Goal: Task Accomplishment & Management: Manage account settings

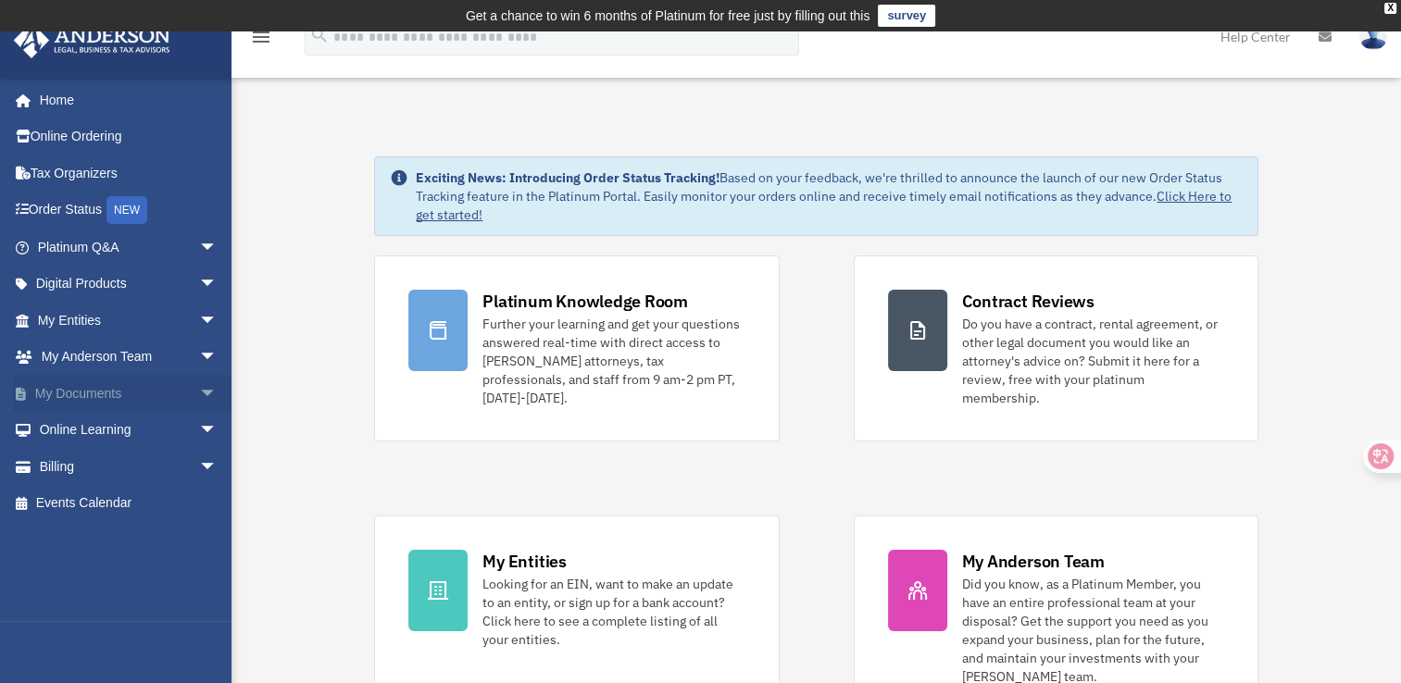
click at [199, 396] on span "arrow_drop_down" at bounding box center [217, 394] width 37 height 38
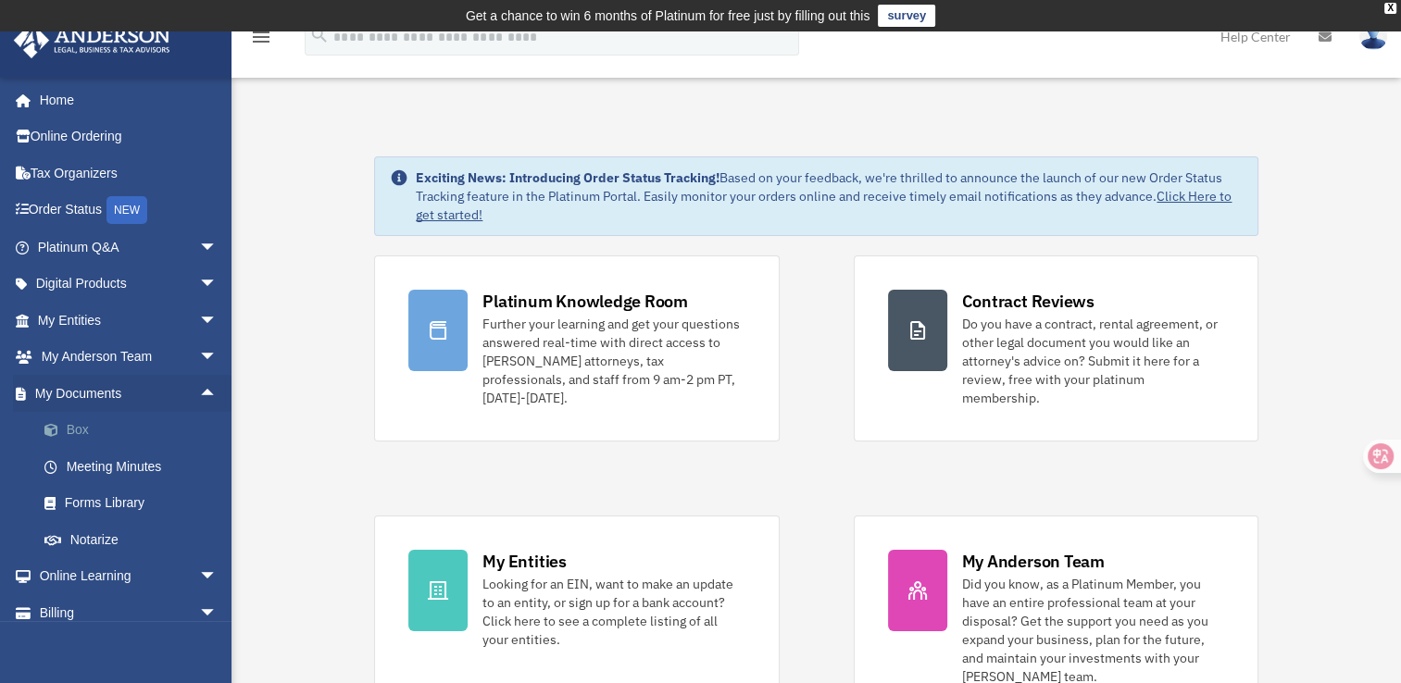
click at [72, 435] on link "Box" at bounding box center [135, 430] width 219 height 37
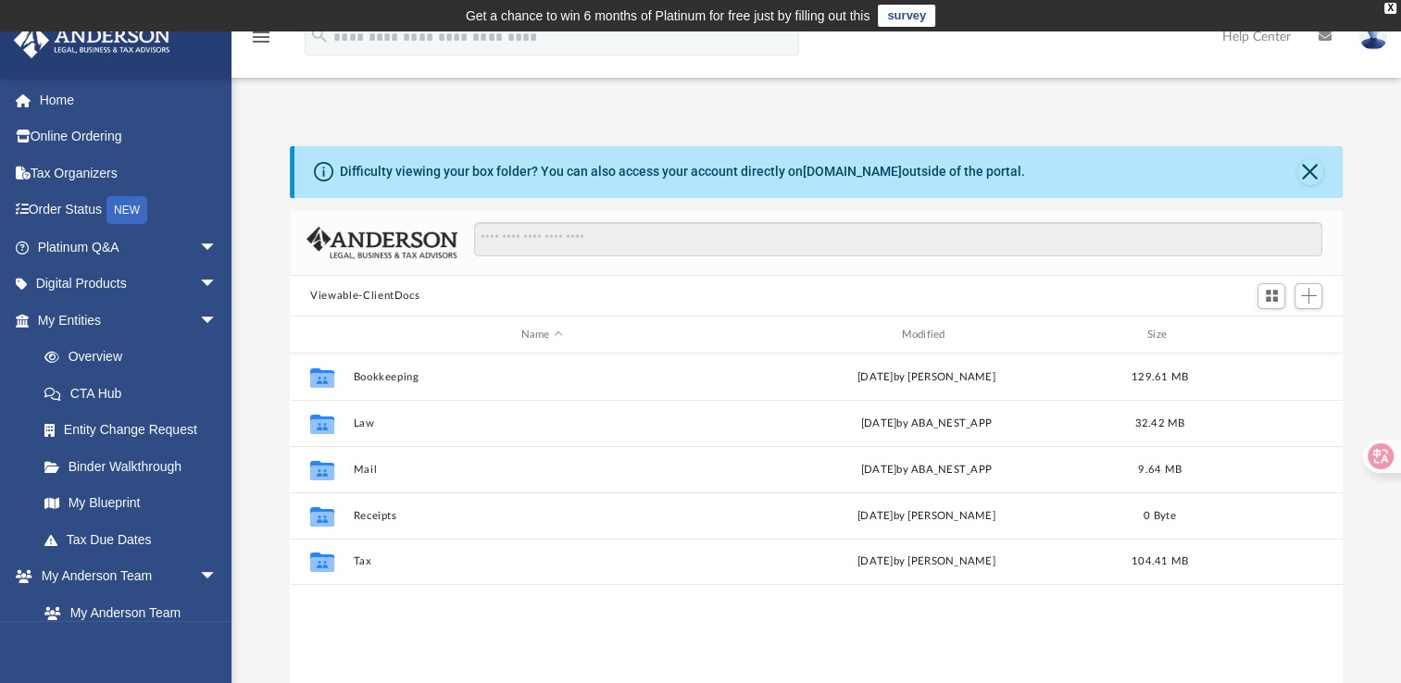
scroll to position [406, 1037]
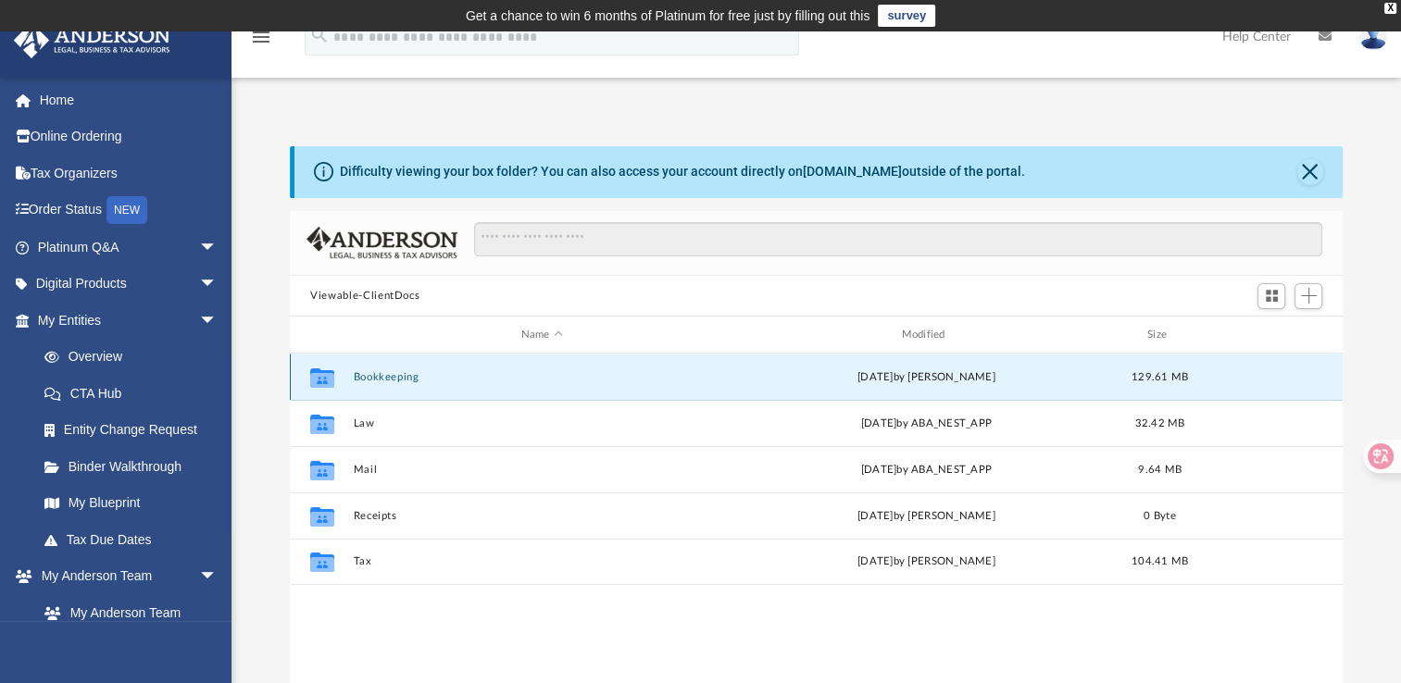
click at [406, 374] on button "Bookkeeping" at bounding box center [542, 377] width 377 height 12
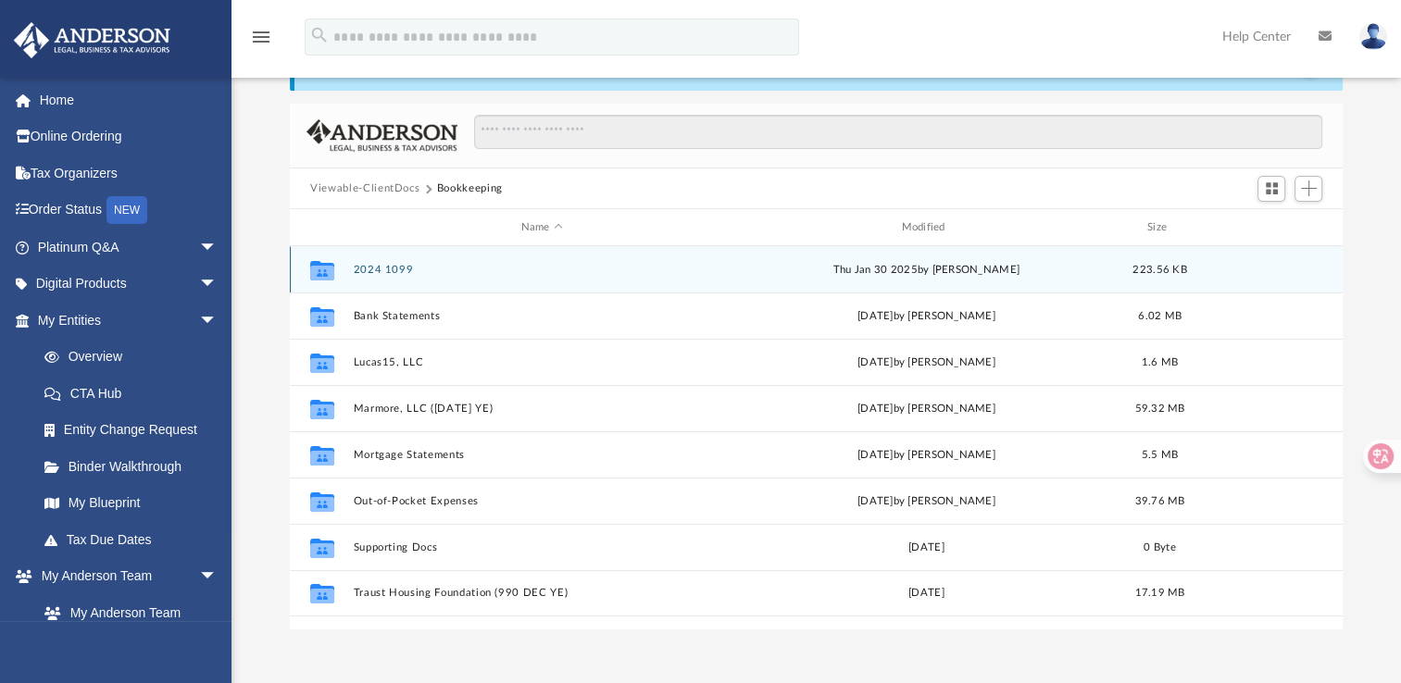
scroll to position [152, 0]
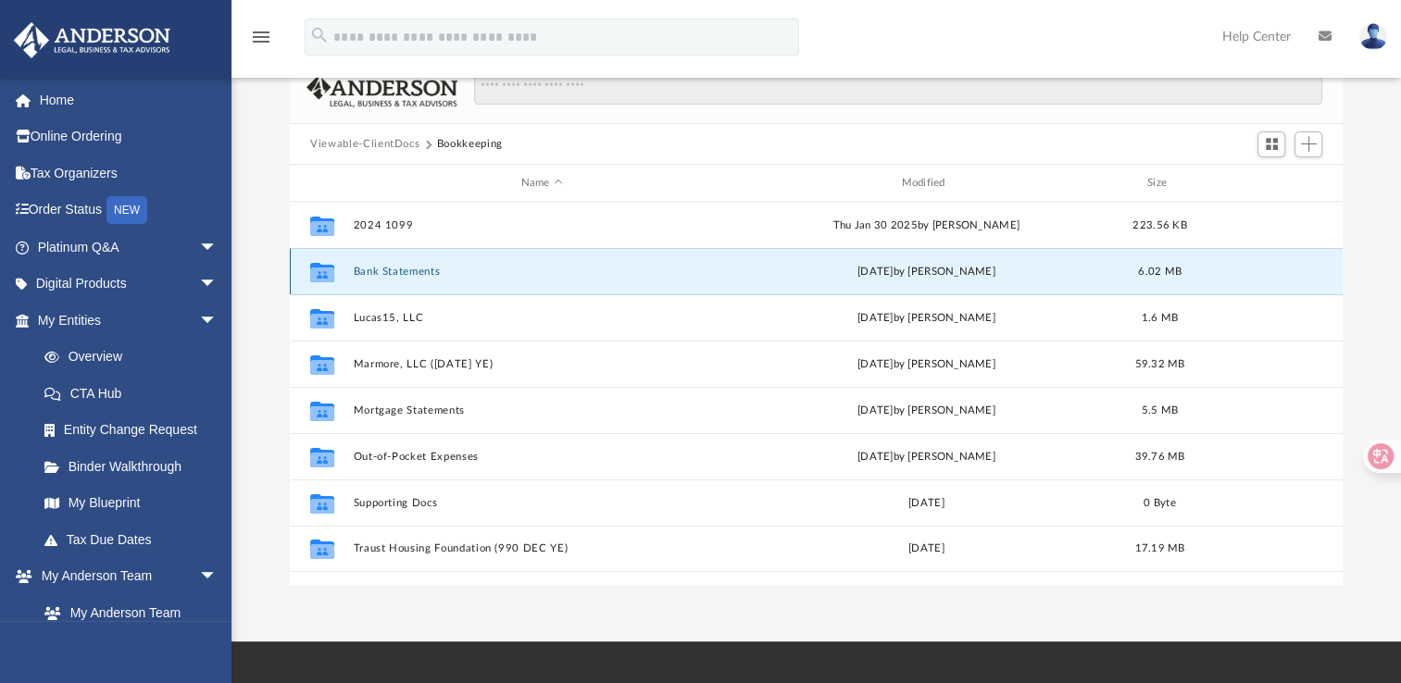
click at [400, 272] on button "Bank Statements" at bounding box center [542, 272] width 377 height 12
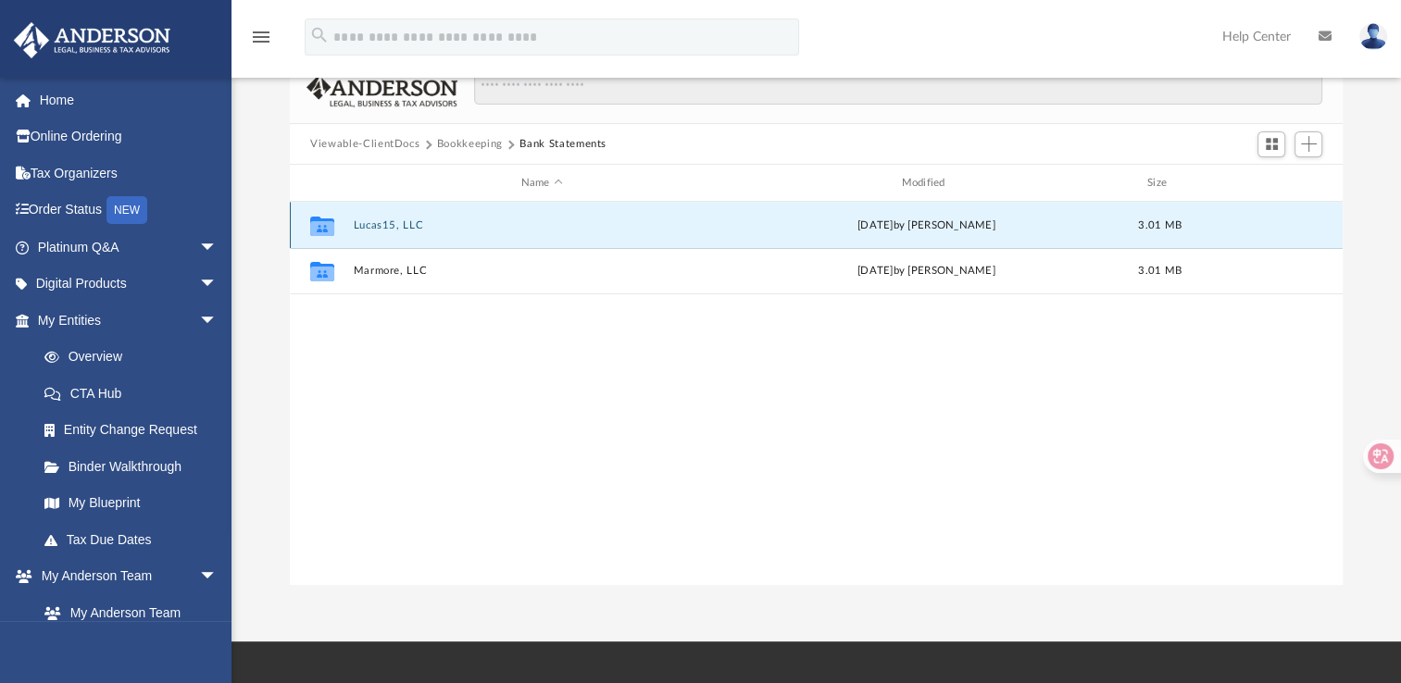
click at [377, 220] on button "Lucas15, LLC" at bounding box center [542, 225] width 377 height 12
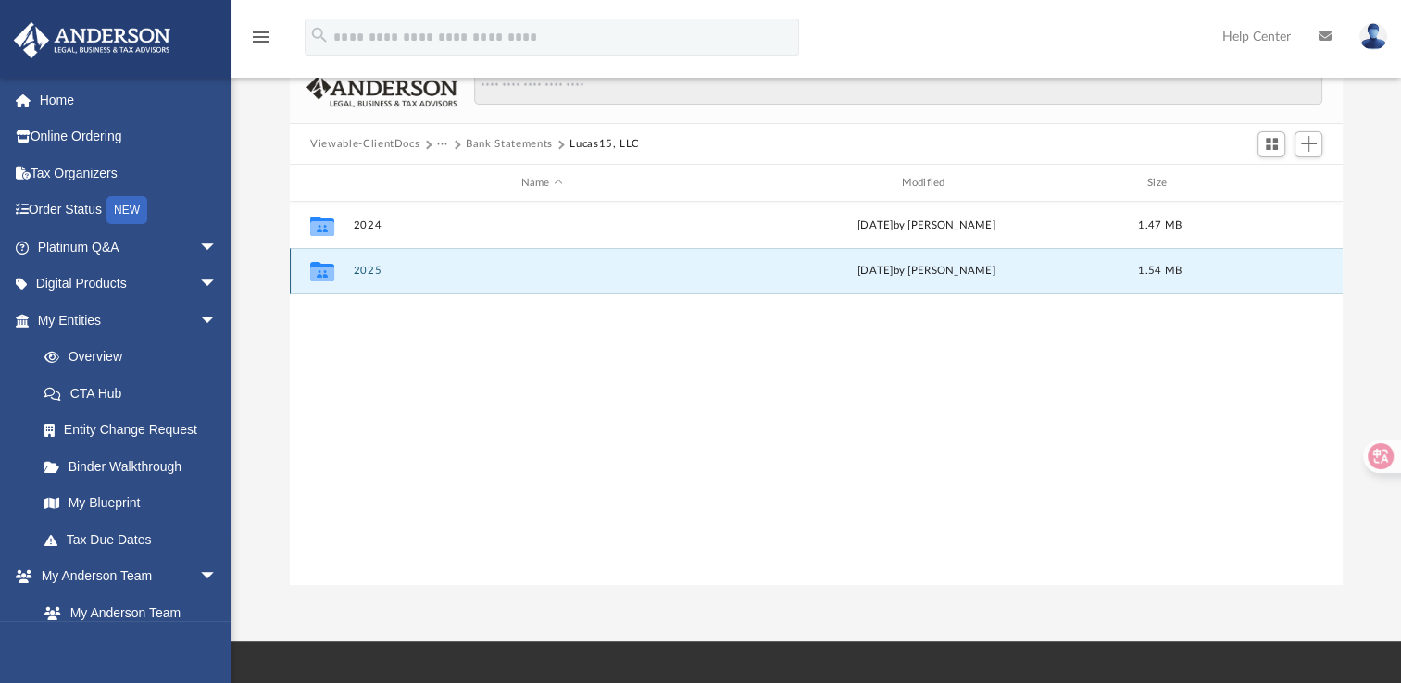
click at [364, 274] on button "2025" at bounding box center [542, 271] width 377 height 12
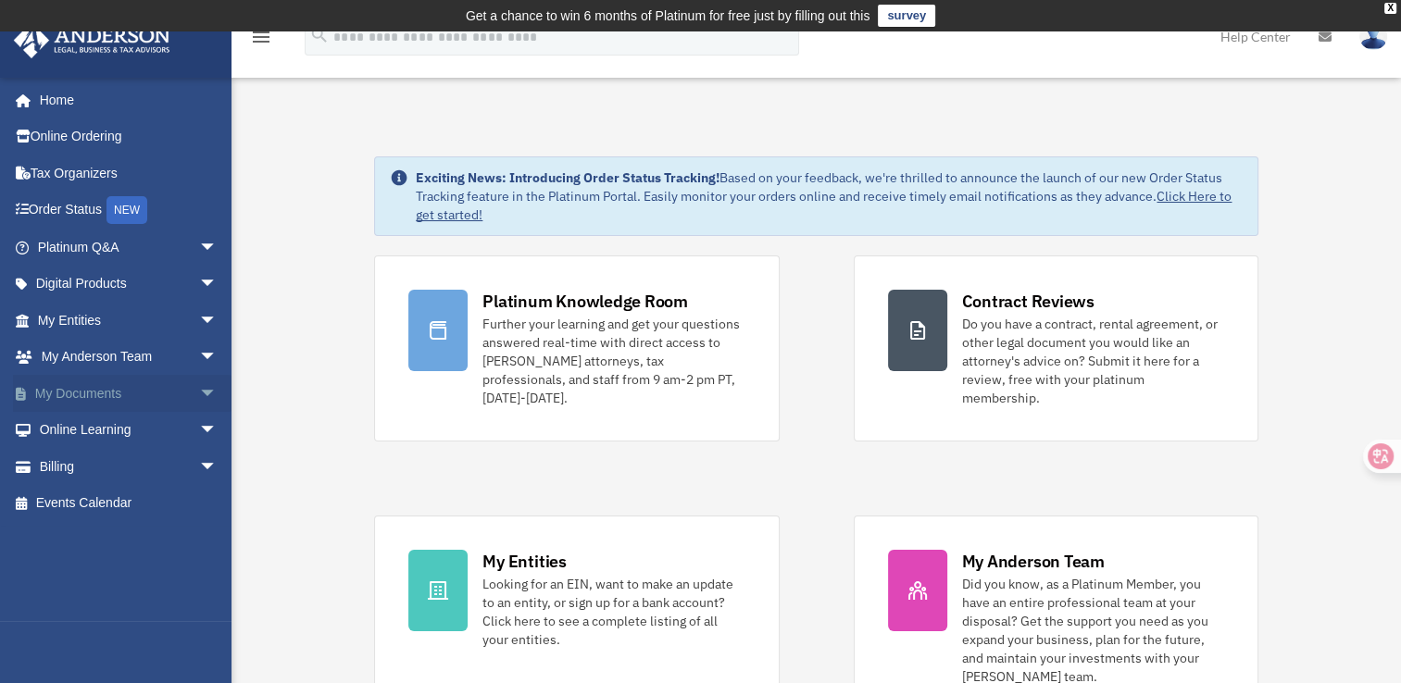
click at [199, 393] on span "arrow_drop_down" at bounding box center [217, 394] width 37 height 38
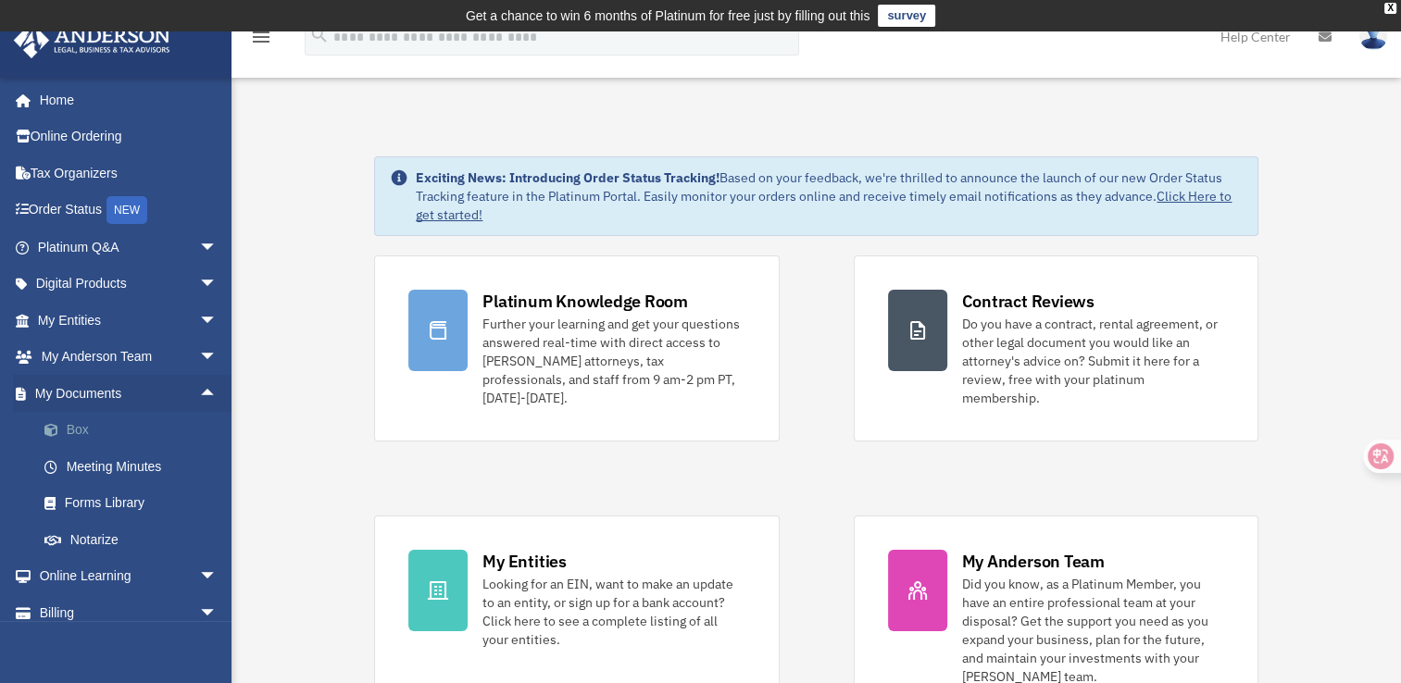
click at [70, 430] on link "Box" at bounding box center [135, 430] width 219 height 37
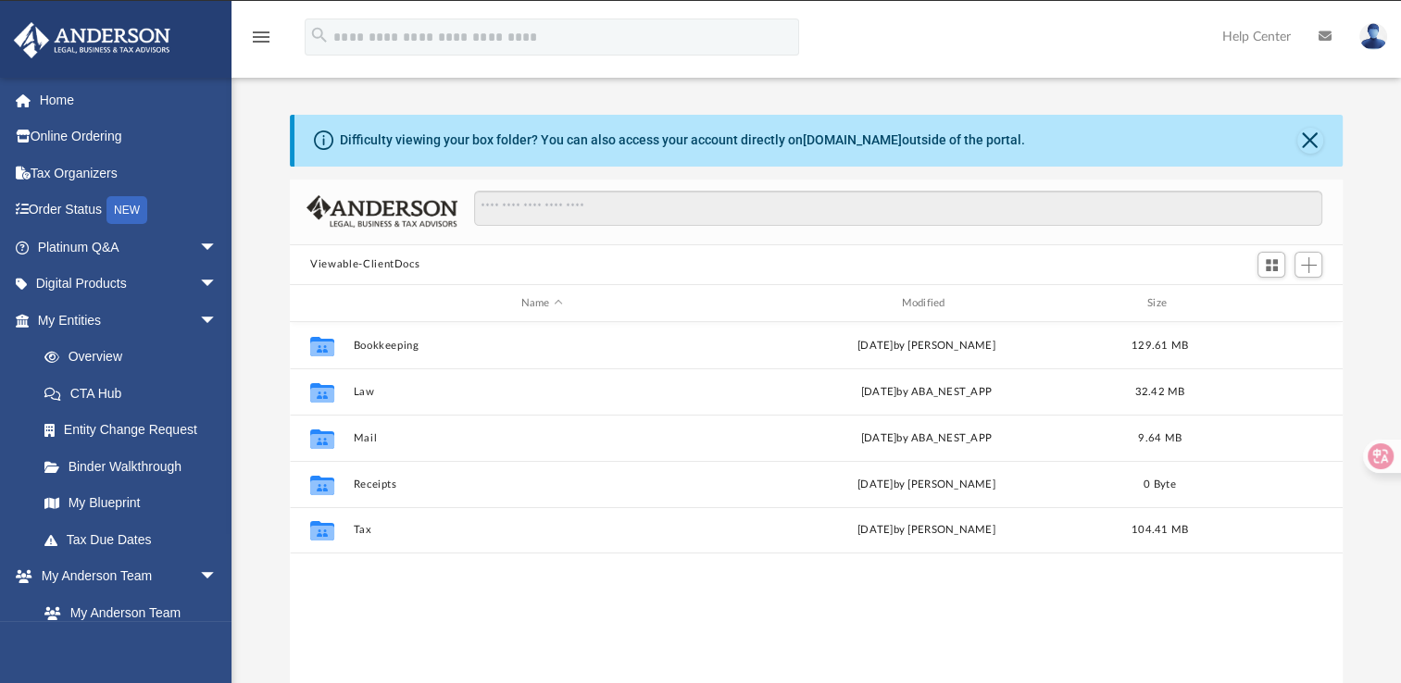
scroll to position [406, 1037]
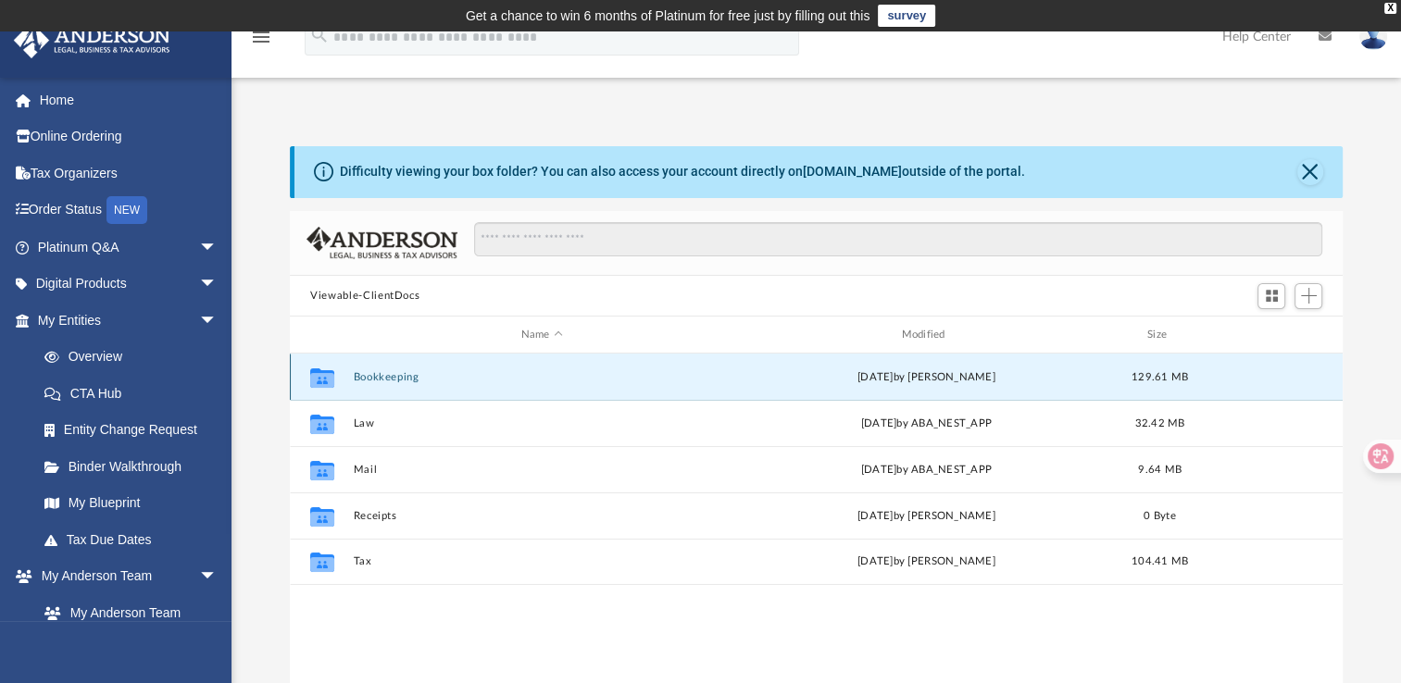
click at [387, 379] on button "Bookkeeping" at bounding box center [542, 377] width 377 height 12
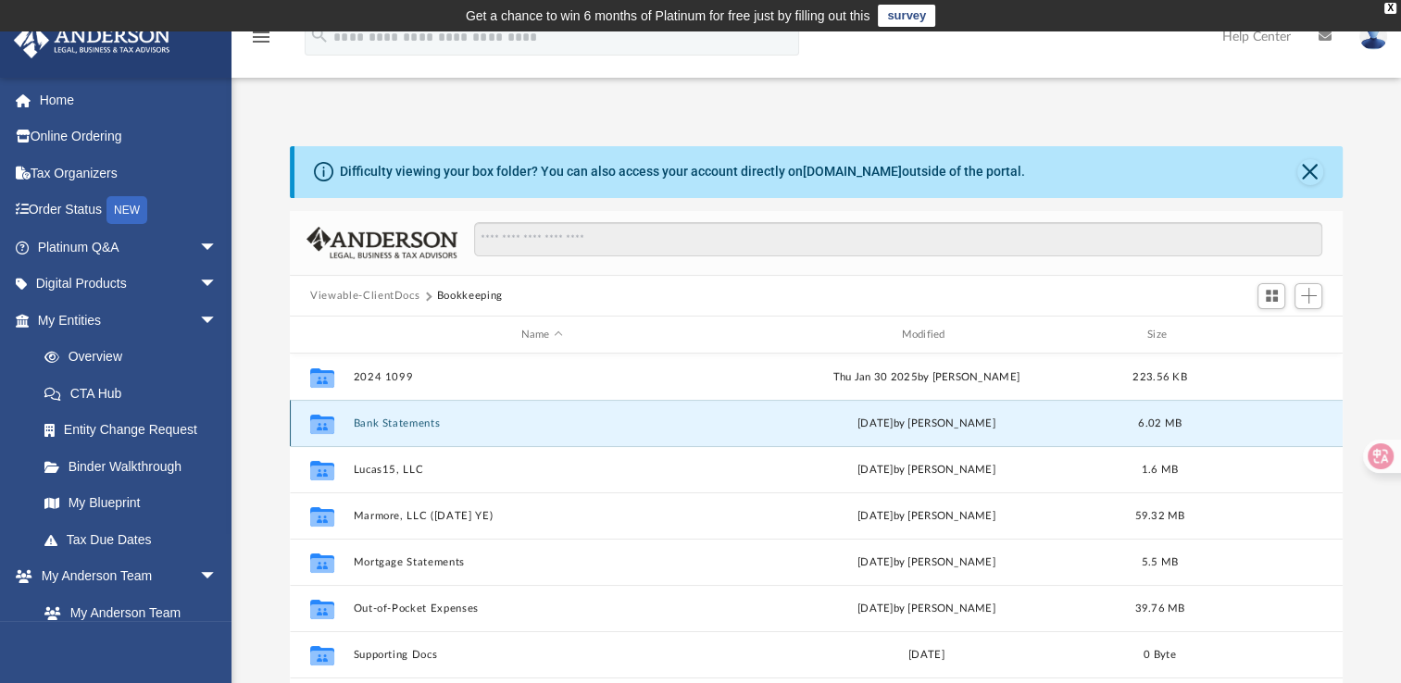
click at [388, 419] on button "Bank Statements" at bounding box center [542, 424] width 377 height 12
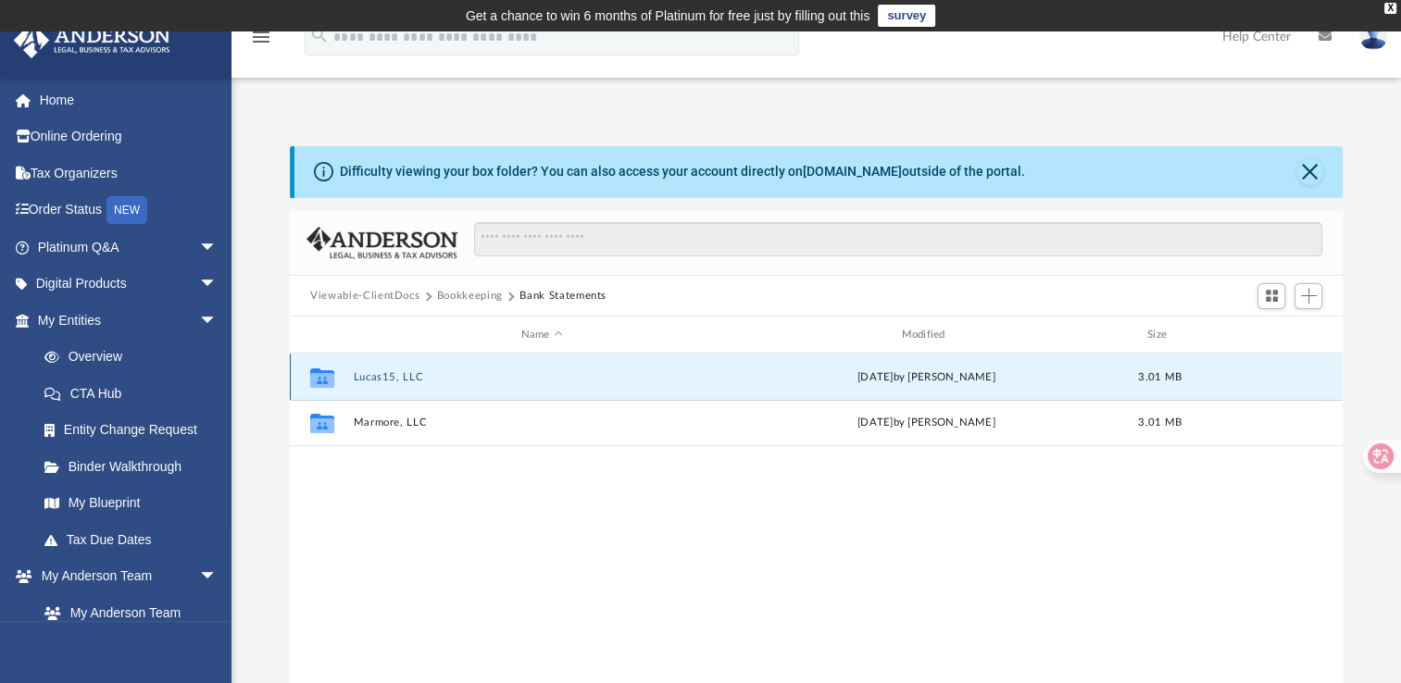
click at [389, 377] on button "Lucas15, LLC" at bounding box center [542, 377] width 377 height 12
click at [375, 371] on button "2024" at bounding box center [542, 377] width 377 height 12
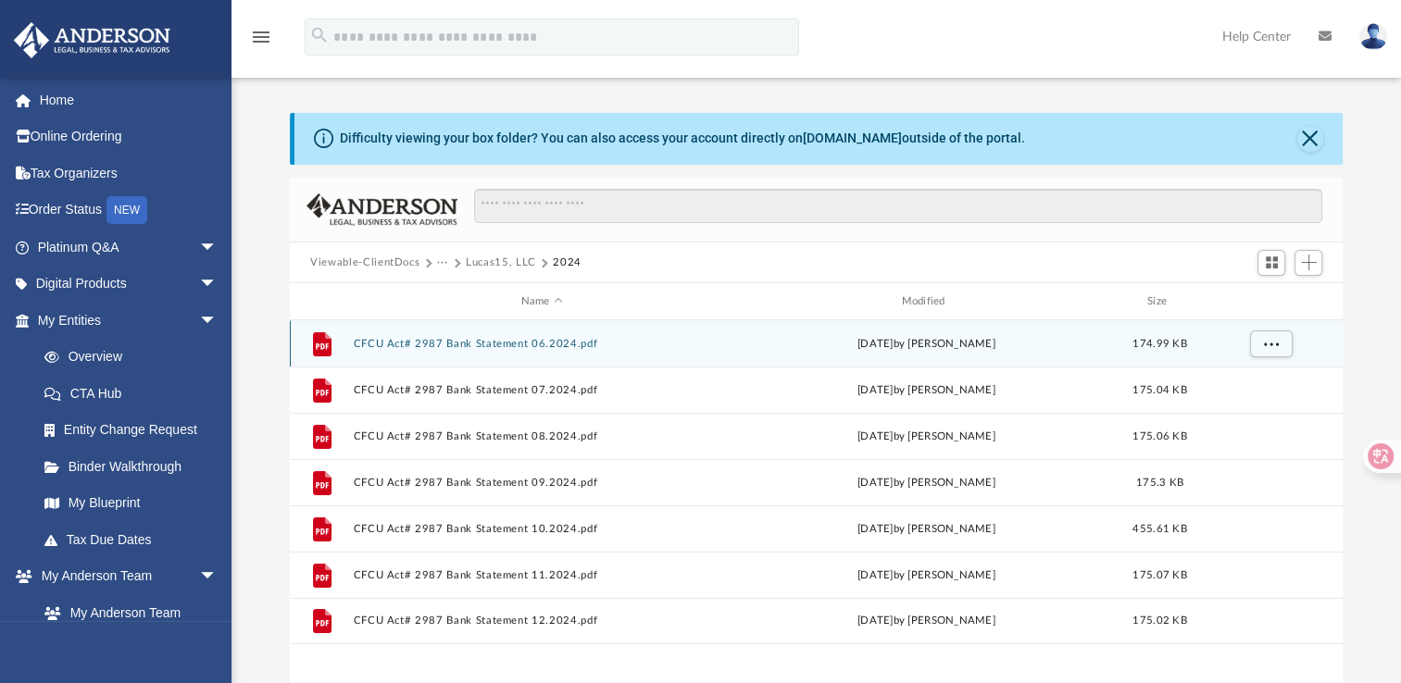
scroll to position [35, 0]
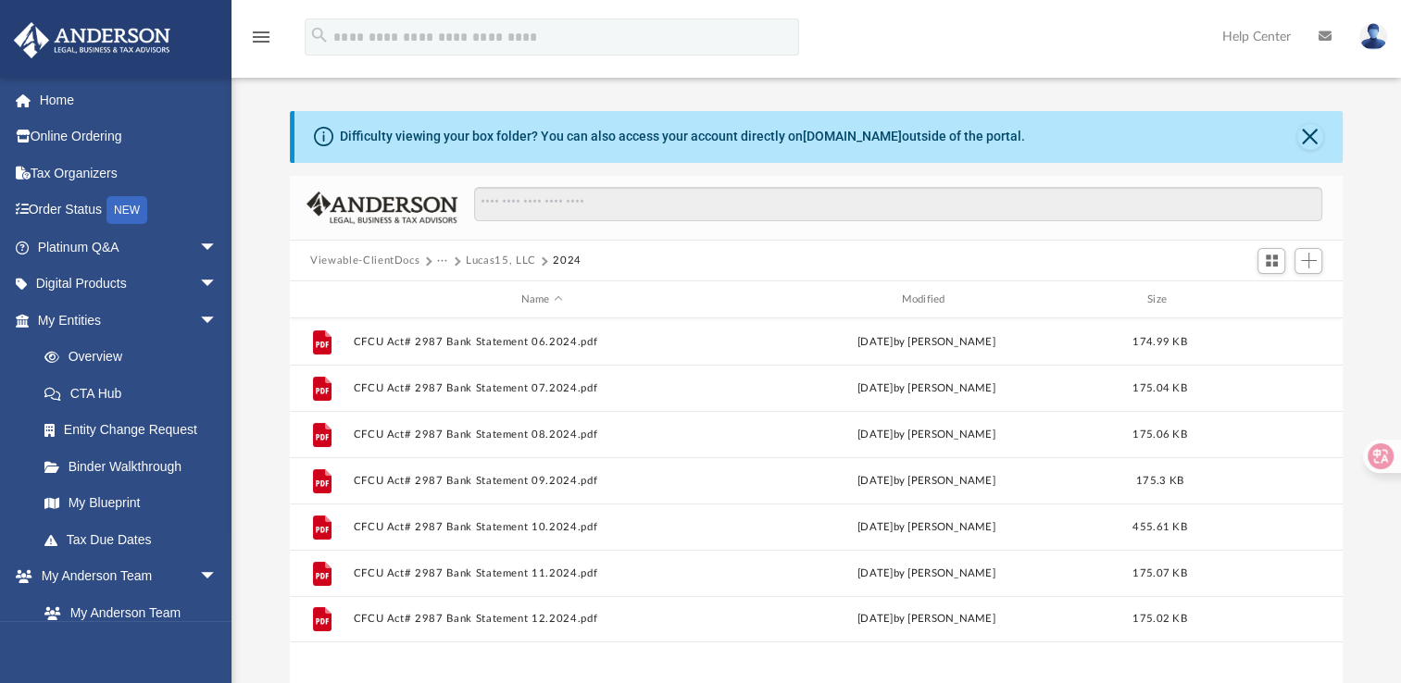
click at [504, 256] on button "Lucas15, LLC" at bounding box center [501, 261] width 70 height 17
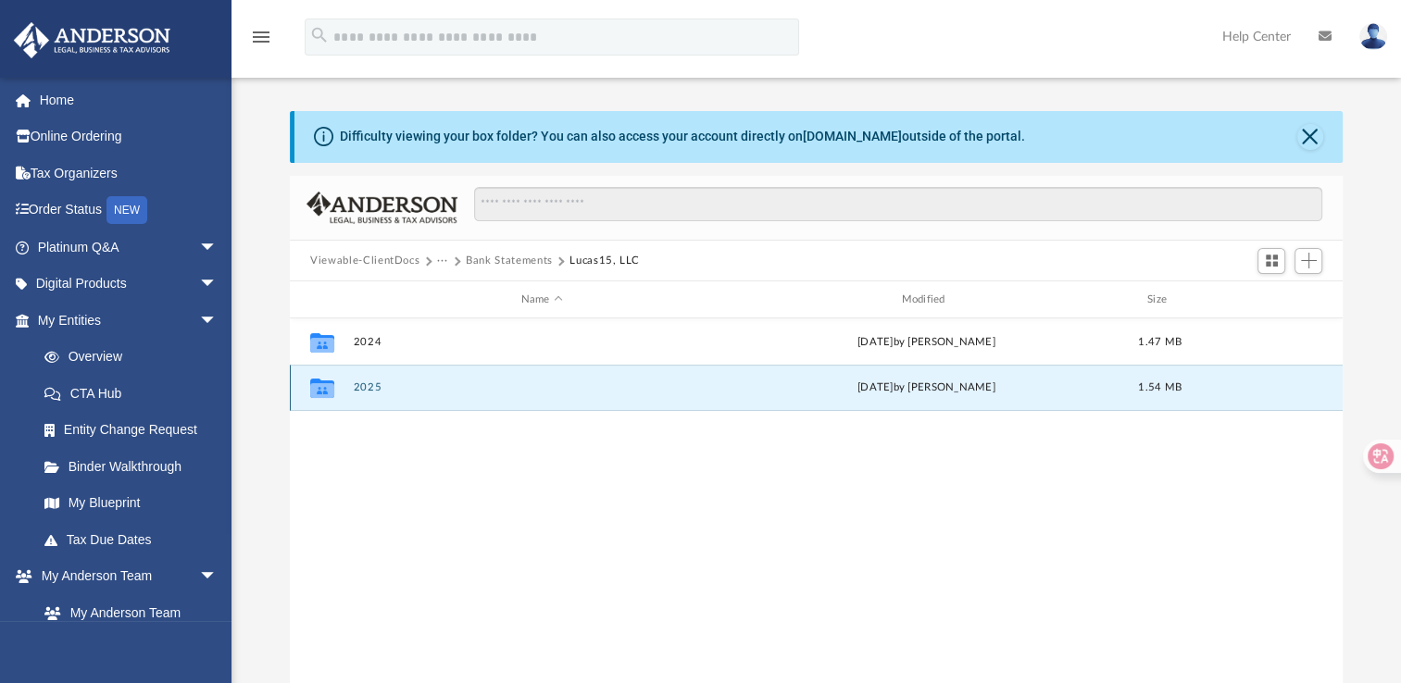
click at [359, 391] on button "2025" at bounding box center [542, 387] width 377 height 12
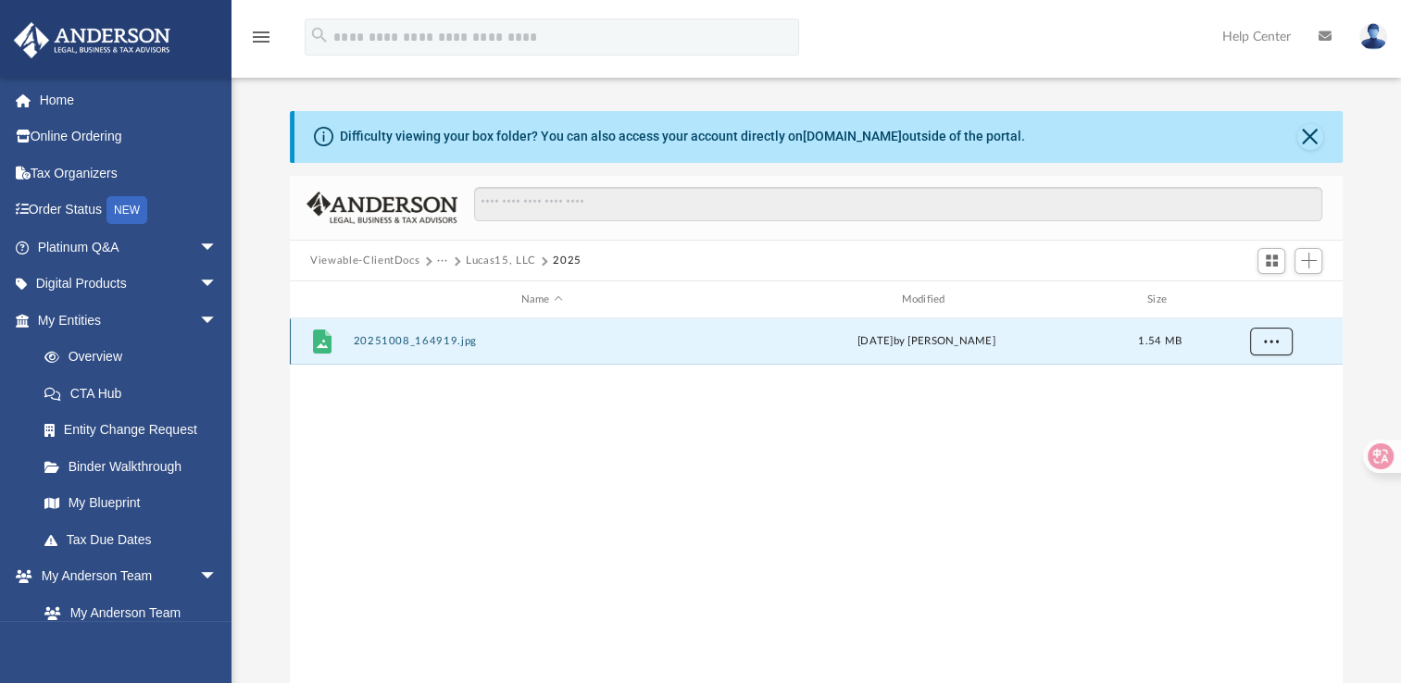
click at [1271, 341] on span "More options" at bounding box center [1271, 341] width 15 height 10
drag, startPoint x: 429, startPoint y: 336, endPoint x: 405, endPoint y: 405, distance: 72.6
click at [405, 405] on div "File 20251008_164919.jpg today by Jennifer Schultz 1.54 MB" at bounding box center [816, 509] width 1053 height 383
click at [1311, 263] on span "Add" at bounding box center [1309, 261] width 16 height 16
click at [1258, 294] on li "Upload" at bounding box center [1282, 297] width 59 height 19
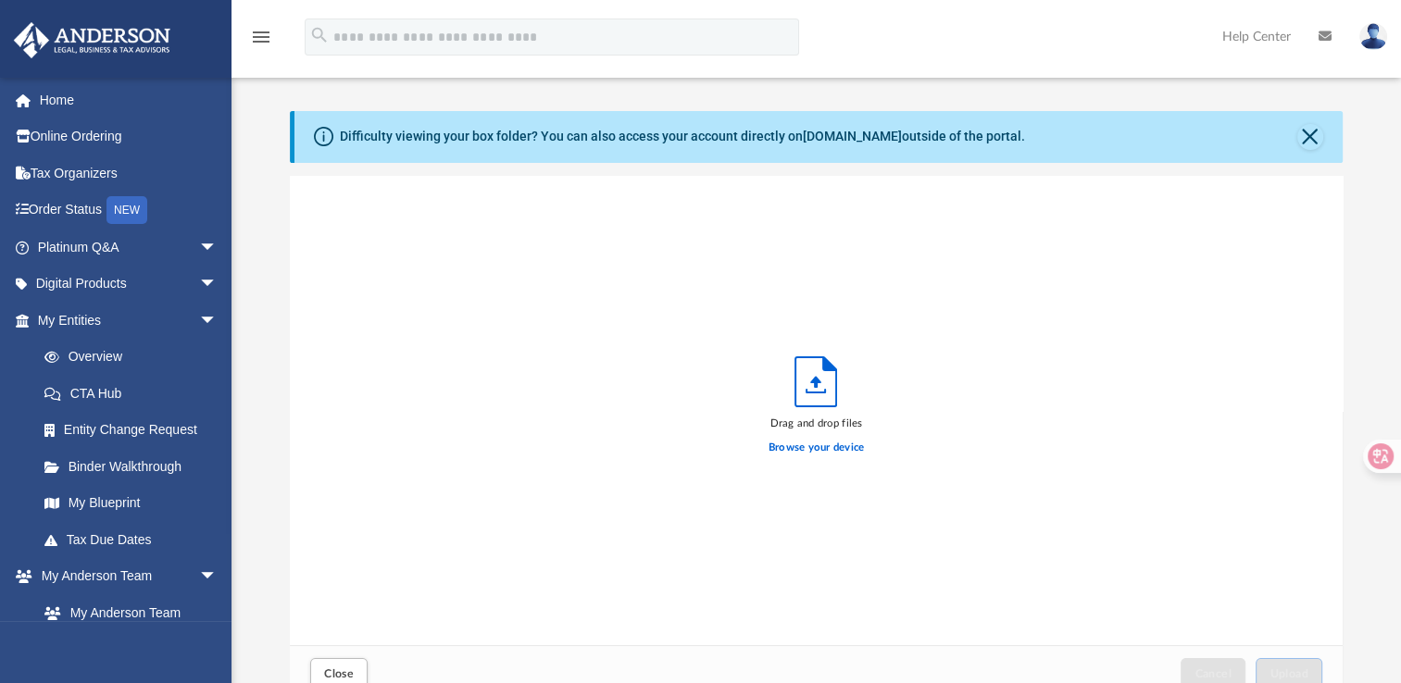
scroll to position [456, 1037]
click at [789, 445] on label "Browse your device" at bounding box center [816, 448] width 96 height 17
click at [0, 0] on input "Browse your device" at bounding box center [0, 0] width 0 height 0
click at [814, 446] on label "Browse your device" at bounding box center [816, 448] width 96 height 17
click at [0, 0] on input "Browse your device" at bounding box center [0, 0] width 0 height 0
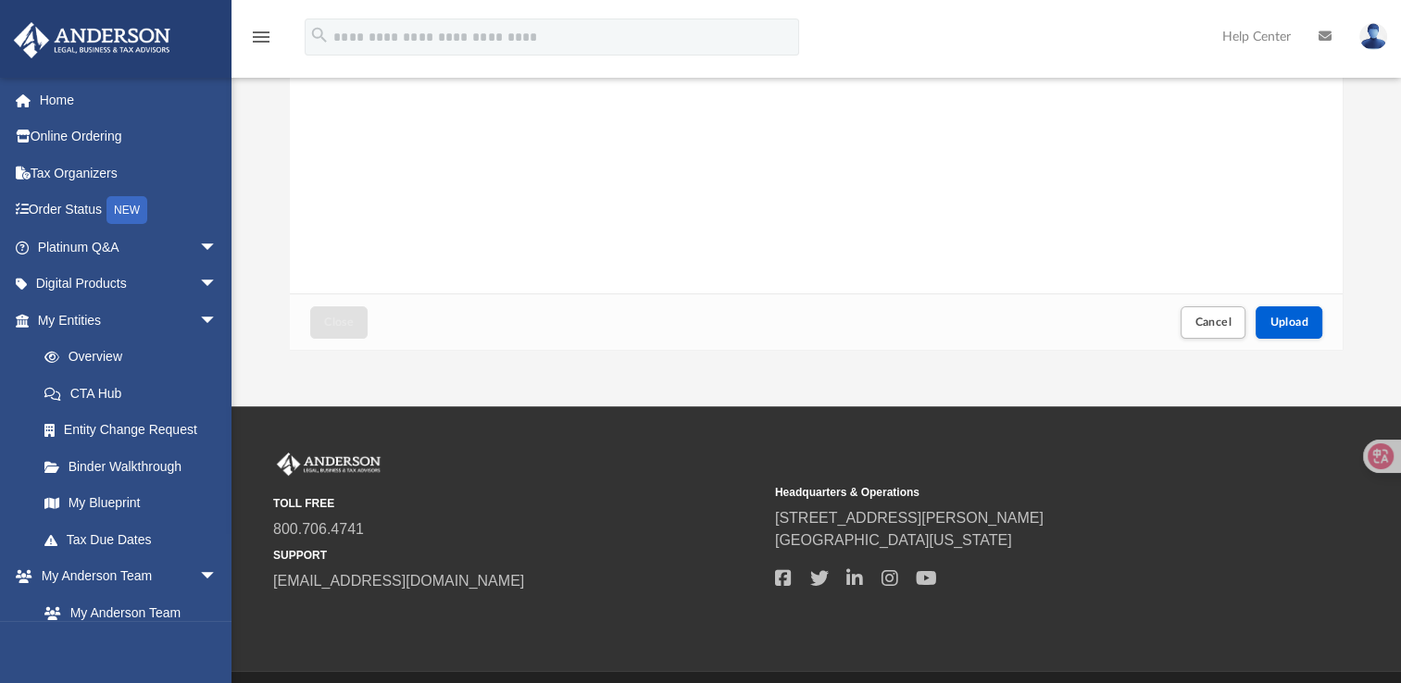
scroll to position [393, 0]
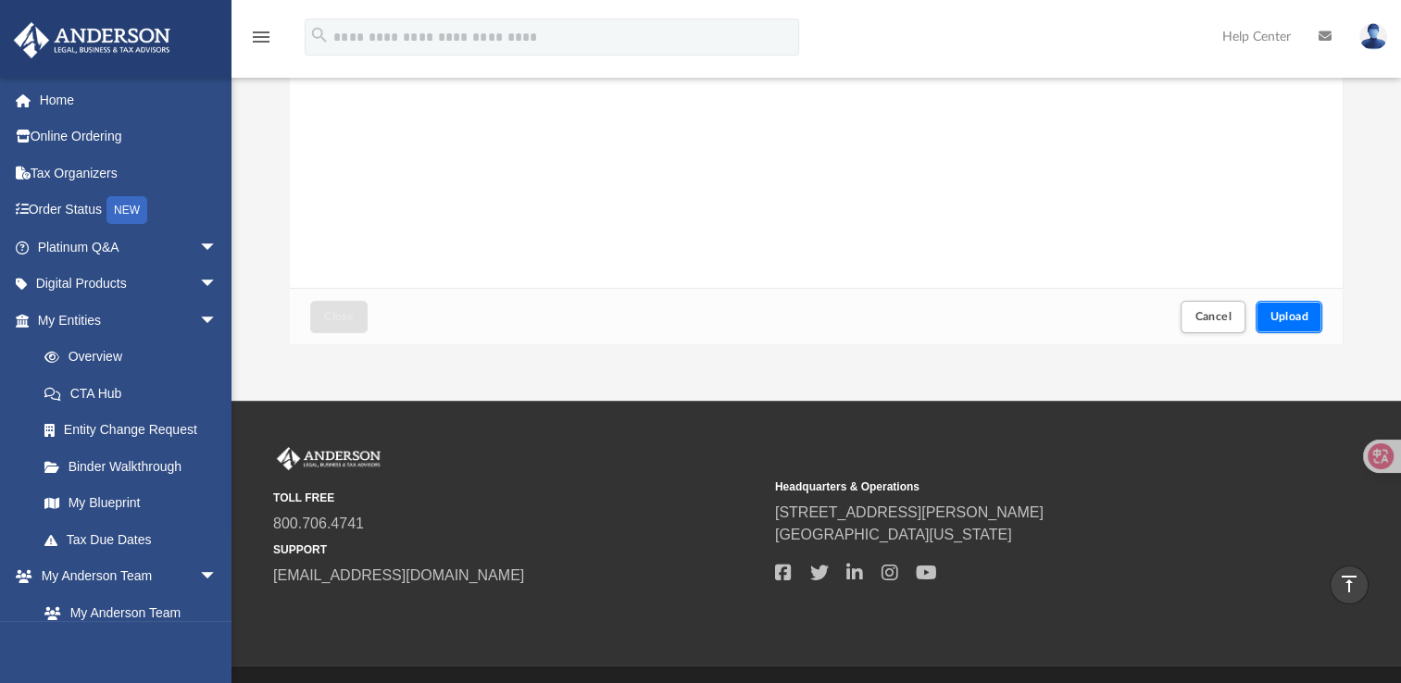
click at [1282, 318] on span "Upload" at bounding box center [1288, 316] width 39 height 11
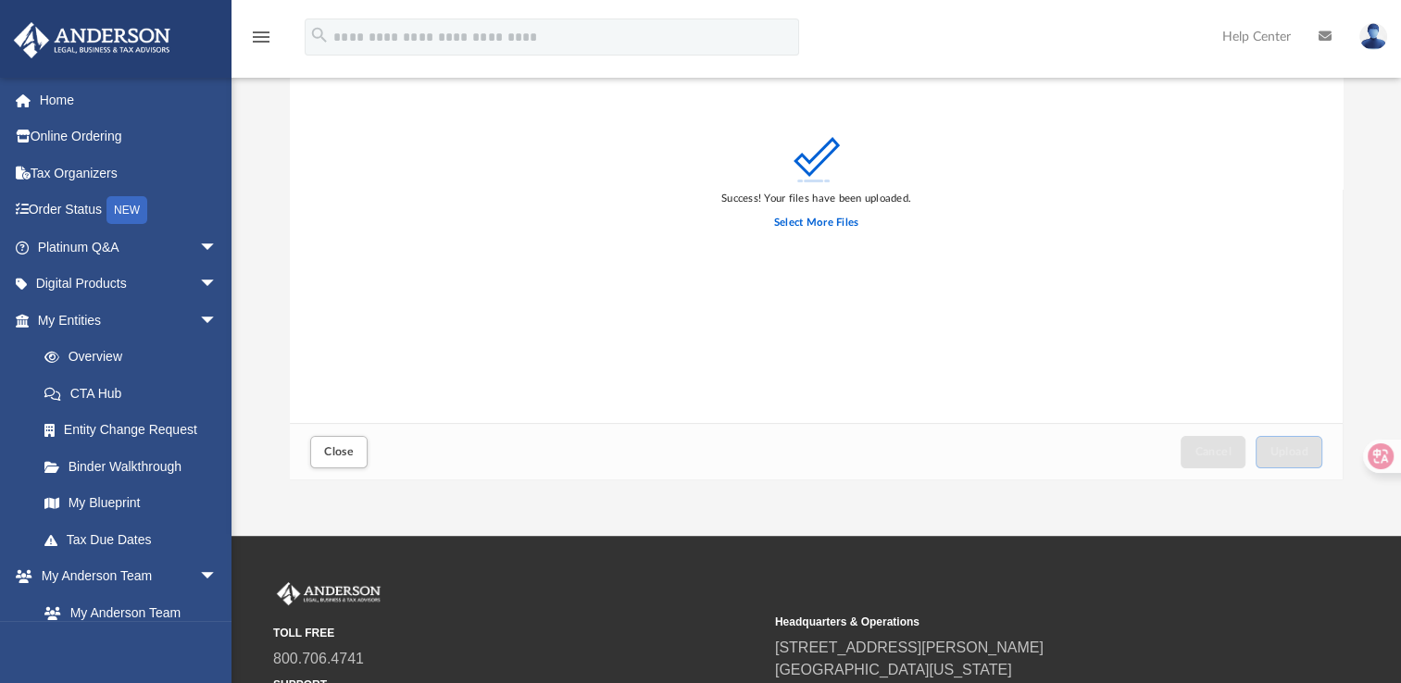
scroll to position [287, 0]
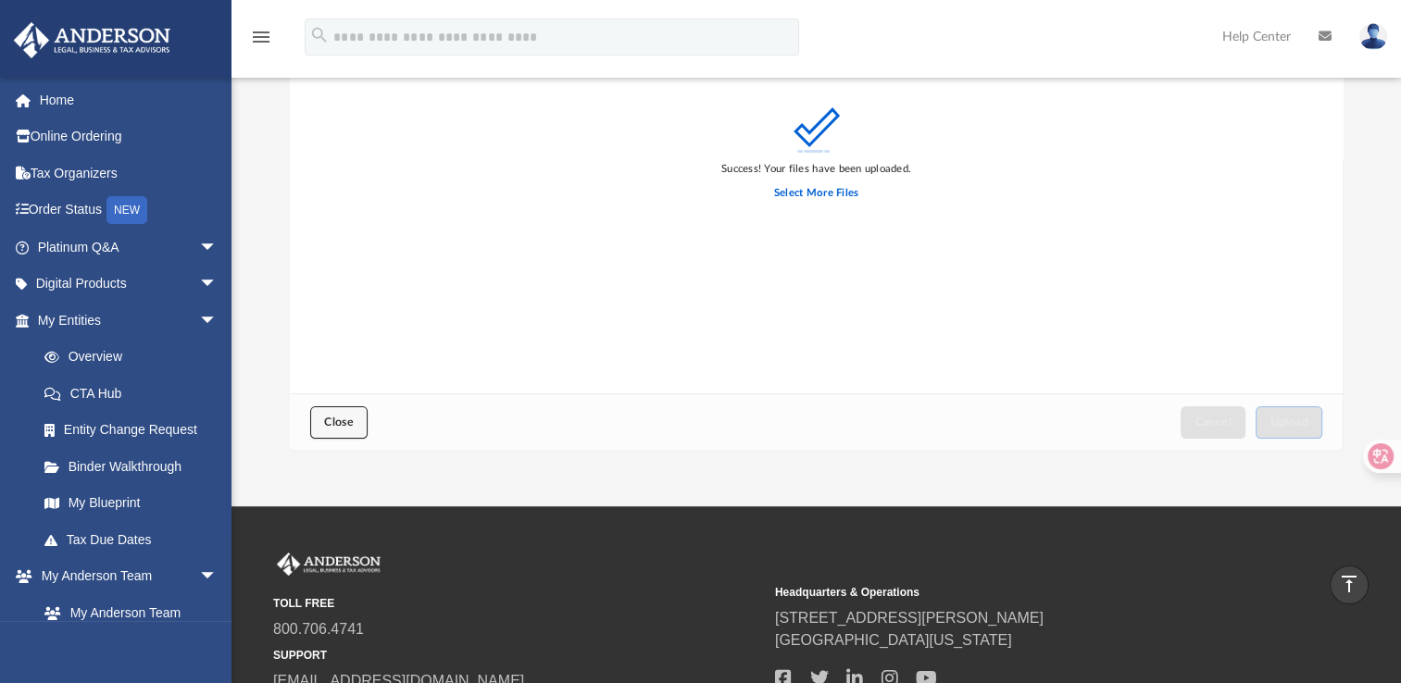
click at [343, 419] on span "Close" at bounding box center [339, 422] width 30 height 11
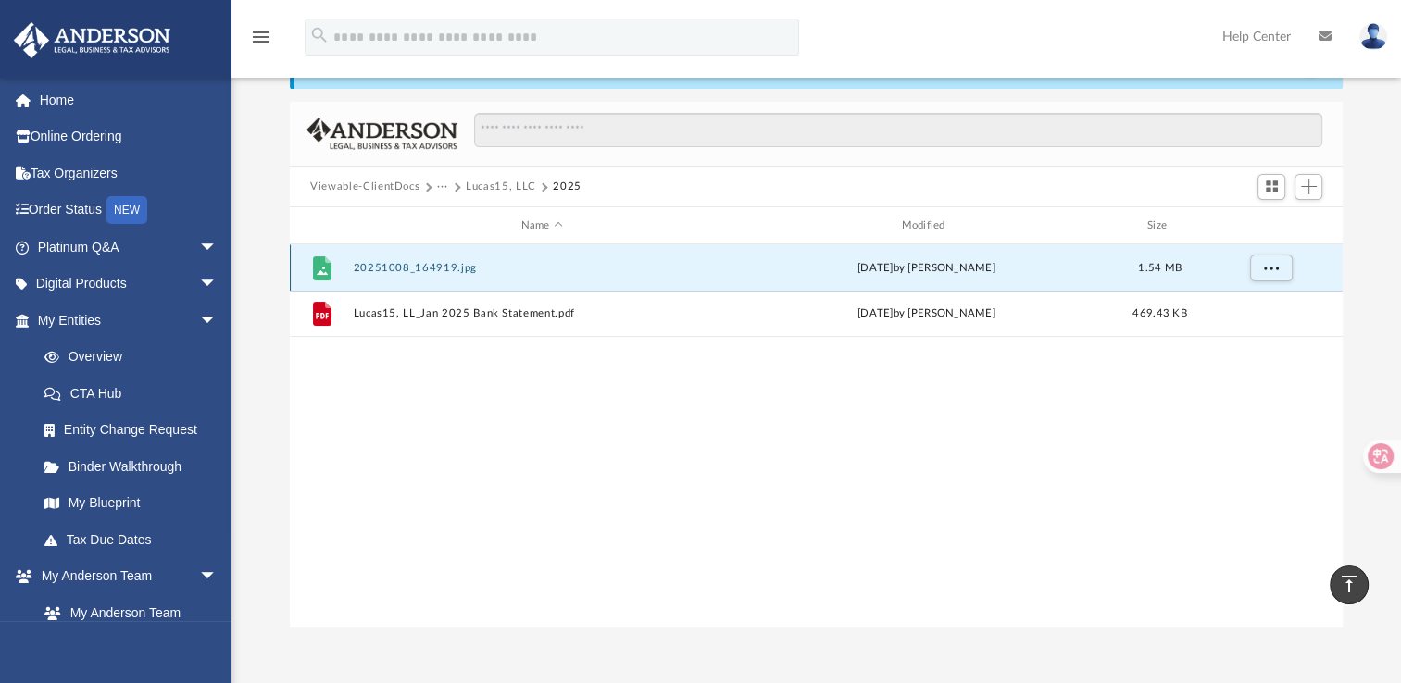
scroll to position [108, 0]
click at [1267, 271] on span "More options" at bounding box center [1271, 268] width 15 height 10
drag, startPoint x: 441, startPoint y: 262, endPoint x: 404, endPoint y: 390, distance: 133.0
click at [404, 390] on div "File 20251008_164919.jpg today by Jennifer Schultz 1.54 MB File Lucas15, LL_Jan…" at bounding box center [816, 436] width 1053 height 383
click at [504, 186] on button "Lucas15, LLC" at bounding box center [501, 188] width 70 height 17
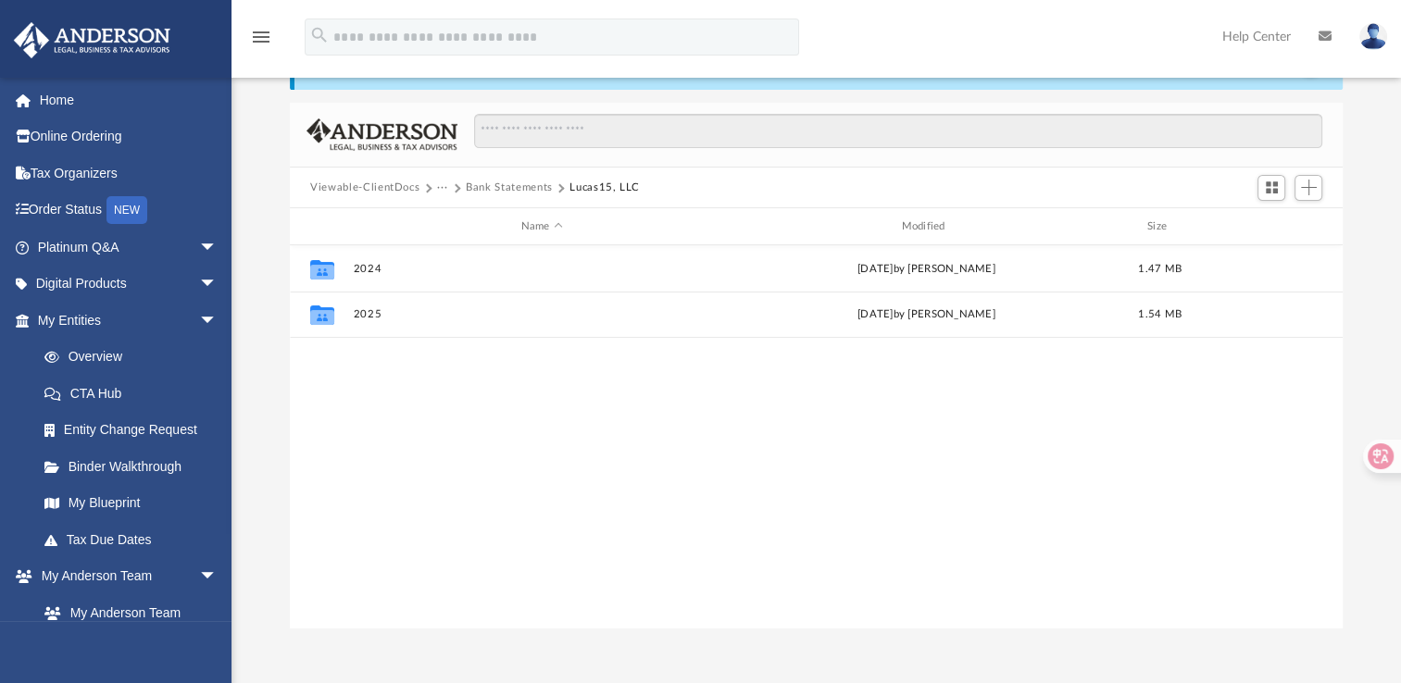
click at [492, 186] on button "Bank Statements" at bounding box center [509, 188] width 87 height 17
click at [478, 187] on button "Bookkeeping" at bounding box center [470, 188] width 66 height 17
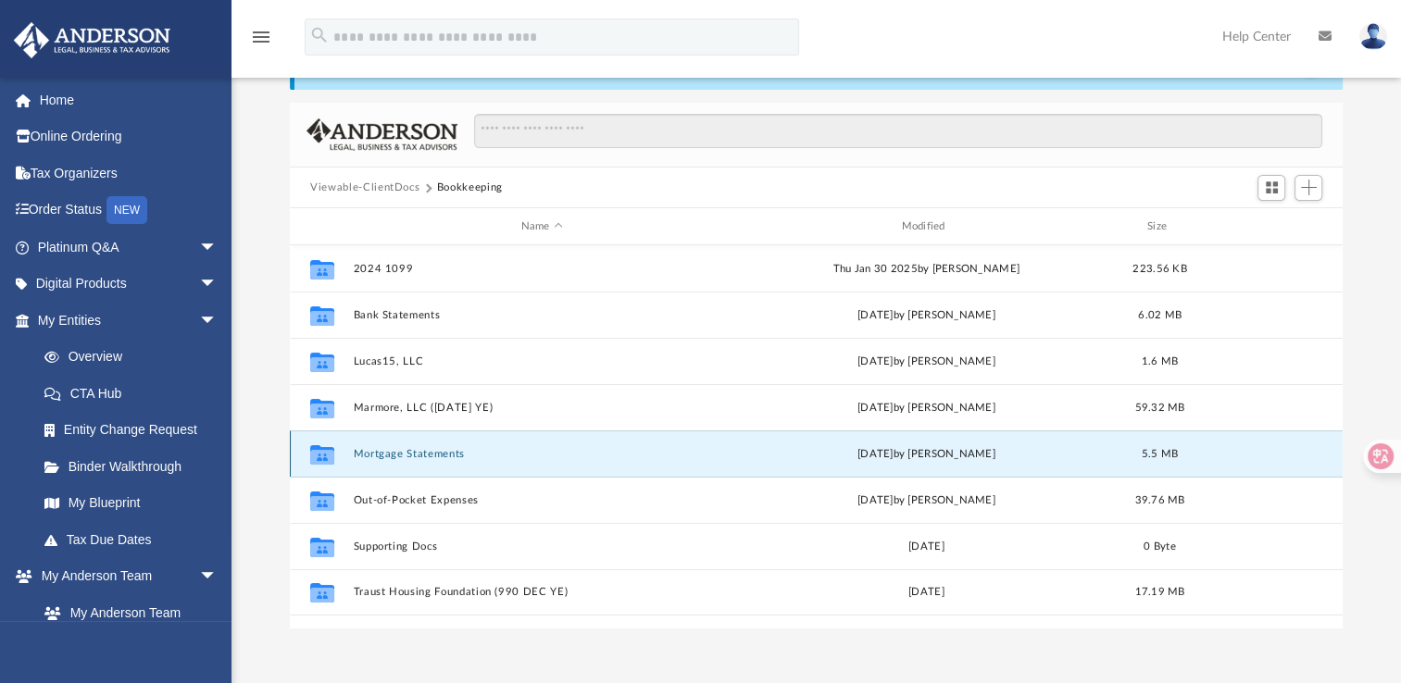
click at [400, 456] on button "Mortgage Statements" at bounding box center [542, 454] width 377 height 12
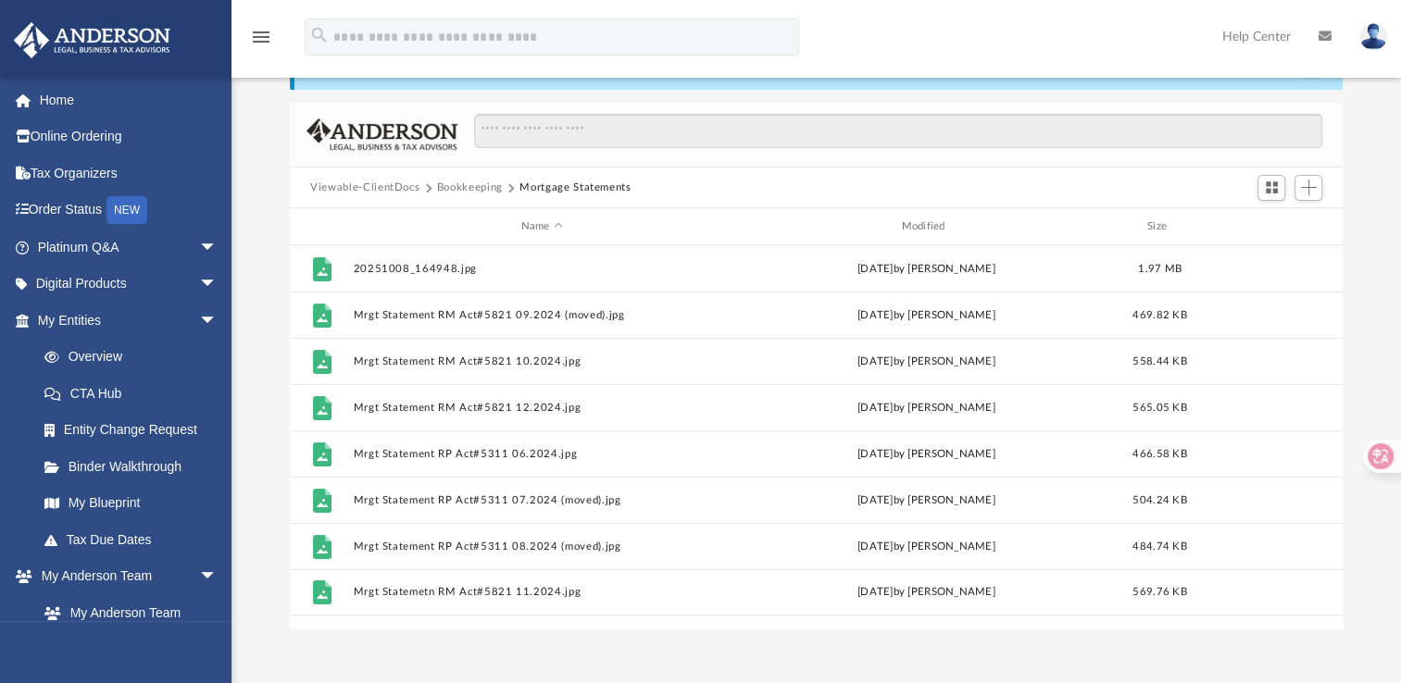
click at [479, 183] on button "Bookkeeping" at bounding box center [470, 188] width 66 height 17
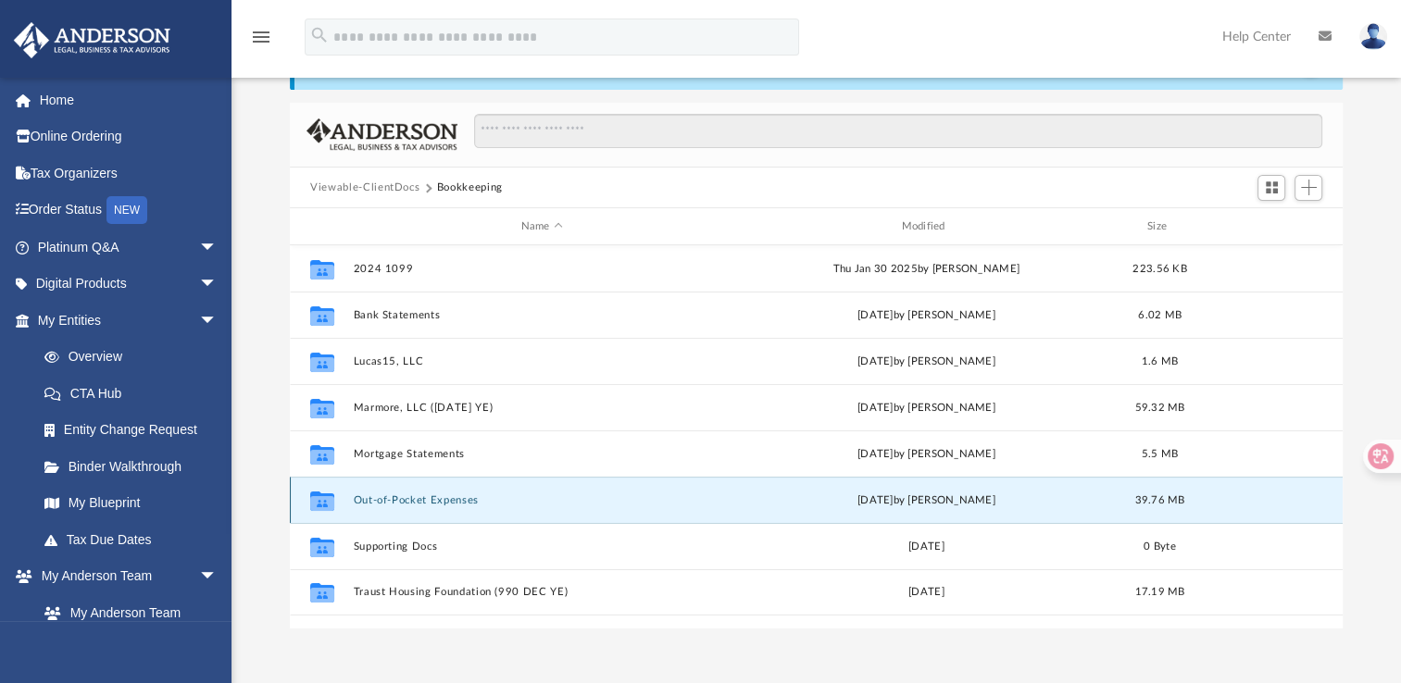
click at [382, 503] on button "Out-of-Pocket Expenses" at bounding box center [542, 500] width 377 height 12
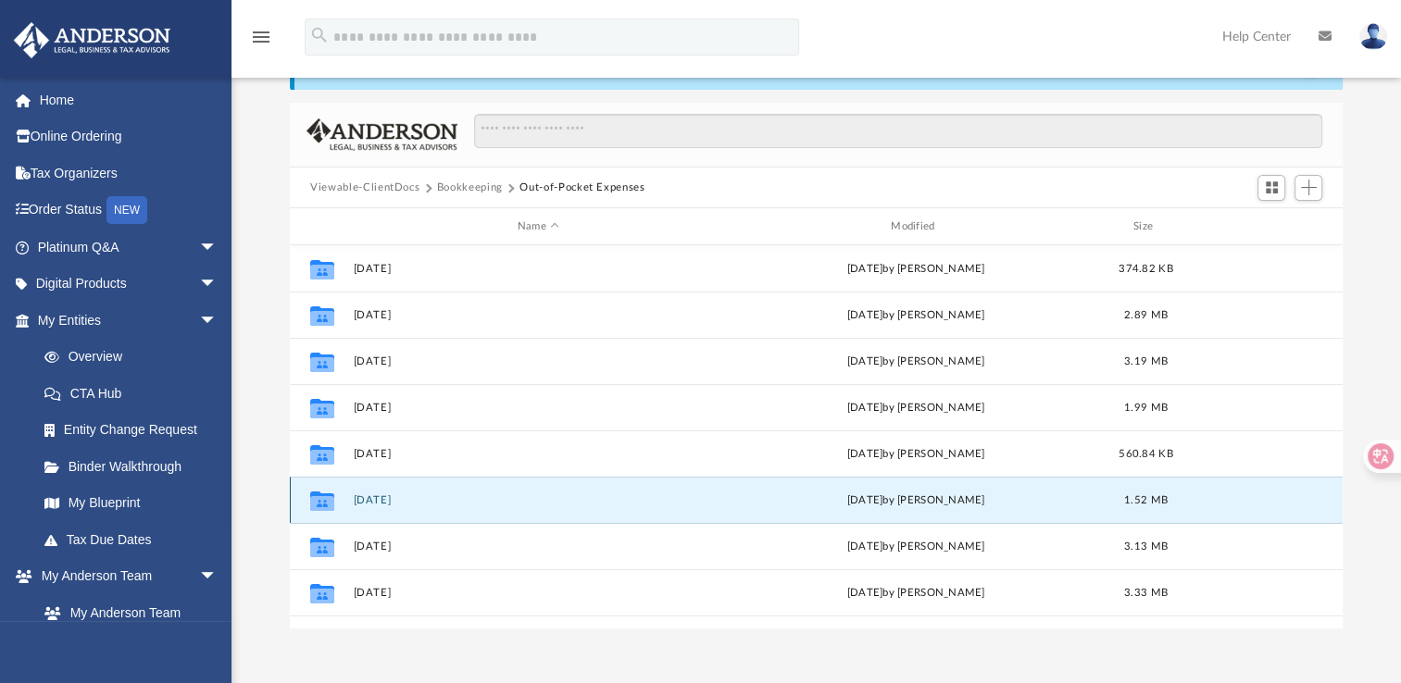
click at [381, 494] on button "[DATE]" at bounding box center [538, 500] width 369 height 12
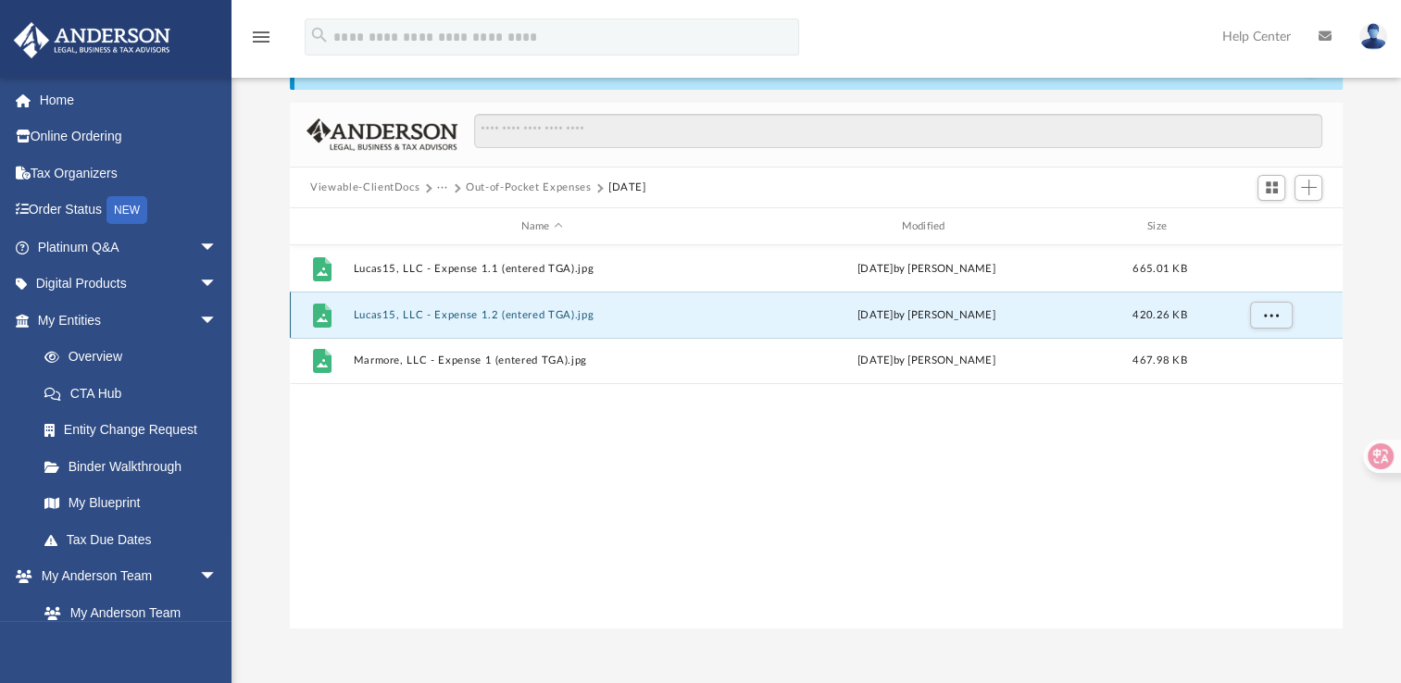
click at [390, 316] on button "Lucas15, LLC - Expense 1.2 (entered TGA).jpg" at bounding box center [542, 315] width 377 height 12
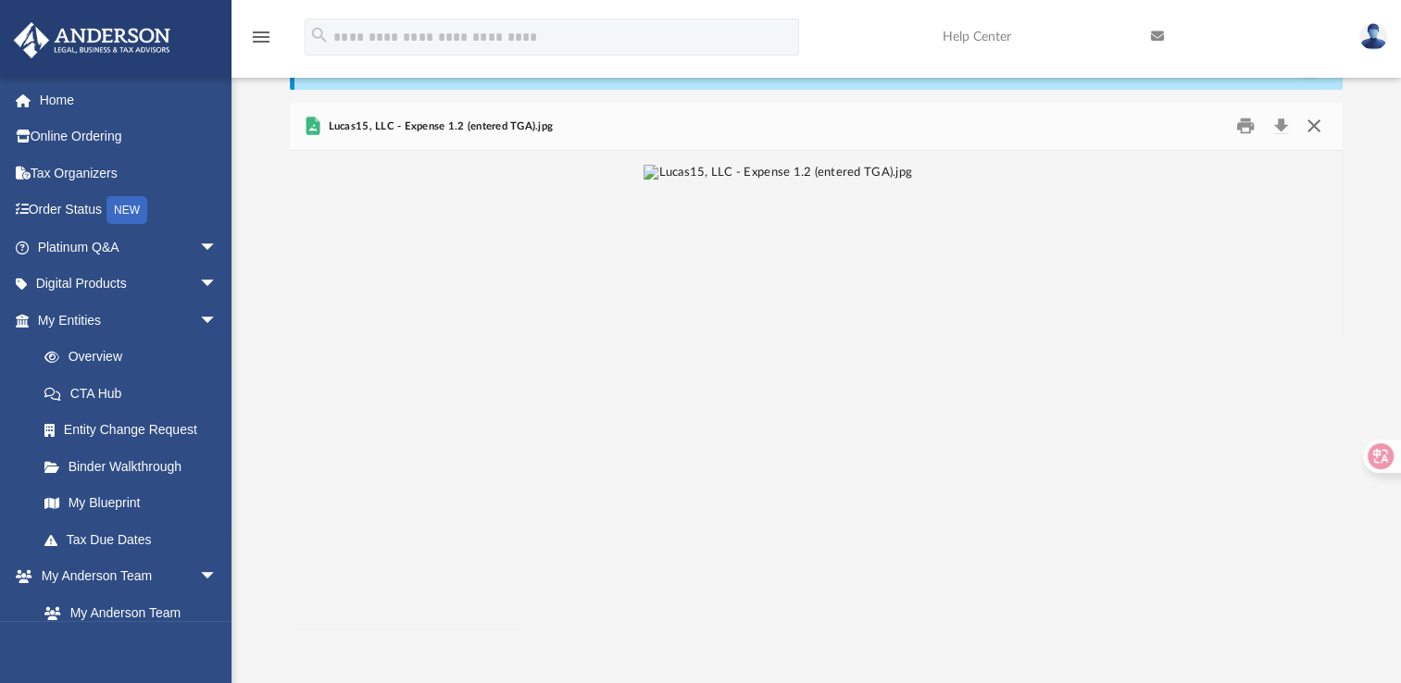
click at [1322, 123] on button "Close" at bounding box center [1312, 126] width 33 height 29
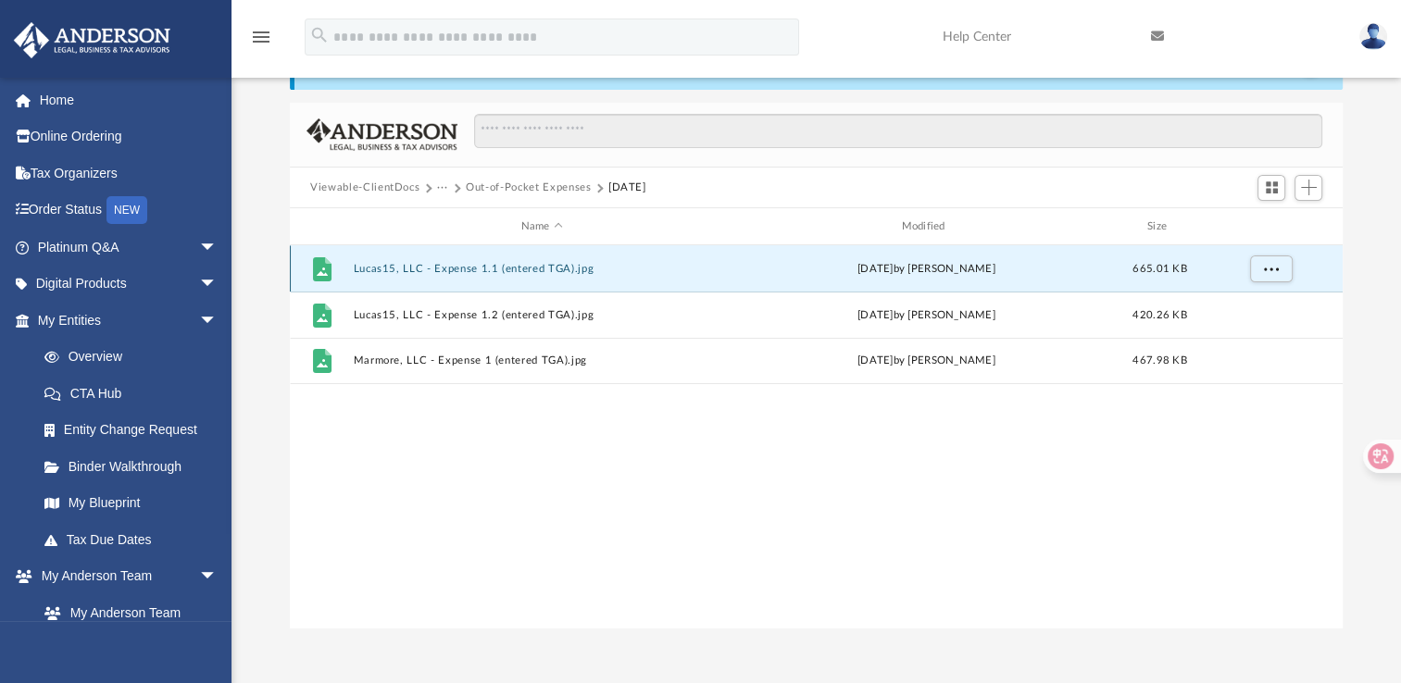
click at [543, 265] on button "Lucas15, LLC - Expense 1.1 (entered TGA).jpg" at bounding box center [542, 269] width 377 height 12
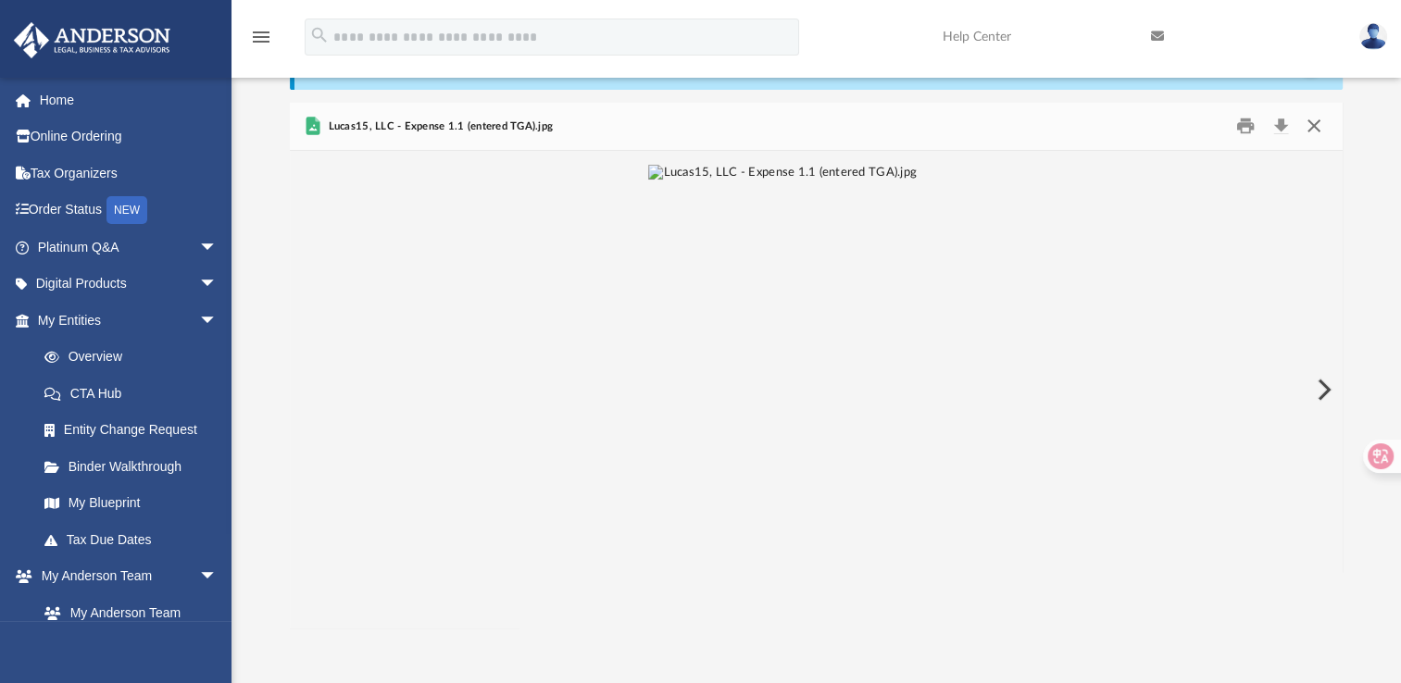
click at [1309, 125] on button "Close" at bounding box center [1312, 126] width 33 height 29
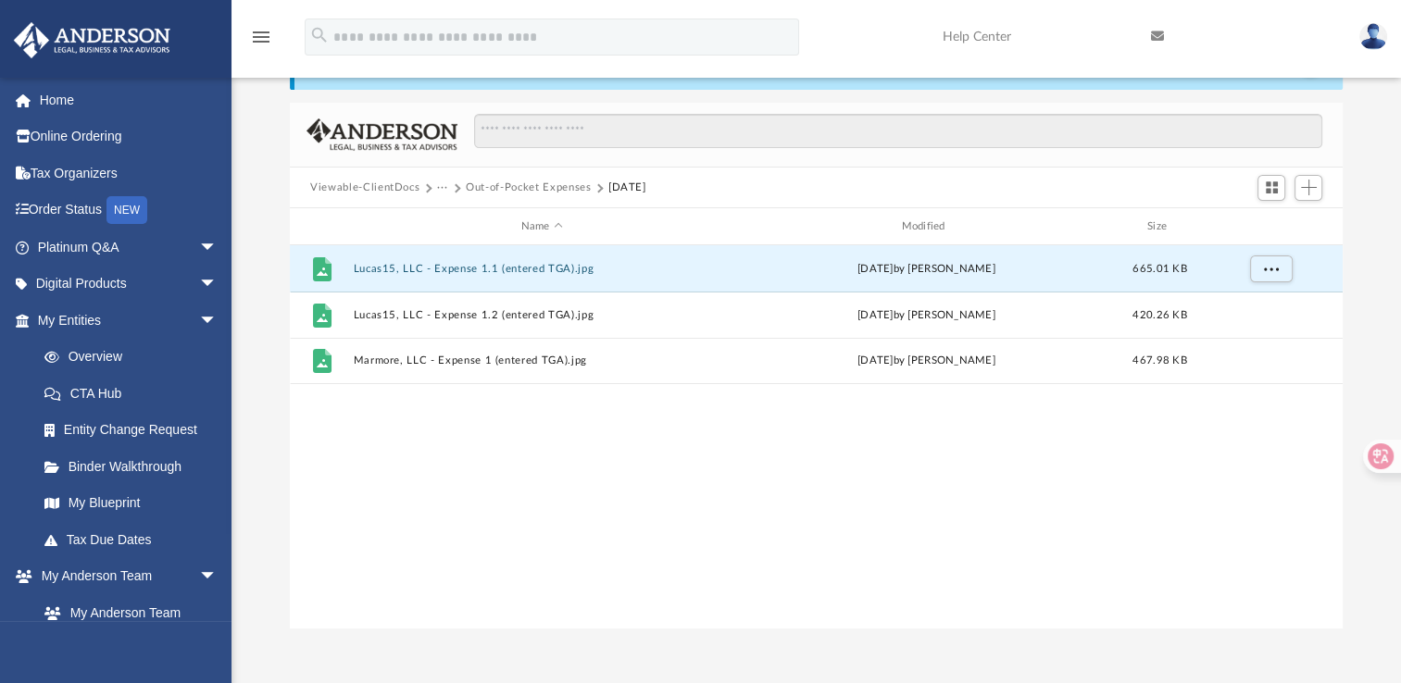
click at [515, 188] on button "Out-of-Pocket Expenses" at bounding box center [528, 188] width 125 height 17
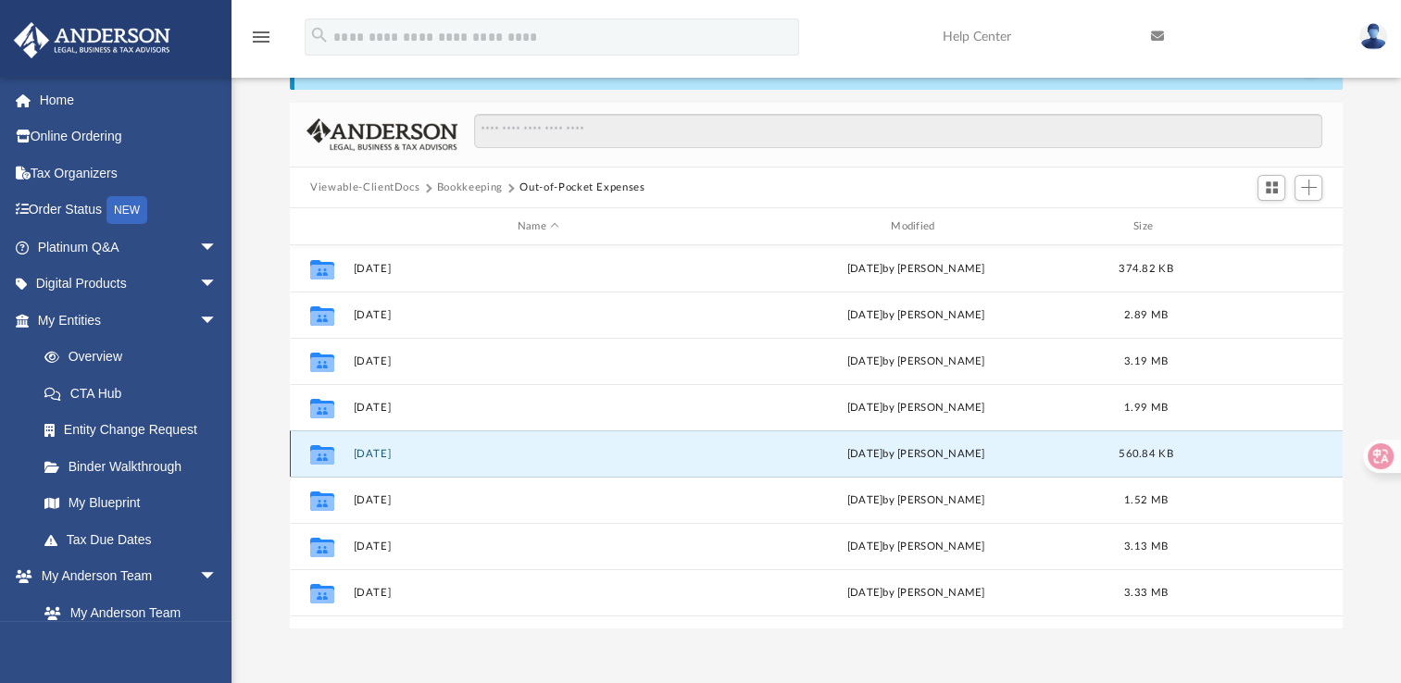
click at [378, 448] on button "[DATE]" at bounding box center [538, 454] width 369 height 12
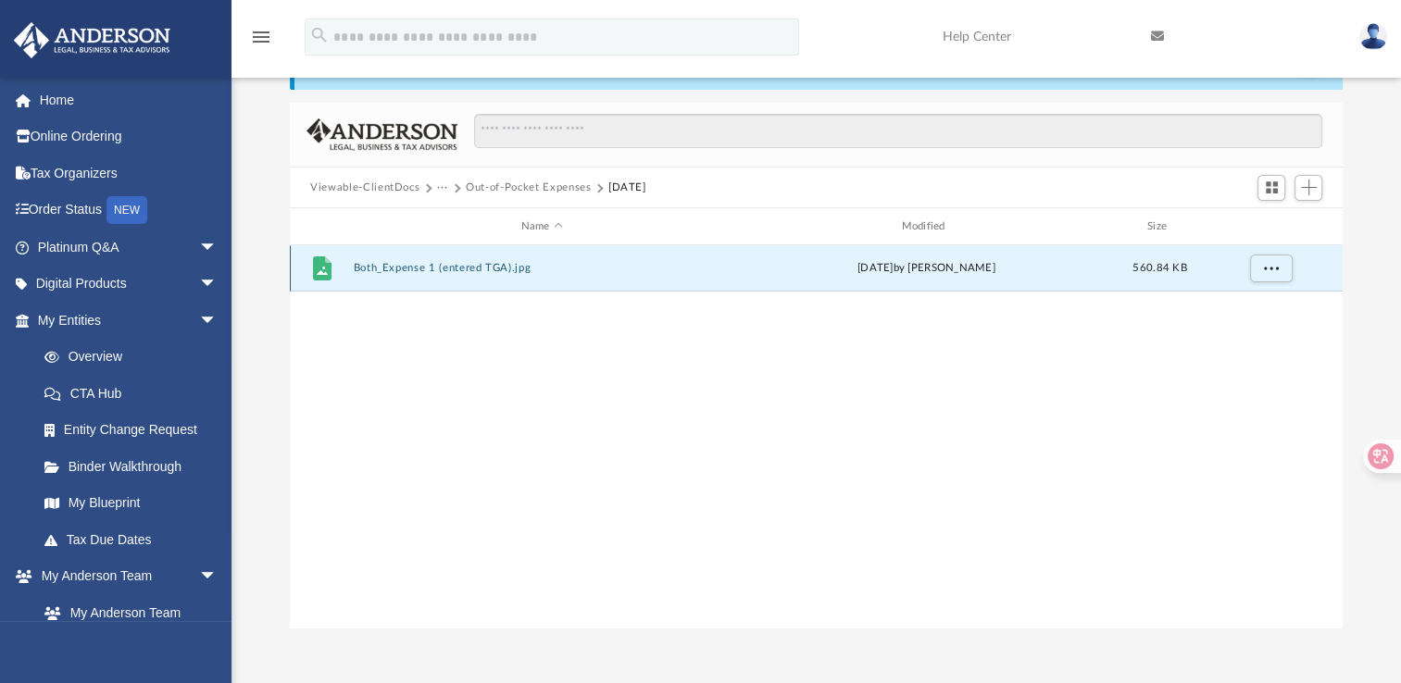
click at [502, 262] on button "Both_Expense 1 (entered TGA).jpg" at bounding box center [542, 268] width 377 height 12
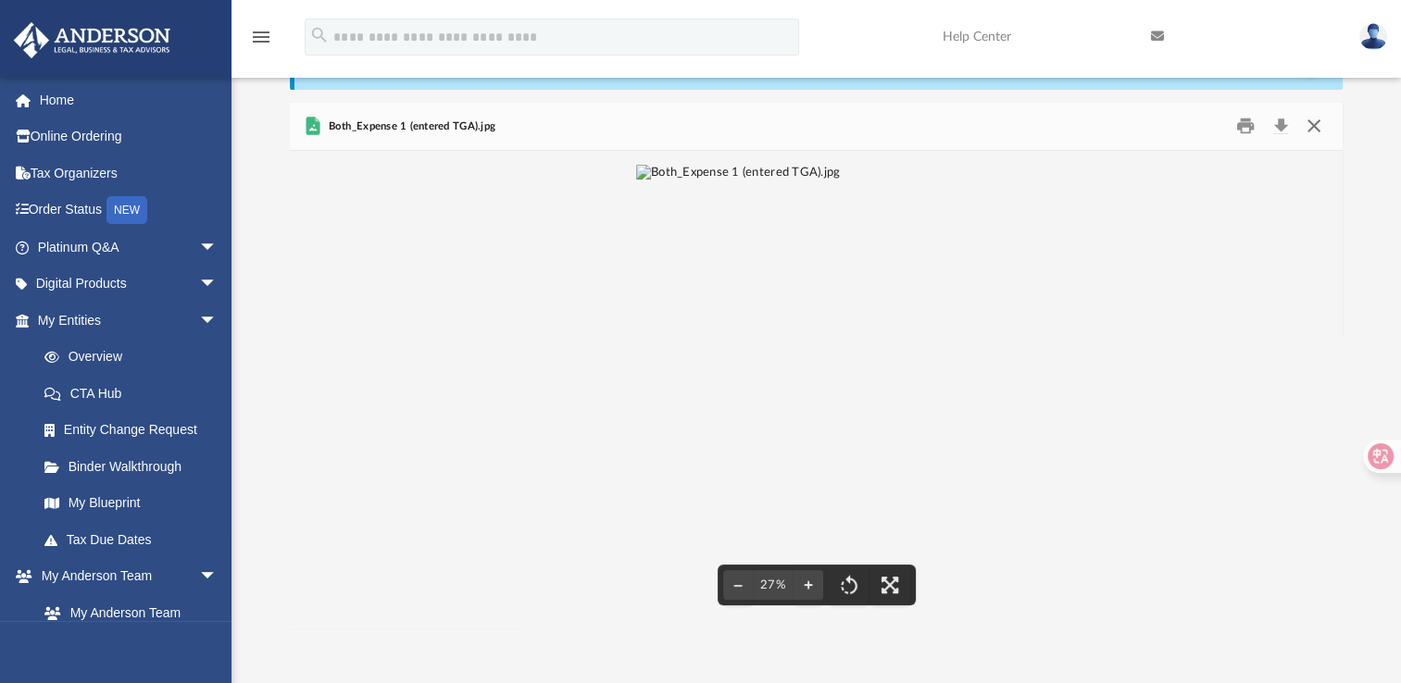
click at [1314, 131] on button "Close" at bounding box center [1312, 126] width 33 height 29
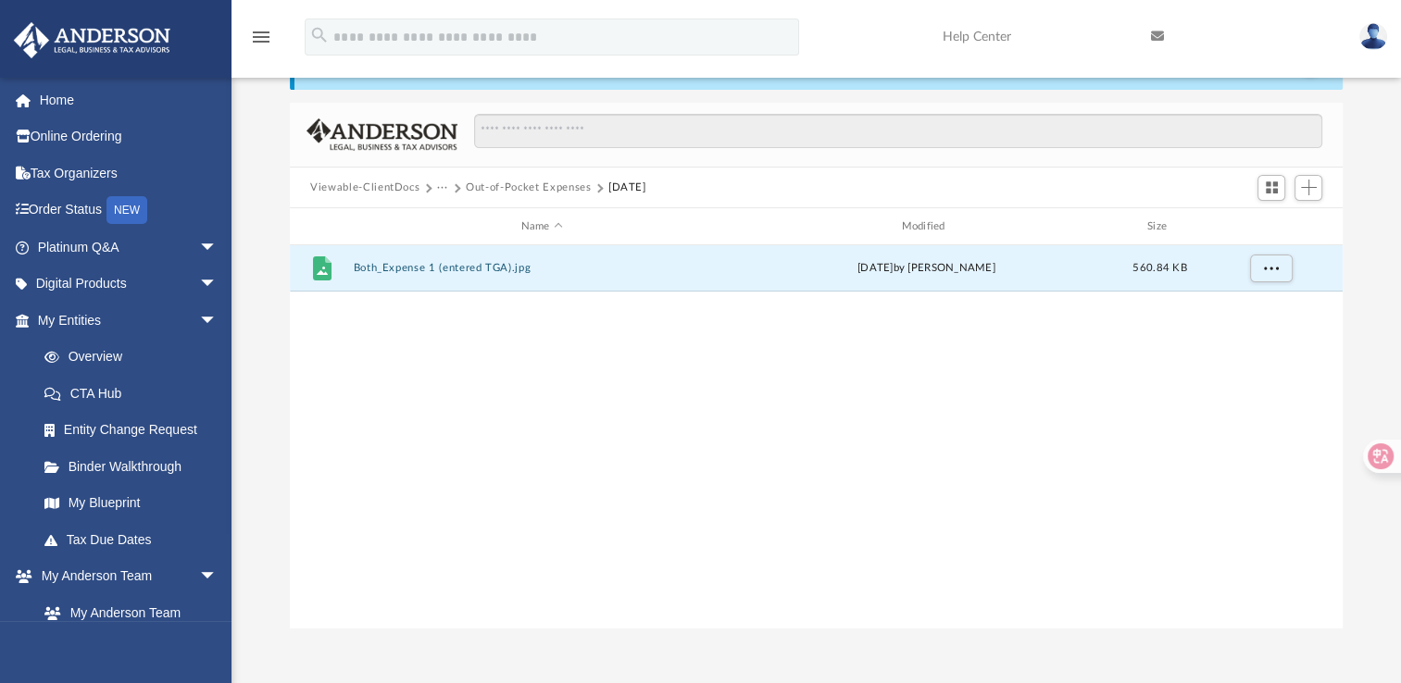
click at [545, 186] on button "Out-of-Pocket Expenses" at bounding box center [528, 188] width 125 height 17
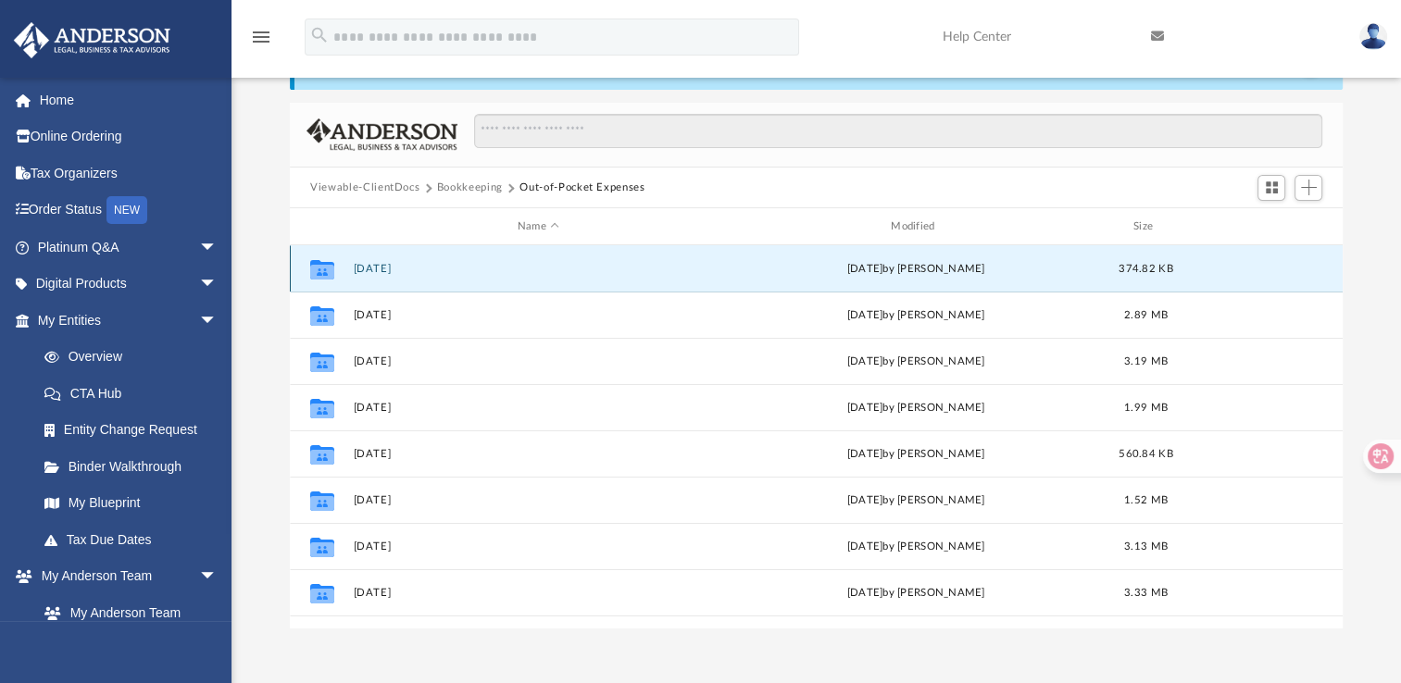
click at [370, 263] on button "[DATE]" at bounding box center [538, 269] width 369 height 12
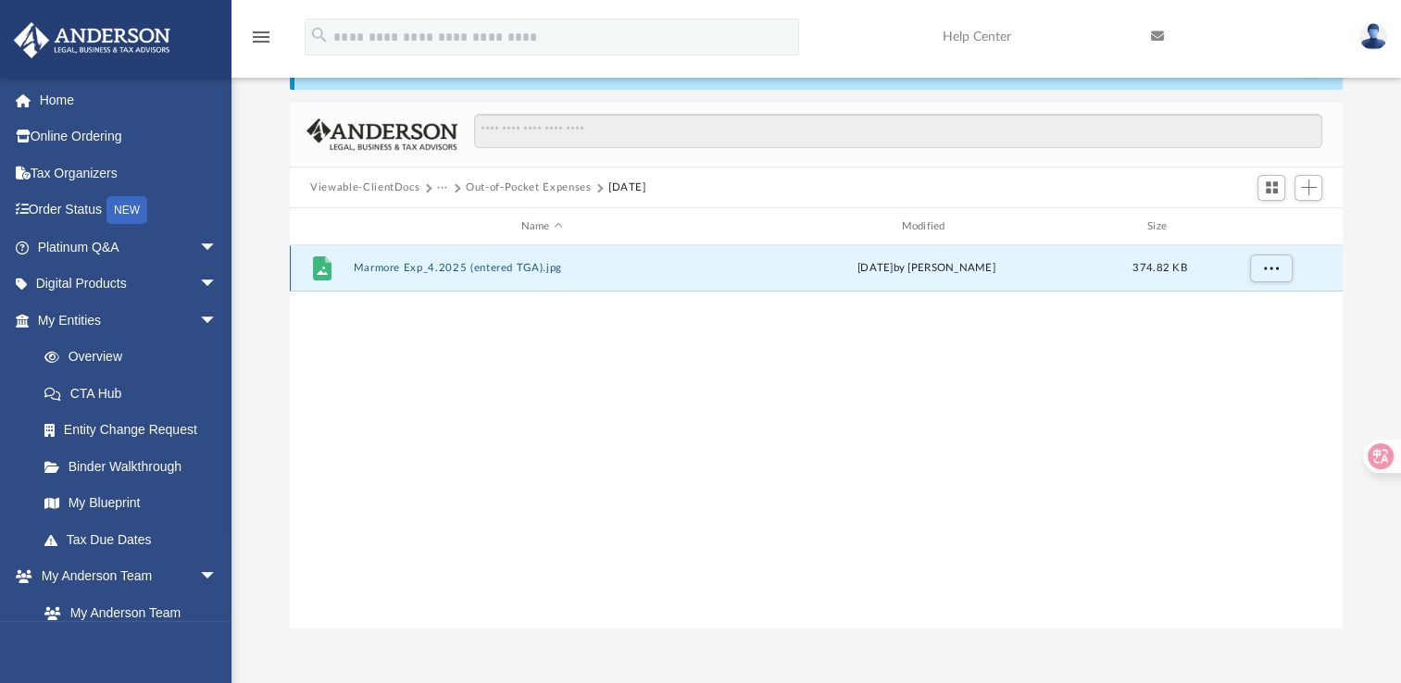
click at [387, 265] on button "Marmore Exp_4.2025 (entered TGA).jpg" at bounding box center [542, 268] width 377 height 12
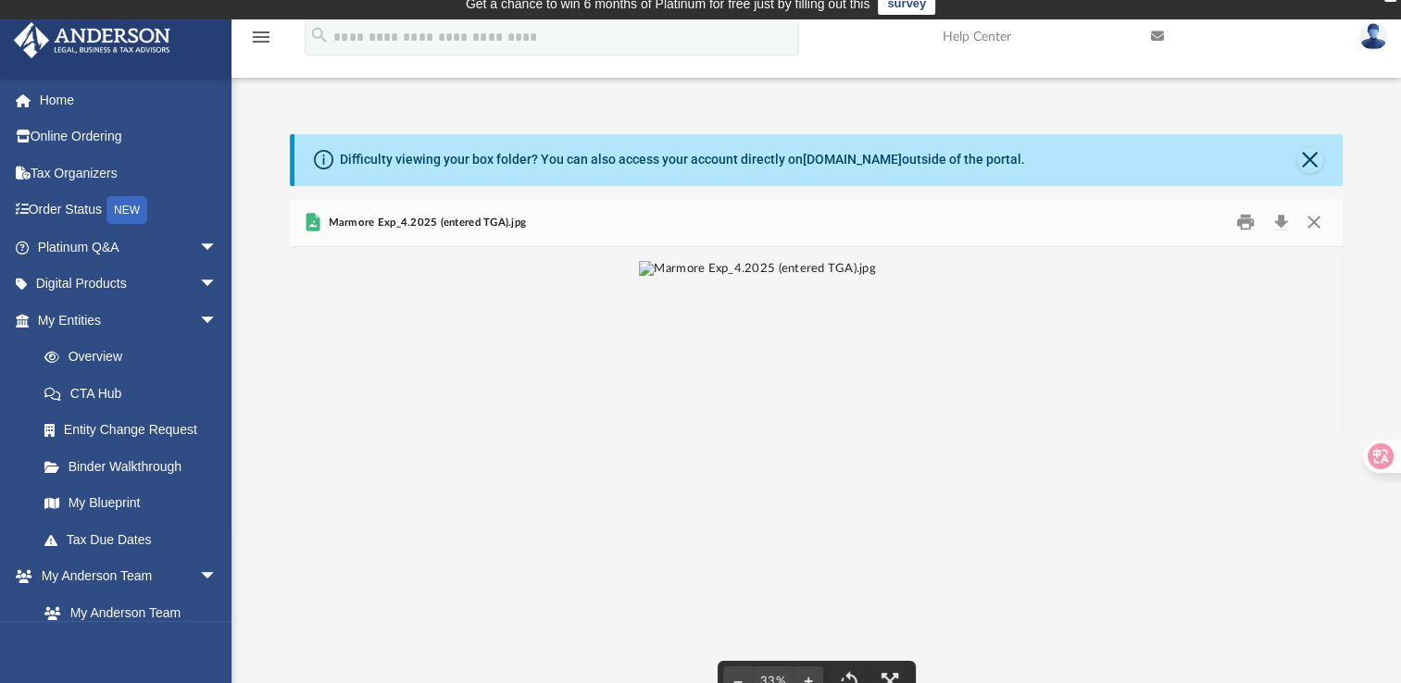
scroll to position [0, 0]
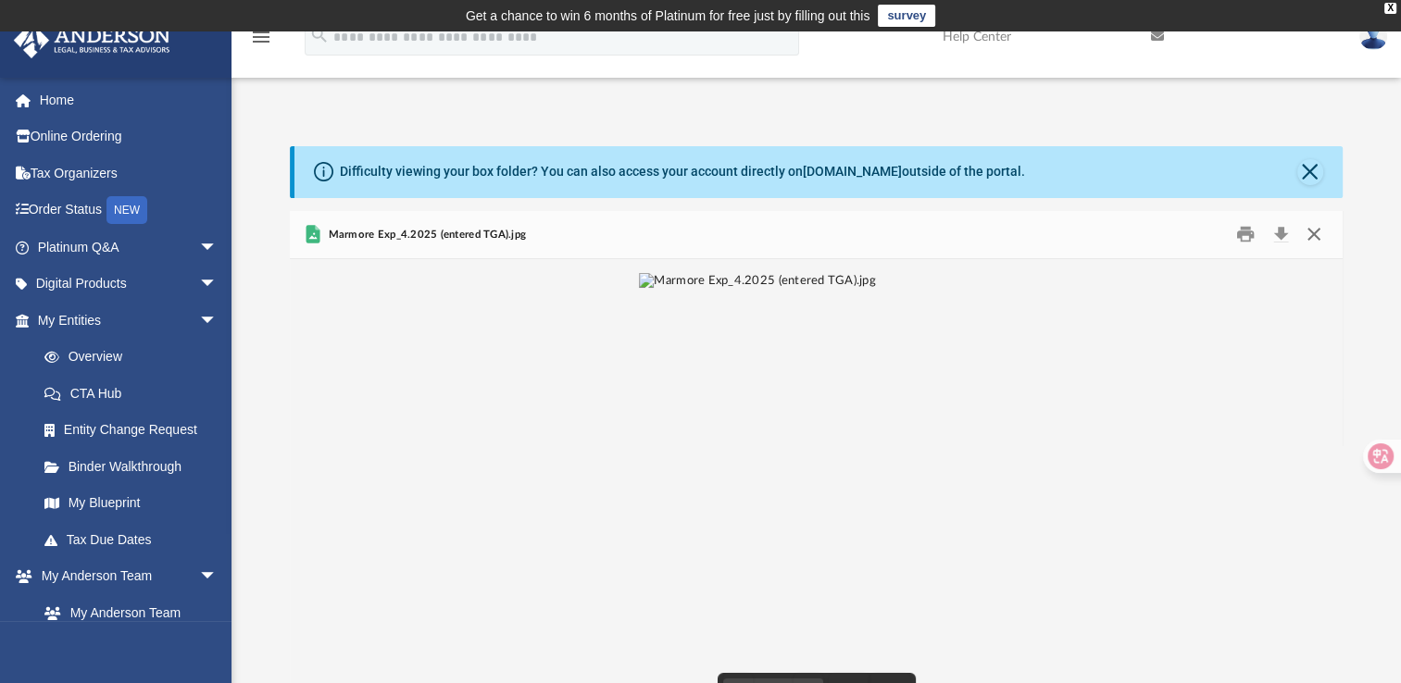
click at [1315, 236] on button "Close" at bounding box center [1312, 234] width 33 height 29
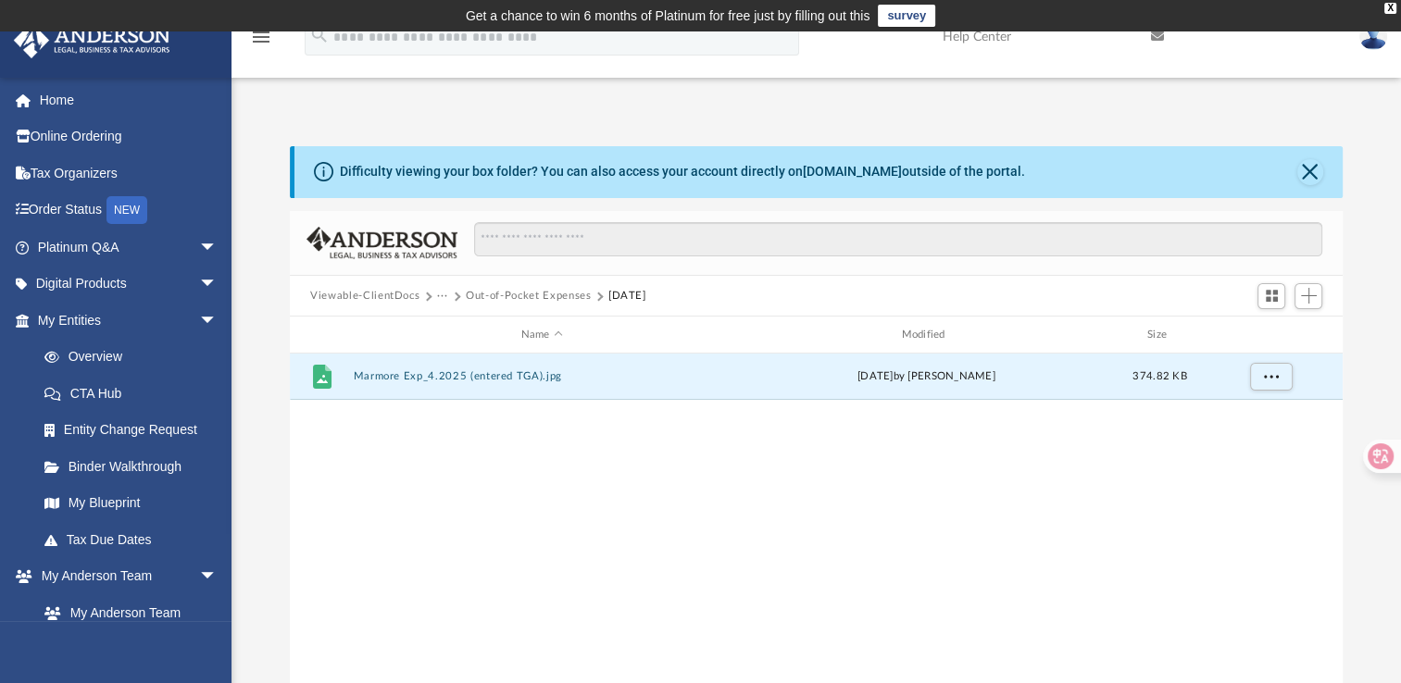
click at [568, 294] on button "Out-of-Pocket Expenses" at bounding box center [528, 296] width 125 height 17
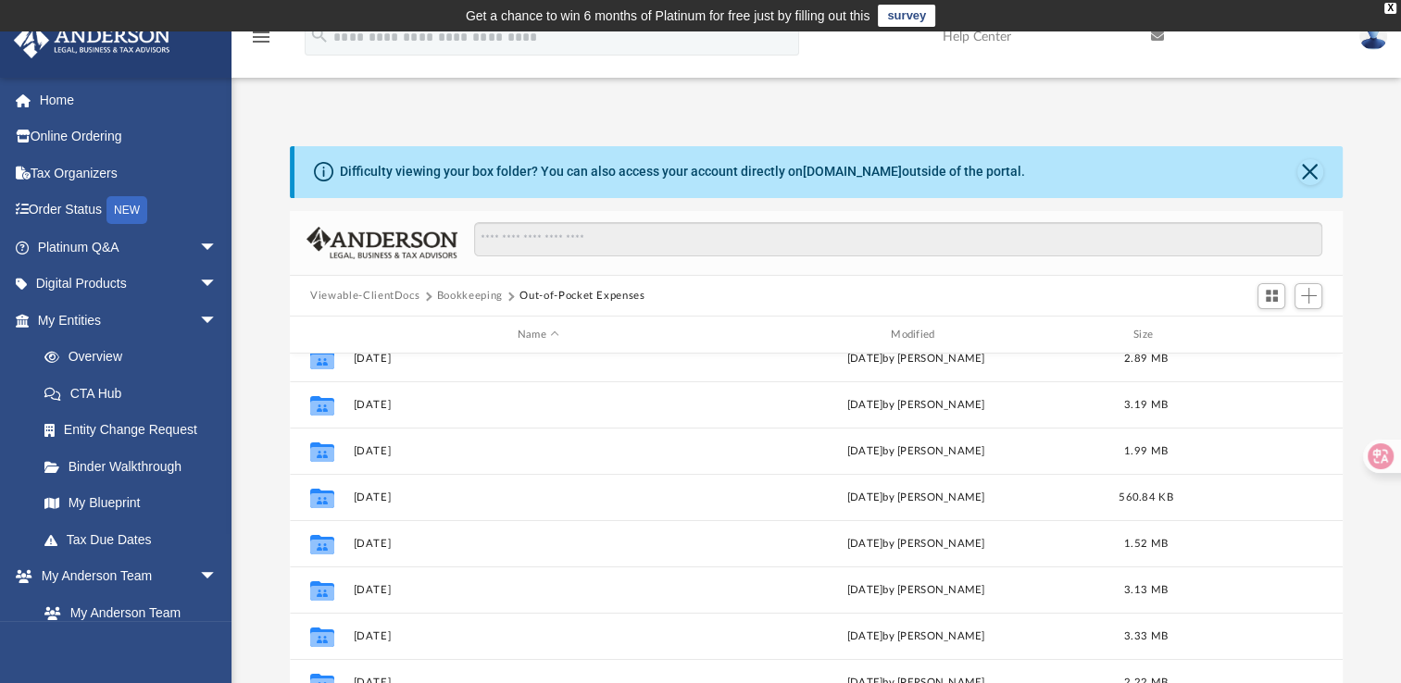
scroll to position [74, 0]
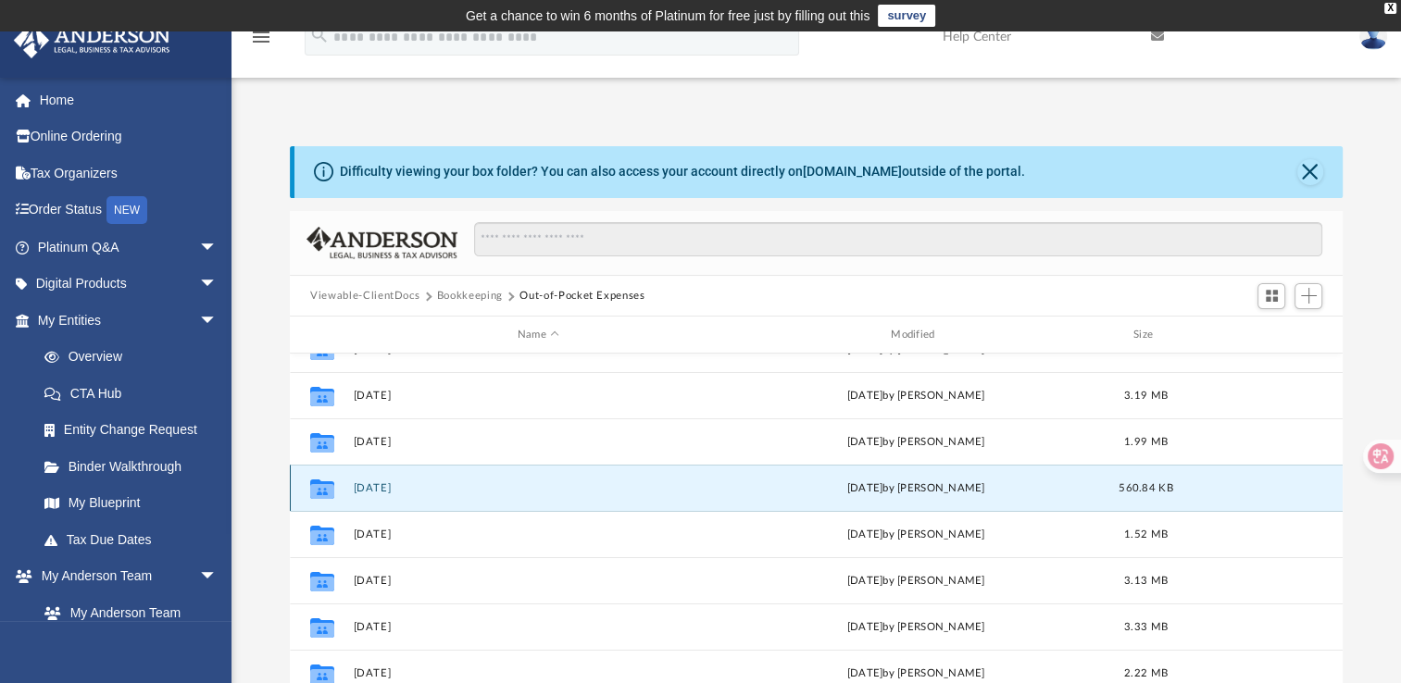
click at [389, 483] on button "[DATE]" at bounding box center [538, 488] width 369 height 12
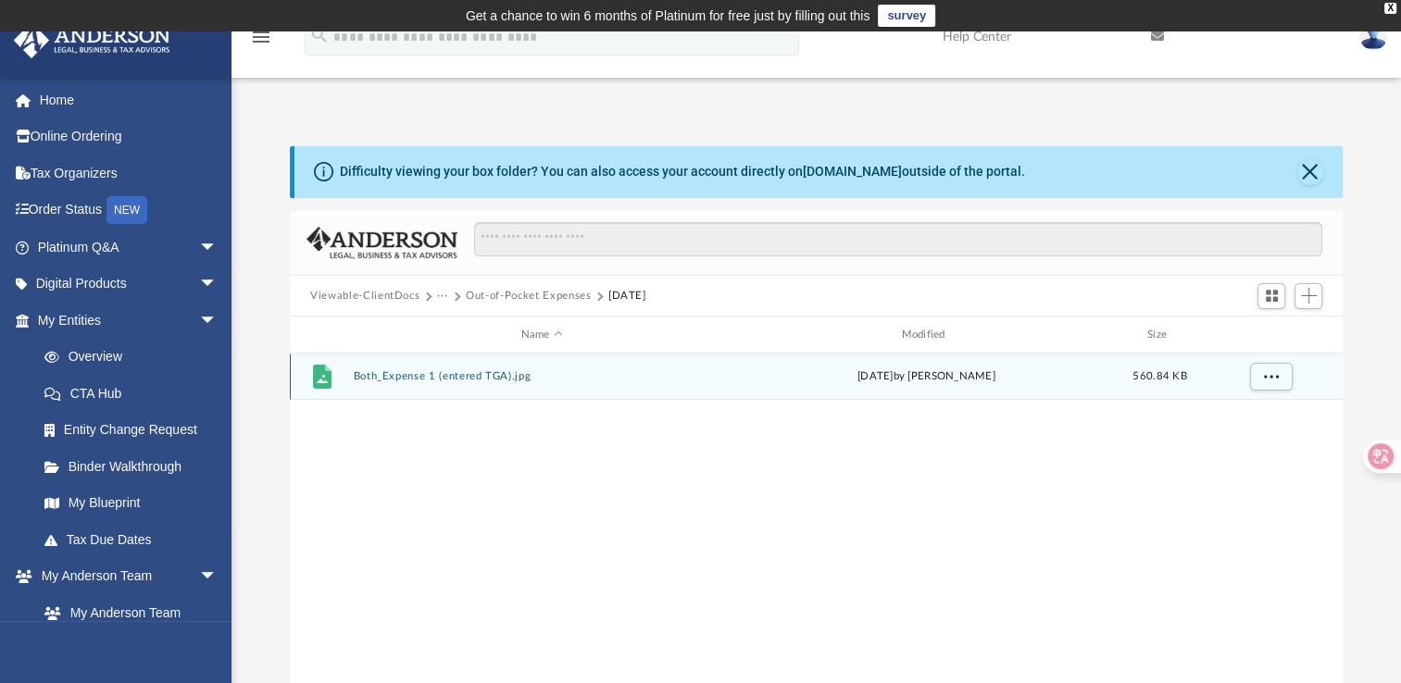
scroll to position [0, 0]
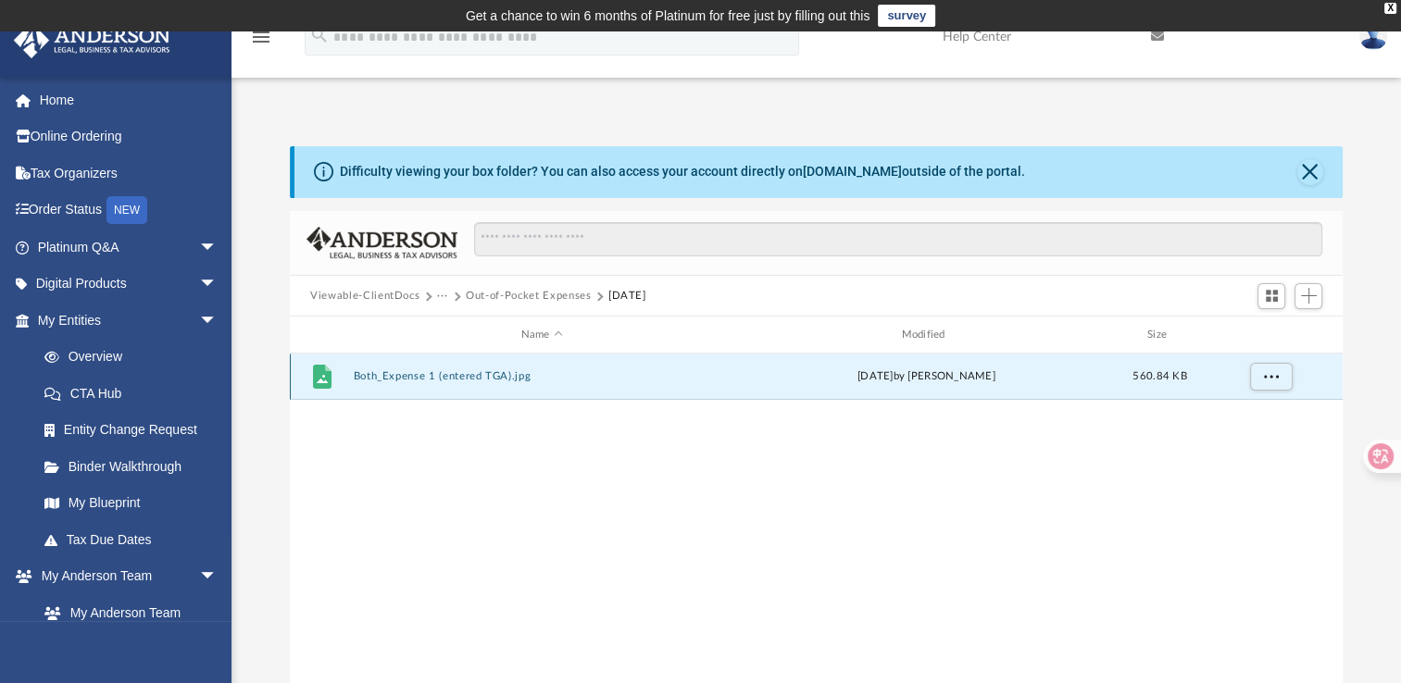
click at [452, 373] on button "Both_Expense 1 (entered TGA).jpg" at bounding box center [542, 376] width 377 height 12
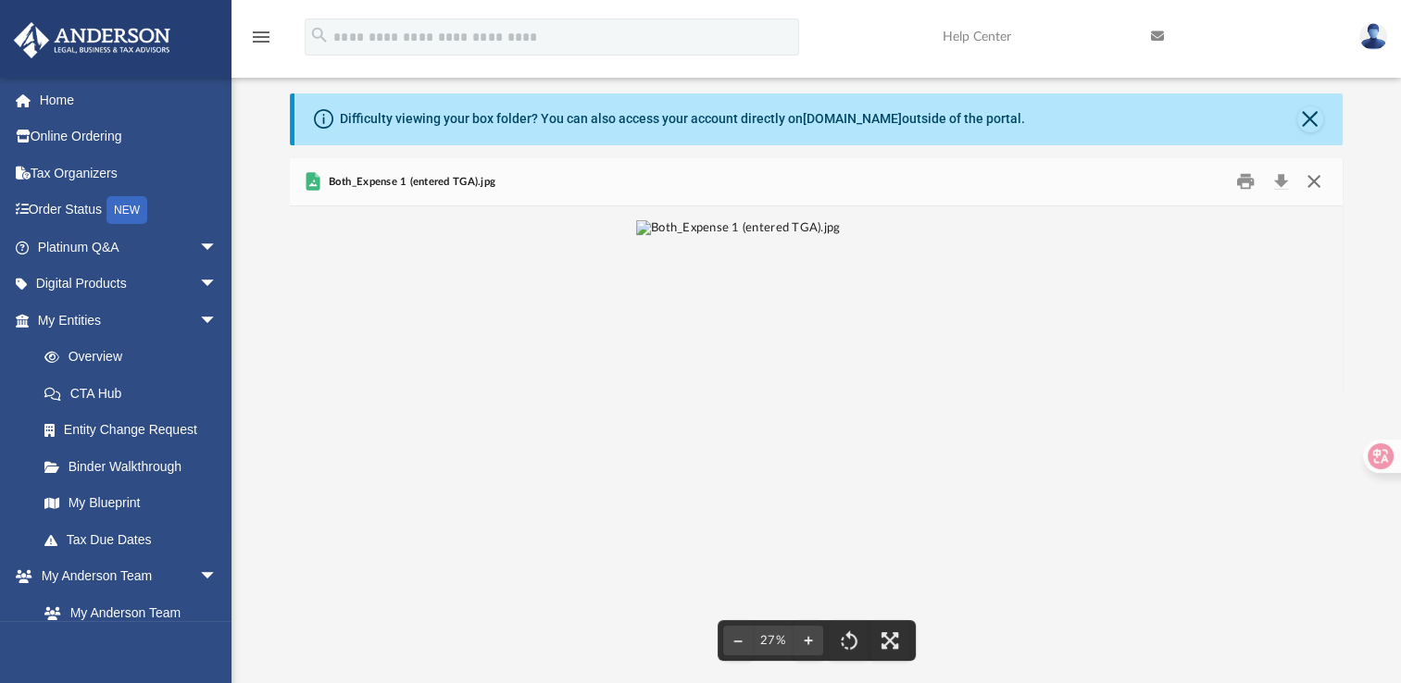
click at [1315, 181] on button "Close" at bounding box center [1312, 182] width 33 height 29
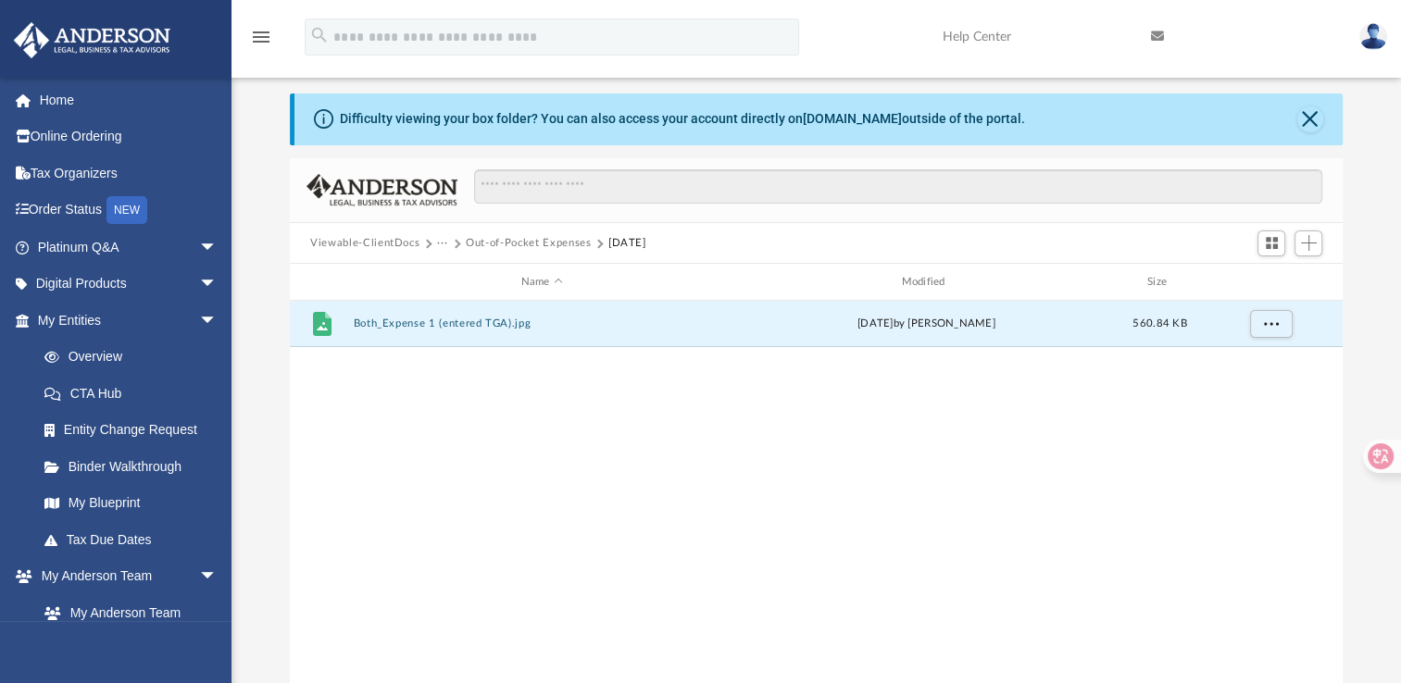
click at [582, 241] on button "Out-of-Pocket Expenses" at bounding box center [528, 243] width 125 height 17
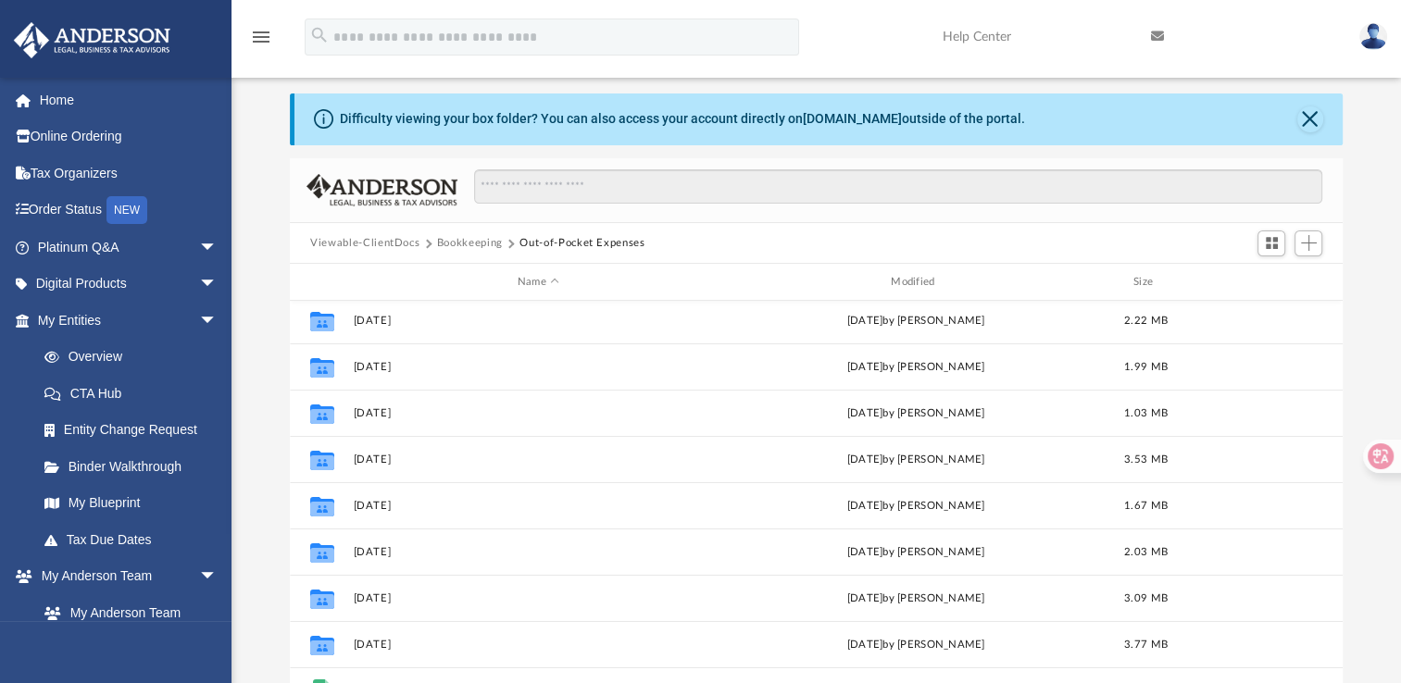
scroll to position [376, 0]
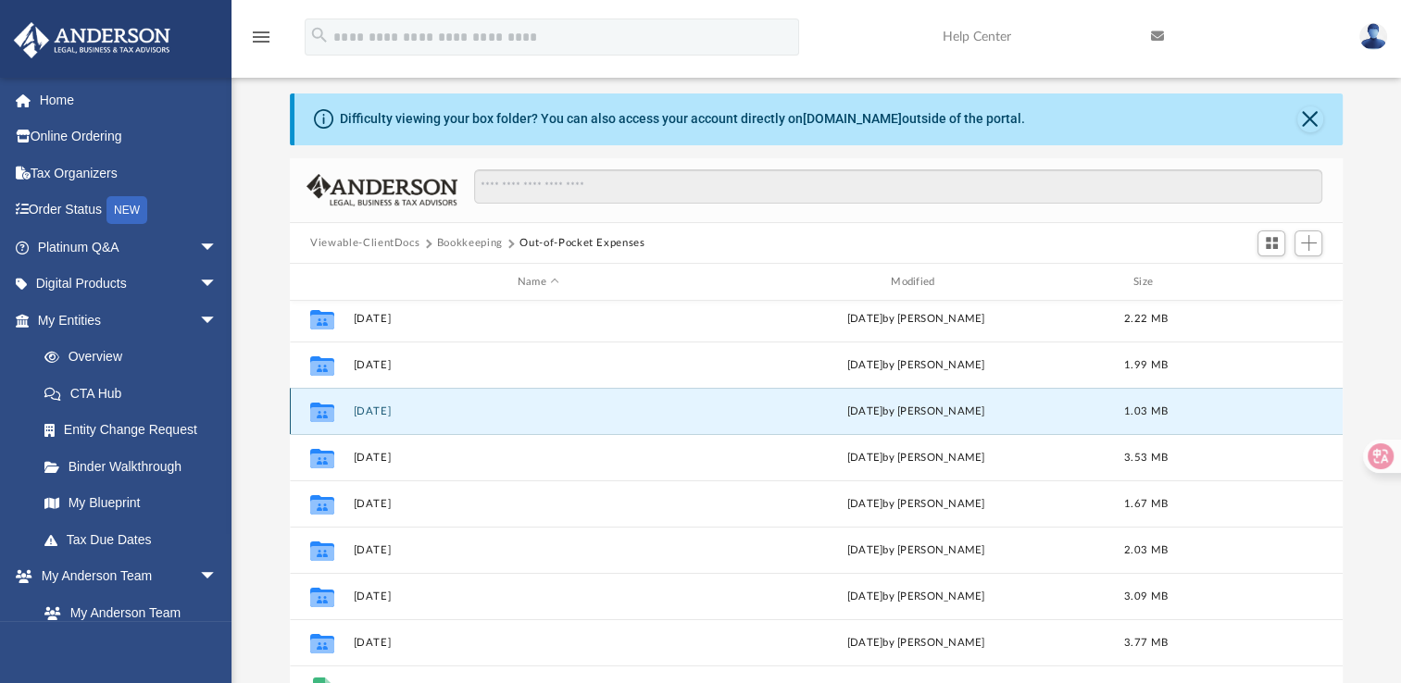
click at [372, 406] on button "[DATE]" at bounding box center [538, 412] width 369 height 12
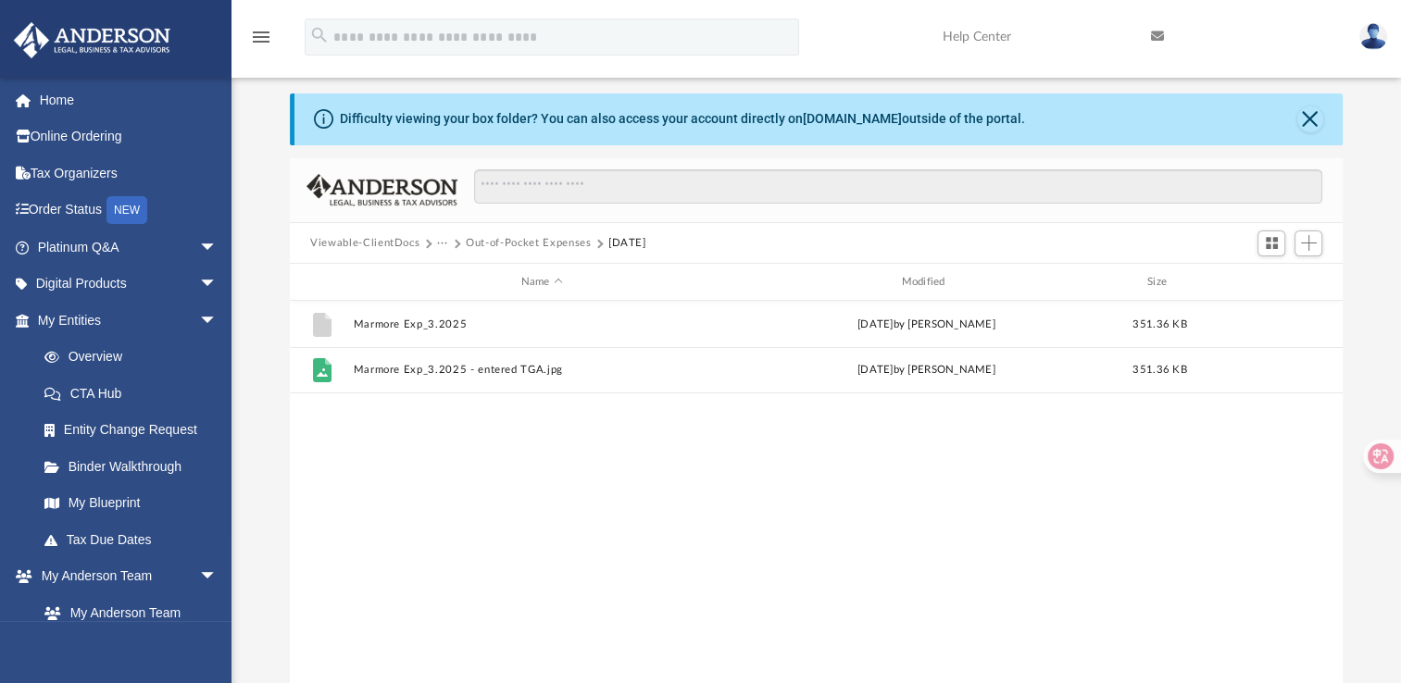
scroll to position [0, 0]
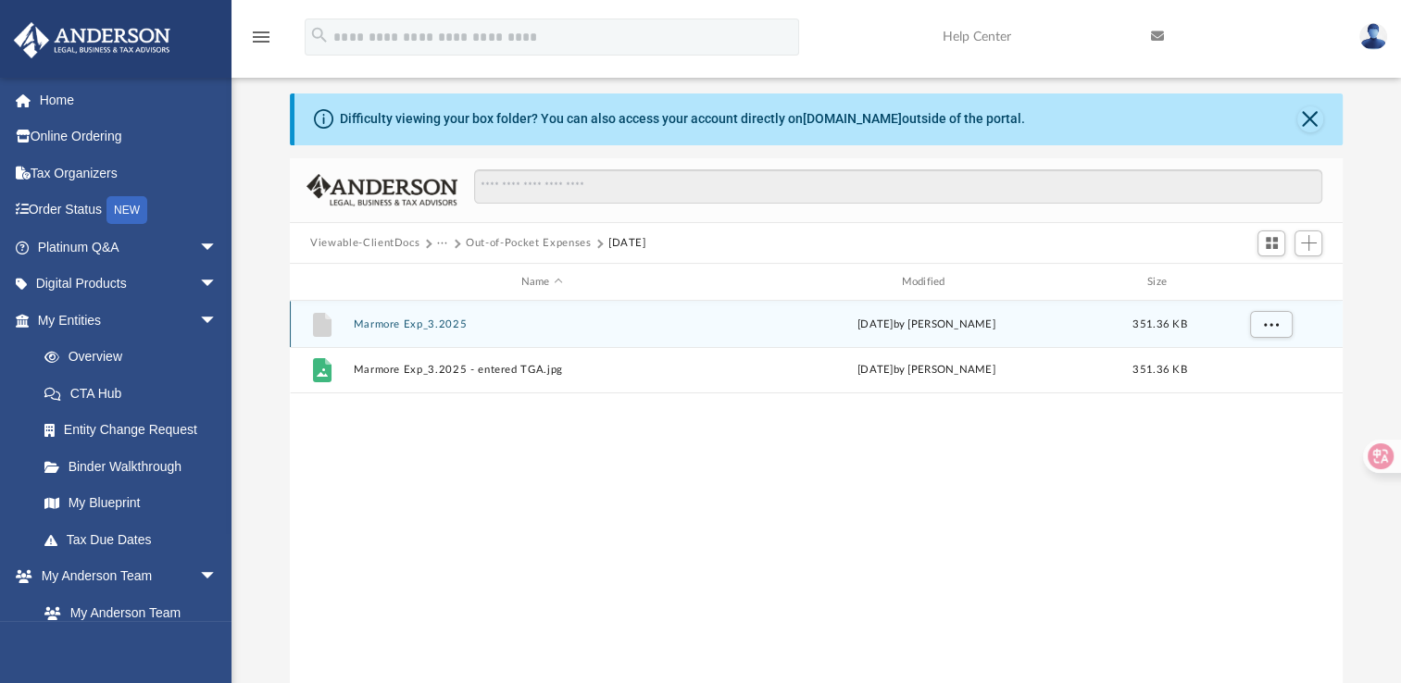
click at [431, 317] on div "File Marmore Exp_3.2025 Sun Apr 20 2025 by Jennifer Schultz 351.36 KB" at bounding box center [816, 324] width 1053 height 46
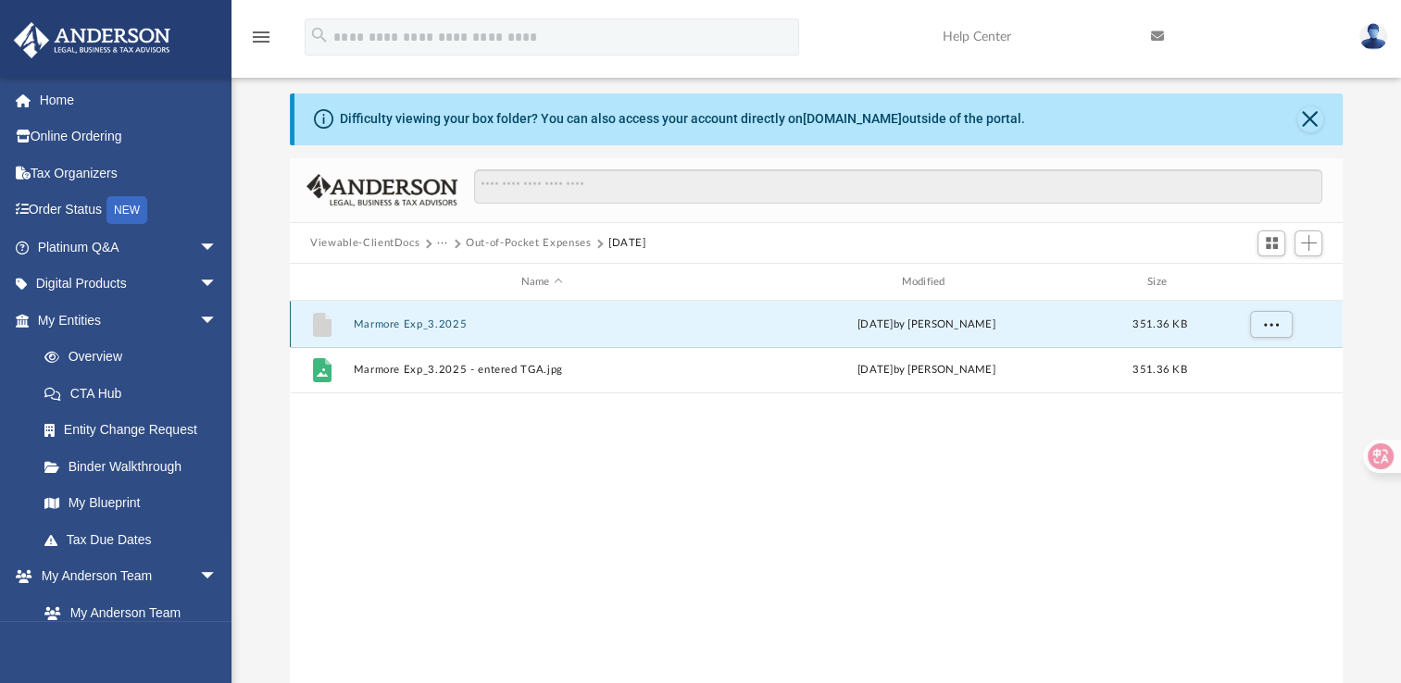
click at [431, 318] on button "Marmore Exp_3.2025" at bounding box center [542, 324] width 377 height 12
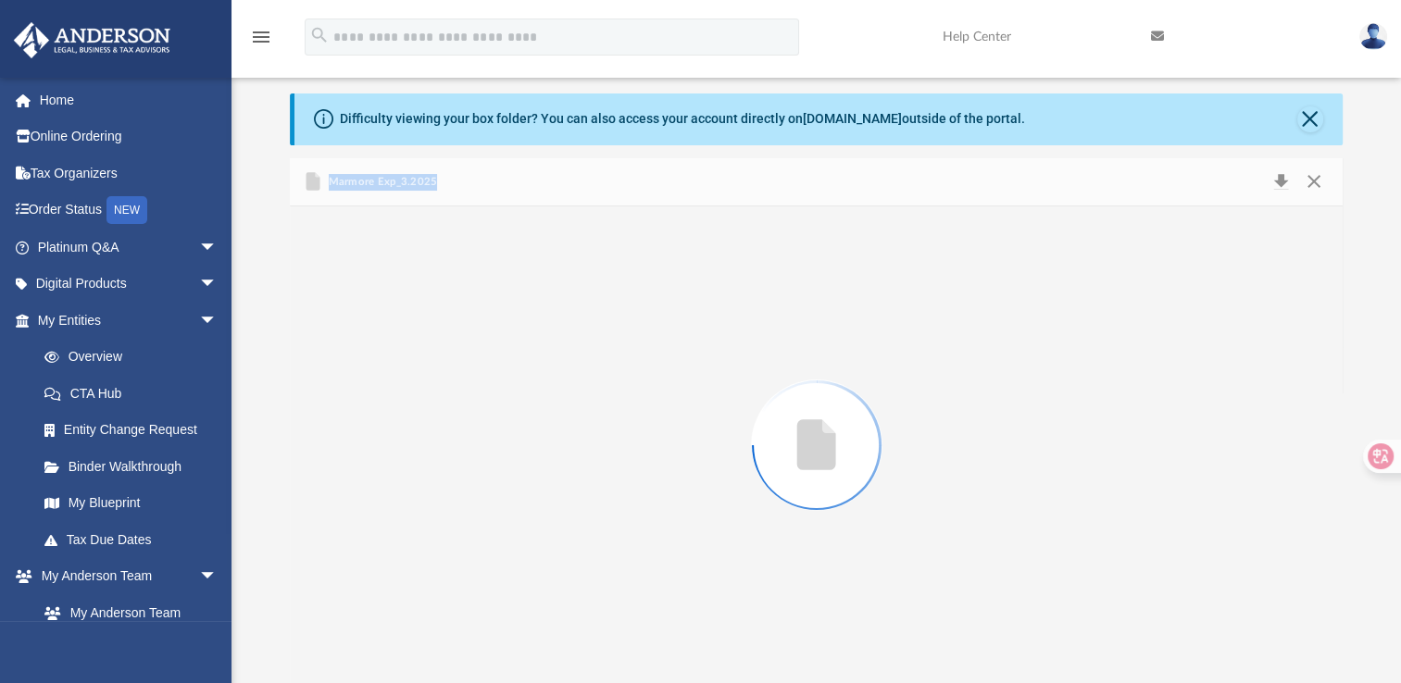
click at [431, 318] on div "Preview" at bounding box center [816, 445] width 1053 height 478
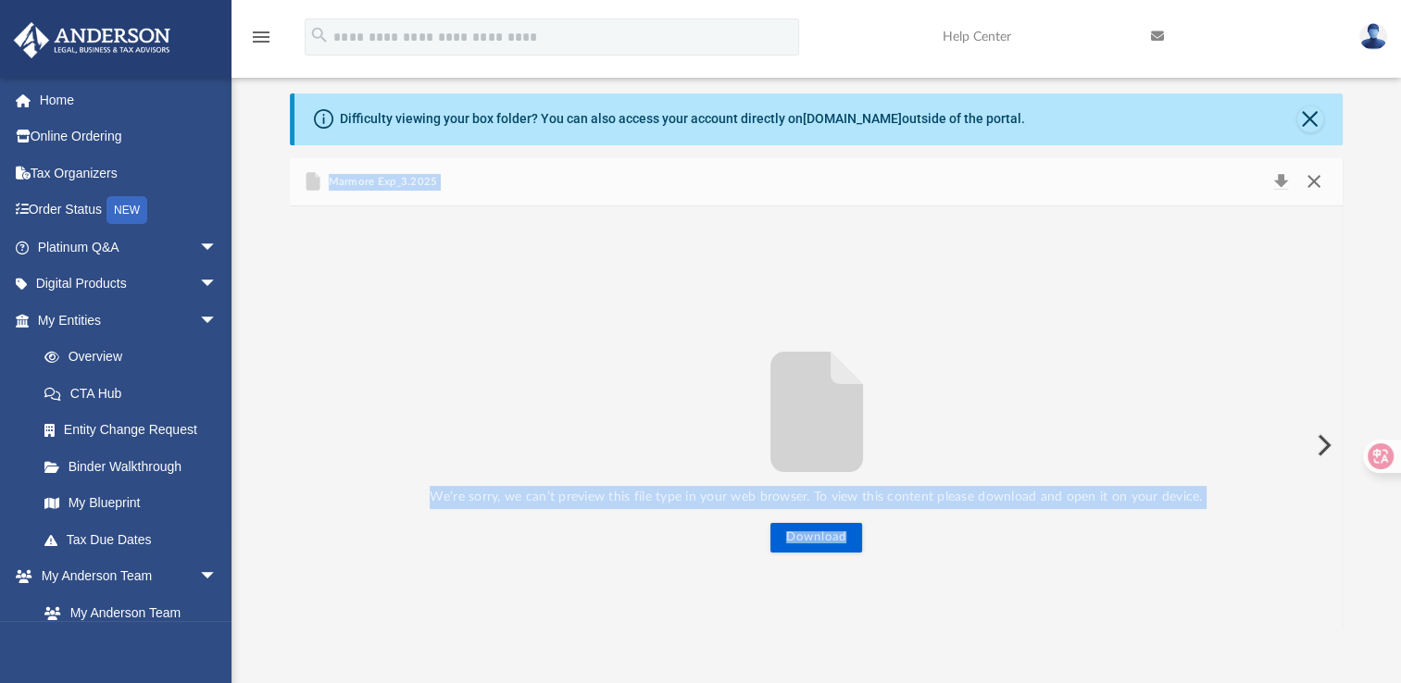
click at [1318, 181] on button "Close" at bounding box center [1312, 182] width 33 height 26
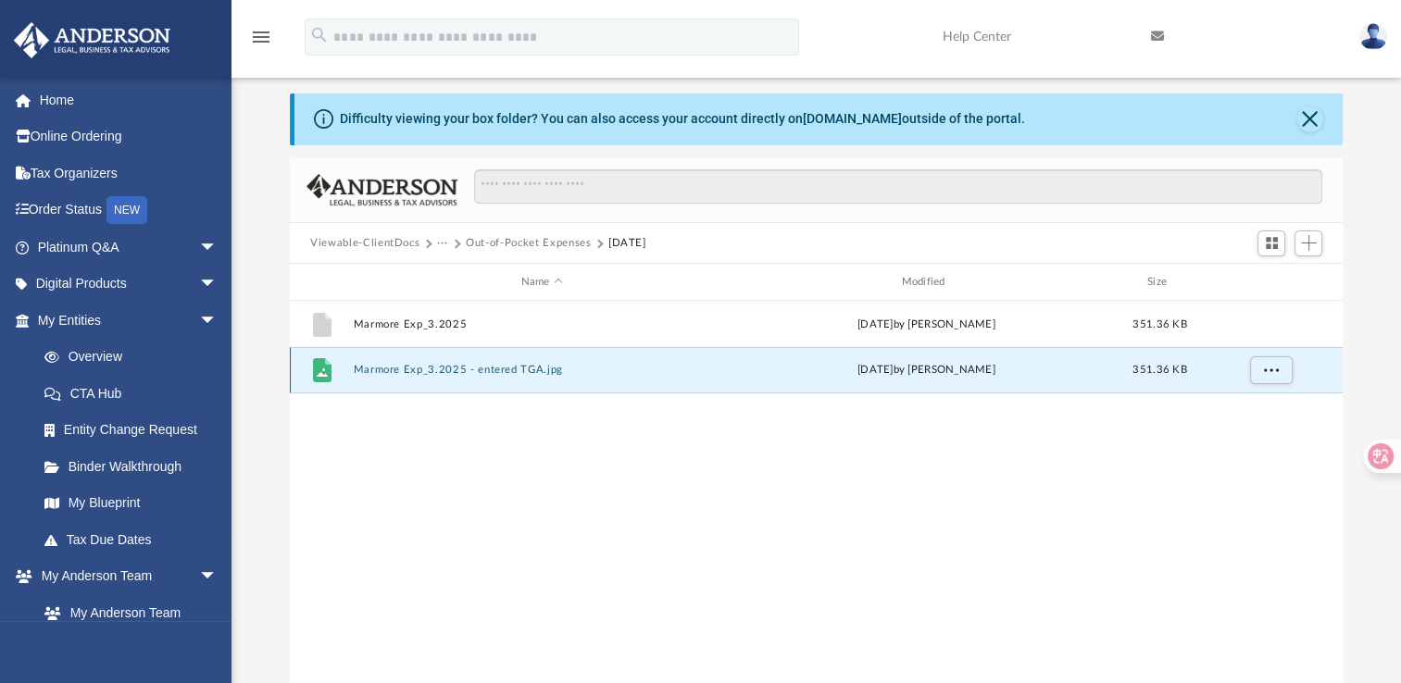
click at [479, 368] on button "Marmore Exp_3.2025 - entered TGA.jpg" at bounding box center [542, 370] width 377 height 12
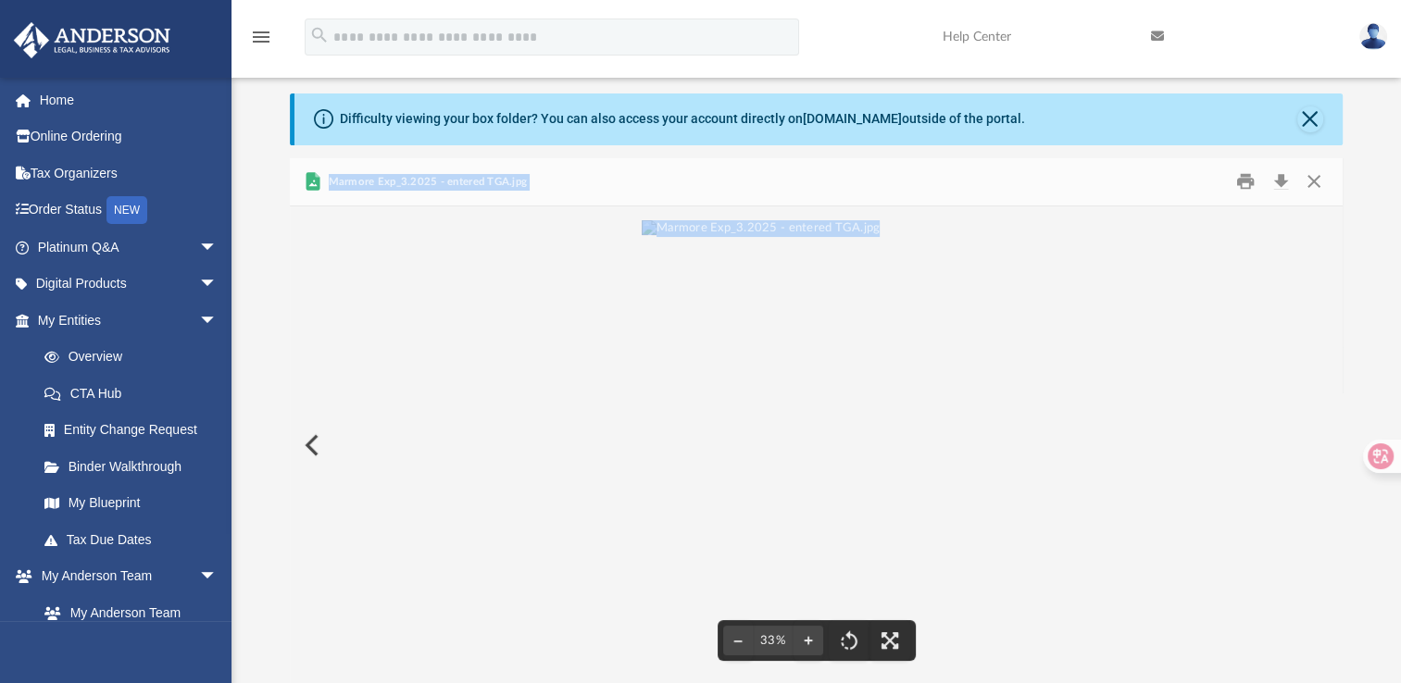
click at [1071, 381] on div "File preview" at bounding box center [816, 445] width 1053 height 478
click at [1314, 180] on button "Close" at bounding box center [1312, 182] width 33 height 29
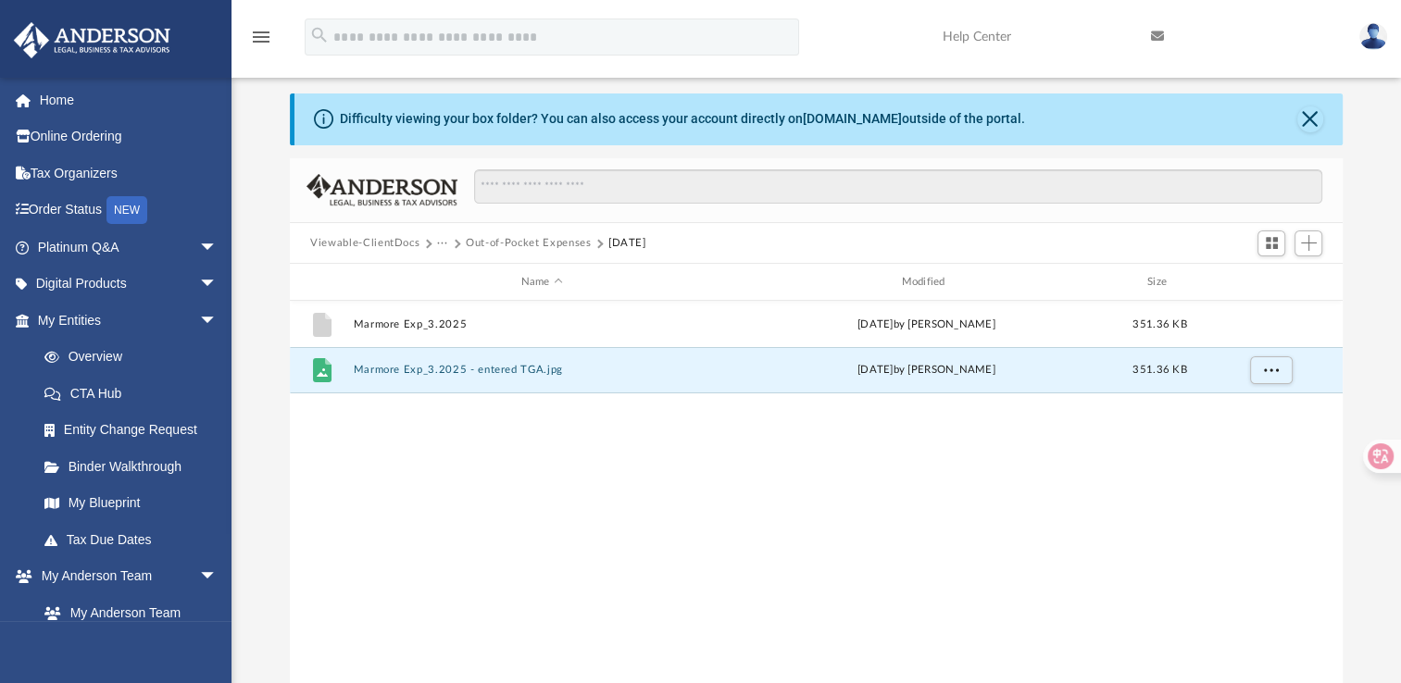
click at [558, 243] on button "Out-of-Pocket Expenses" at bounding box center [528, 243] width 125 height 17
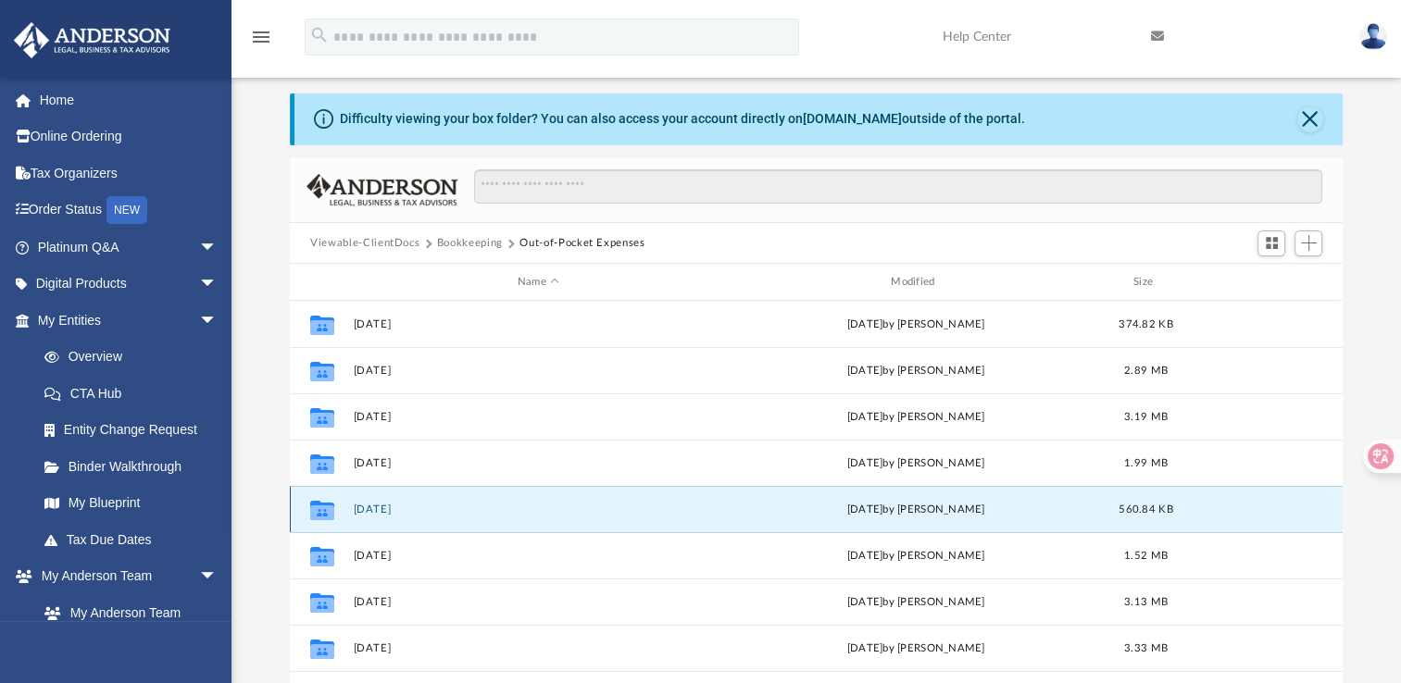
click at [385, 506] on button "[DATE]" at bounding box center [538, 510] width 369 height 12
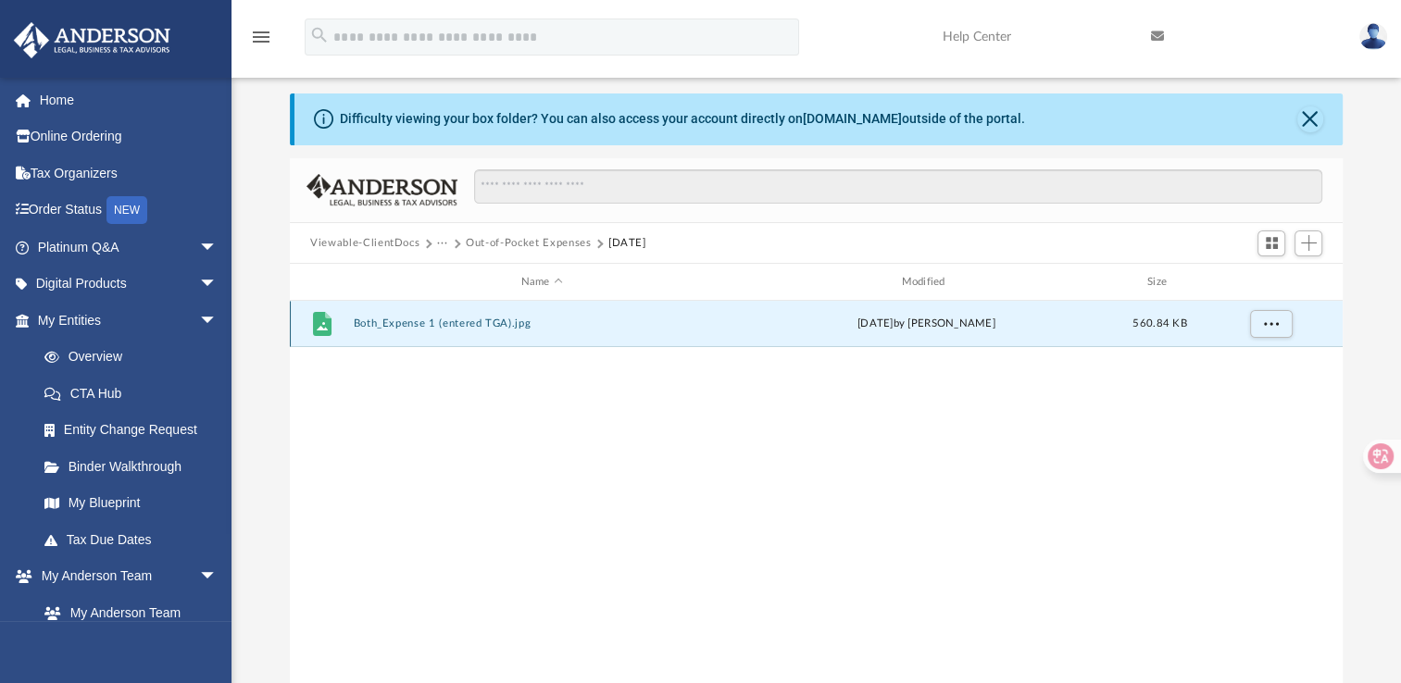
click at [394, 318] on button "Both_Expense 1 (entered TGA).jpg" at bounding box center [542, 324] width 377 height 12
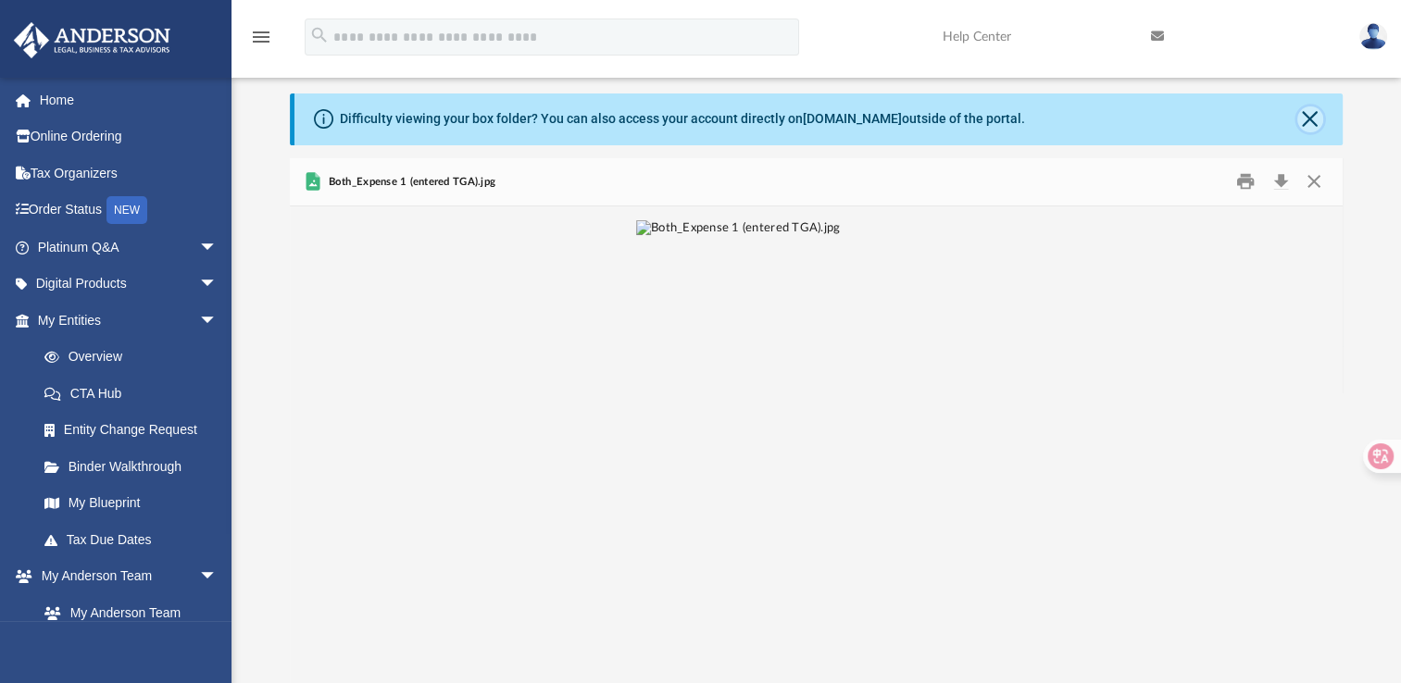
click at [1311, 123] on button "Close" at bounding box center [1310, 119] width 26 height 26
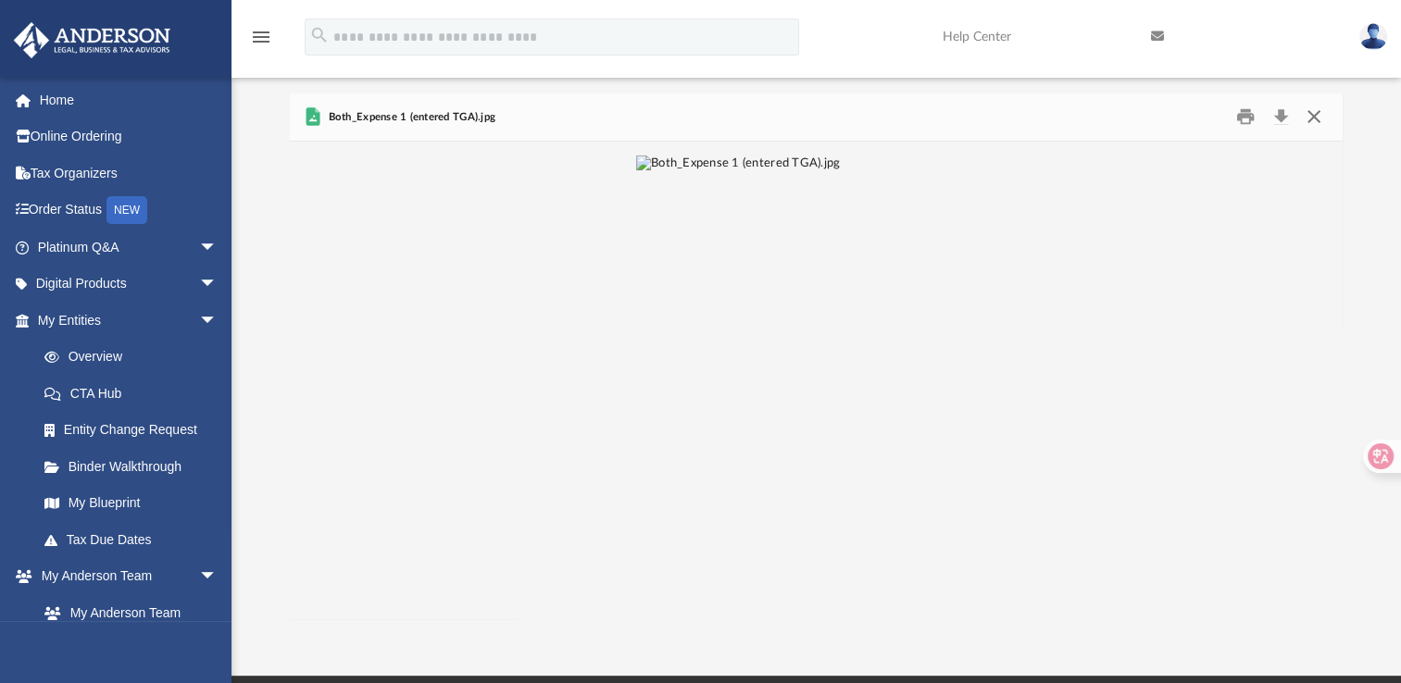
click at [1313, 126] on button "Close" at bounding box center [1312, 117] width 33 height 29
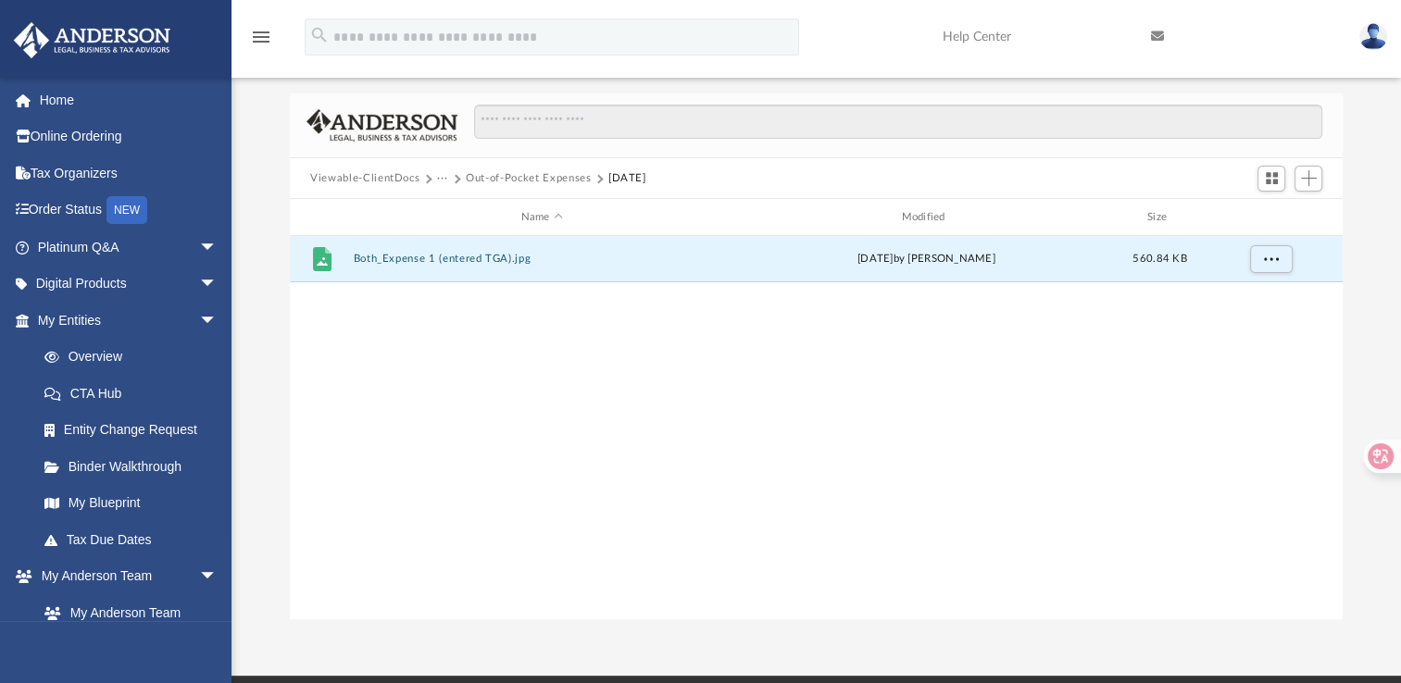
click at [547, 175] on button "Out-of-Pocket Expenses" at bounding box center [528, 178] width 125 height 17
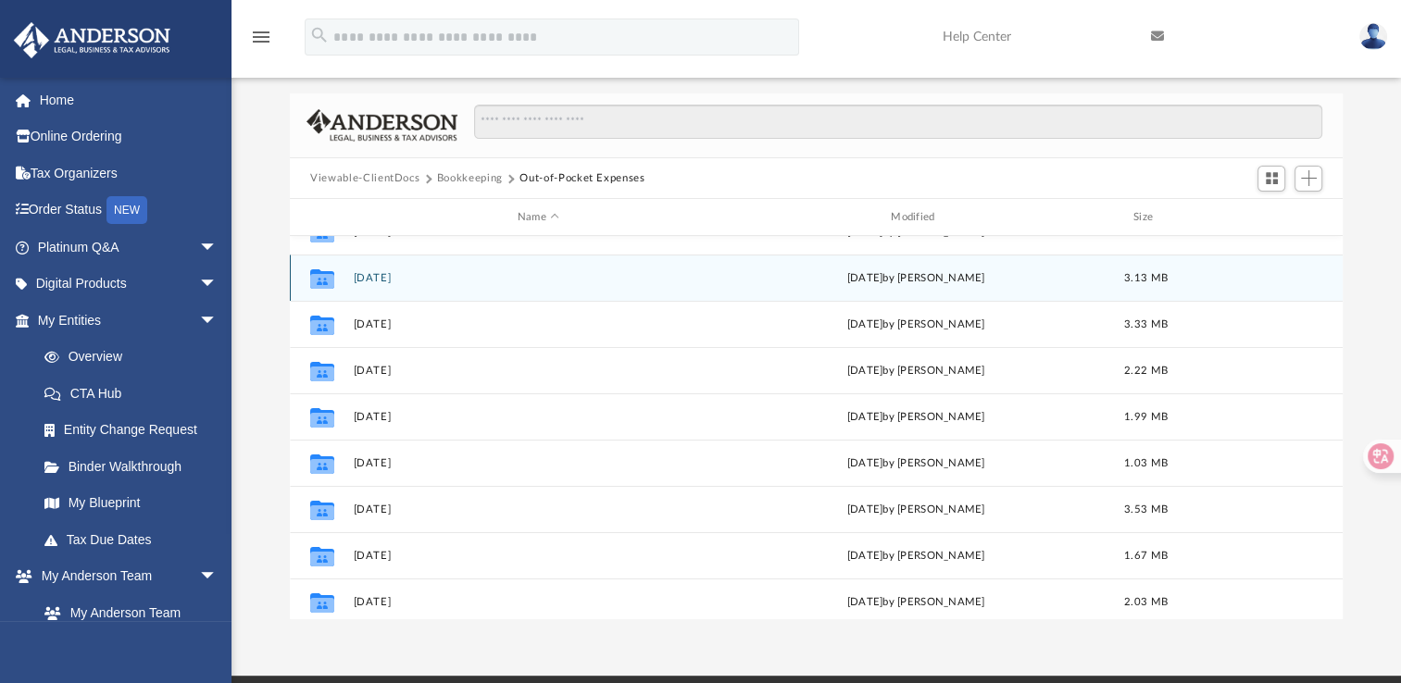
scroll to position [261, 0]
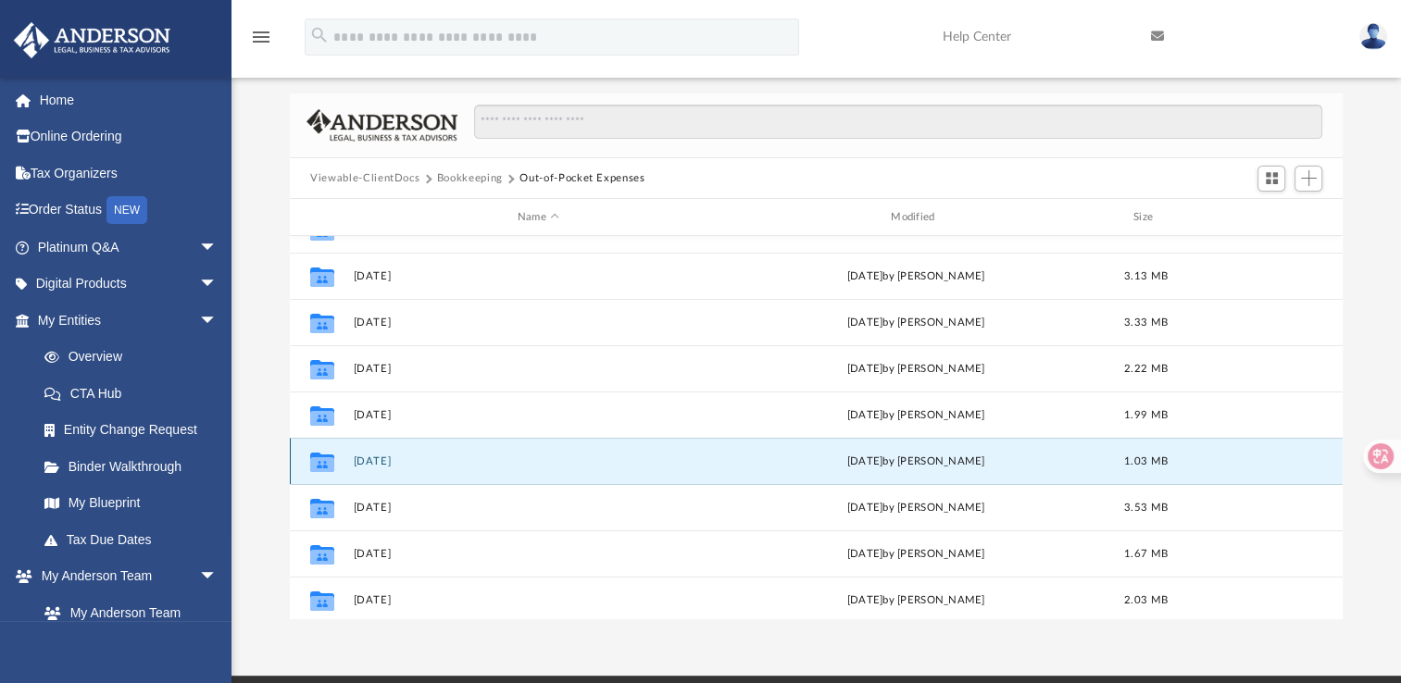
click at [385, 462] on button "[DATE]" at bounding box center [538, 462] width 369 height 12
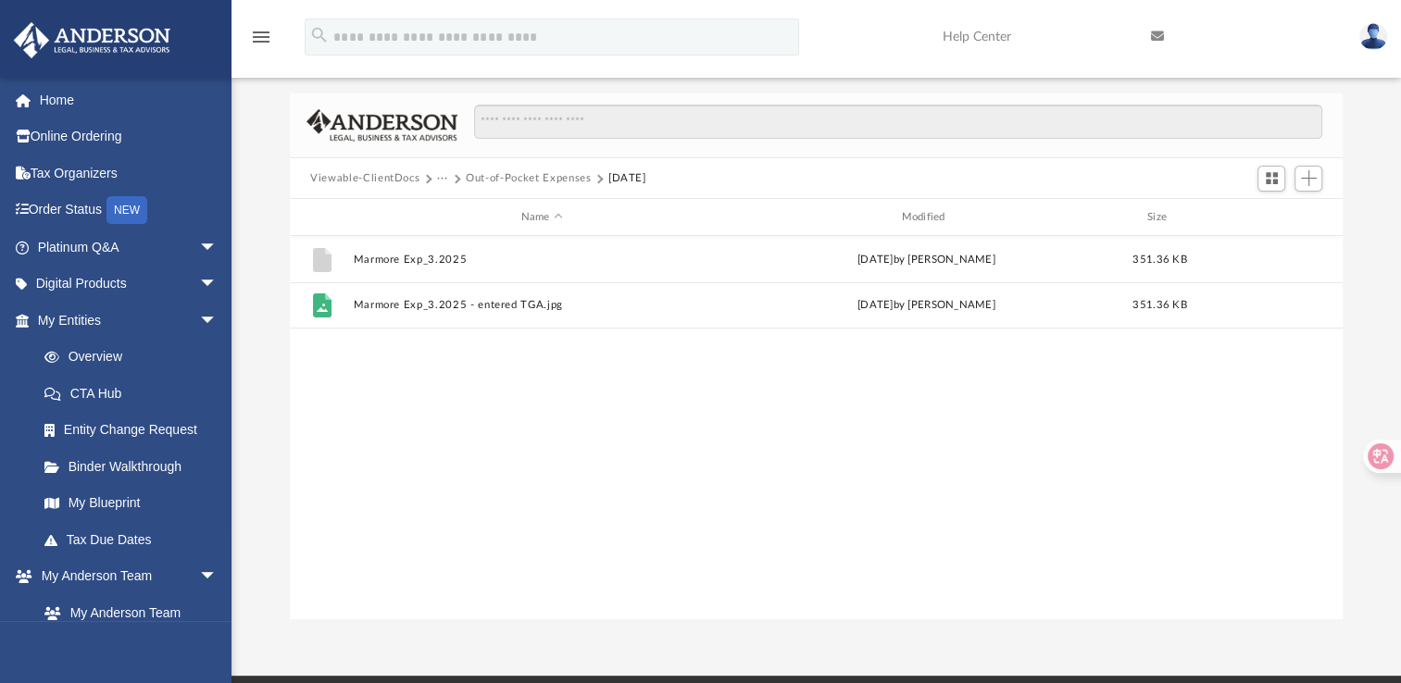
scroll to position [0, 0]
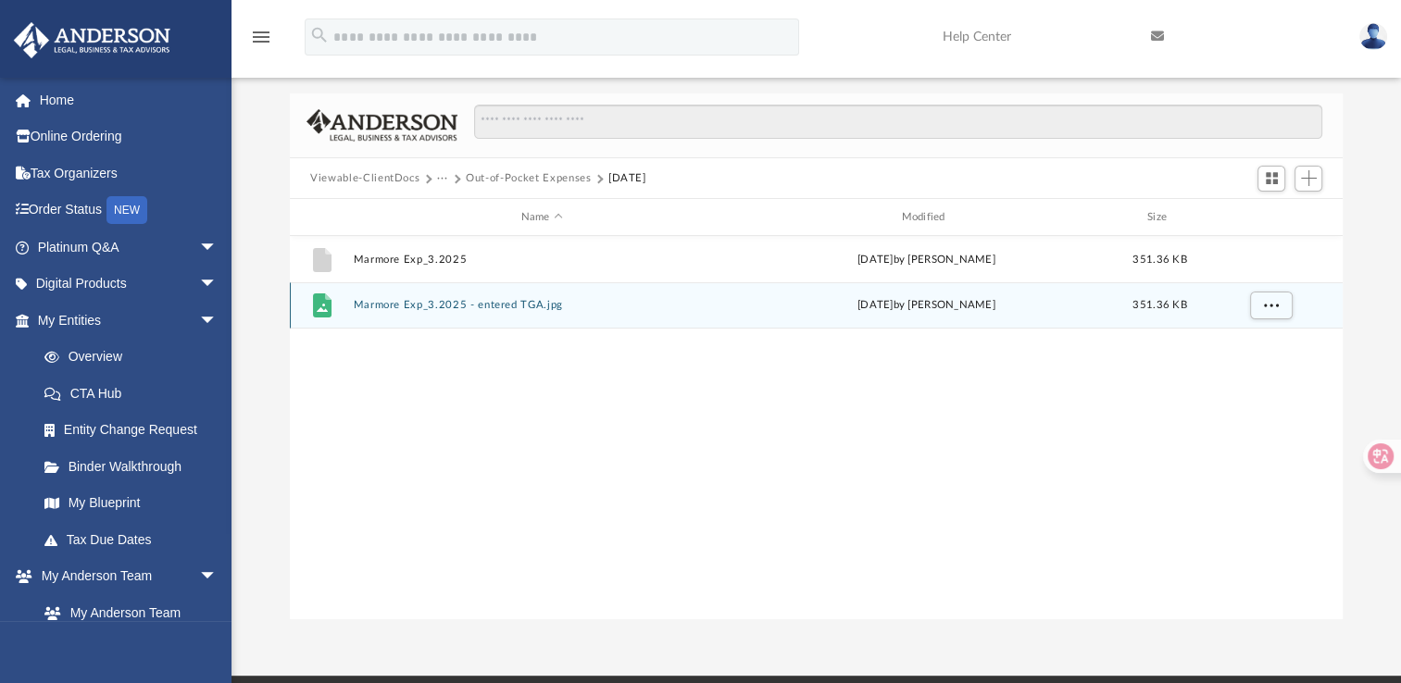
click at [407, 296] on div "File Marmore Exp_3.2025 - entered TGA.jpg yesterday by Jennifer Schultz 351.36 …" at bounding box center [816, 305] width 1053 height 46
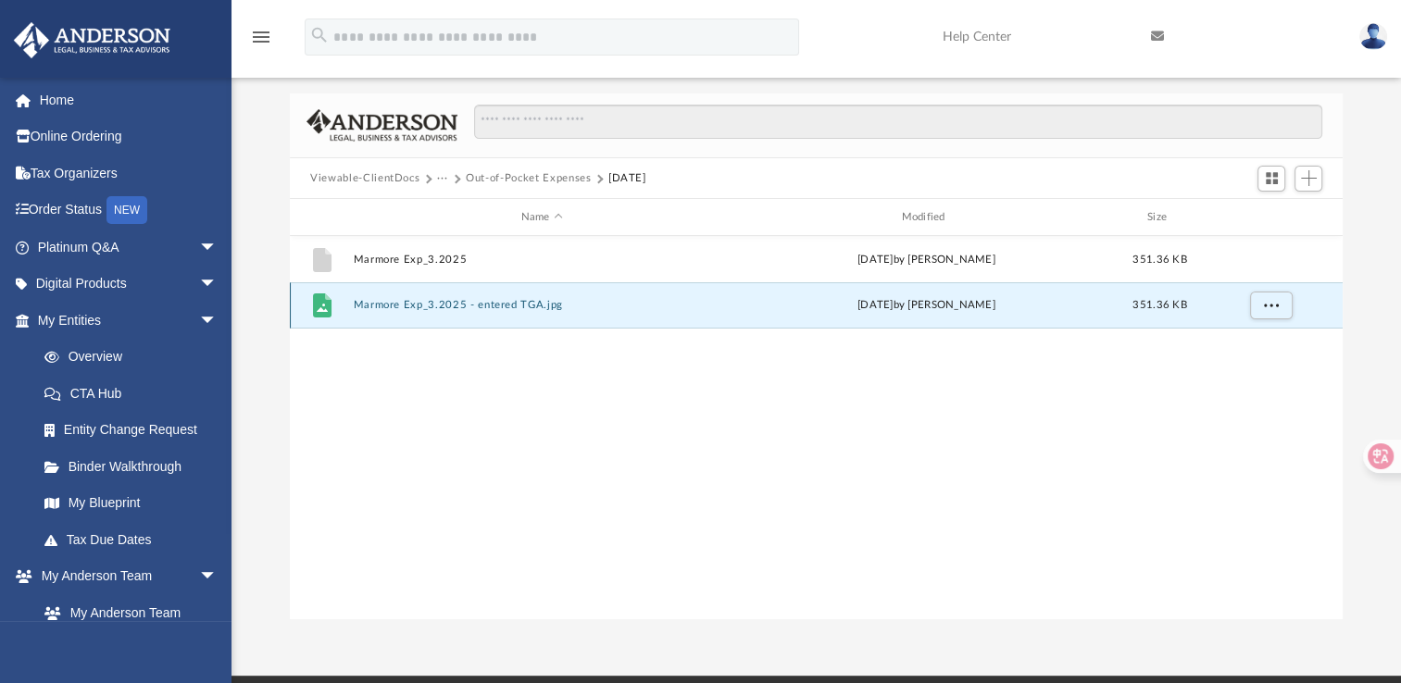
click at [411, 304] on button "Marmore Exp_3.2025 - entered TGA.jpg" at bounding box center [542, 305] width 377 height 12
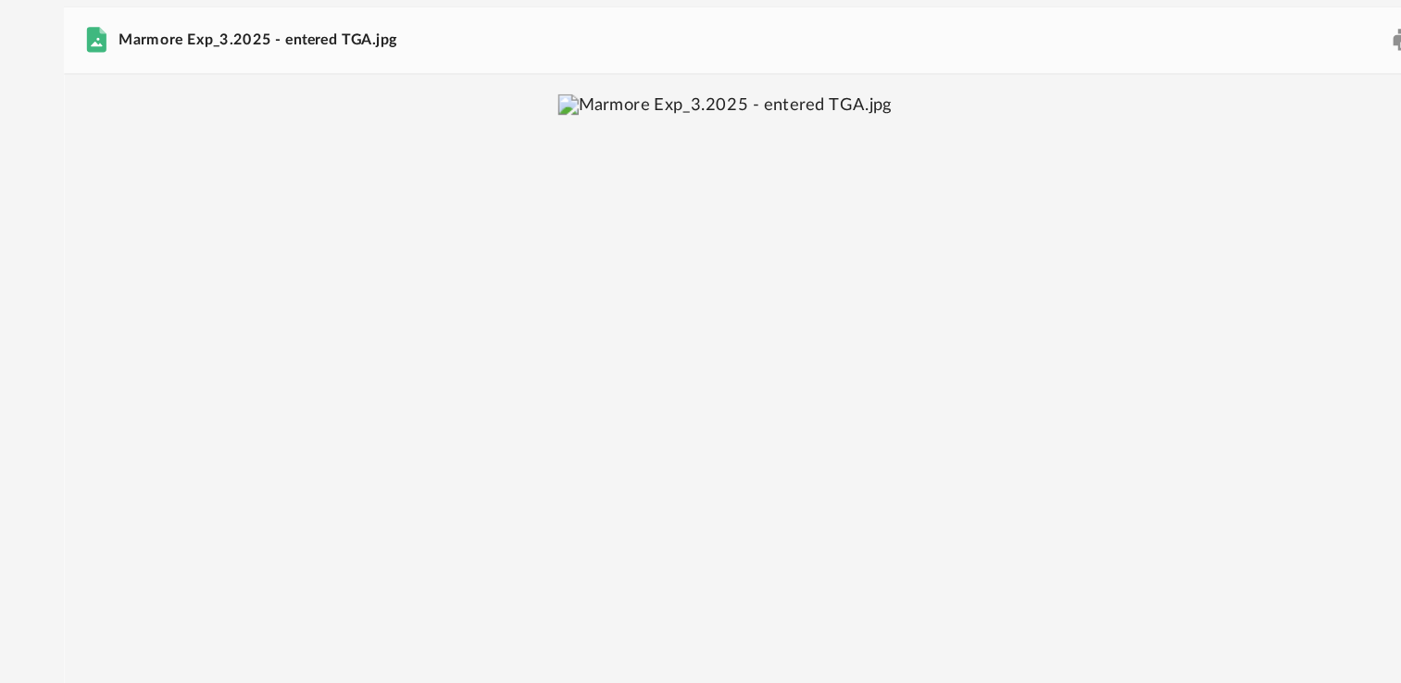
scroll to position [53, 0]
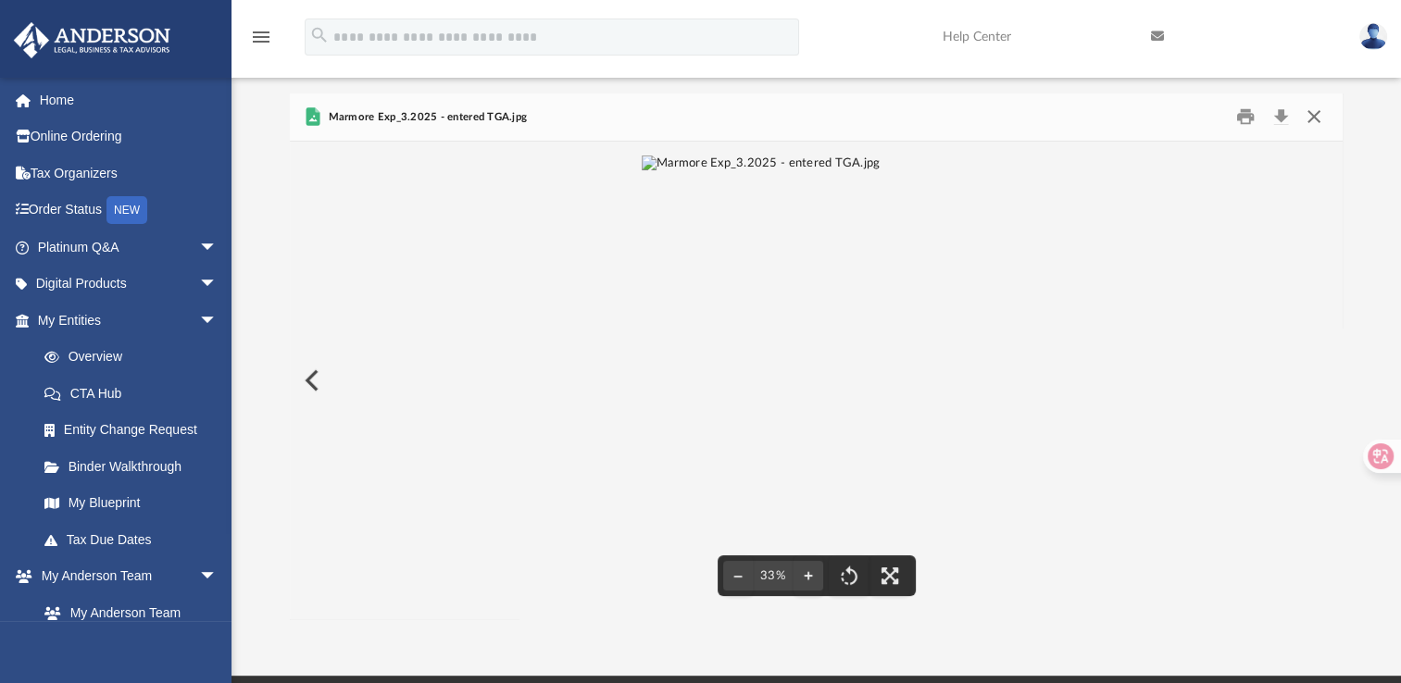
click at [1314, 112] on button "Close" at bounding box center [1312, 117] width 33 height 29
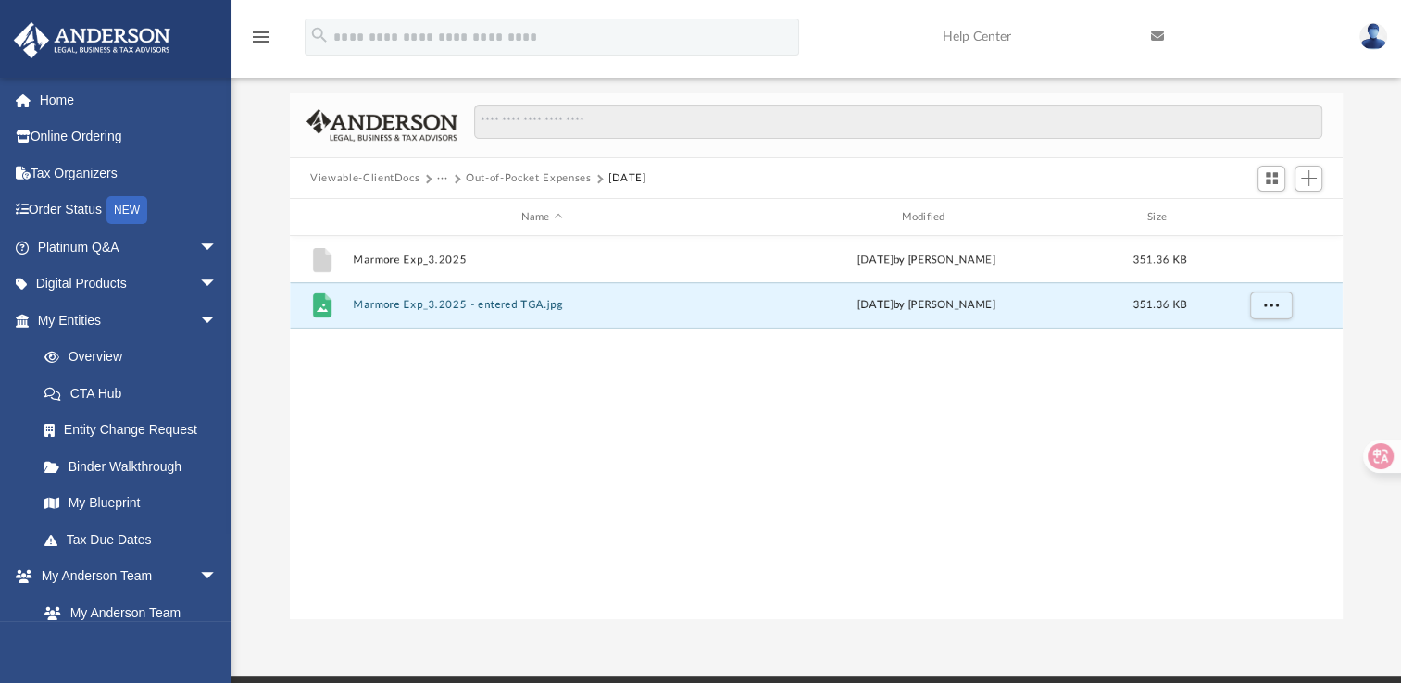
click at [509, 174] on button "Out-of-Pocket Expenses" at bounding box center [528, 178] width 125 height 17
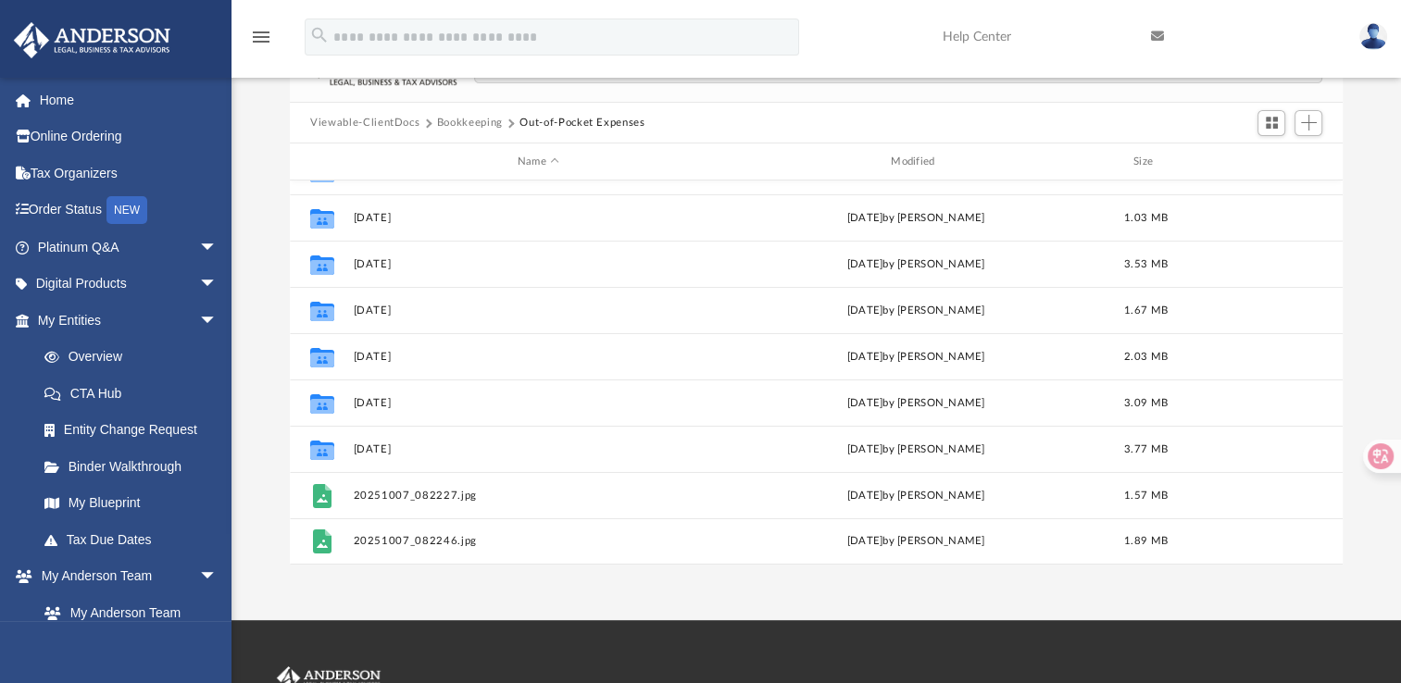
scroll to position [107, 0]
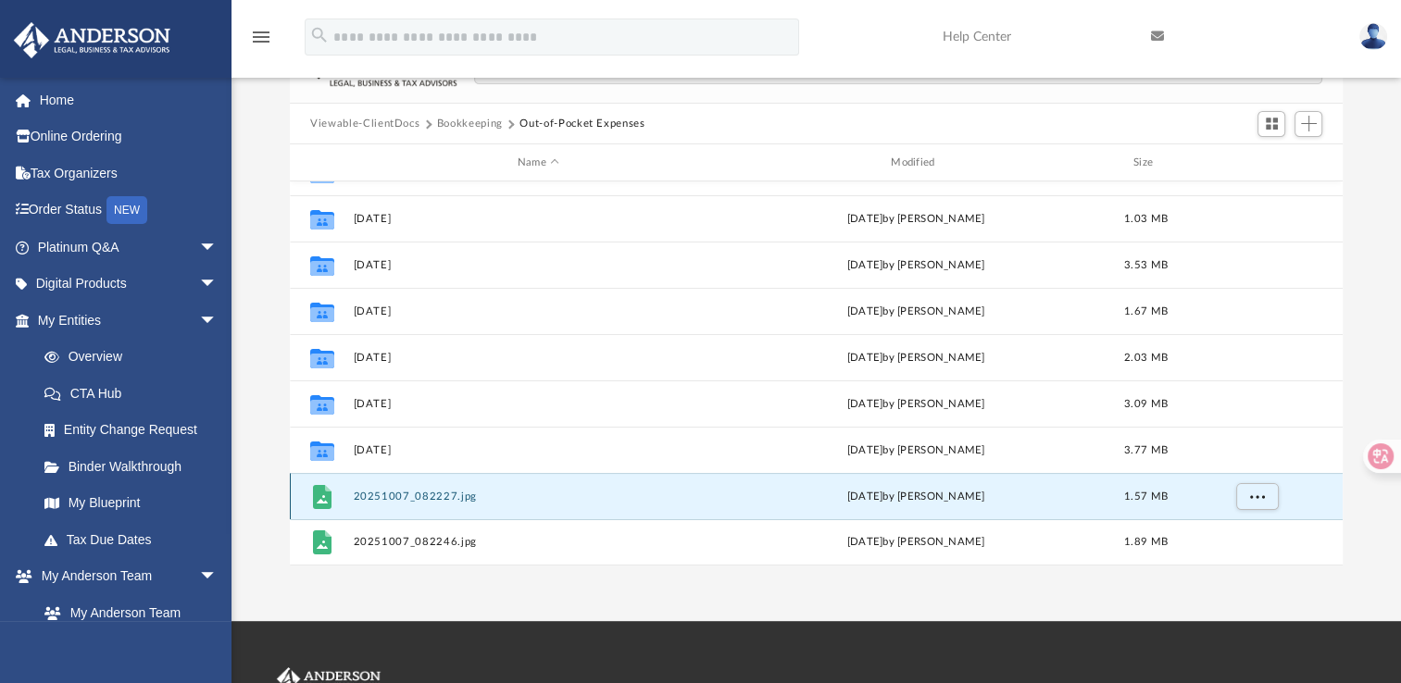
click at [385, 491] on button "20251007_082227.jpg" at bounding box center [538, 497] width 369 height 12
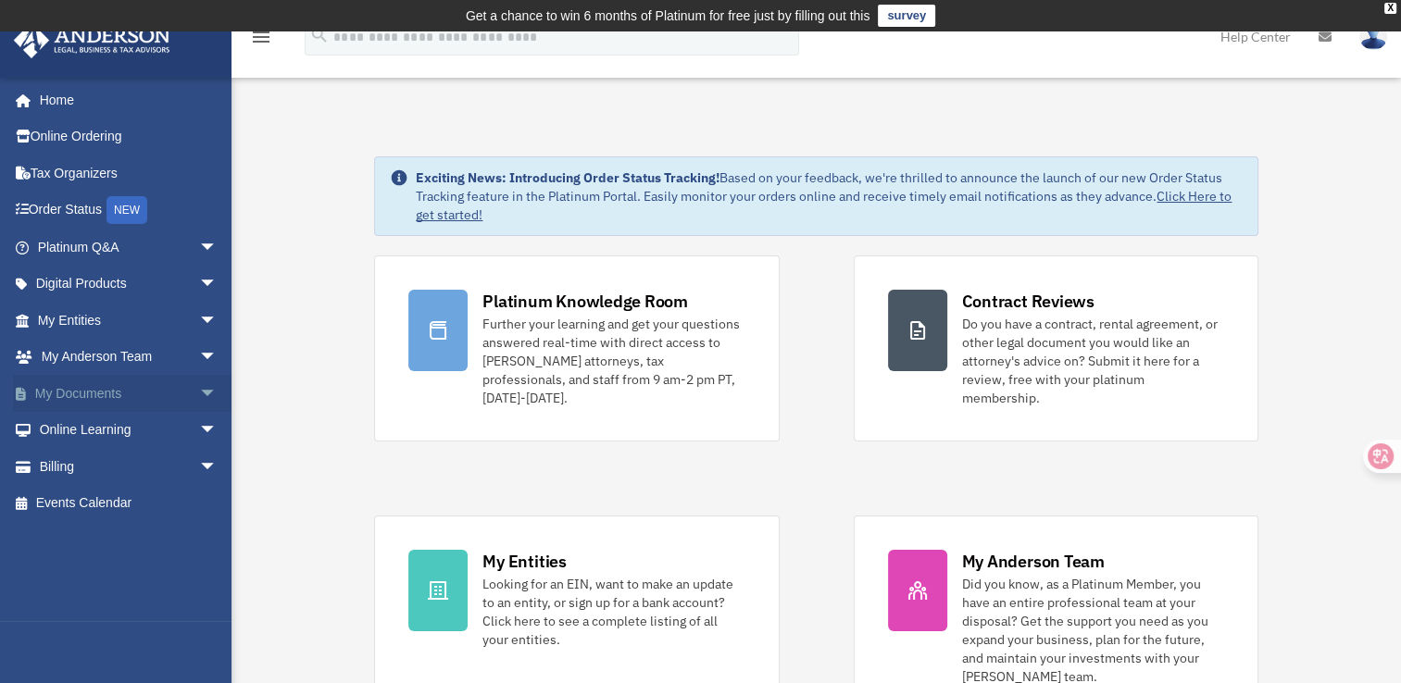
click at [199, 393] on span "arrow_drop_down" at bounding box center [217, 394] width 37 height 38
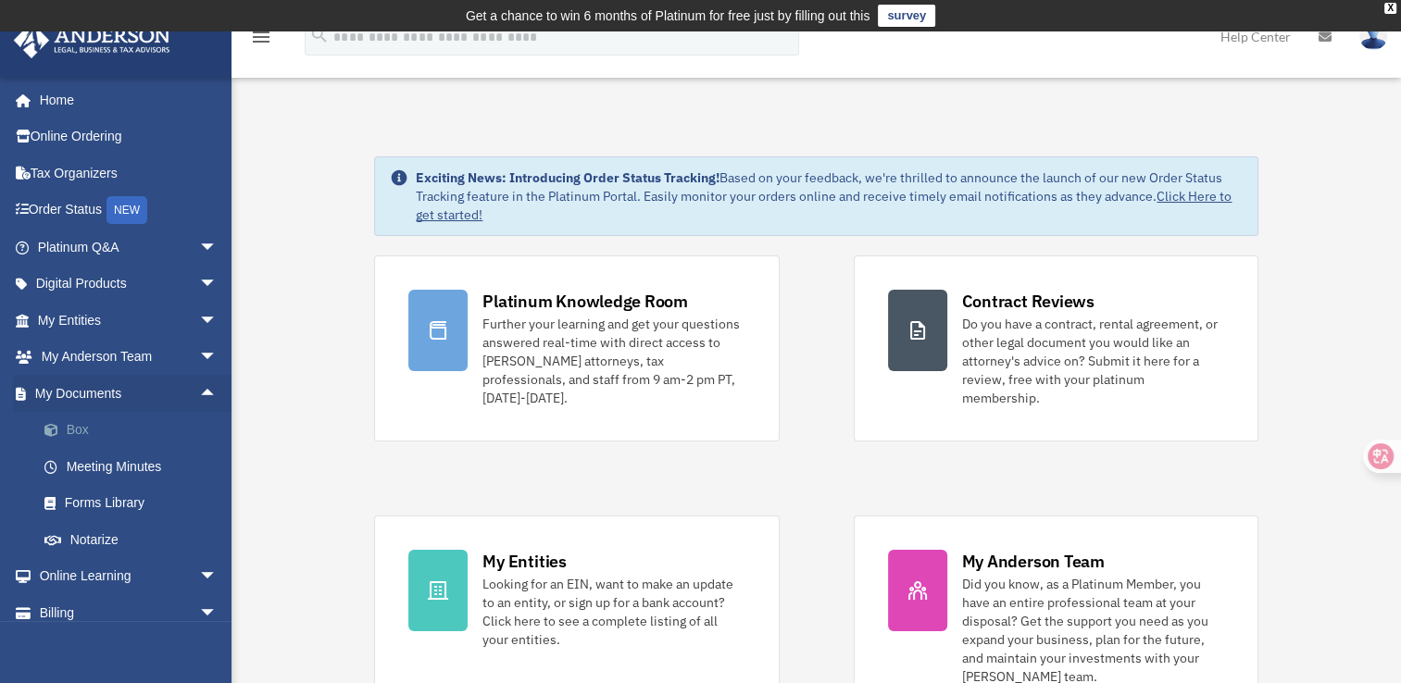
click at [88, 432] on link "Box" at bounding box center [135, 430] width 219 height 37
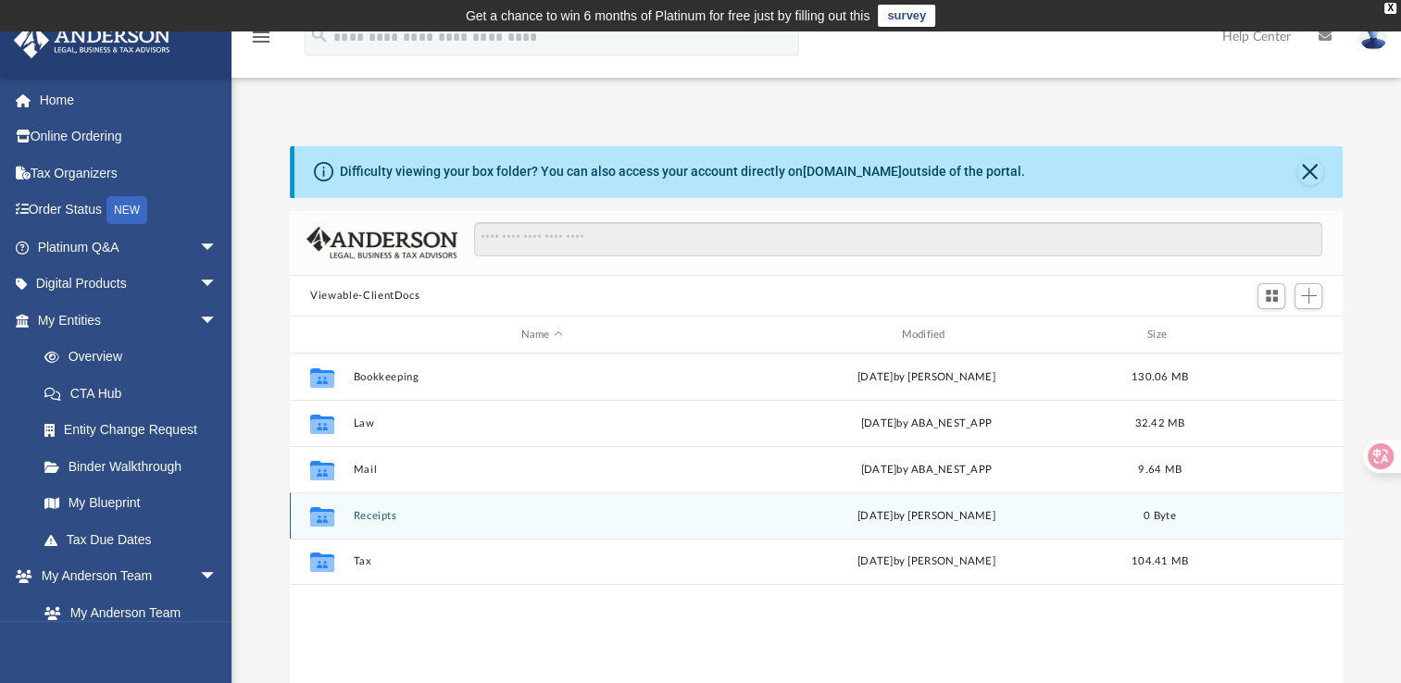
scroll to position [406, 1037]
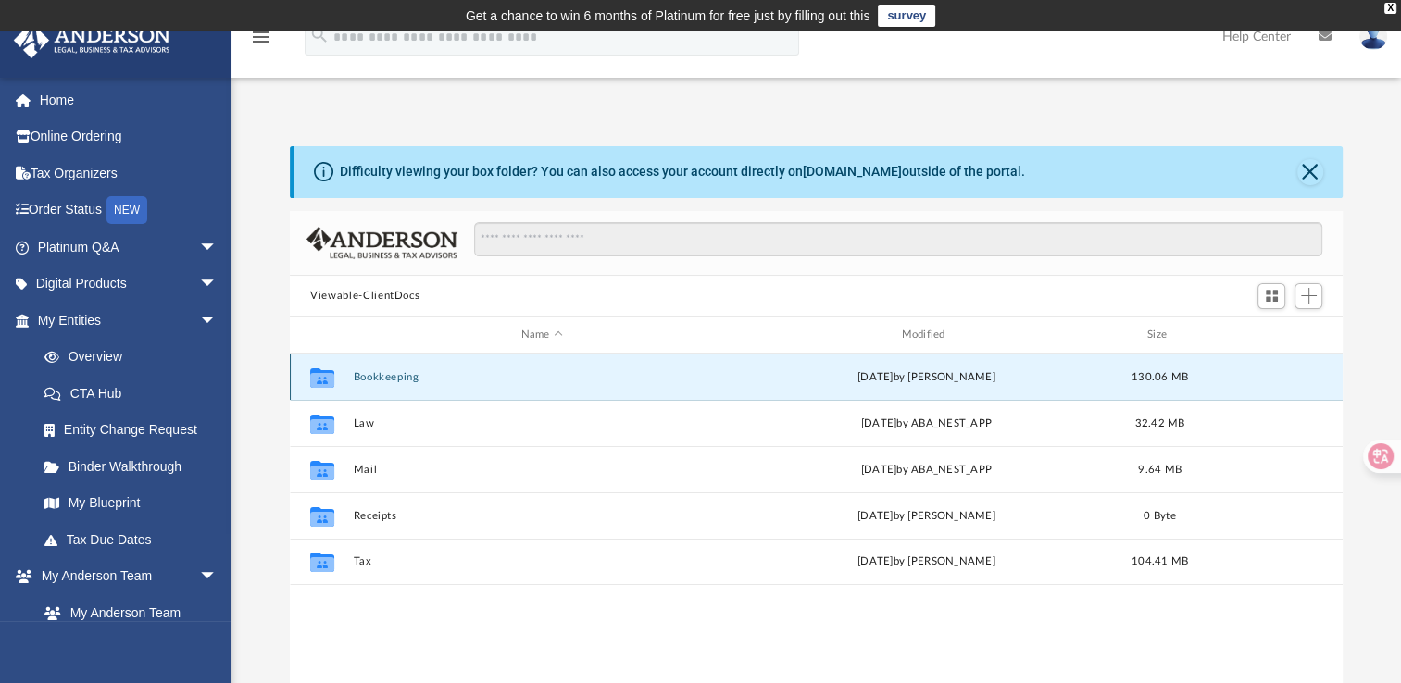
click at [405, 372] on button "Bookkeeping" at bounding box center [542, 377] width 377 height 12
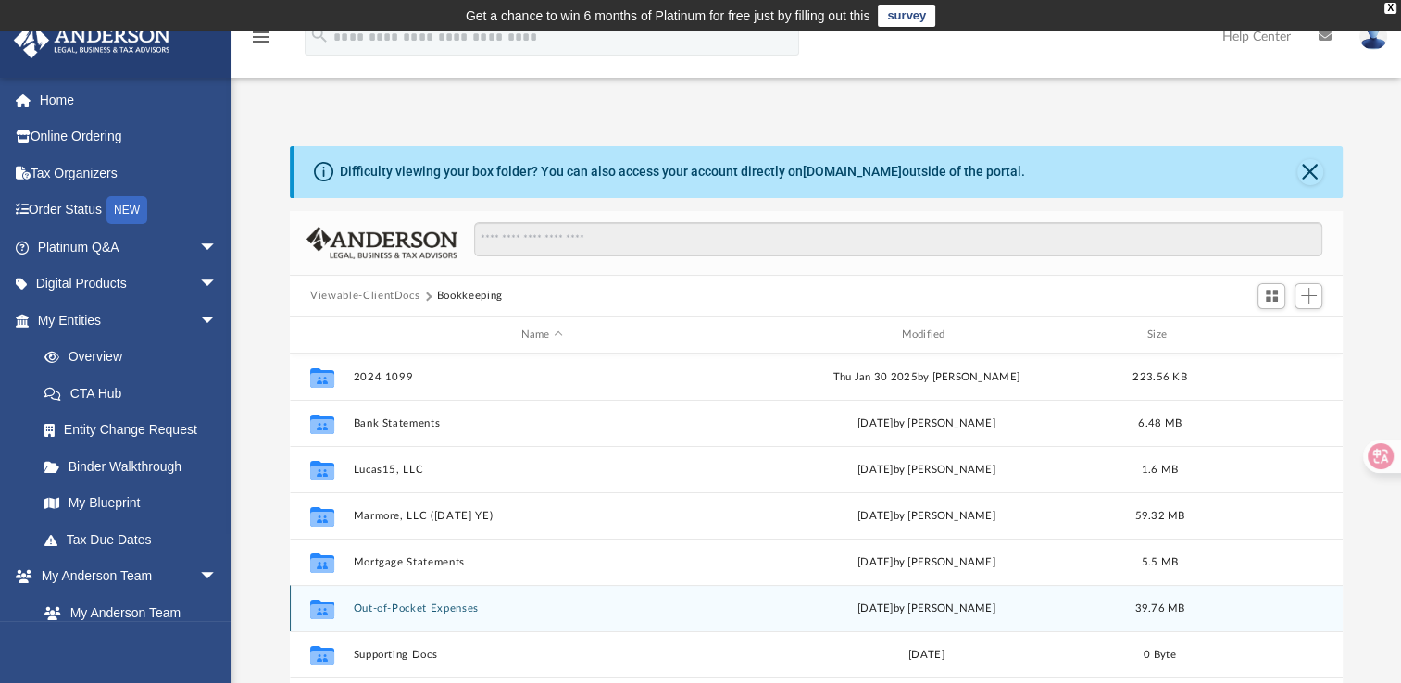
click at [402, 603] on button "Out-of-Pocket Expenses" at bounding box center [542, 609] width 377 height 12
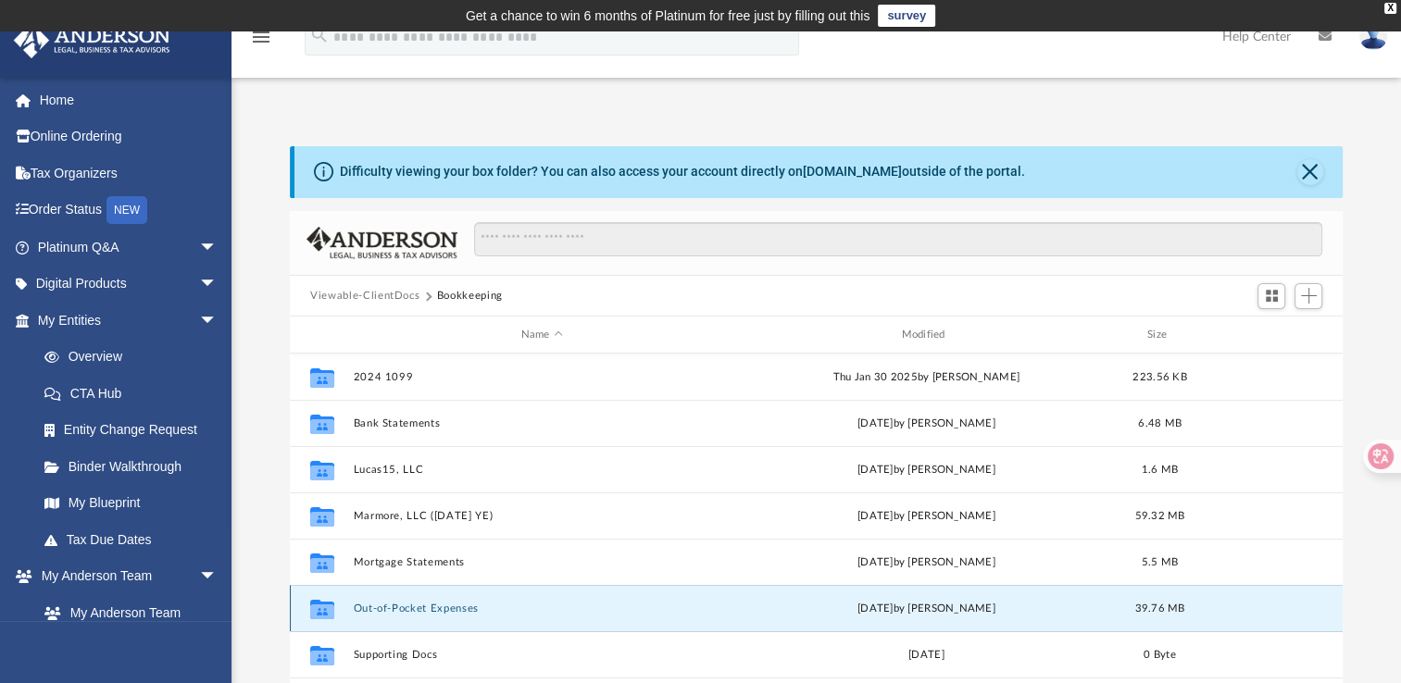
click at [402, 603] on button "Out-of-Pocket Expenses" at bounding box center [542, 609] width 377 height 12
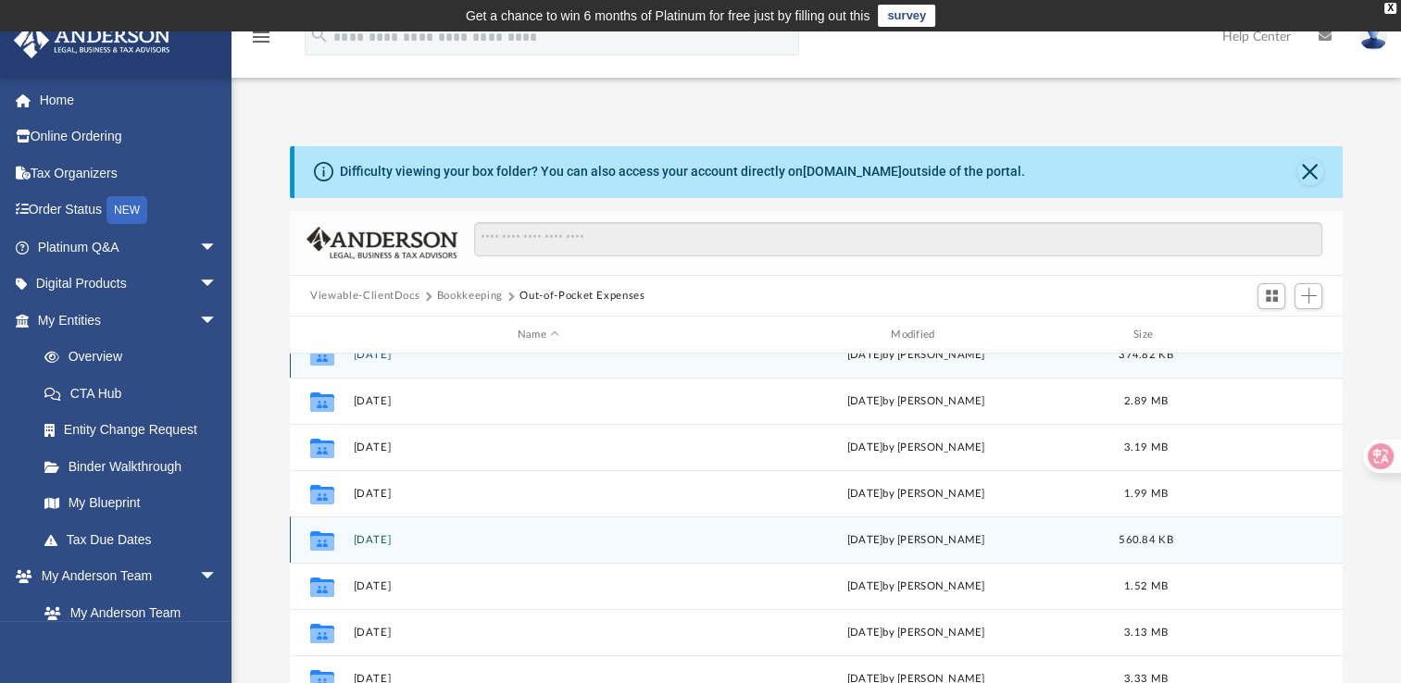
scroll to position [24, 0]
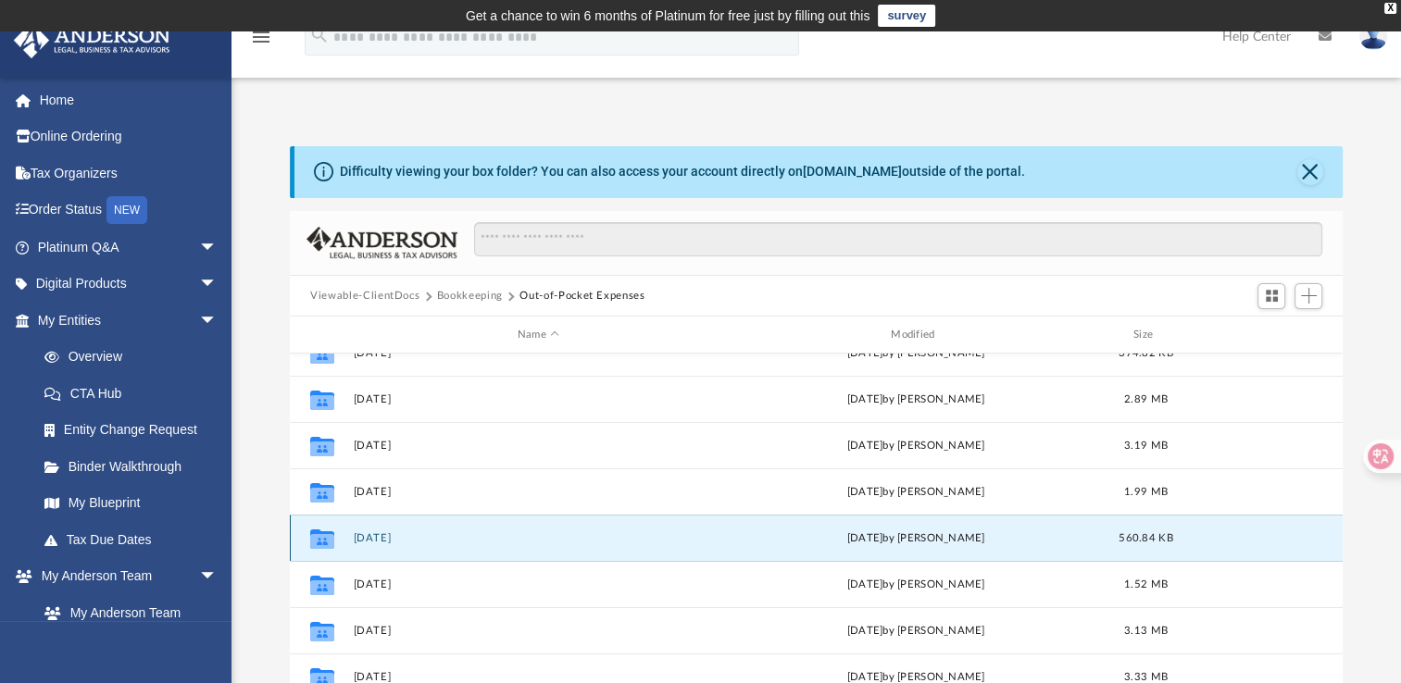
click at [396, 539] on button "[DATE]" at bounding box center [538, 538] width 369 height 12
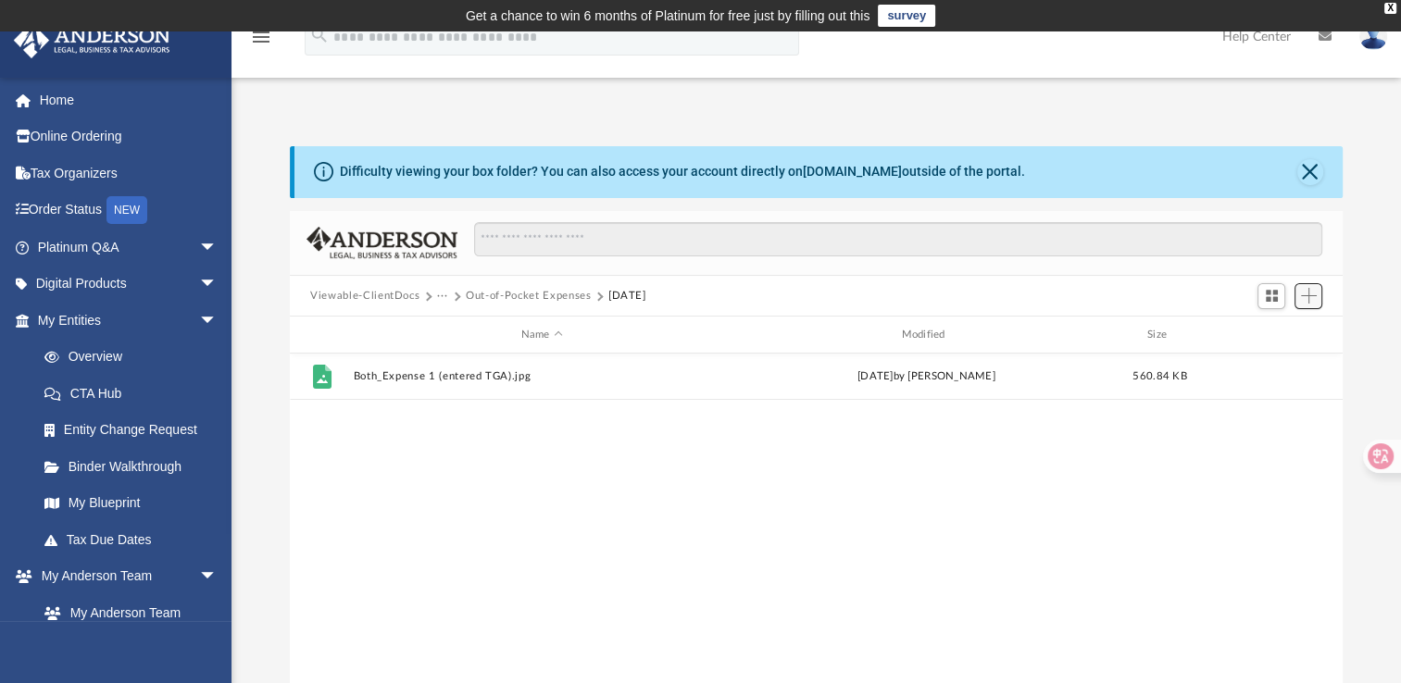
click at [1310, 296] on span "Add" at bounding box center [1309, 296] width 16 height 16
click at [1277, 328] on li "Upload" at bounding box center [1282, 332] width 59 height 19
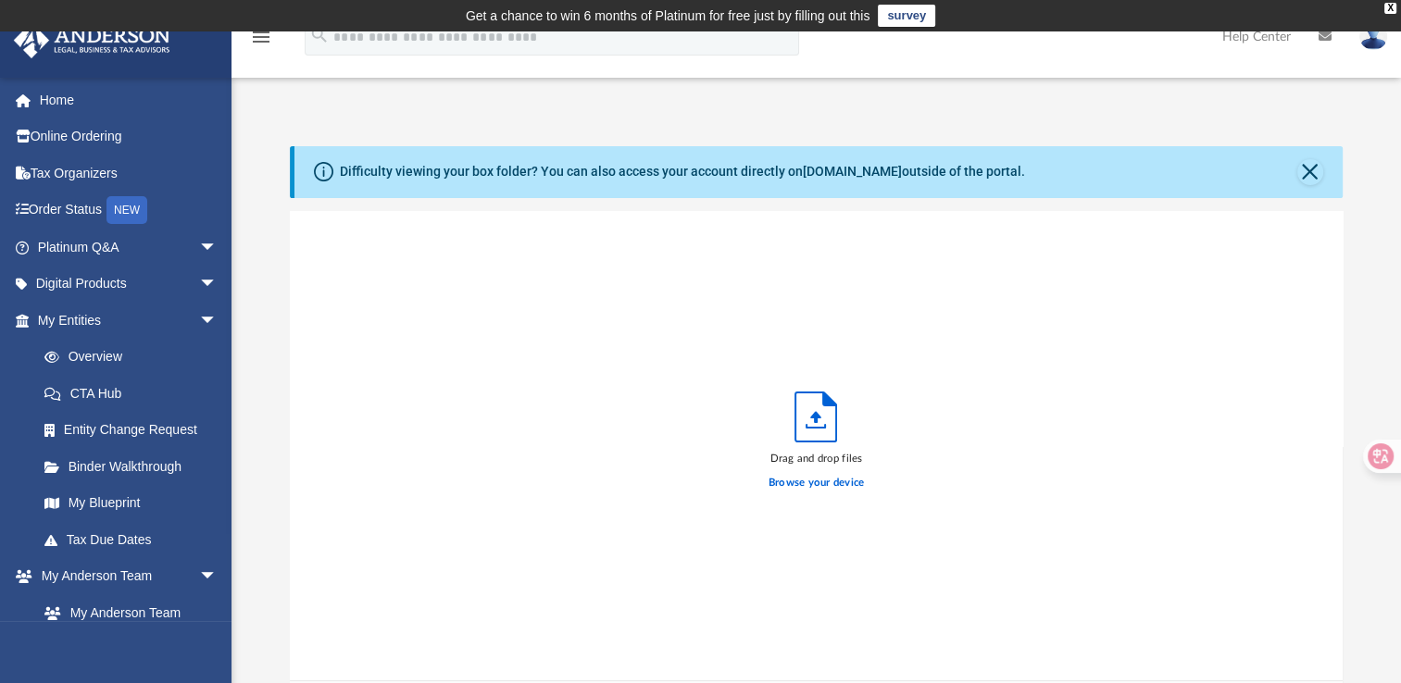
scroll to position [456, 1037]
click at [826, 483] on label "Browse your device" at bounding box center [816, 483] width 96 height 17
click at [0, 0] on input "Browse your device" at bounding box center [0, 0] width 0 height 0
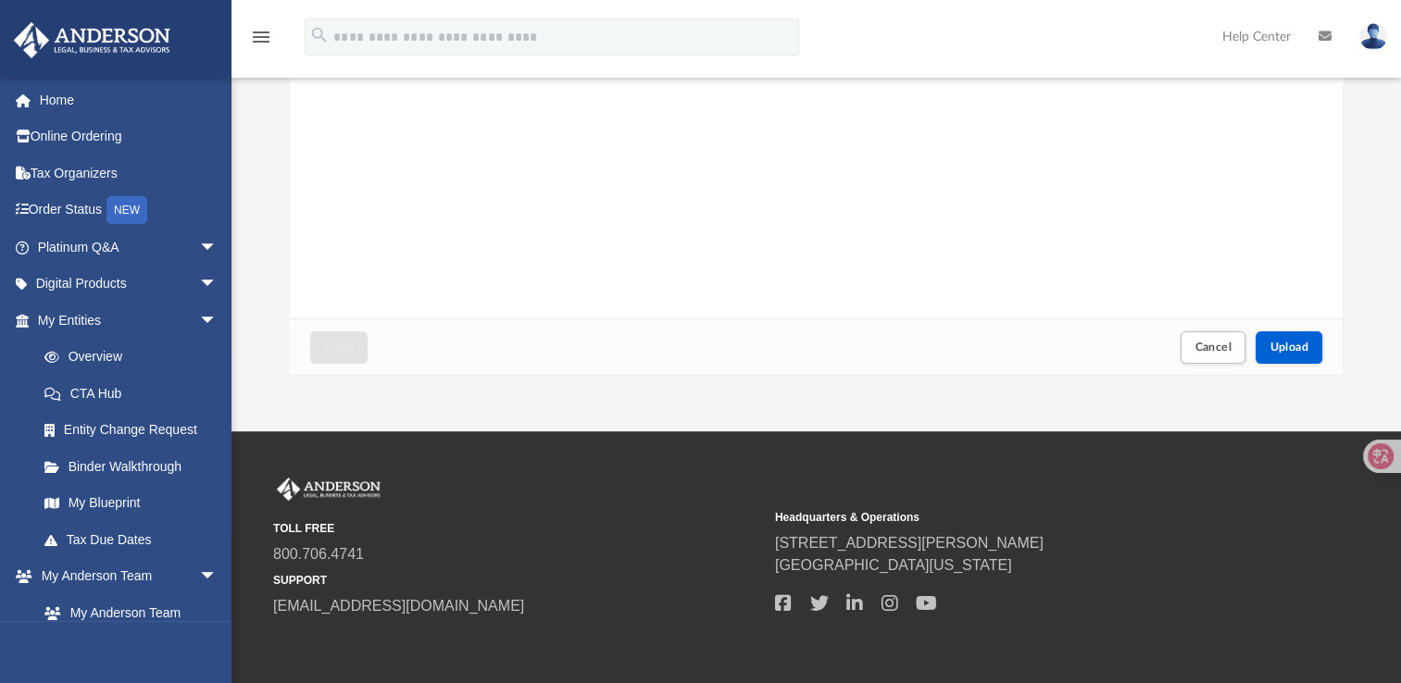
scroll to position [365, 0]
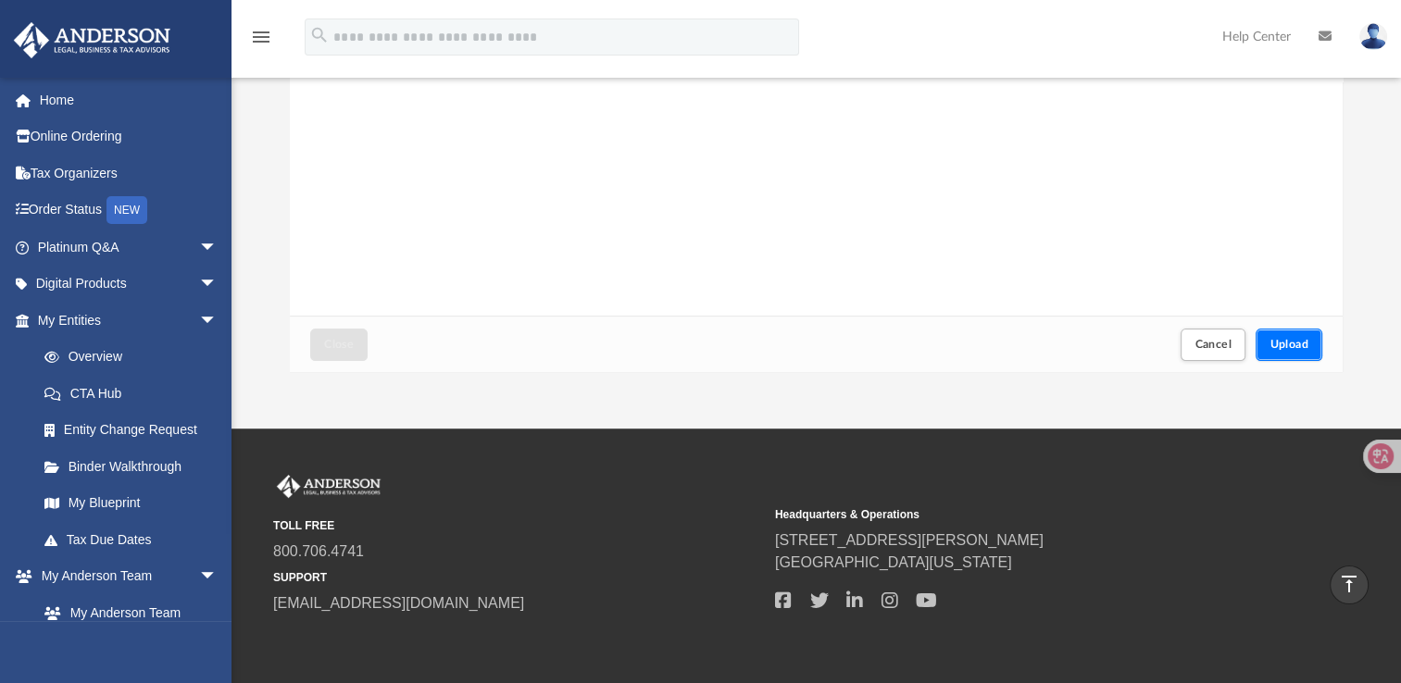
click at [1289, 342] on span "Upload" at bounding box center [1288, 344] width 39 height 11
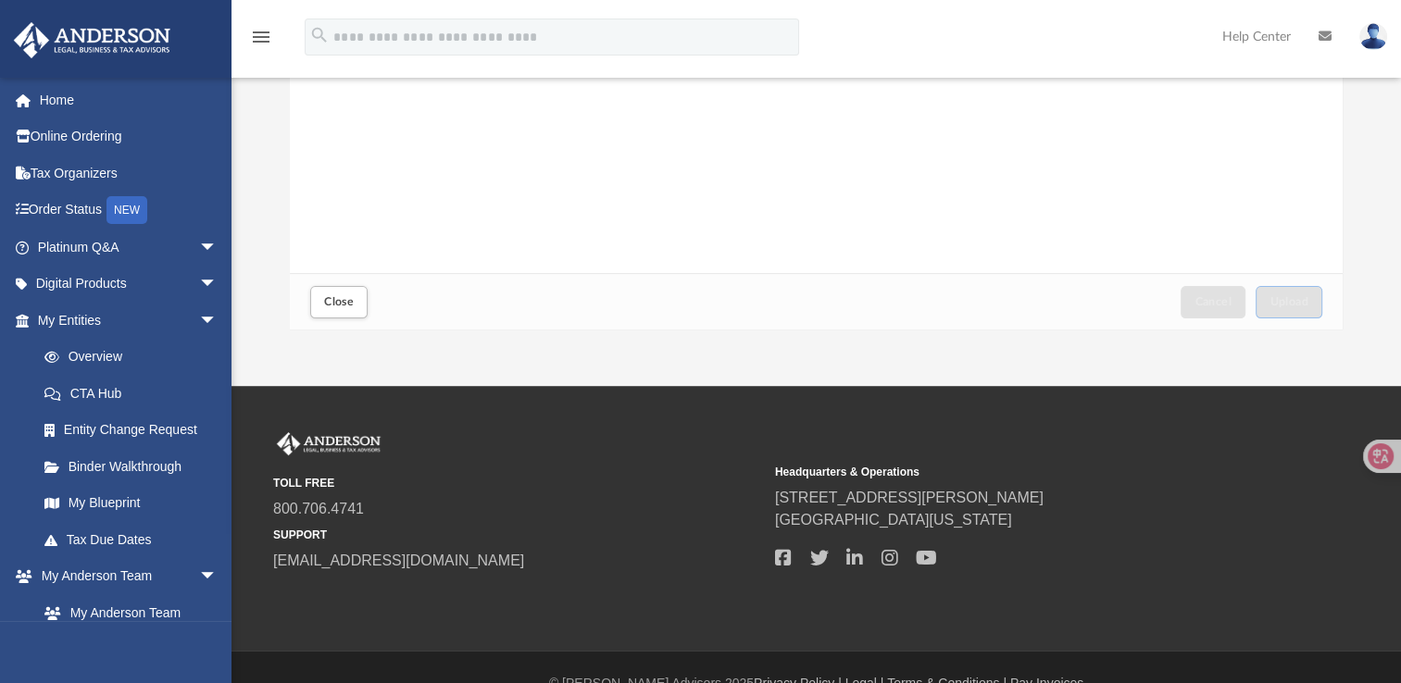
scroll to position [418, 0]
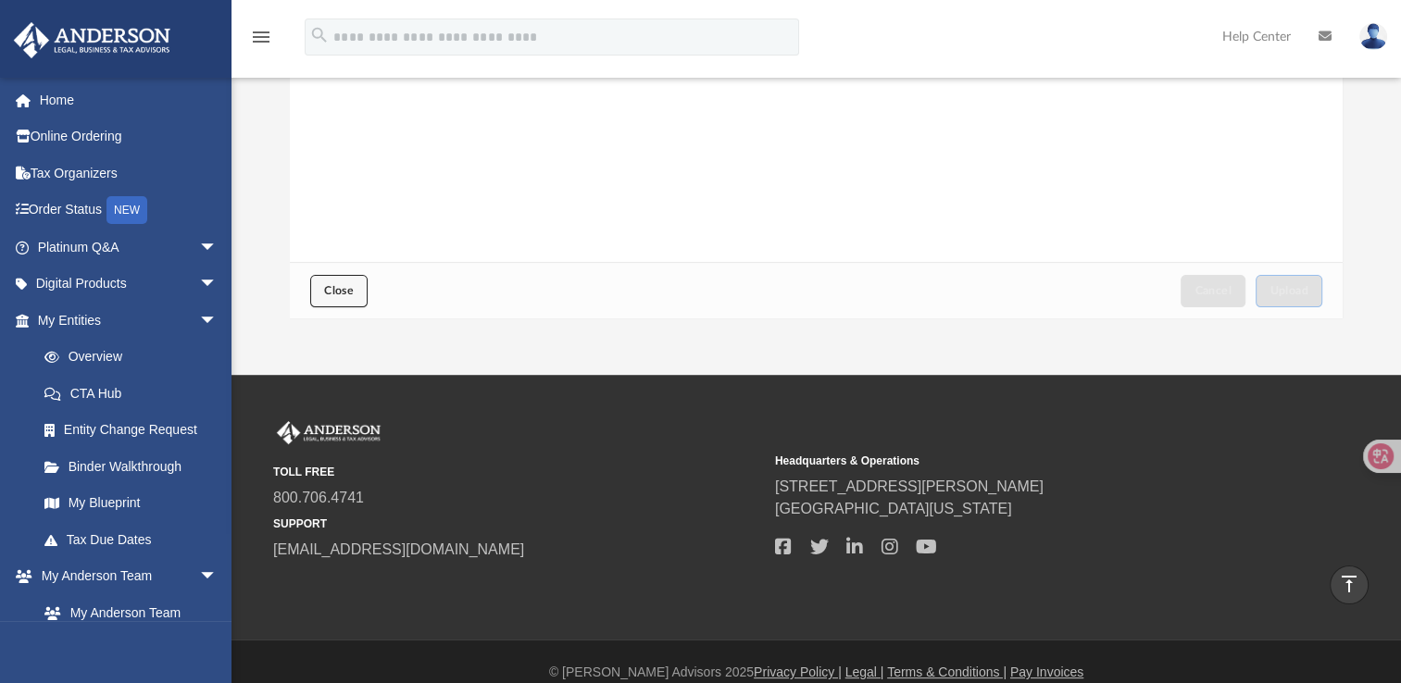
click at [337, 280] on button "Close" at bounding box center [338, 291] width 57 height 32
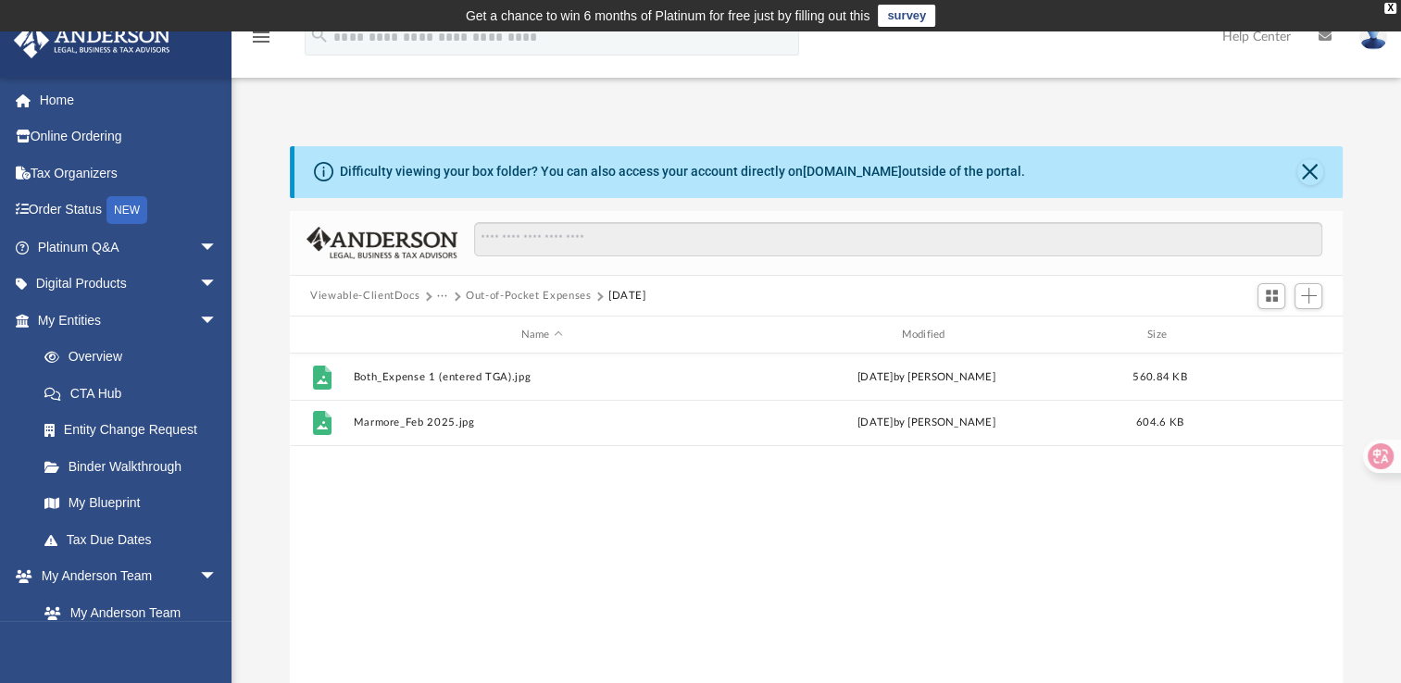
click at [548, 293] on button "Out-of-Pocket Expenses" at bounding box center [528, 296] width 125 height 17
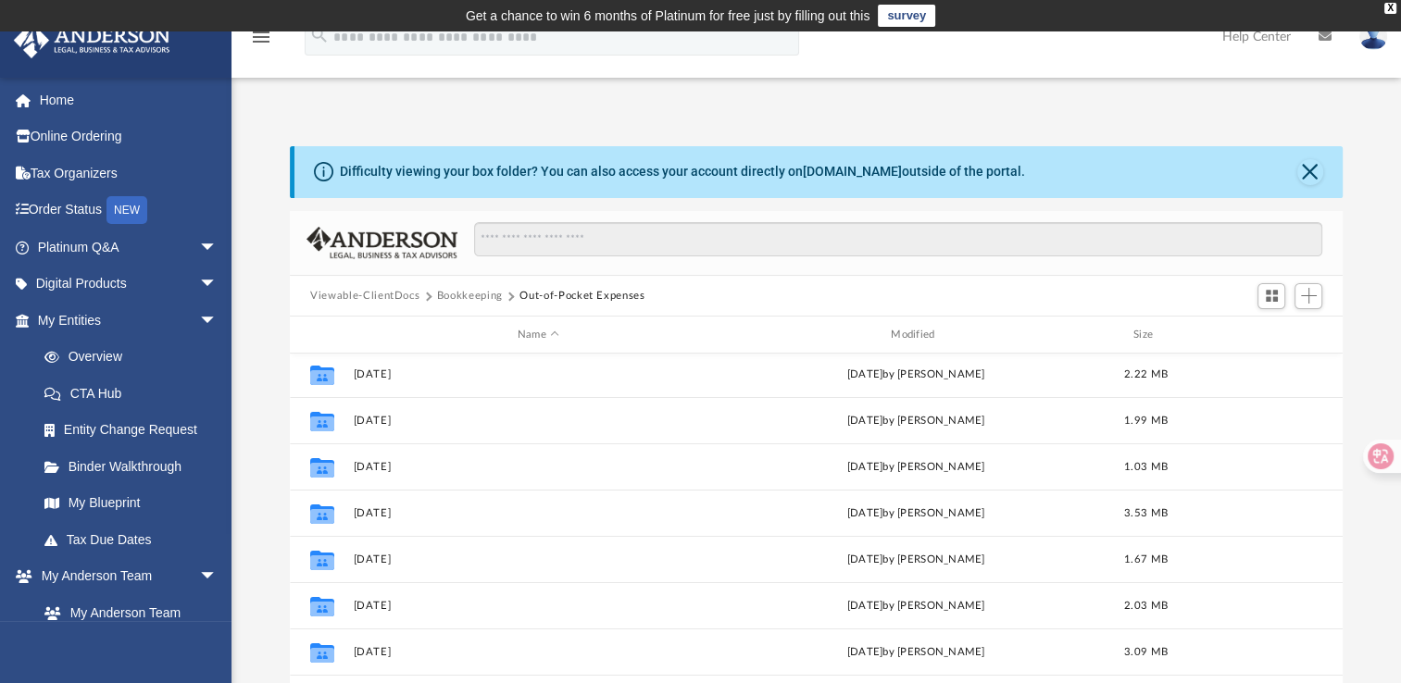
scroll to position [381, 0]
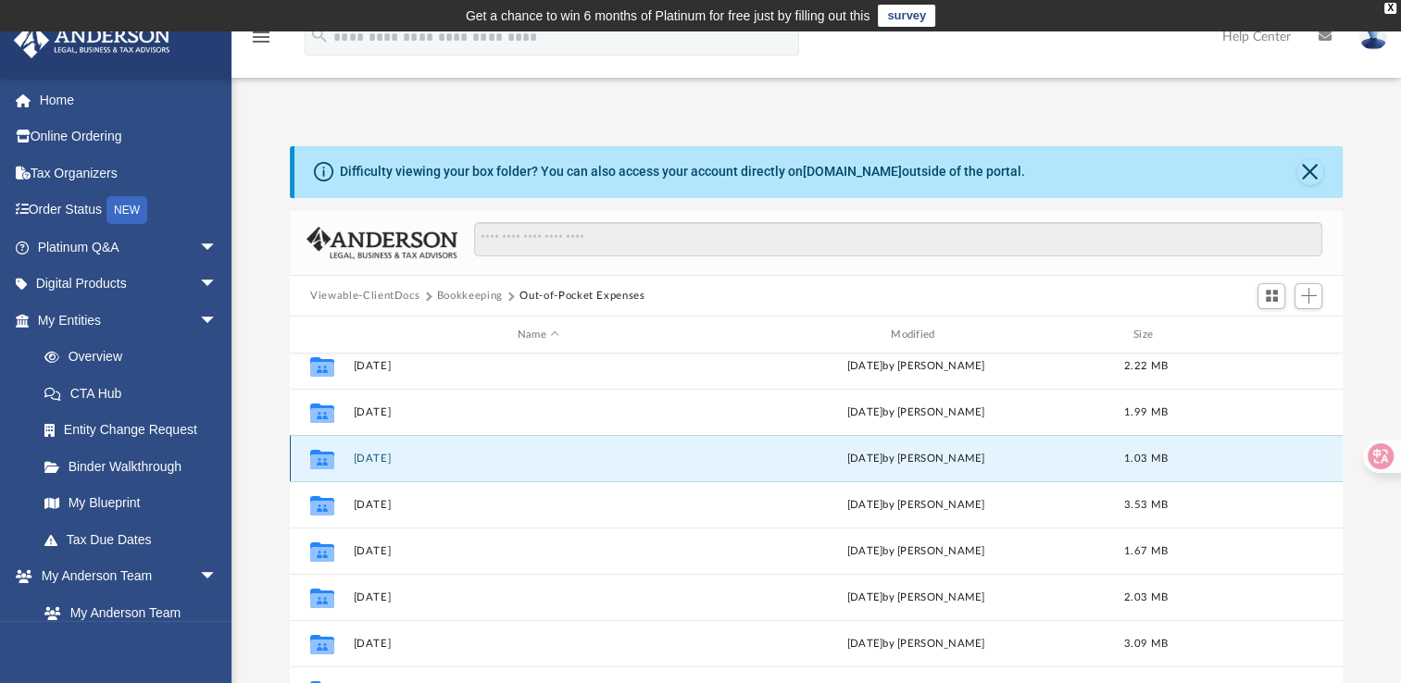
click at [381, 457] on button "[DATE]" at bounding box center [538, 459] width 369 height 12
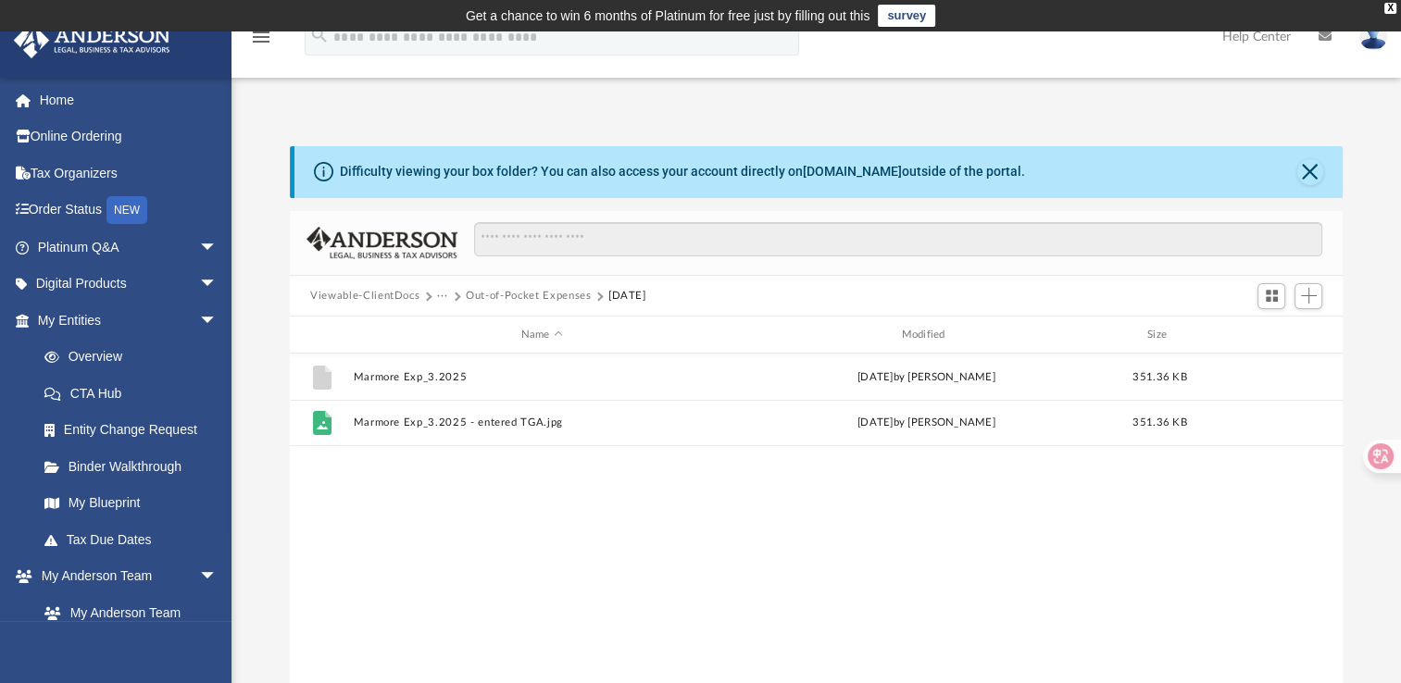
scroll to position [0, 0]
click at [1306, 300] on span "Add" at bounding box center [1309, 296] width 16 height 16
click at [1278, 332] on li "Upload" at bounding box center [1282, 332] width 59 height 19
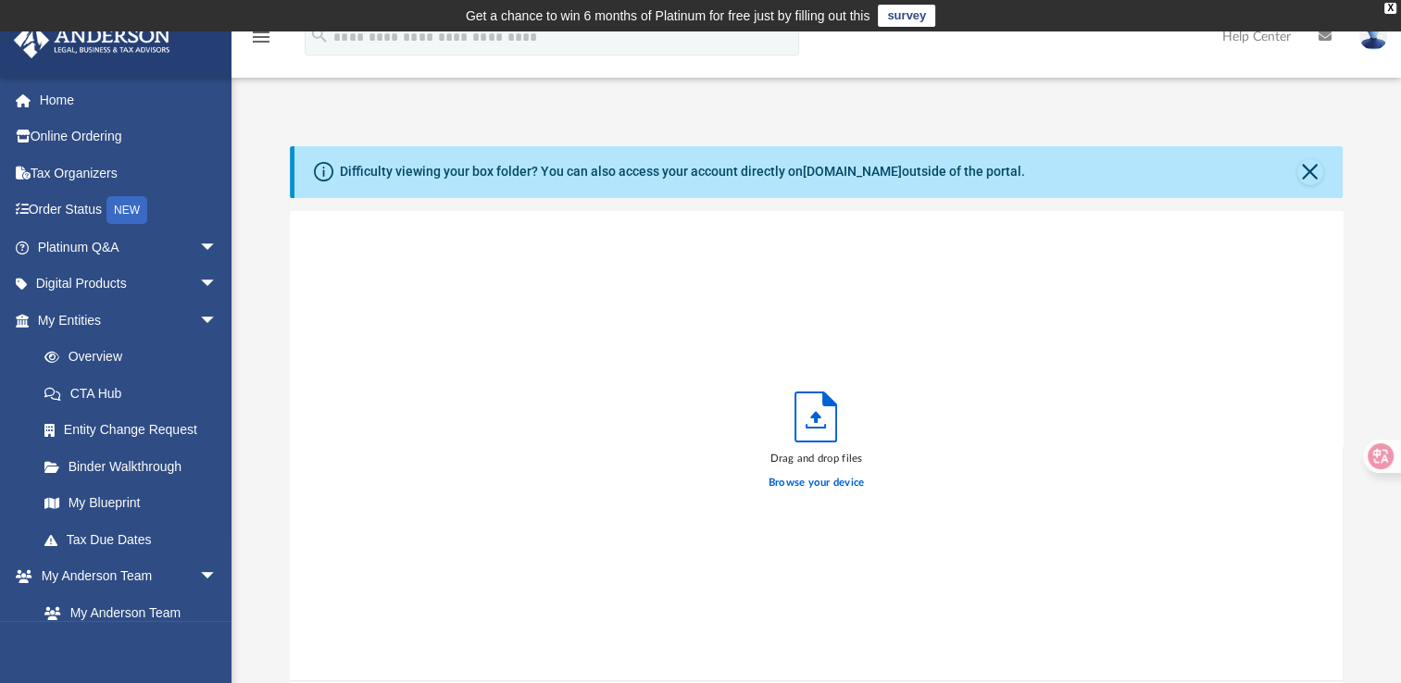
scroll to position [456, 1037]
click at [807, 483] on label "Browse your device" at bounding box center [816, 483] width 96 height 17
click at [0, 0] on input "Browse your device" at bounding box center [0, 0] width 0 height 0
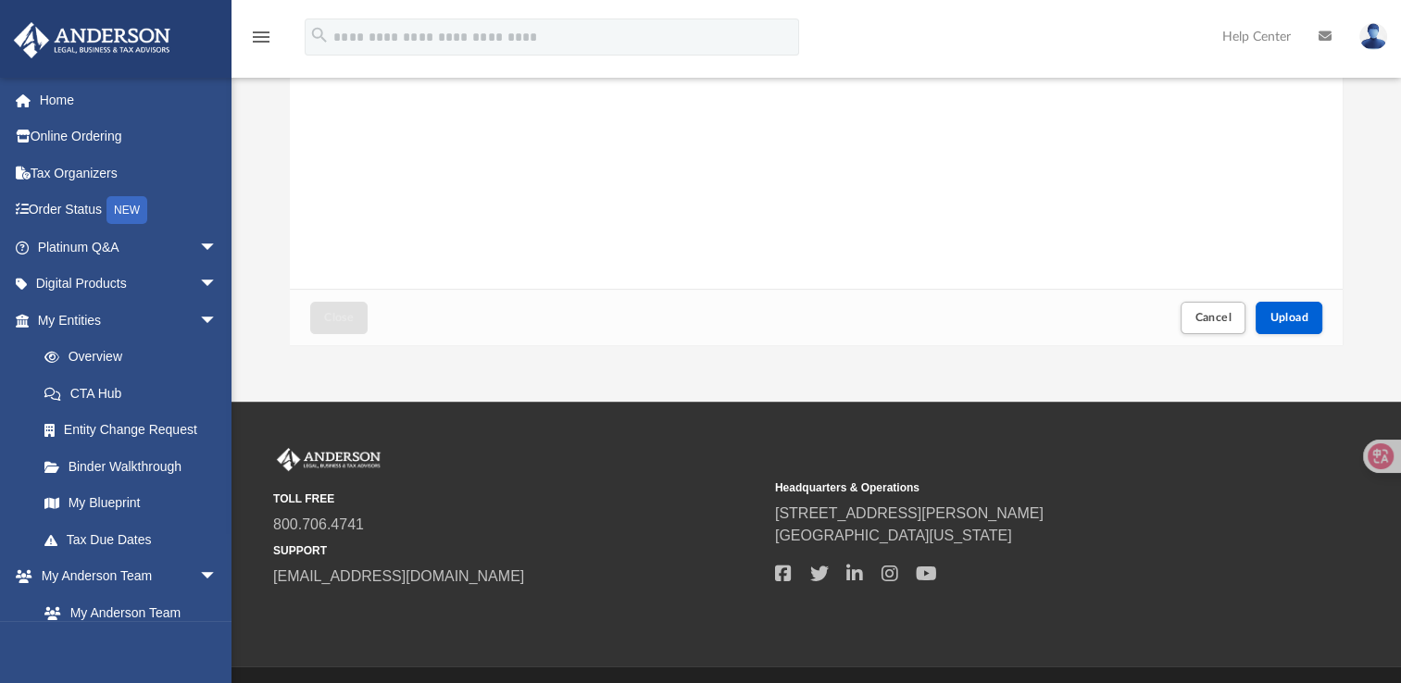
scroll to position [441, 0]
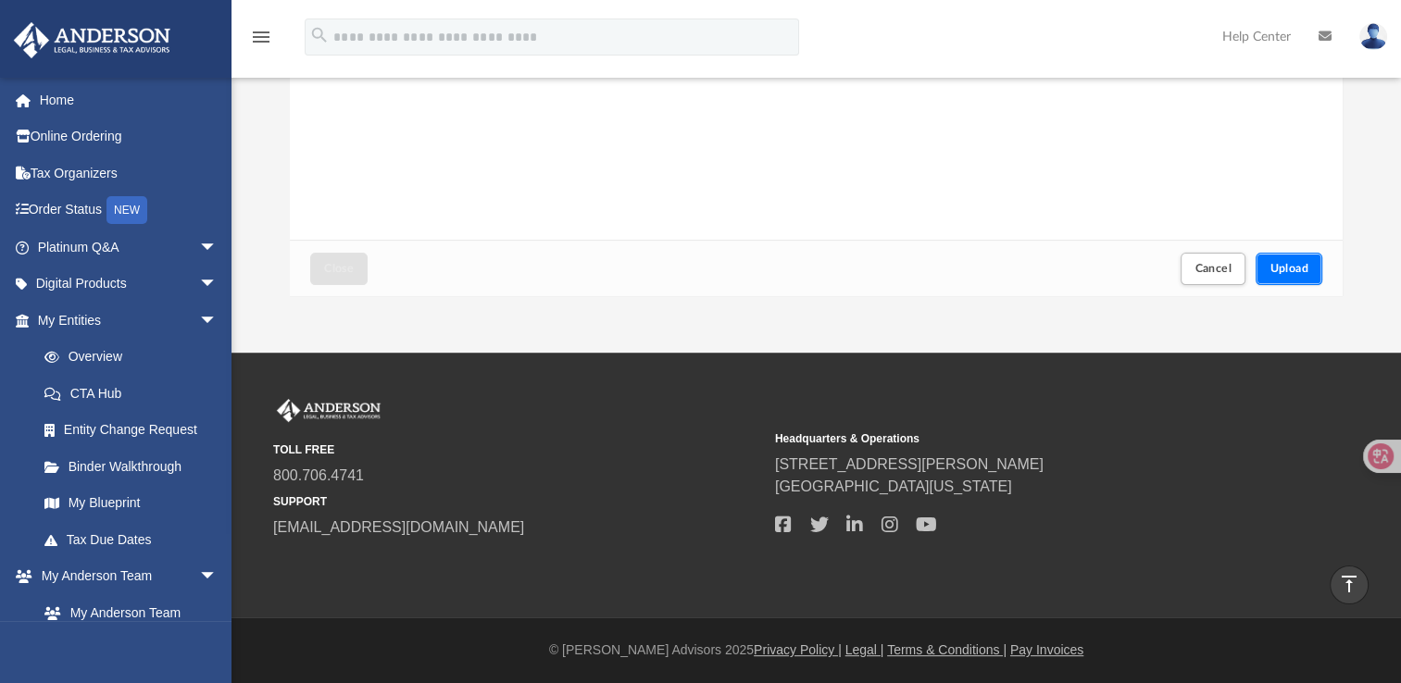
click at [1292, 268] on span "Upload" at bounding box center [1288, 268] width 39 height 11
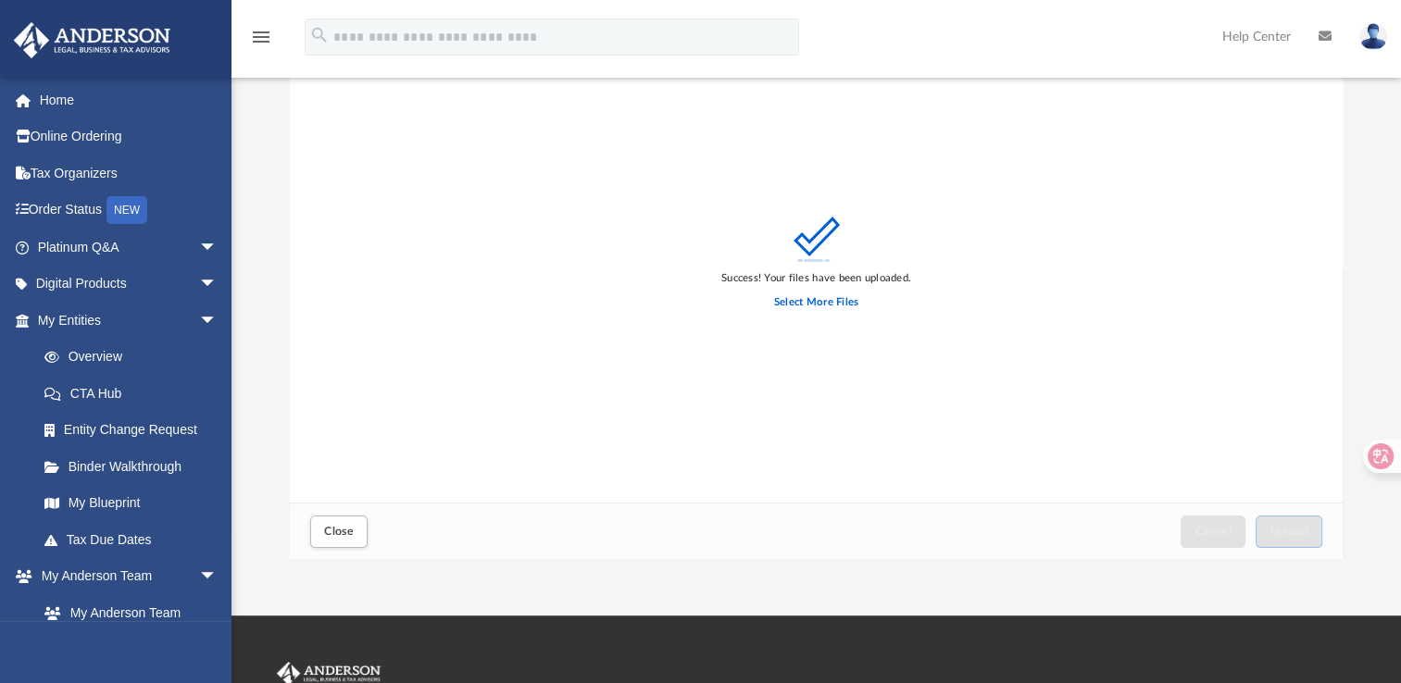
scroll to position [180, 0]
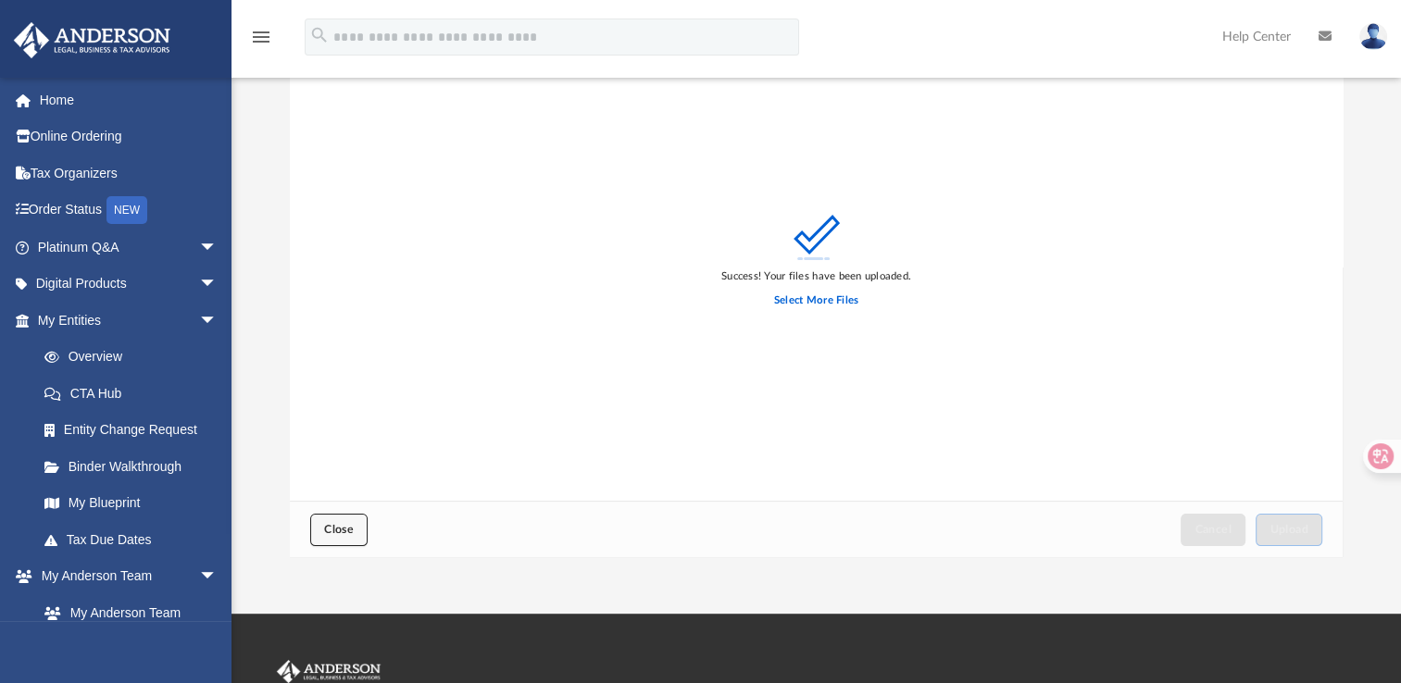
click at [344, 531] on span "Close" at bounding box center [339, 529] width 30 height 11
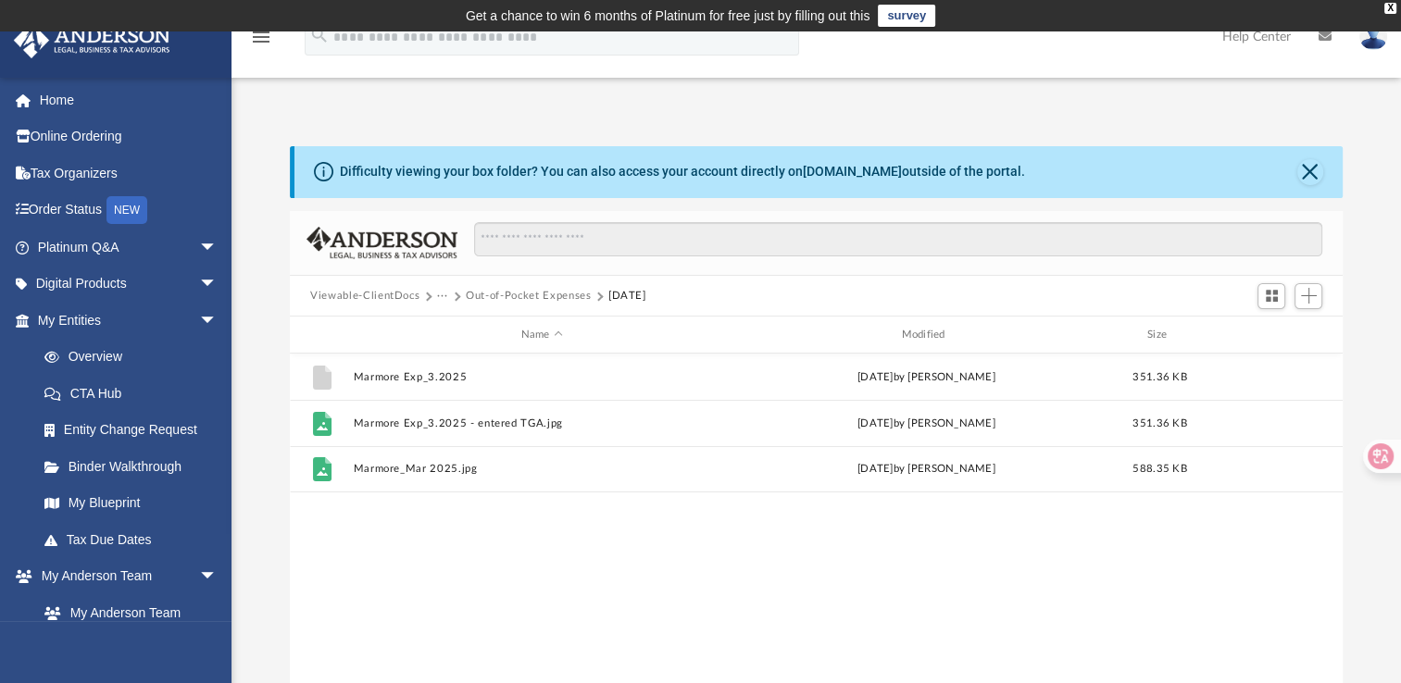
click at [515, 297] on button "Out-of-Pocket Expenses" at bounding box center [528, 296] width 125 height 17
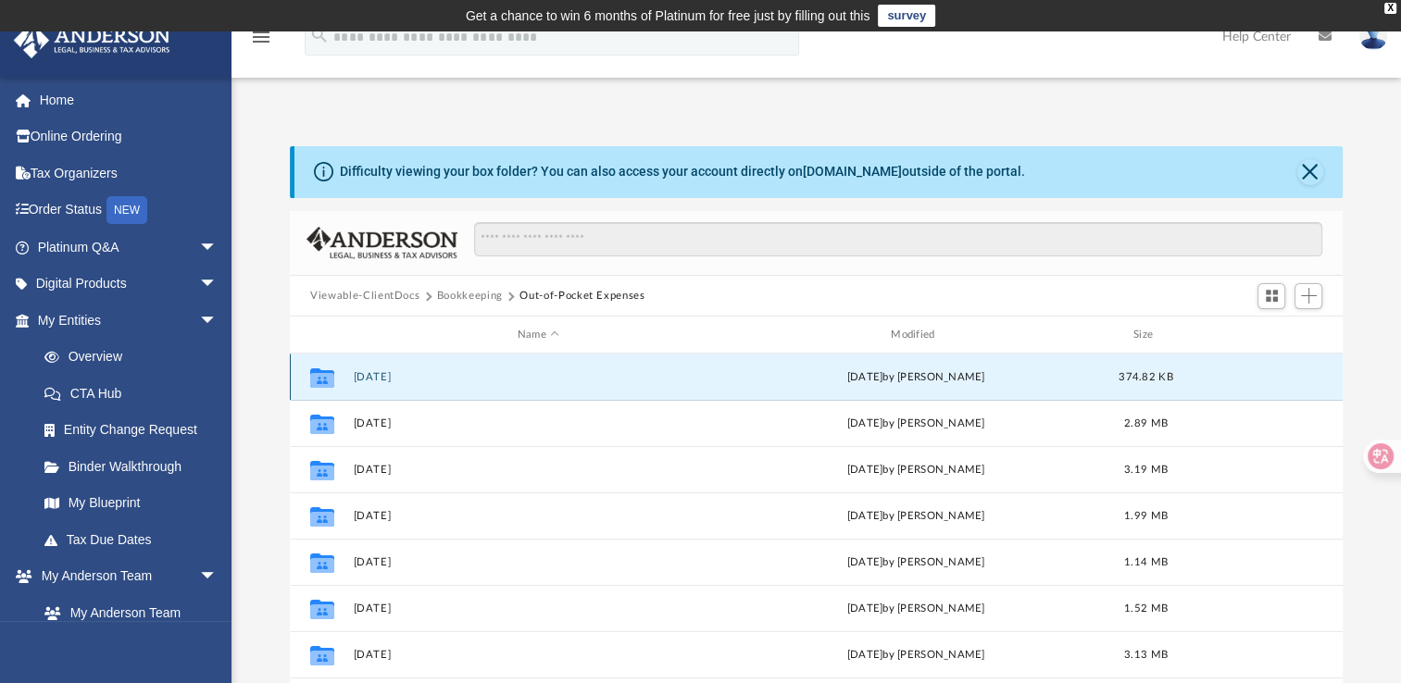
click at [359, 380] on button "[DATE]" at bounding box center [538, 377] width 369 height 12
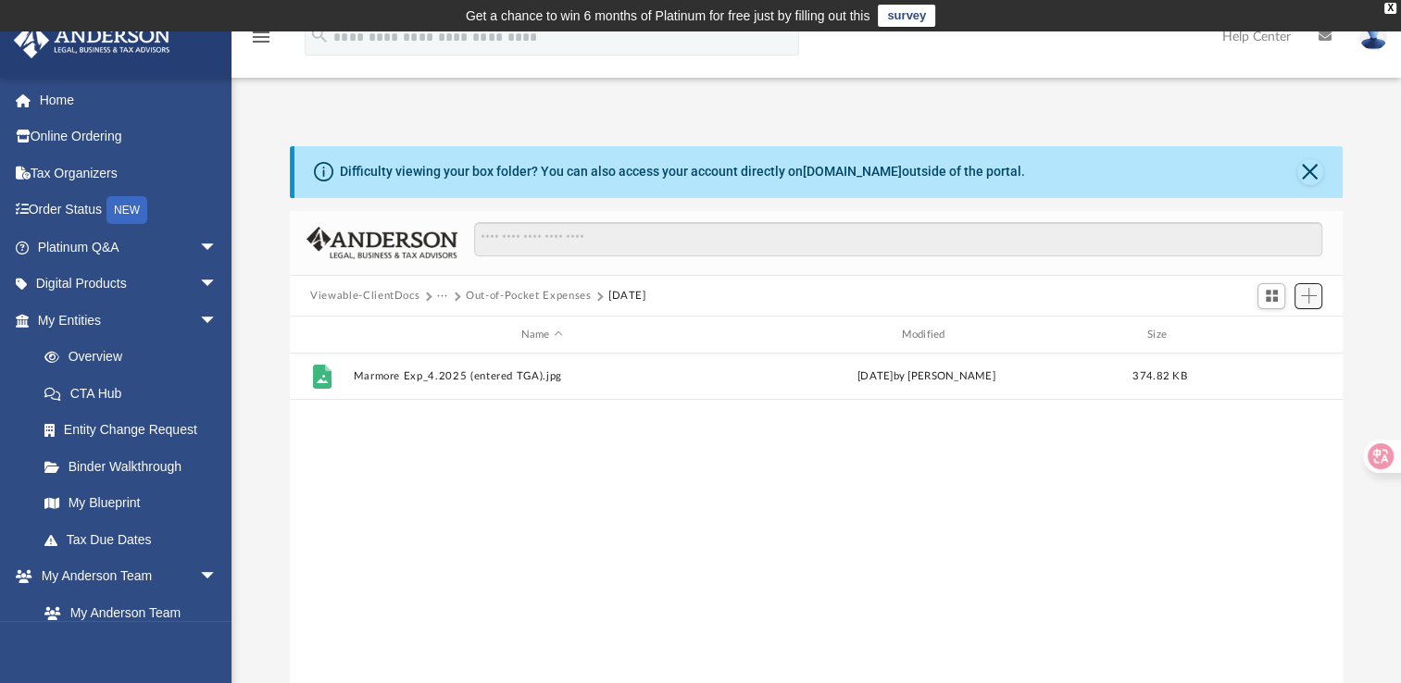
click at [1305, 295] on span "Add" at bounding box center [1309, 296] width 16 height 16
click at [1274, 332] on li "Upload" at bounding box center [1282, 332] width 59 height 19
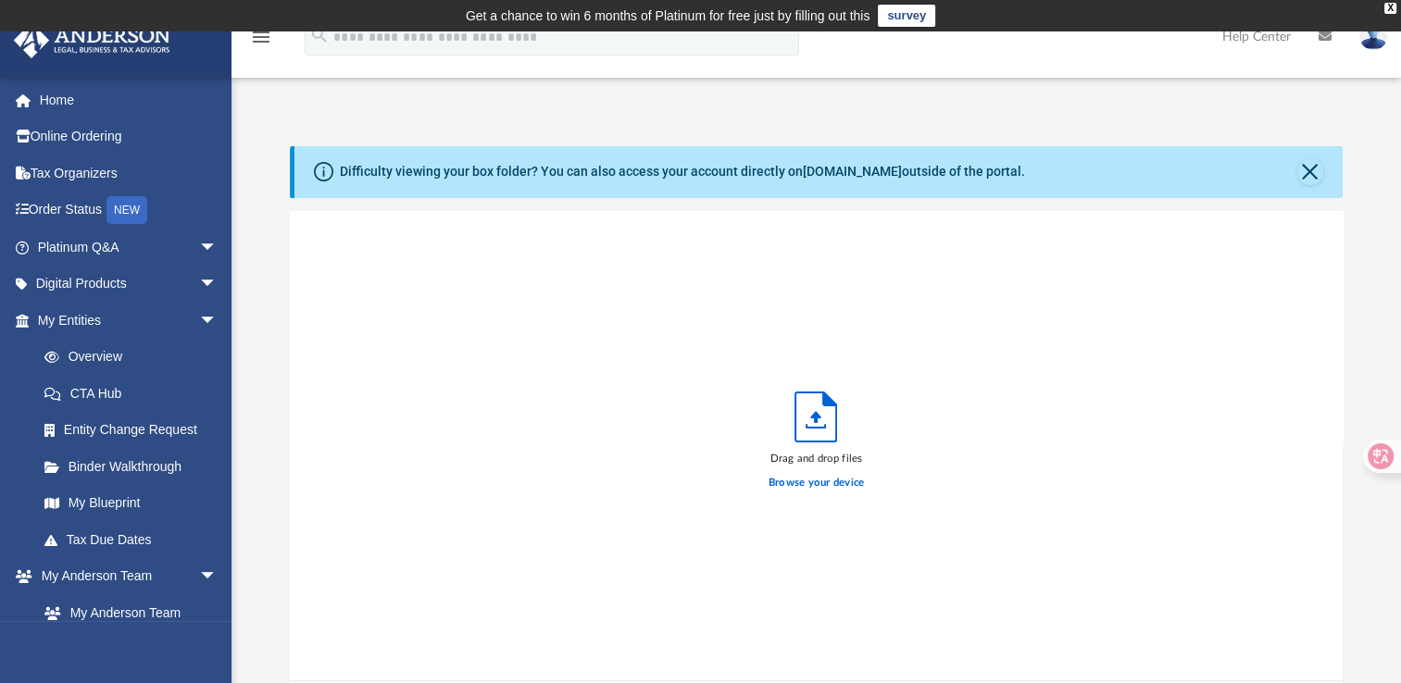
scroll to position [456, 1037]
click at [778, 482] on label "Browse your device" at bounding box center [816, 483] width 96 height 17
click at [0, 0] on input "Browse your device" at bounding box center [0, 0] width 0 height 0
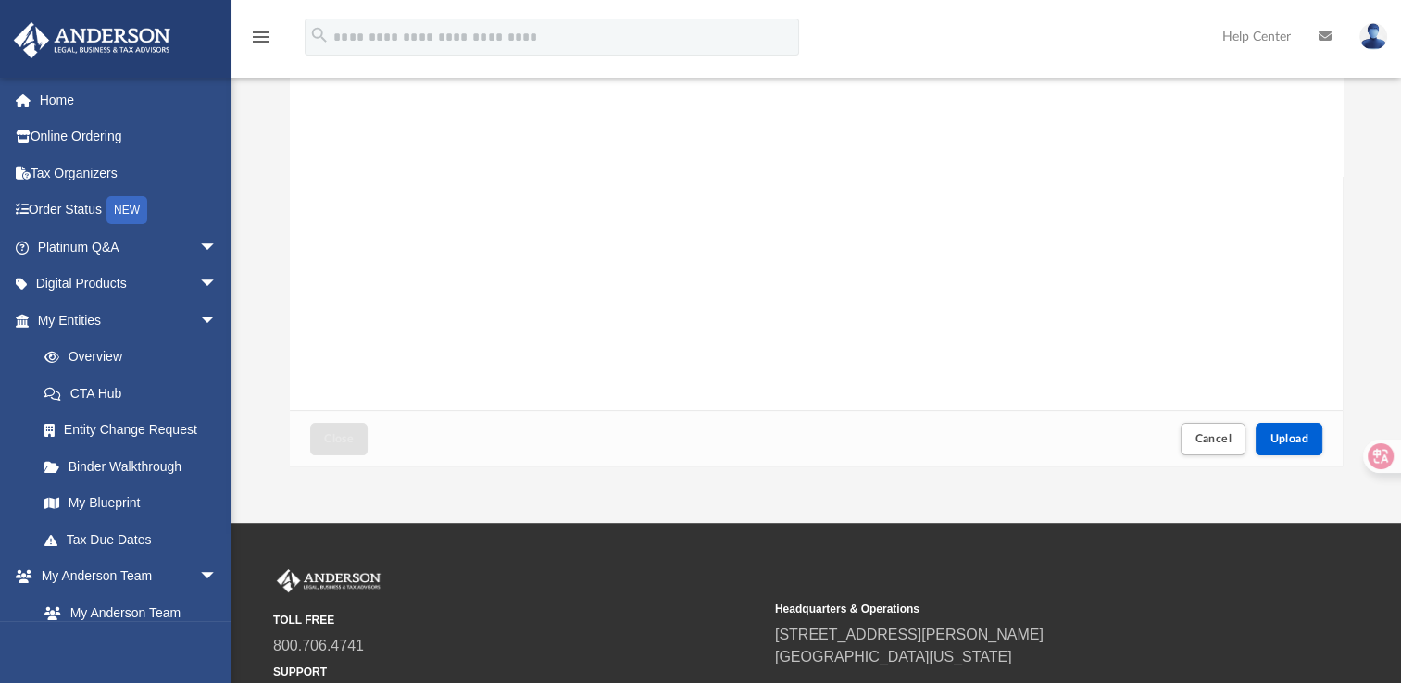
scroll to position [274, 0]
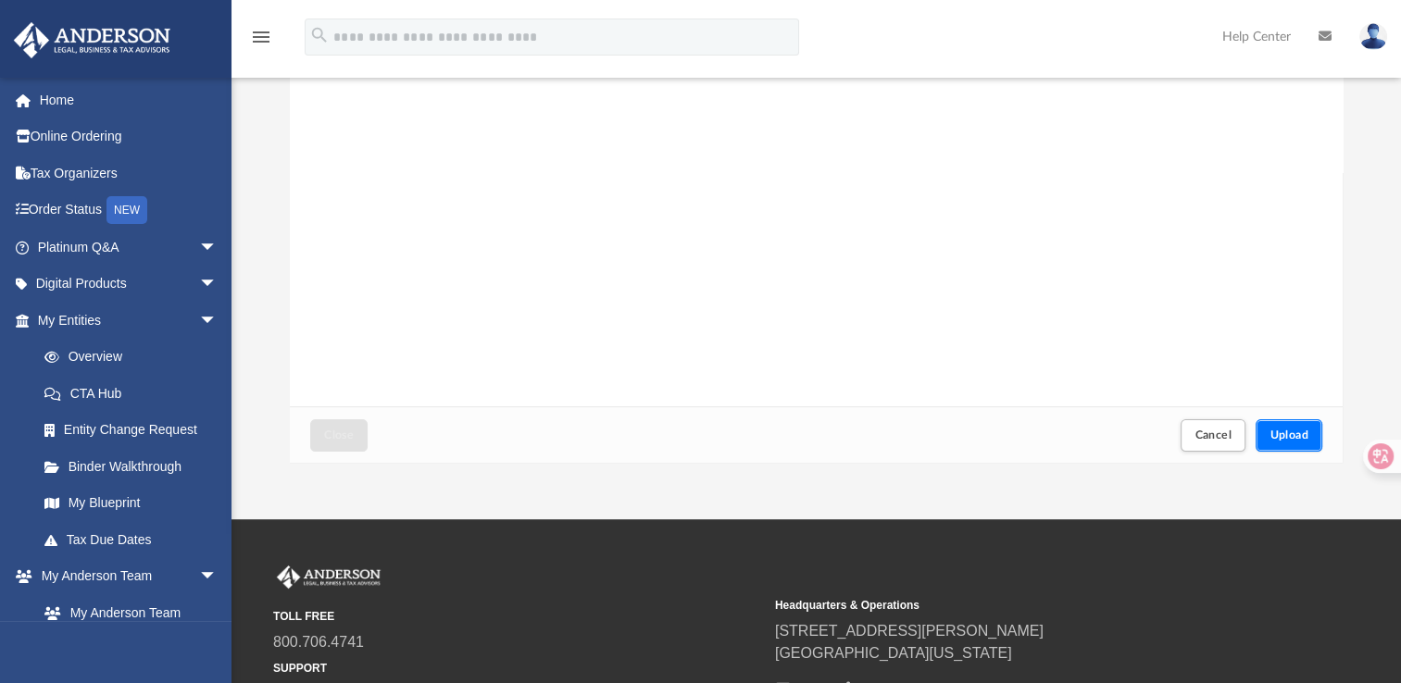
click at [1298, 436] on span "Upload" at bounding box center [1288, 435] width 39 height 11
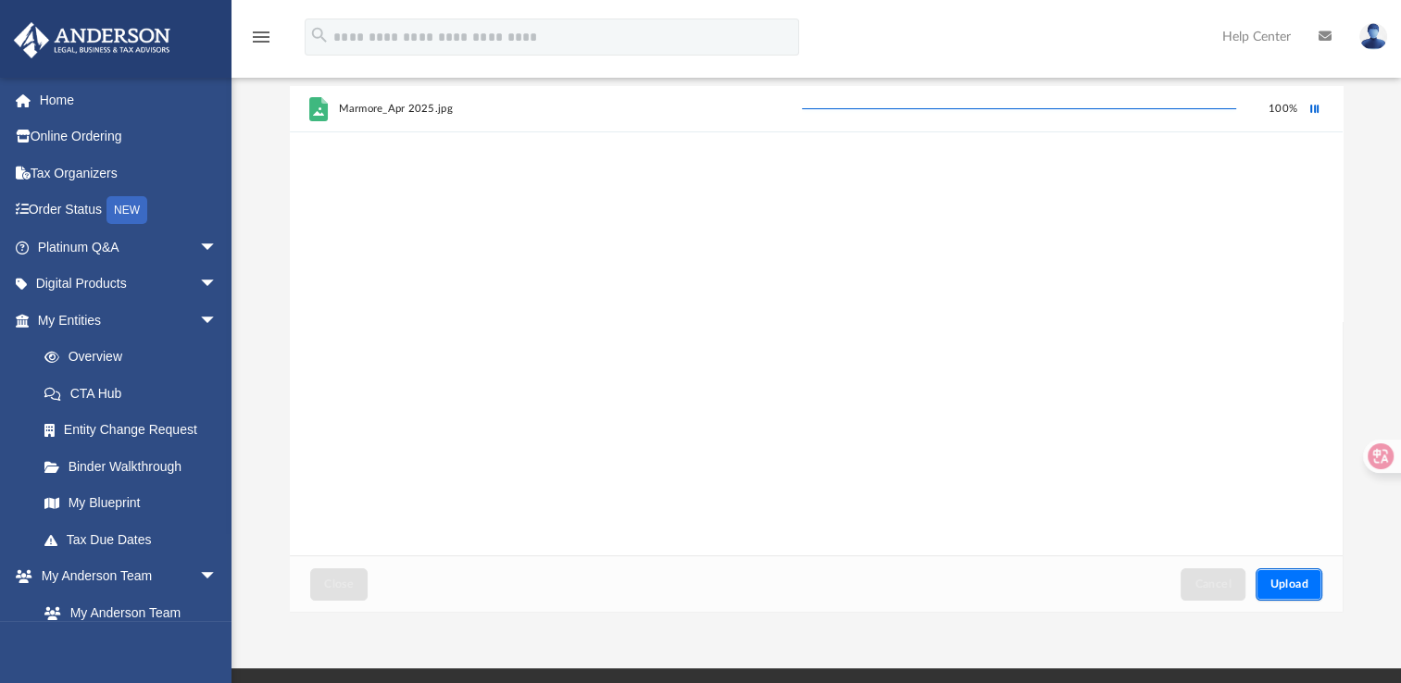
scroll to position [122, 0]
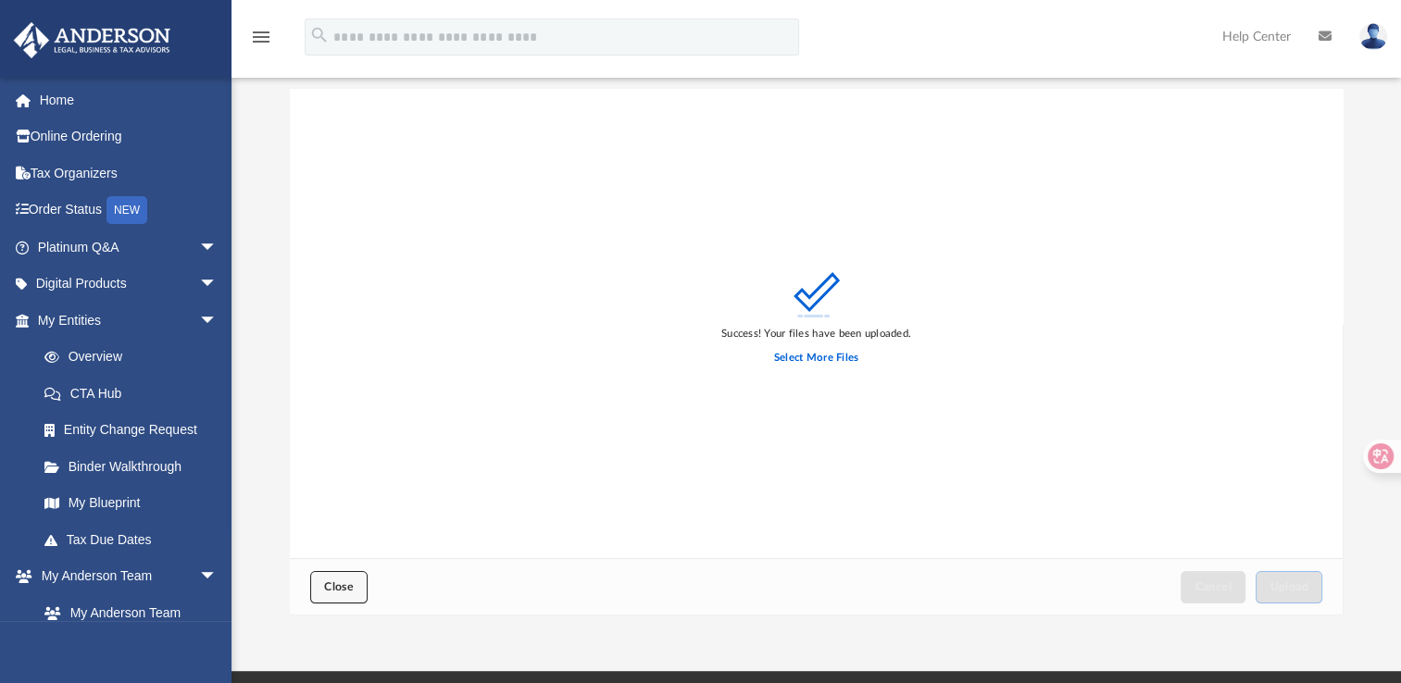
click at [355, 582] on button "Close" at bounding box center [338, 587] width 57 height 32
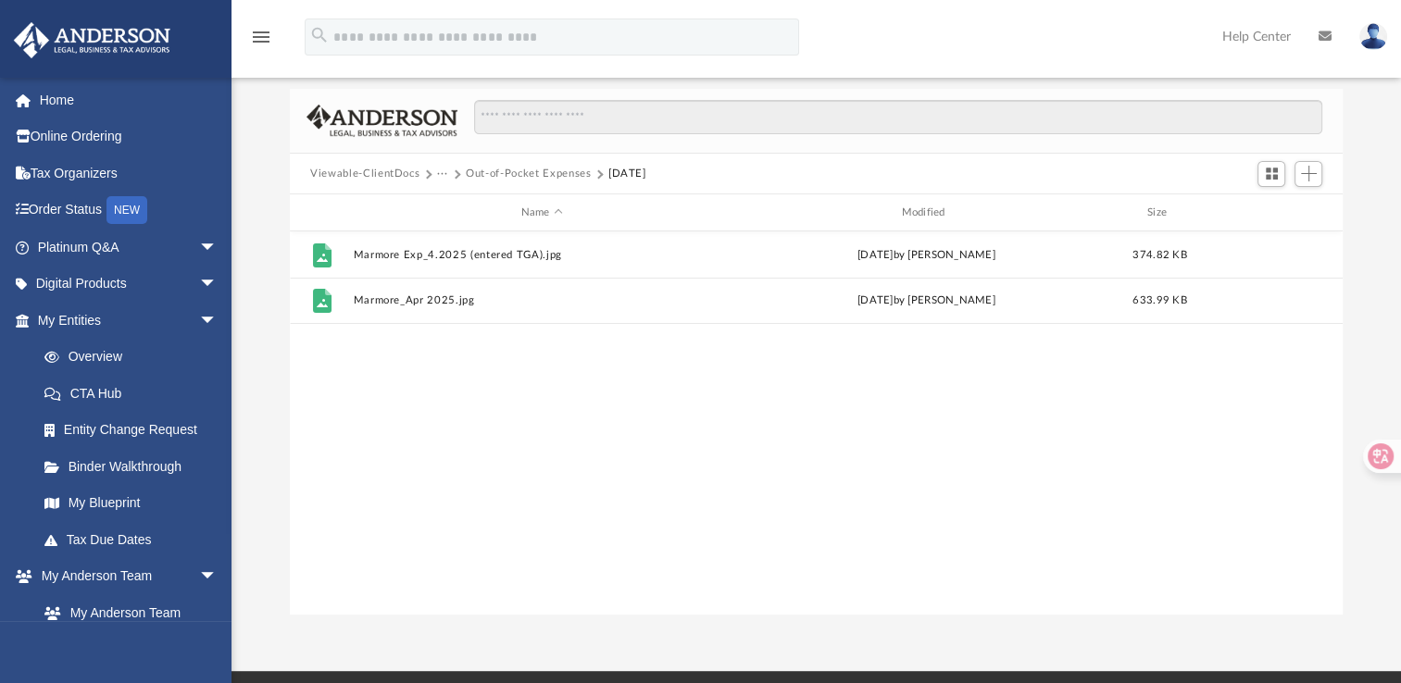
click at [532, 172] on button "Out-of-Pocket Expenses" at bounding box center [528, 174] width 125 height 17
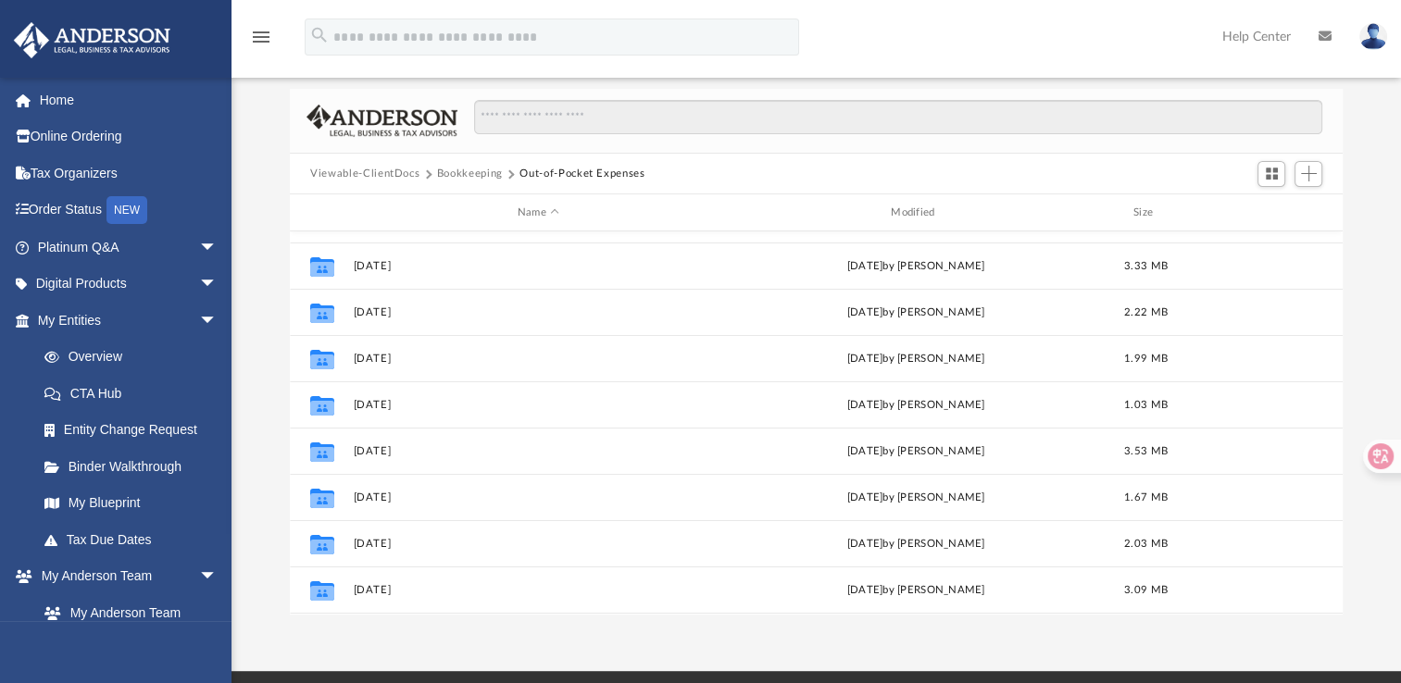
scroll to position [317, 0]
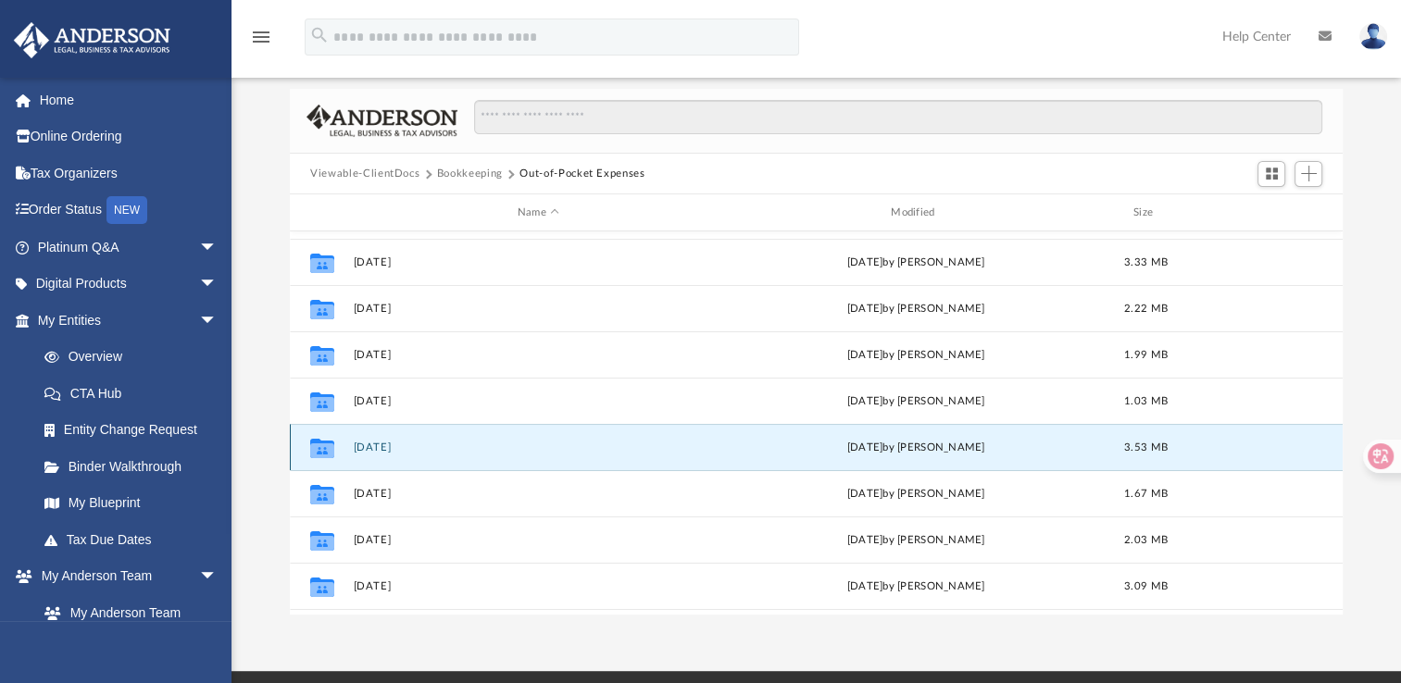
click at [378, 445] on button "[DATE]" at bounding box center [538, 448] width 369 height 12
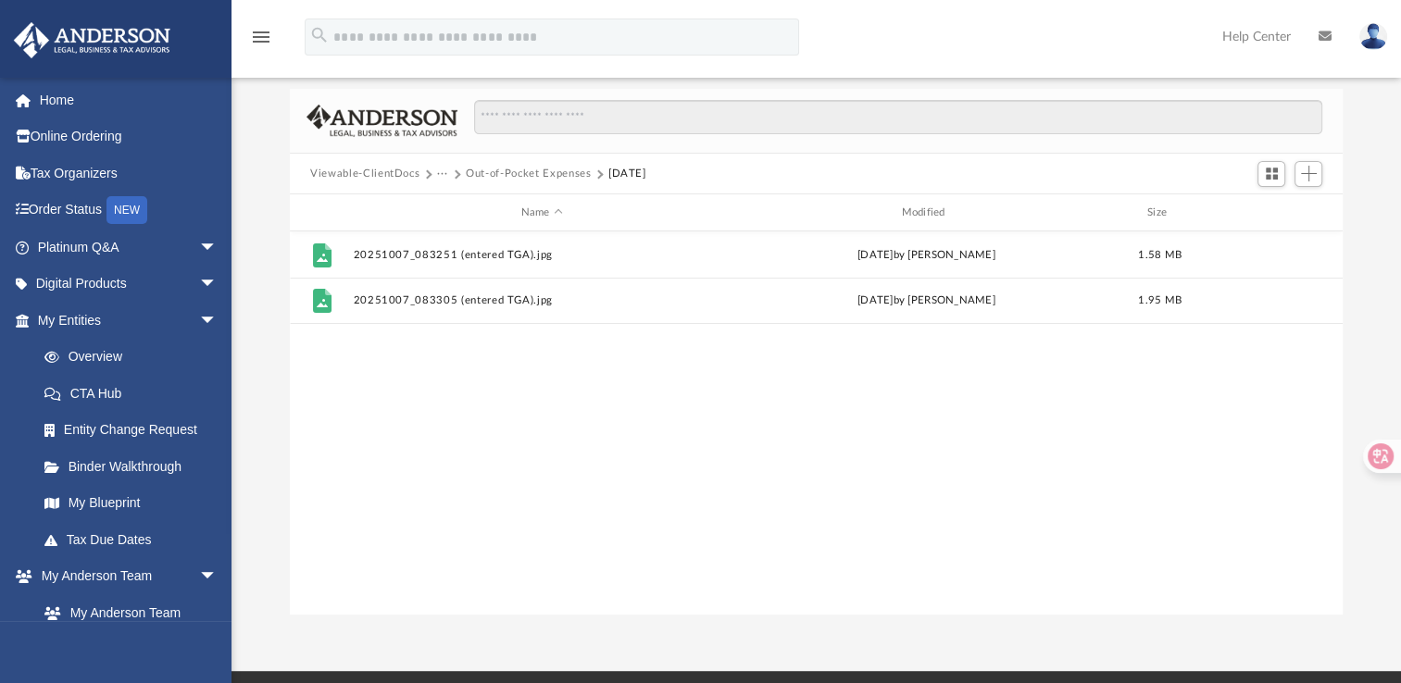
scroll to position [0, 0]
click at [1310, 180] on span "Add" at bounding box center [1309, 174] width 16 height 16
click at [1274, 210] on li "Upload" at bounding box center [1282, 210] width 59 height 19
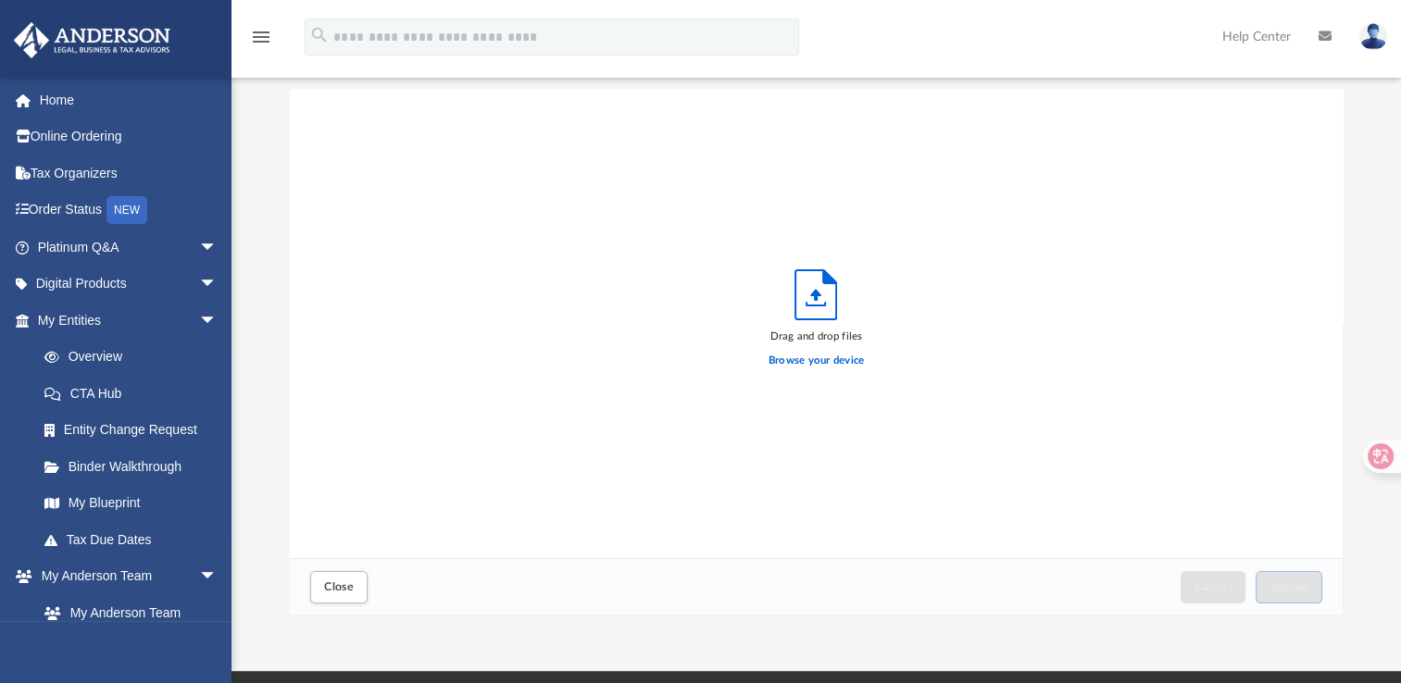
scroll to position [456, 1037]
click at [793, 356] on label "Browse your device" at bounding box center [816, 361] width 96 height 17
click at [0, 0] on input "Browse your device" at bounding box center [0, 0] width 0 height 0
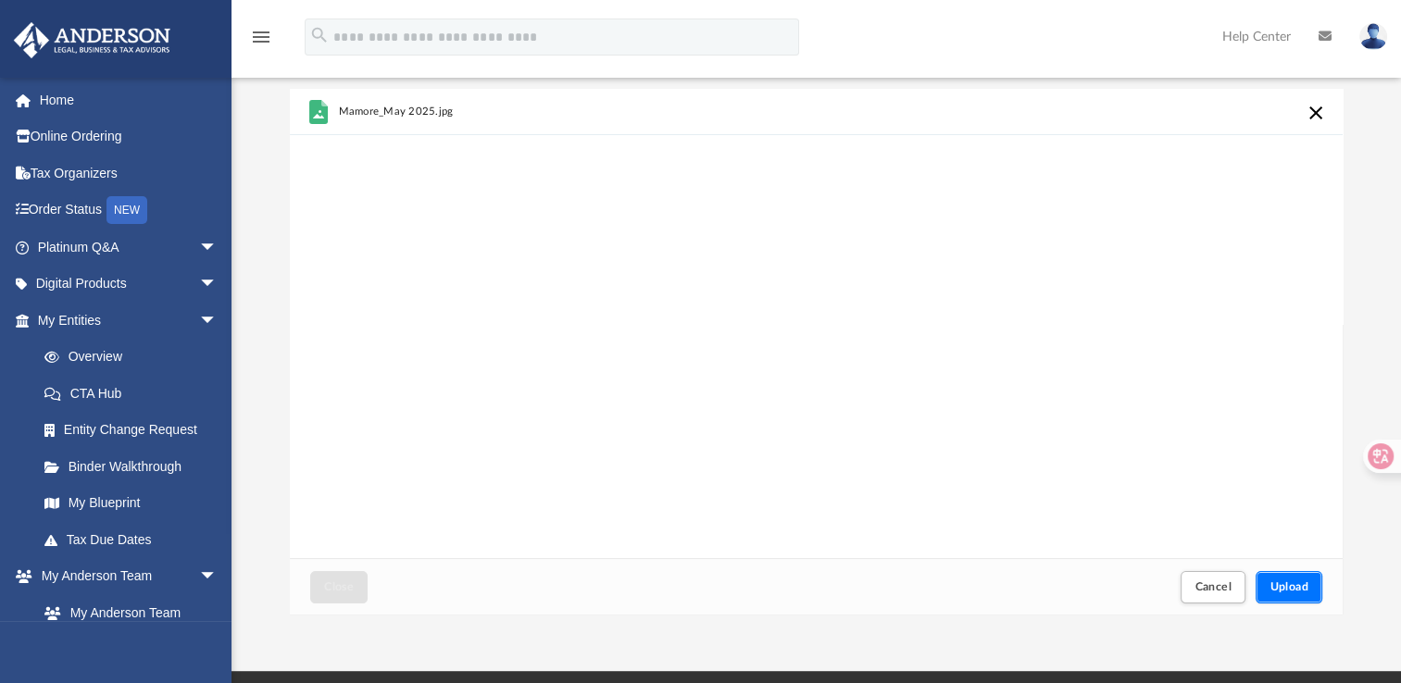
click at [1285, 585] on span "Upload" at bounding box center [1288, 586] width 39 height 11
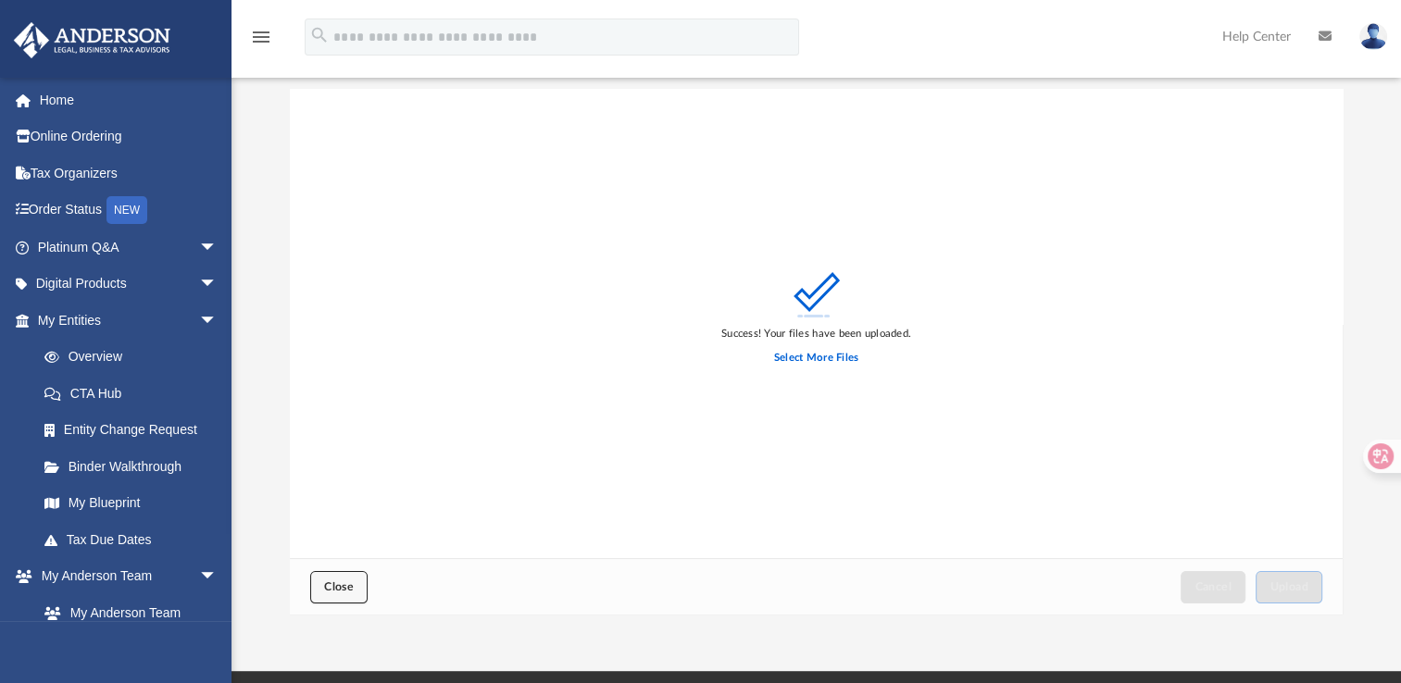
click at [335, 582] on span "Close" at bounding box center [339, 586] width 30 height 11
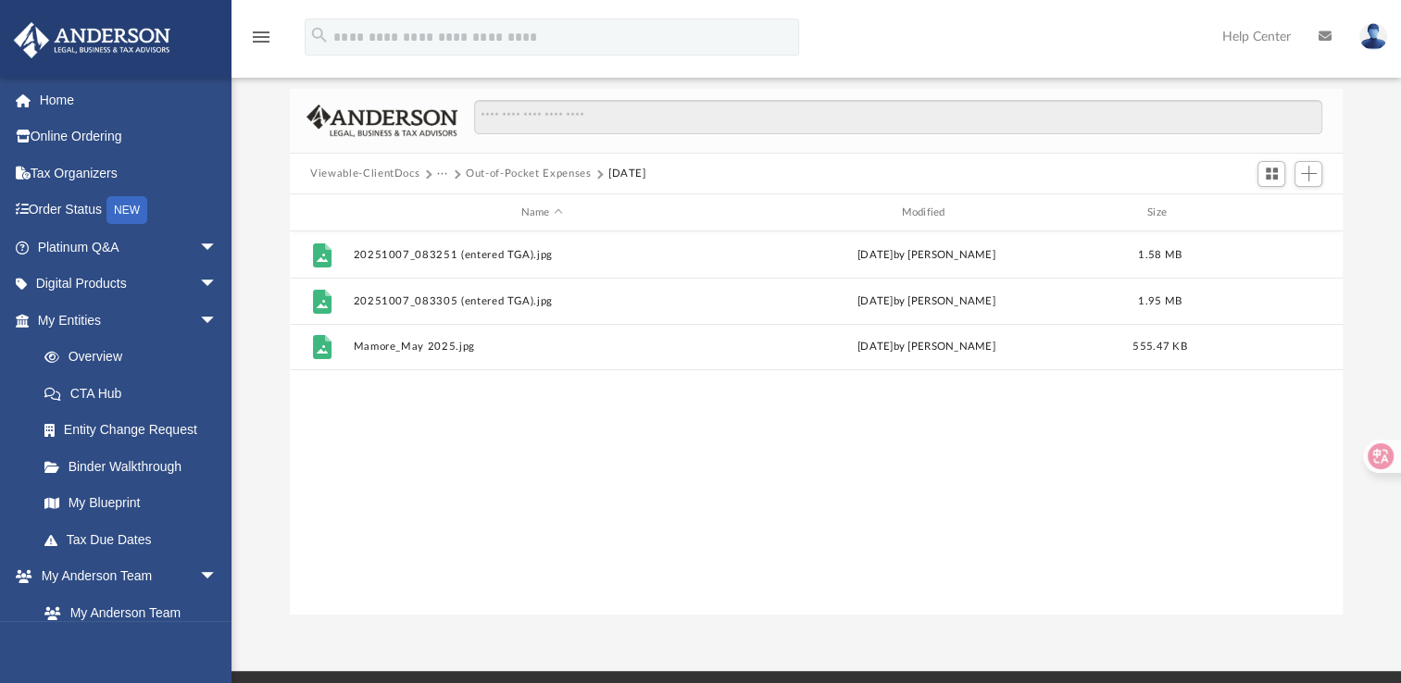
click at [525, 175] on button "Out-of-Pocket Expenses" at bounding box center [528, 174] width 125 height 17
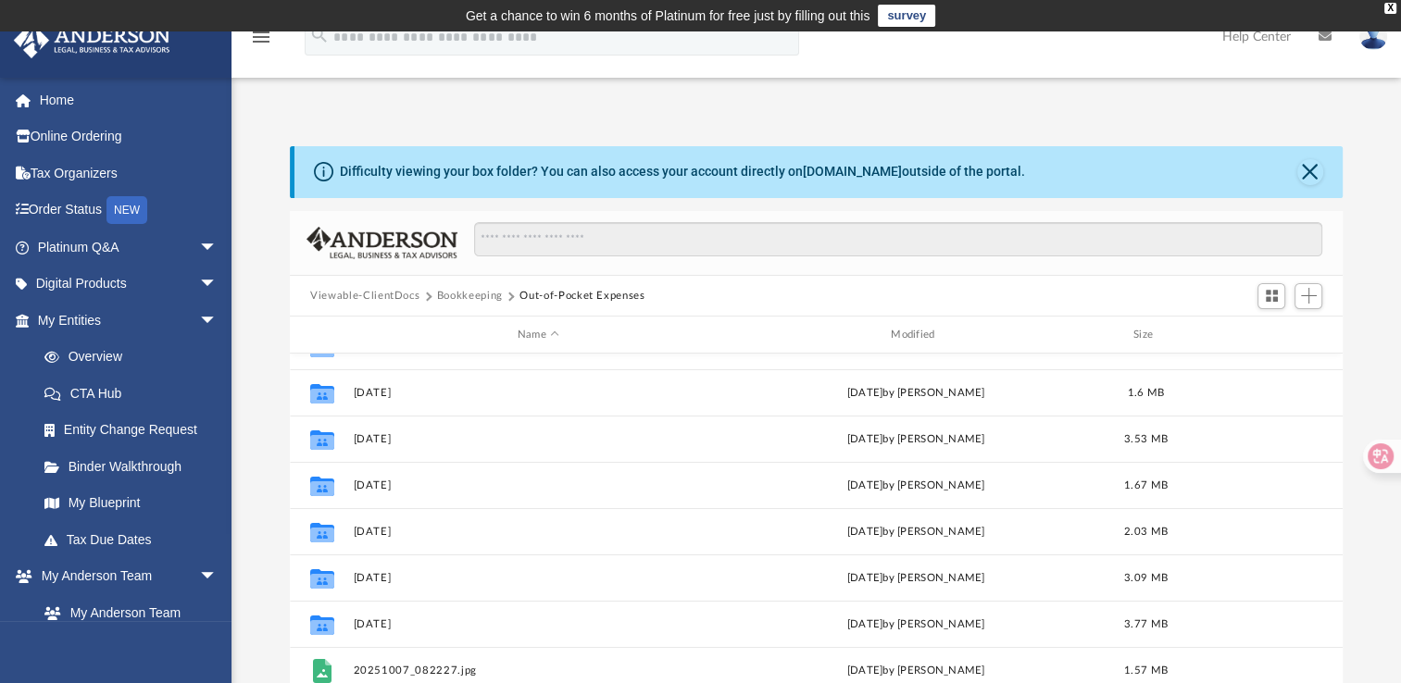
scroll to position [448, 0]
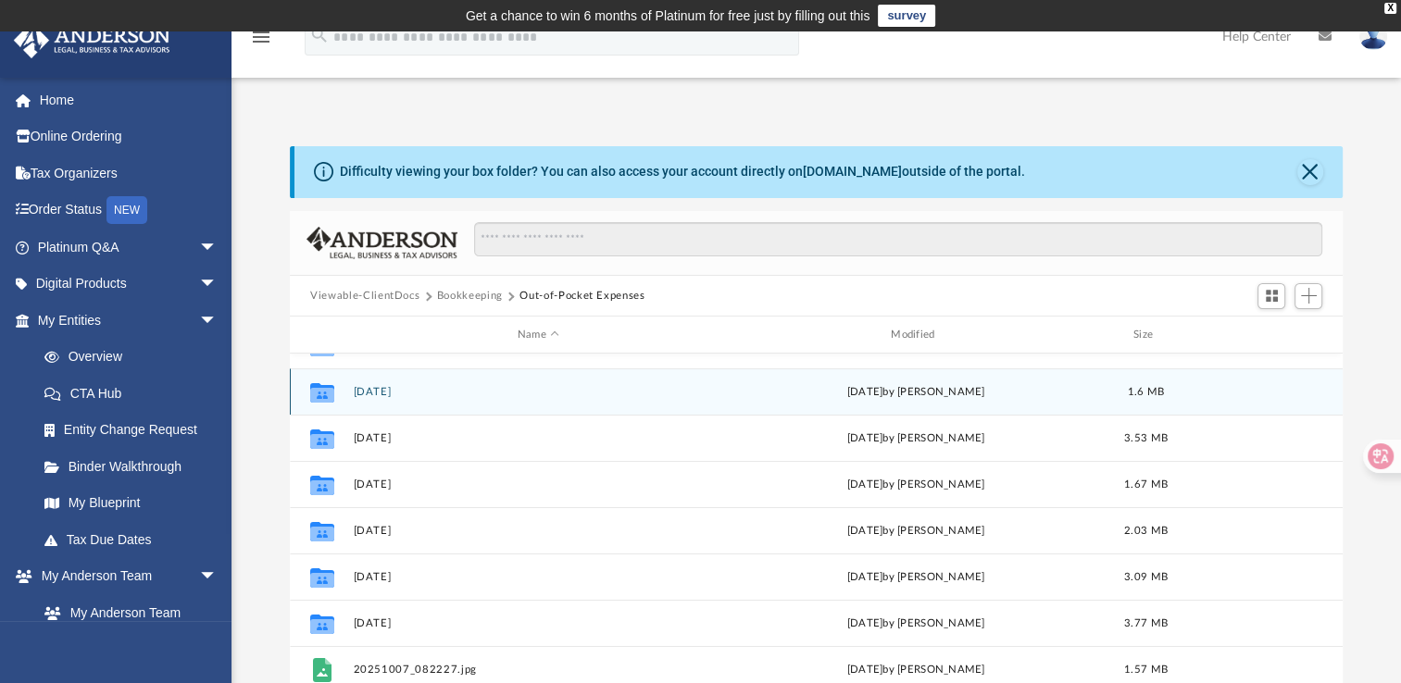
click at [378, 381] on div "Collaborated Folder [DATE] [DATE] by [PERSON_NAME] 1.6 MB" at bounding box center [816, 391] width 1053 height 46
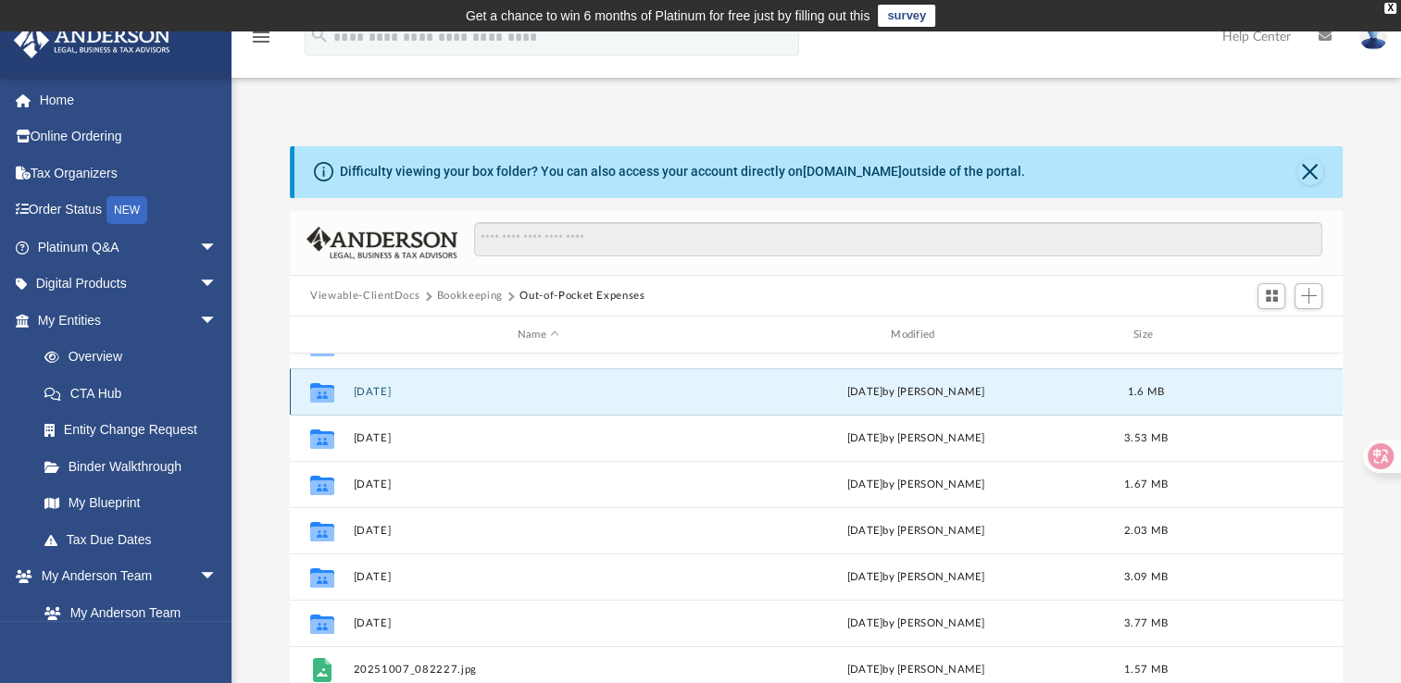
click at [378, 391] on button "[DATE]" at bounding box center [538, 392] width 369 height 12
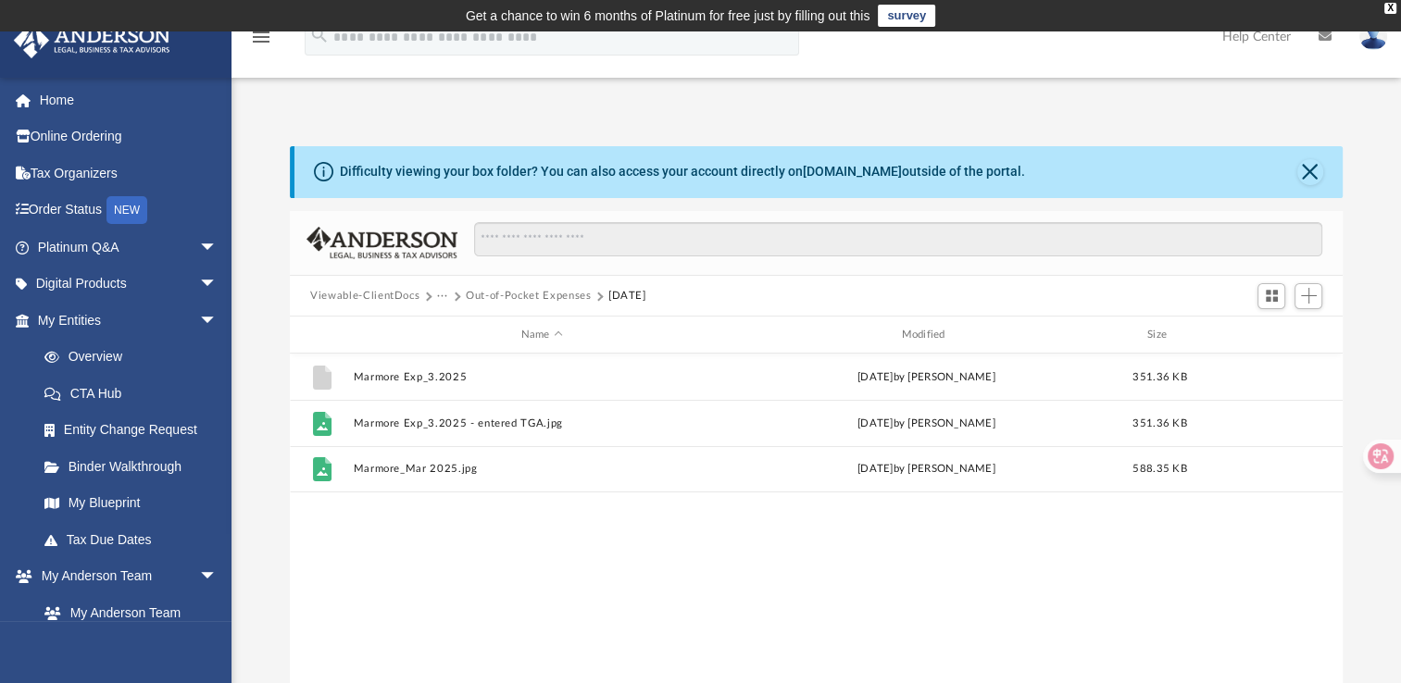
click at [493, 288] on button "Out-of-Pocket Expenses" at bounding box center [528, 296] width 125 height 17
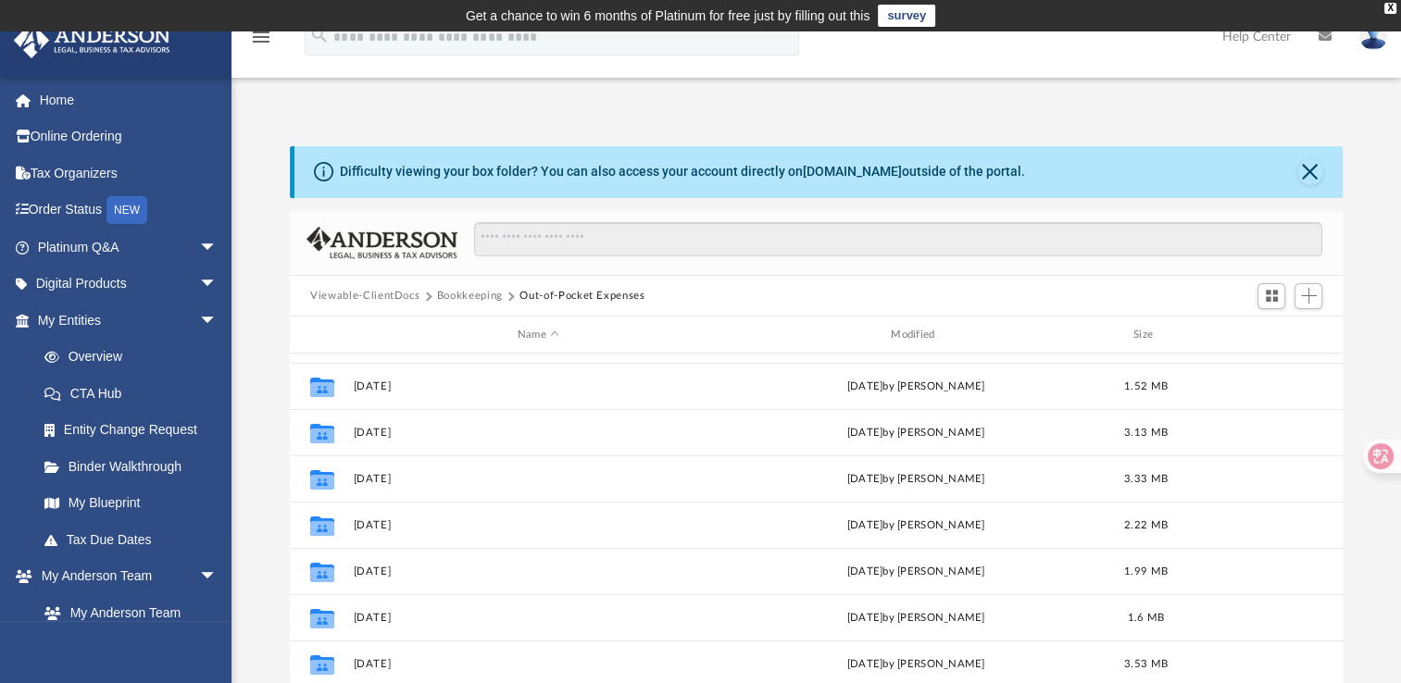
scroll to position [225, 0]
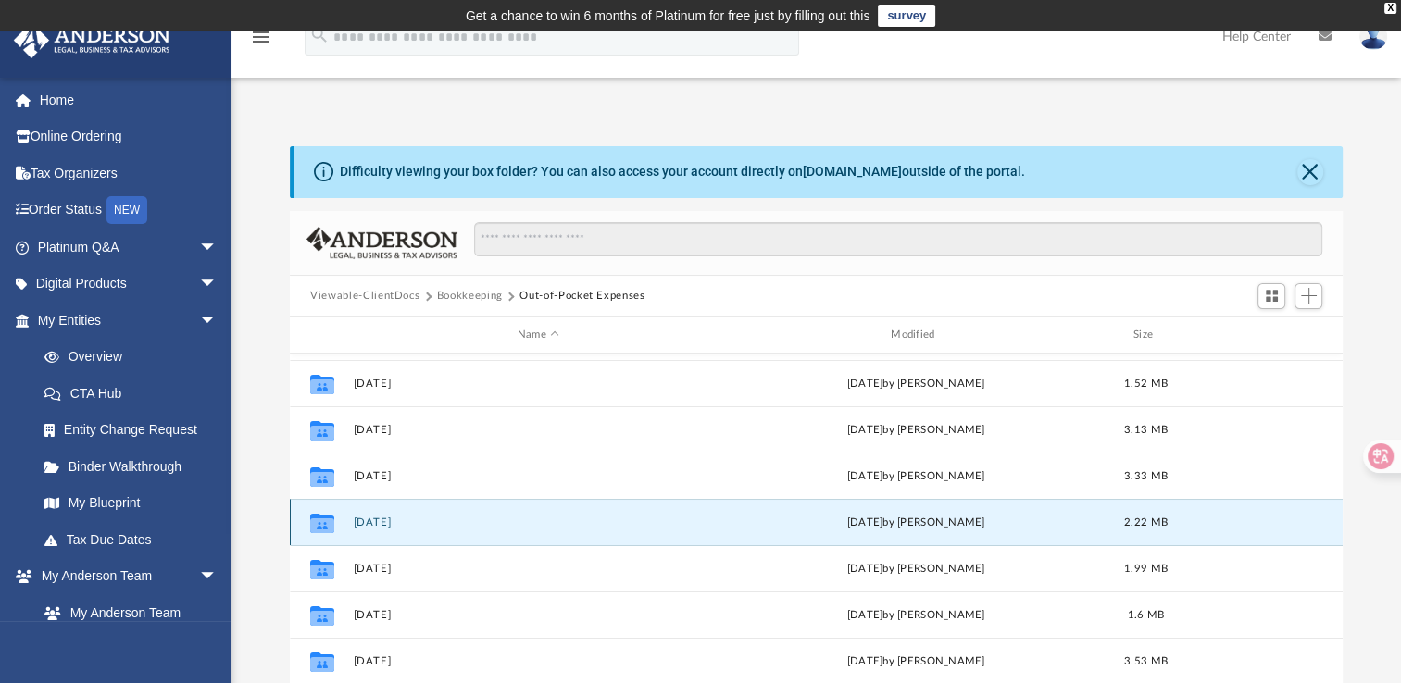
click at [361, 518] on button "[DATE]" at bounding box center [538, 523] width 369 height 12
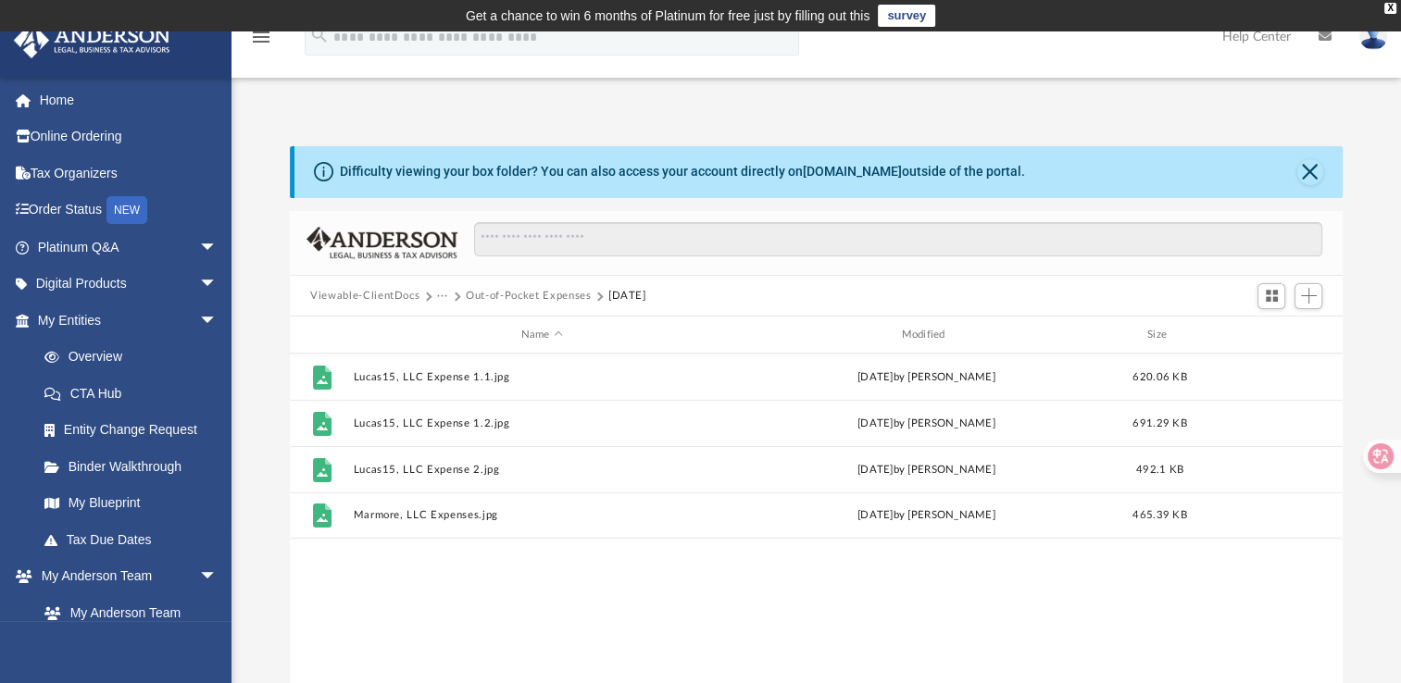
click at [510, 293] on button "Out-of-Pocket Expenses" at bounding box center [528, 296] width 125 height 17
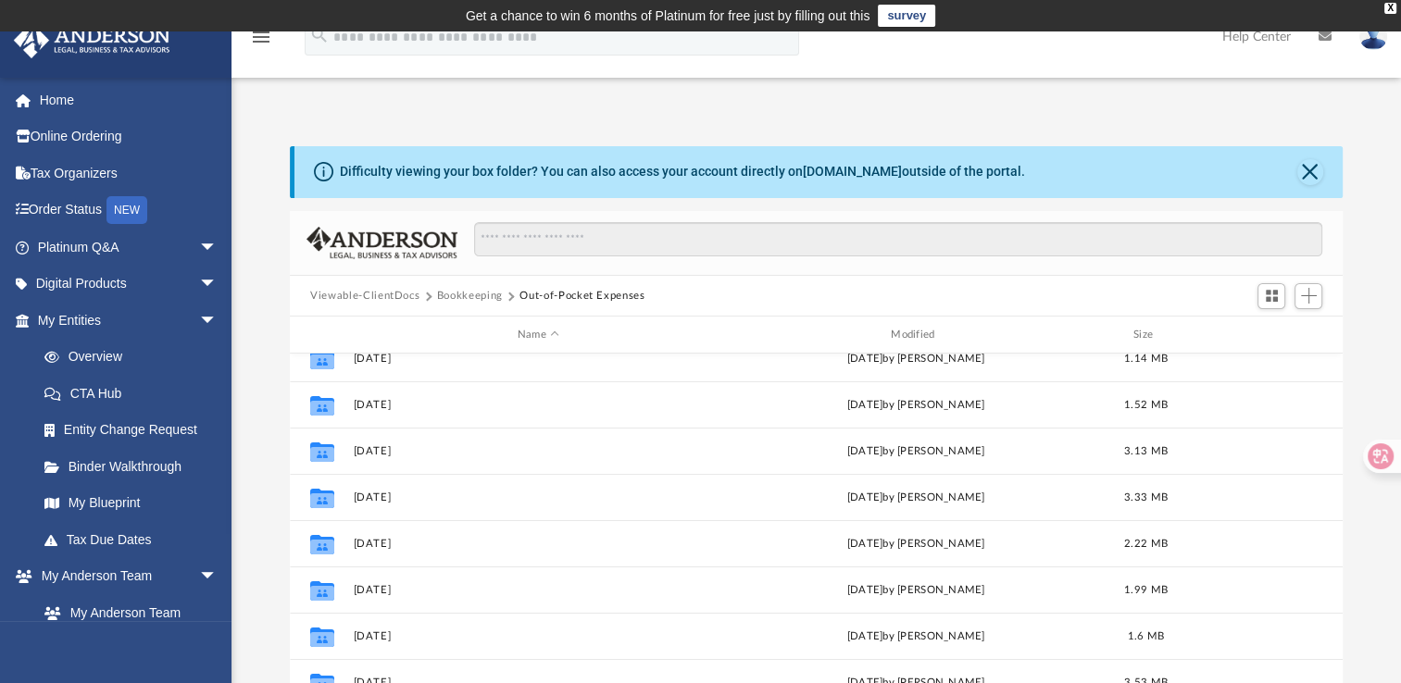
scroll to position [209, 0]
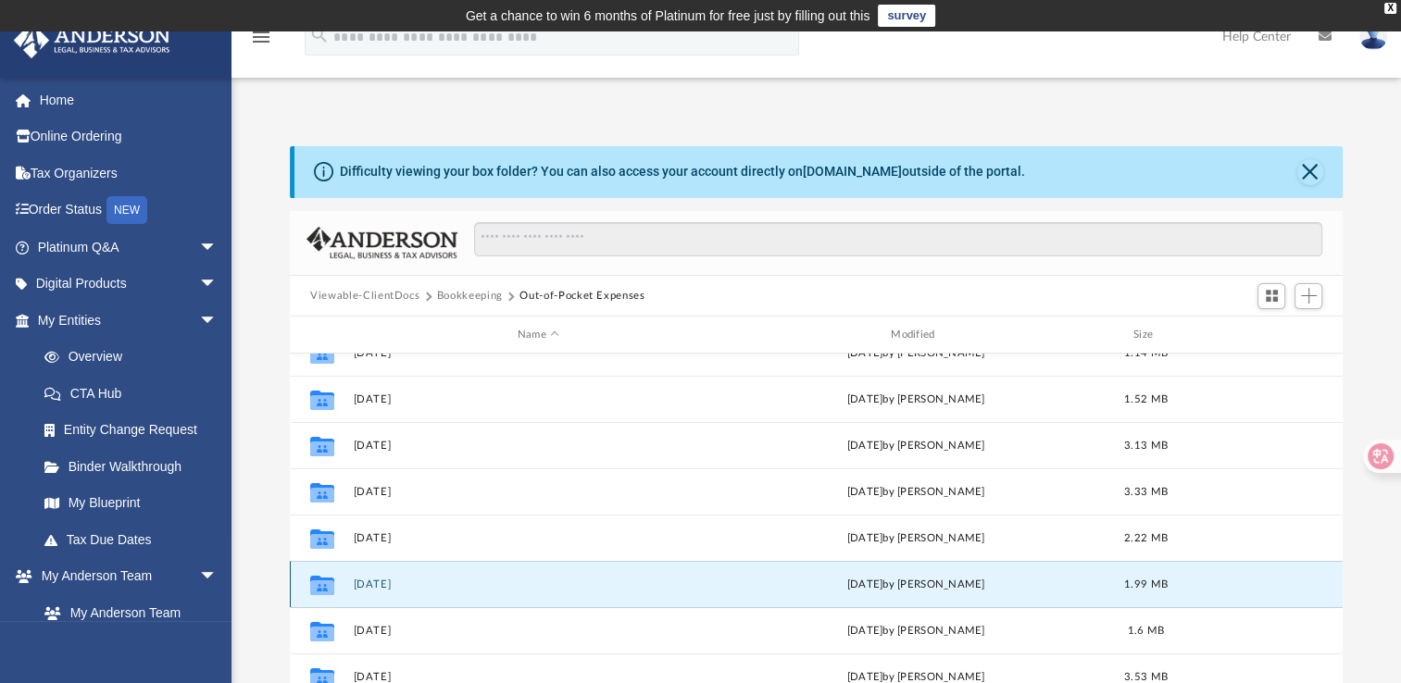
click at [387, 582] on button "[DATE]" at bounding box center [538, 585] width 369 height 12
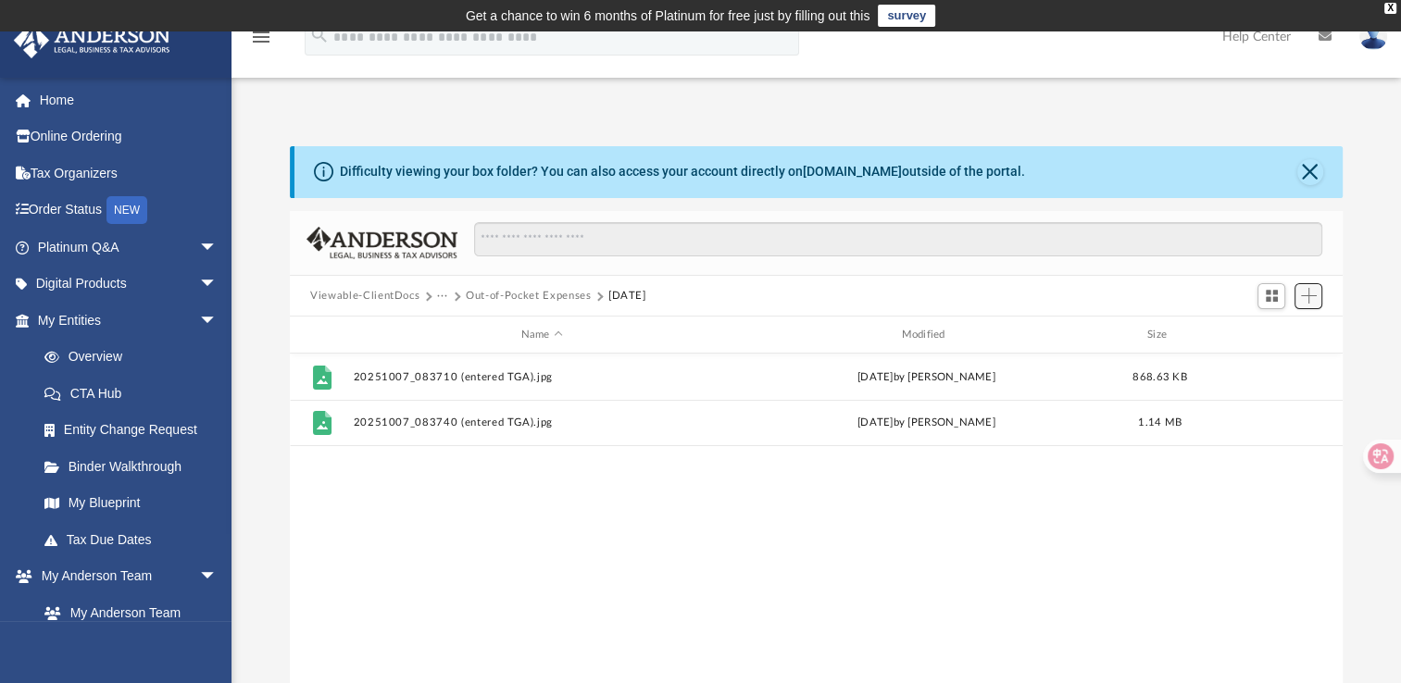
click at [1304, 296] on span "Add" at bounding box center [1309, 296] width 16 height 16
click at [1272, 328] on li "Upload" at bounding box center [1282, 332] width 59 height 19
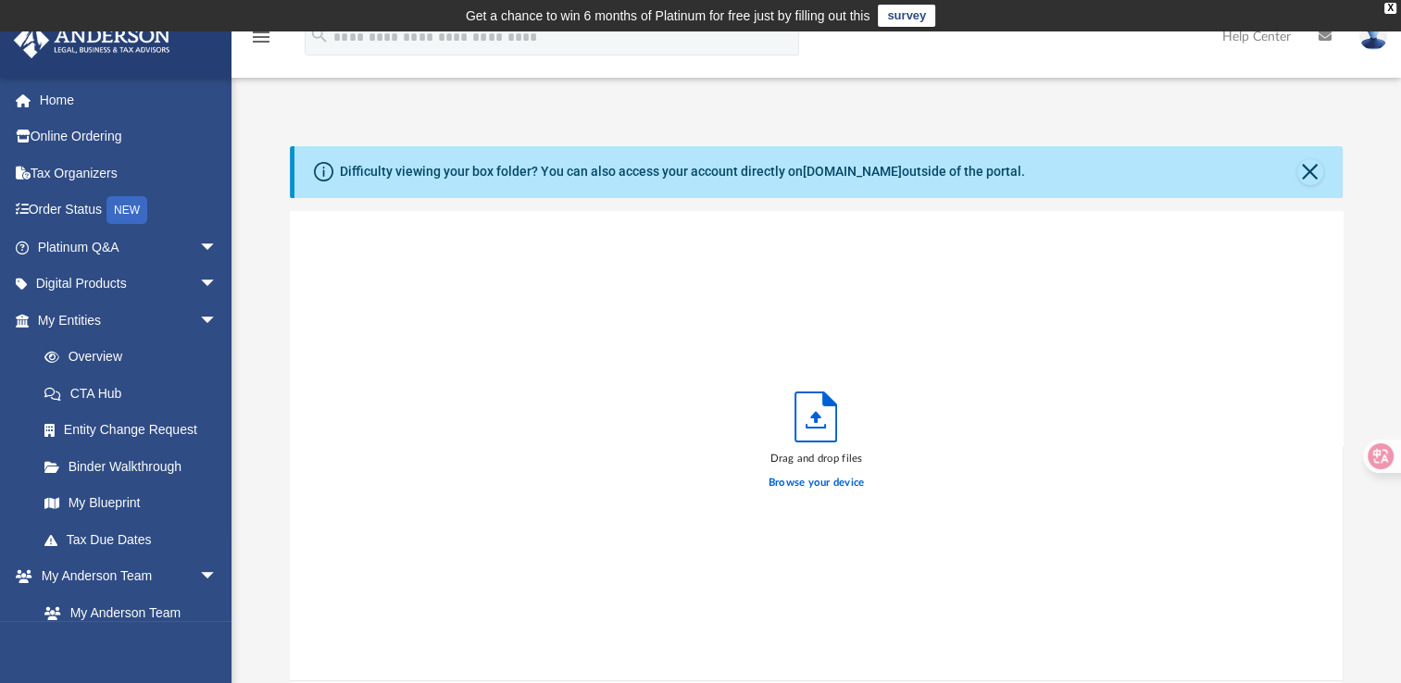
scroll to position [456, 1037]
click at [799, 481] on label "Browse your device" at bounding box center [816, 483] width 96 height 17
click at [0, 0] on input "Browse your device" at bounding box center [0, 0] width 0 height 0
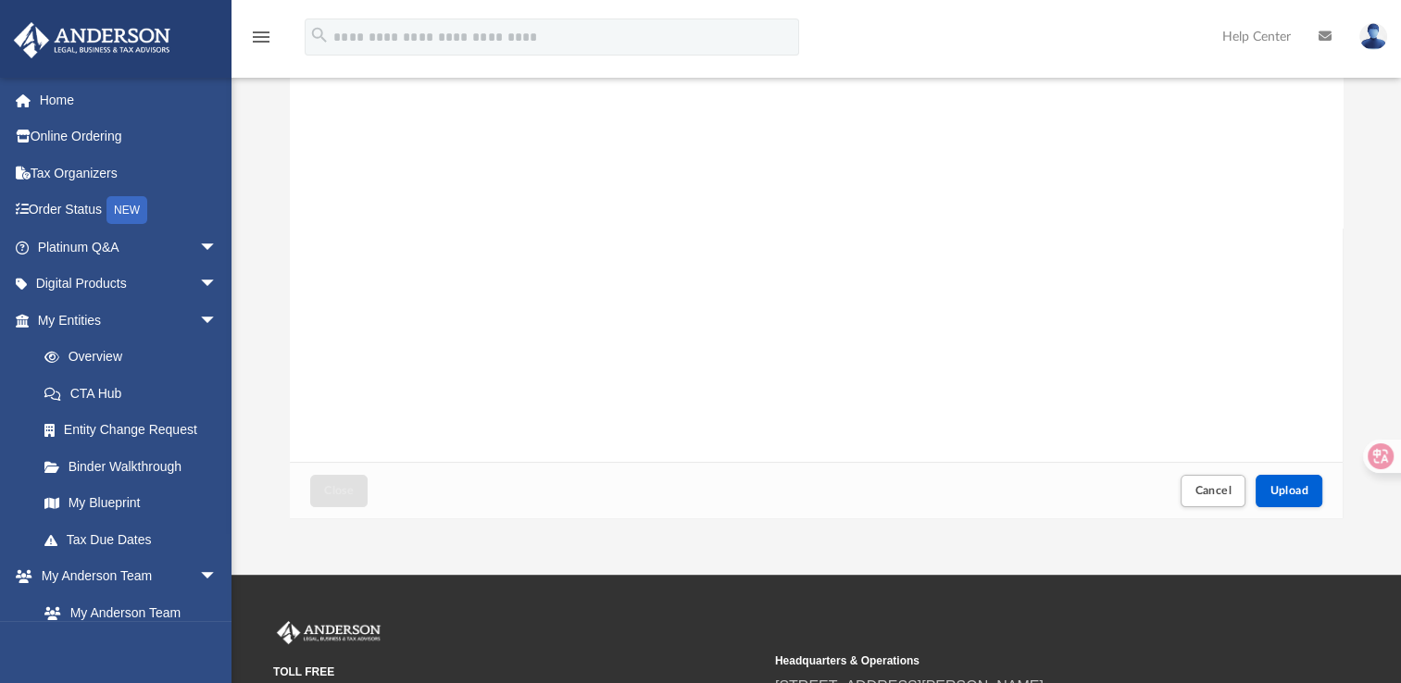
scroll to position [222, 0]
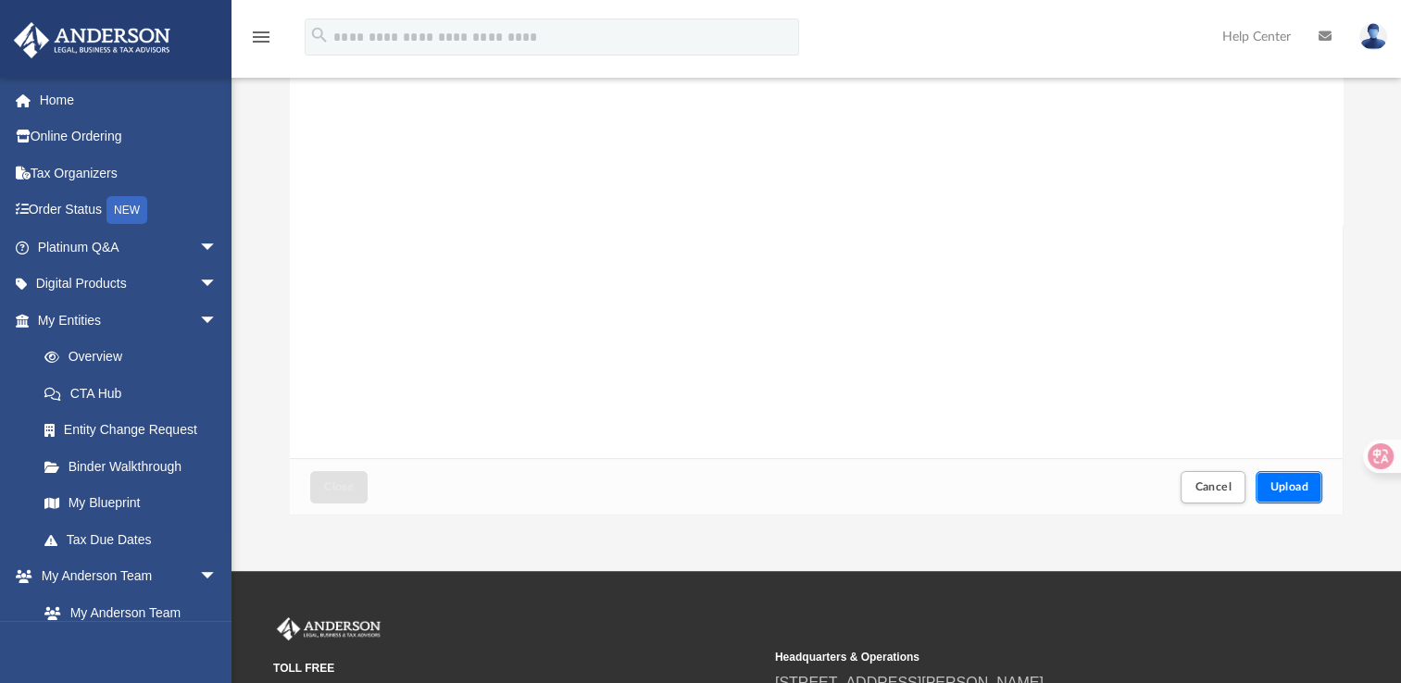
click at [1299, 483] on span "Upload" at bounding box center [1288, 486] width 39 height 11
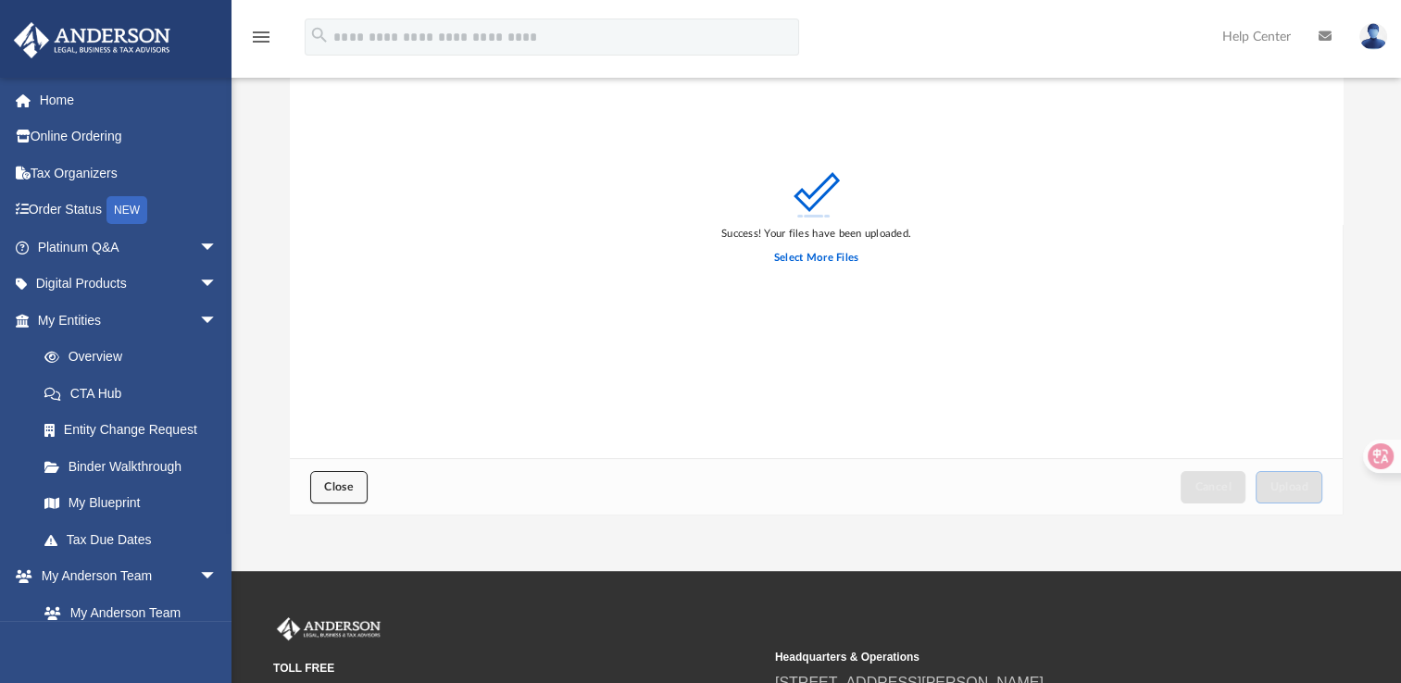
click at [333, 484] on span "Close" at bounding box center [339, 486] width 30 height 11
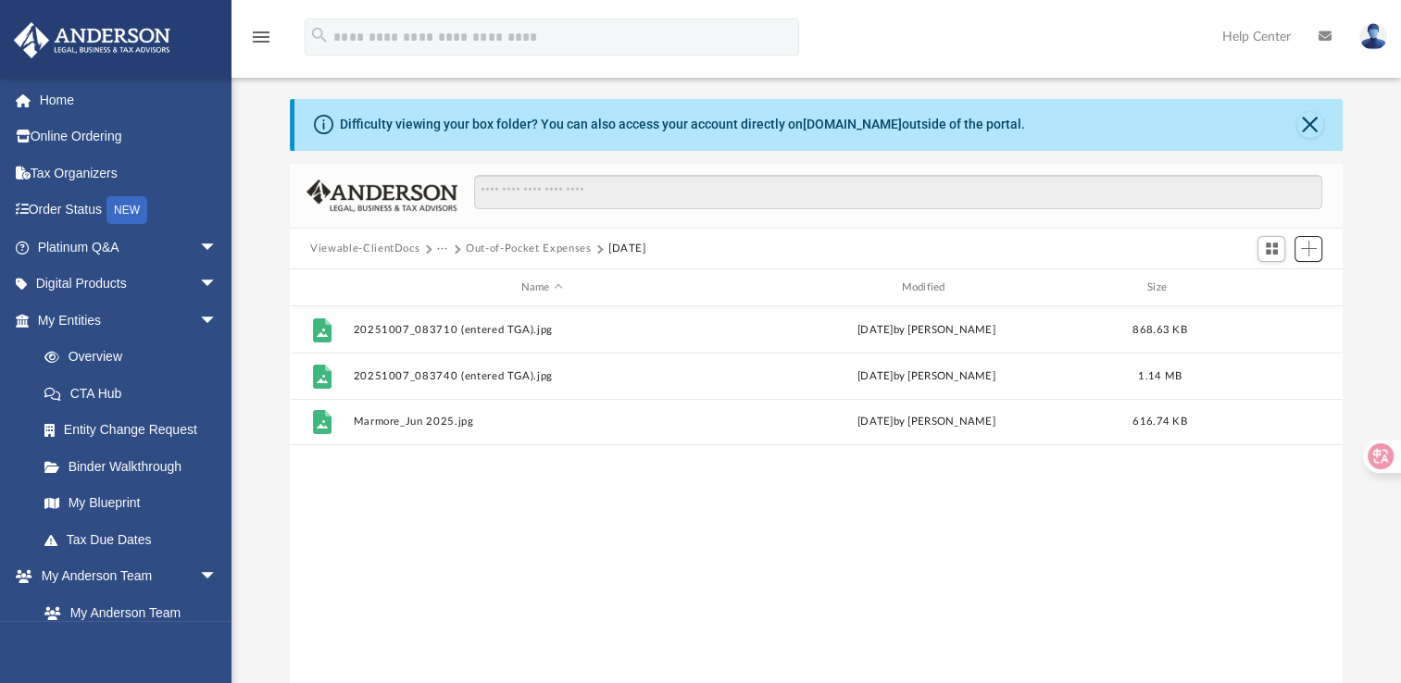
scroll to position [43, 0]
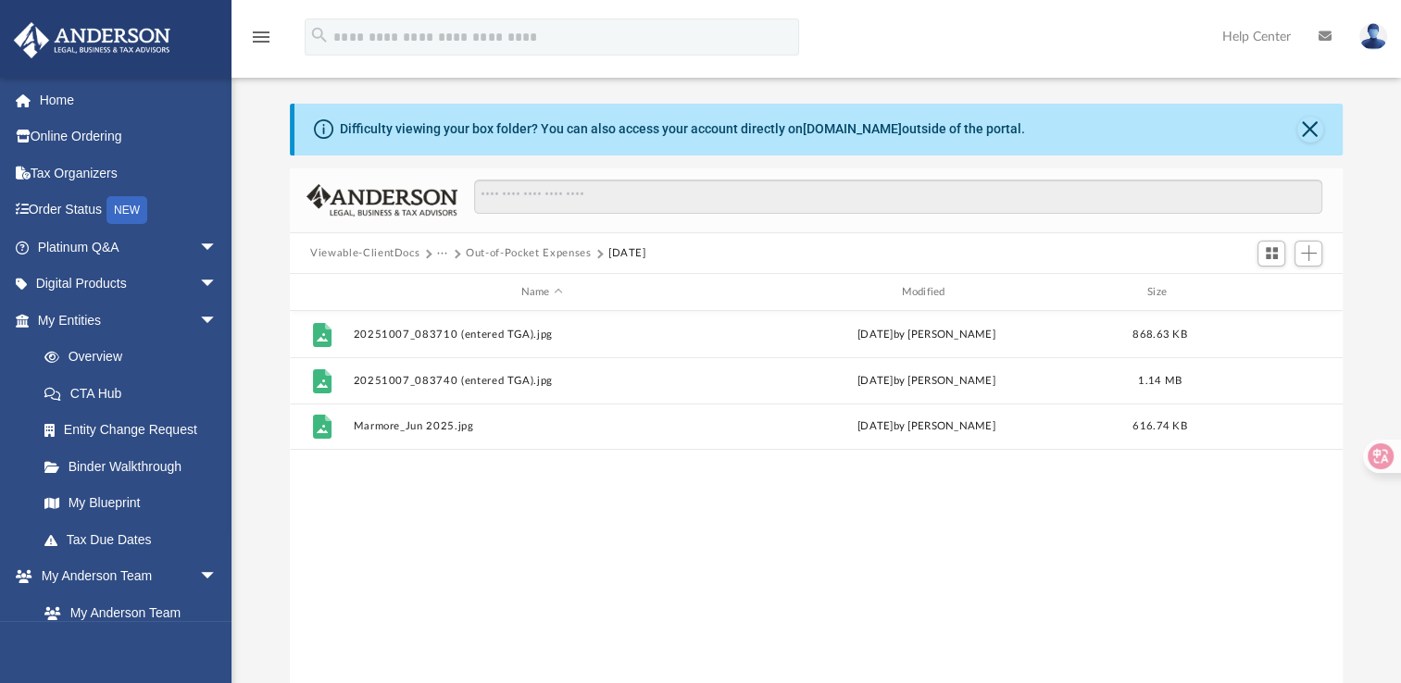
click at [530, 248] on button "Out-of-Pocket Expenses" at bounding box center [528, 253] width 125 height 17
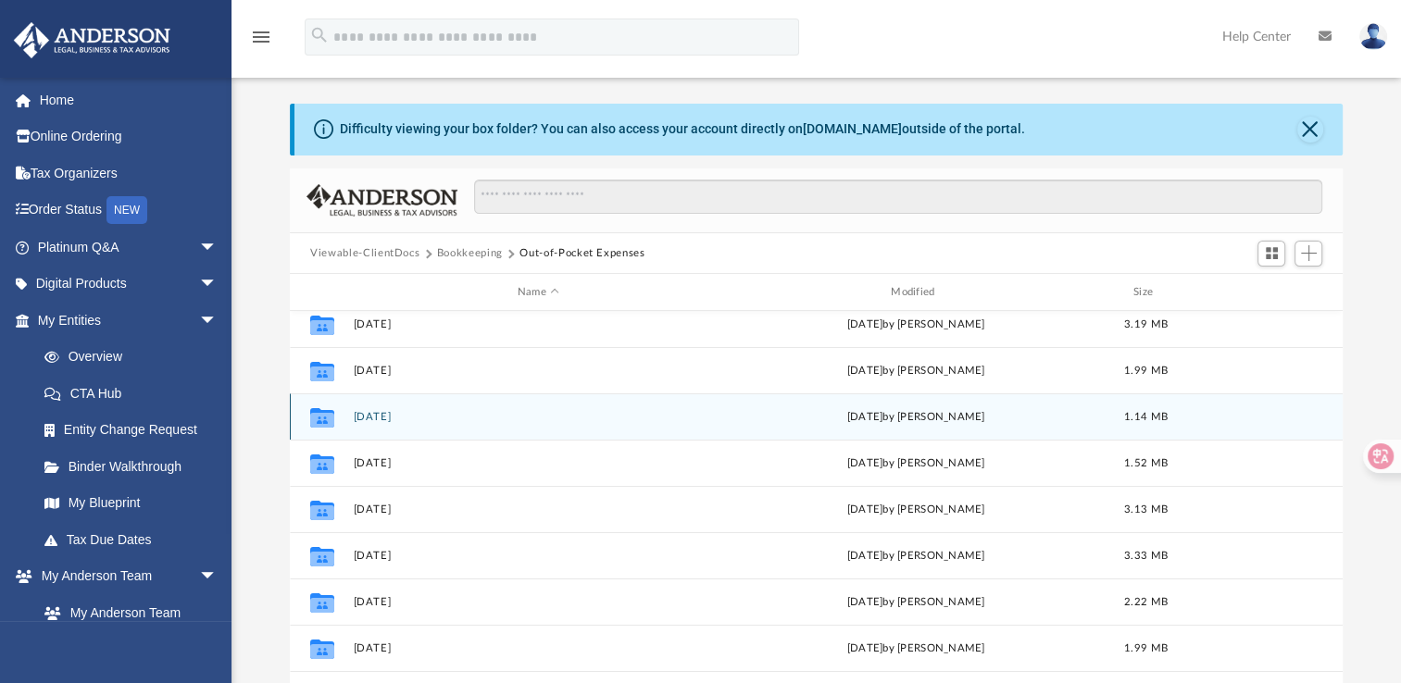
scroll to position [104, 0]
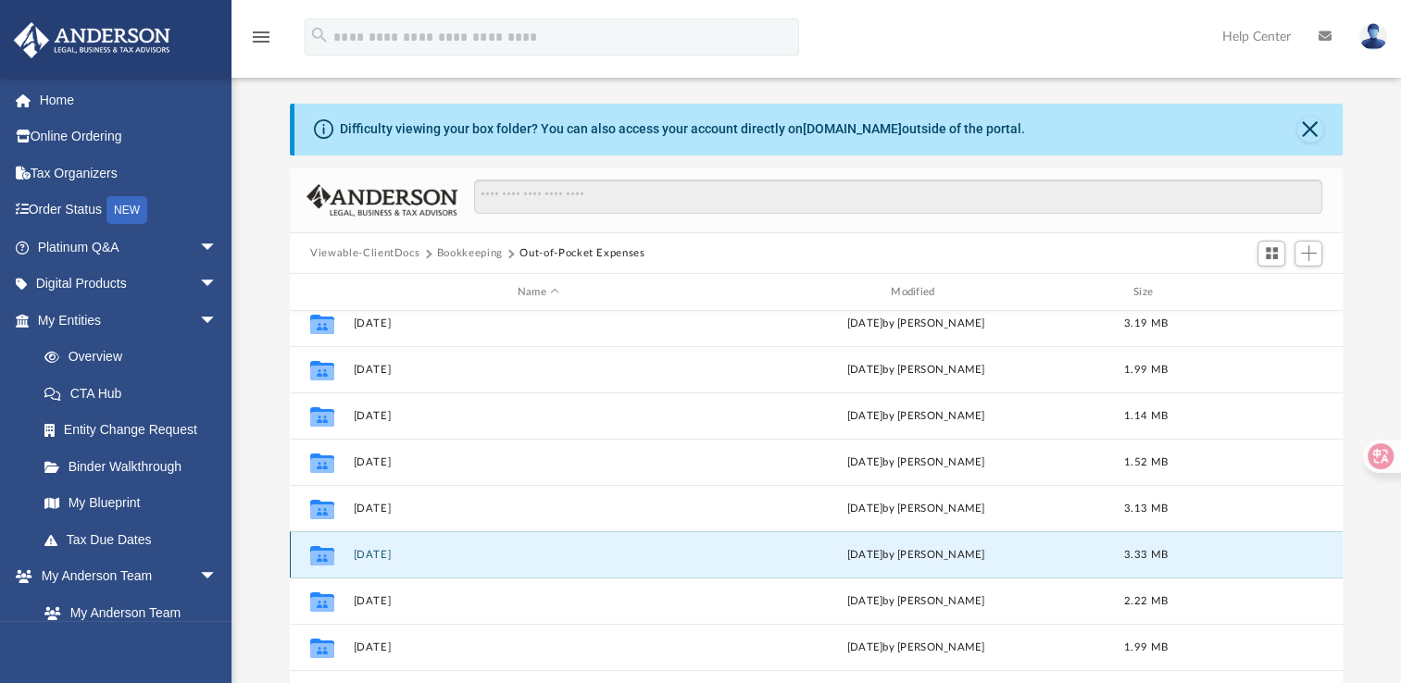
click at [363, 556] on button "[DATE]" at bounding box center [538, 555] width 369 height 12
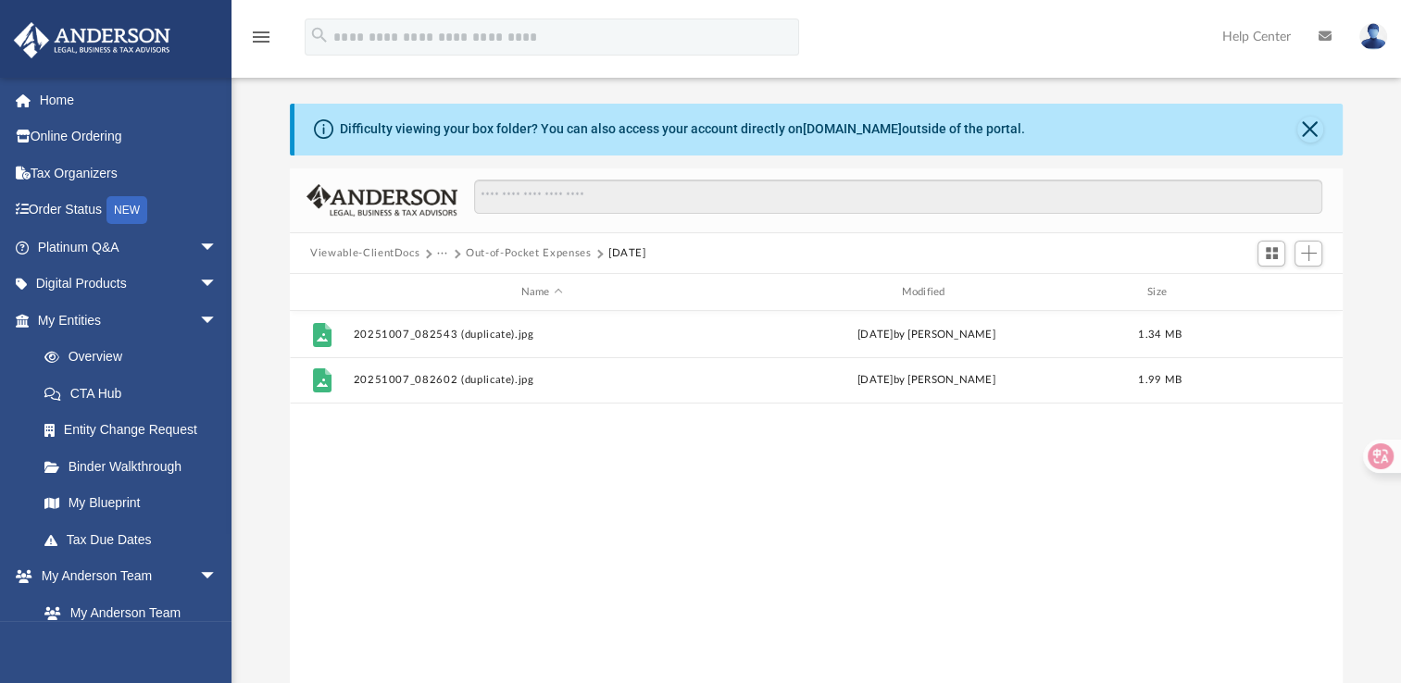
scroll to position [0, 0]
click at [1308, 253] on span "Add" at bounding box center [1309, 253] width 16 height 16
click at [1278, 288] on li "Upload" at bounding box center [1282, 290] width 59 height 19
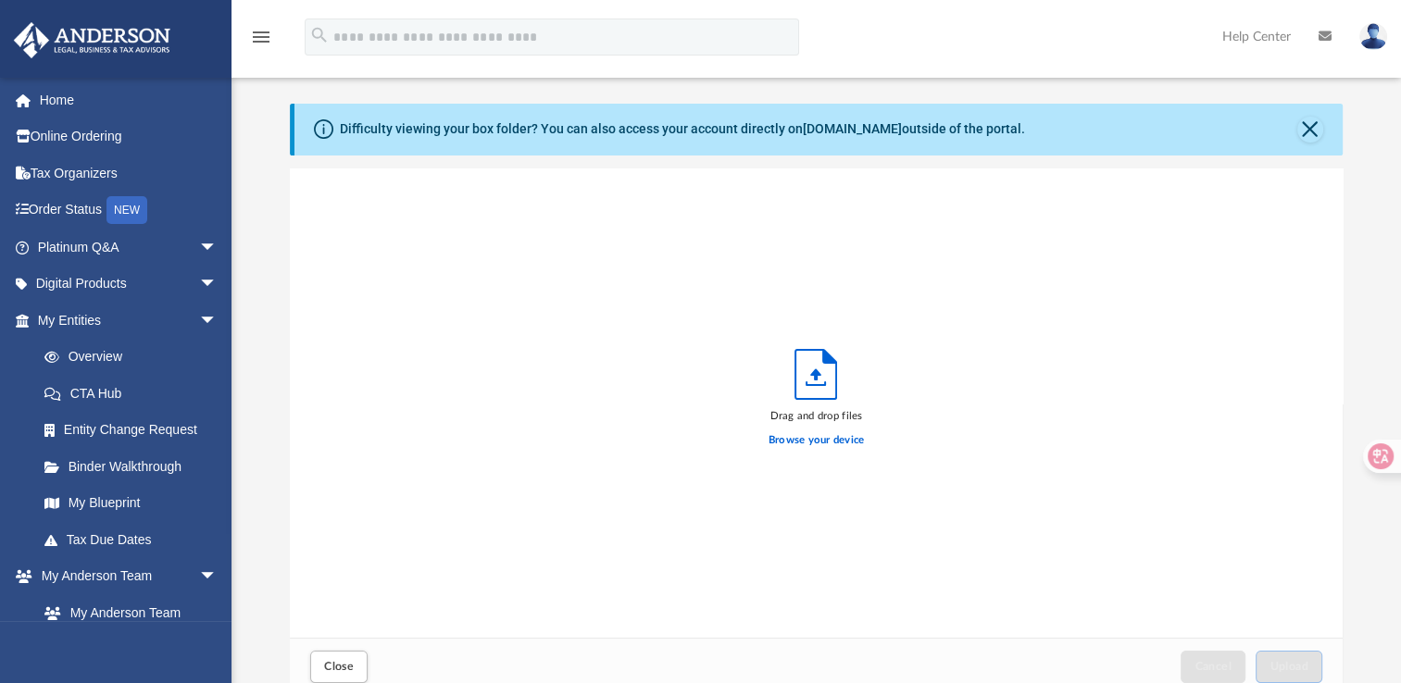
scroll to position [456, 1037]
click at [855, 443] on label "Browse your device" at bounding box center [816, 440] width 96 height 17
click at [0, 0] on input "Browse your device" at bounding box center [0, 0] width 0 height 0
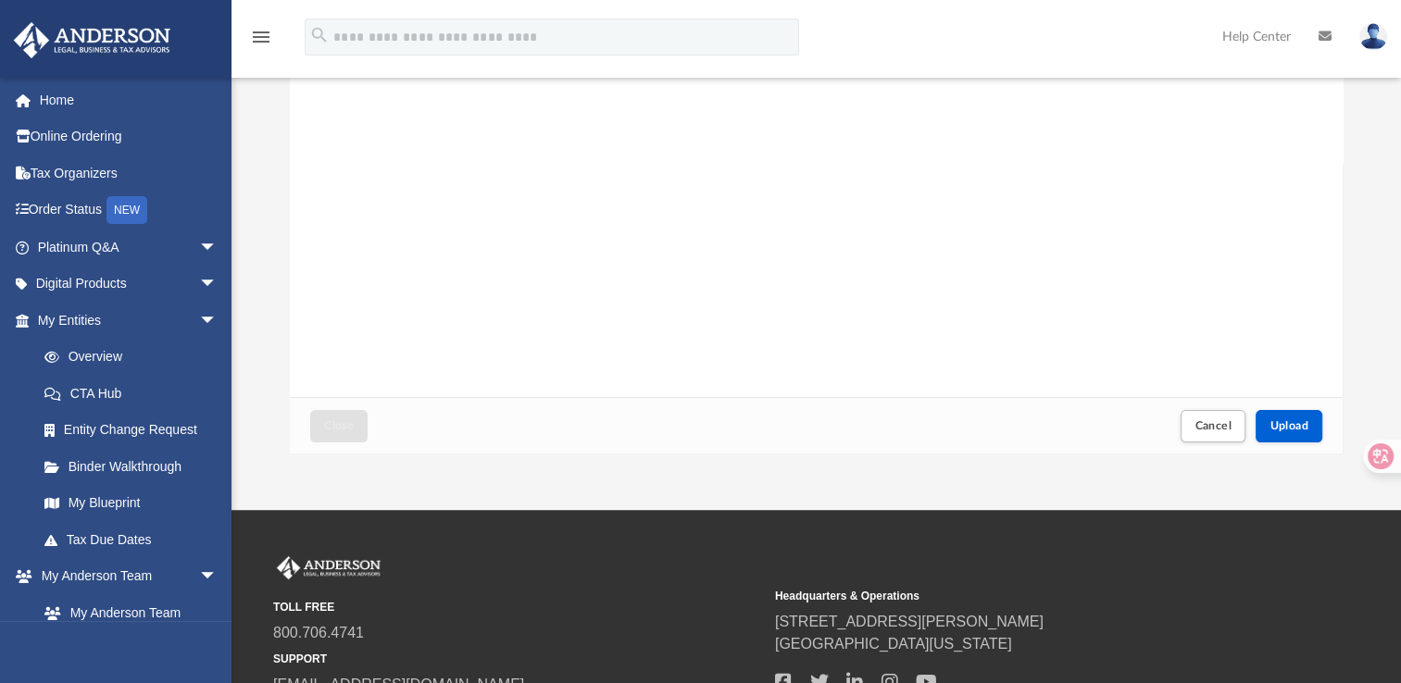
scroll to position [292, 0]
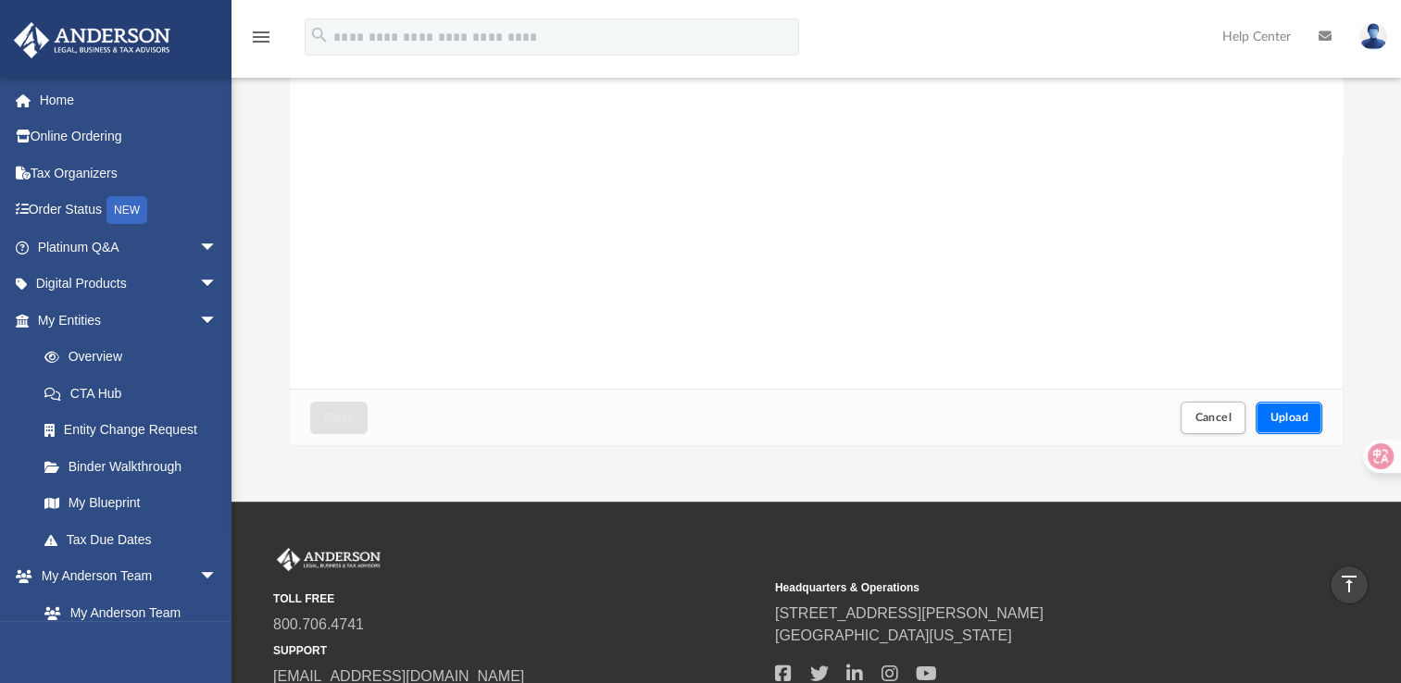
click at [1298, 419] on span "Upload" at bounding box center [1288, 417] width 39 height 11
click at [334, 429] on button "Close" at bounding box center [338, 418] width 57 height 32
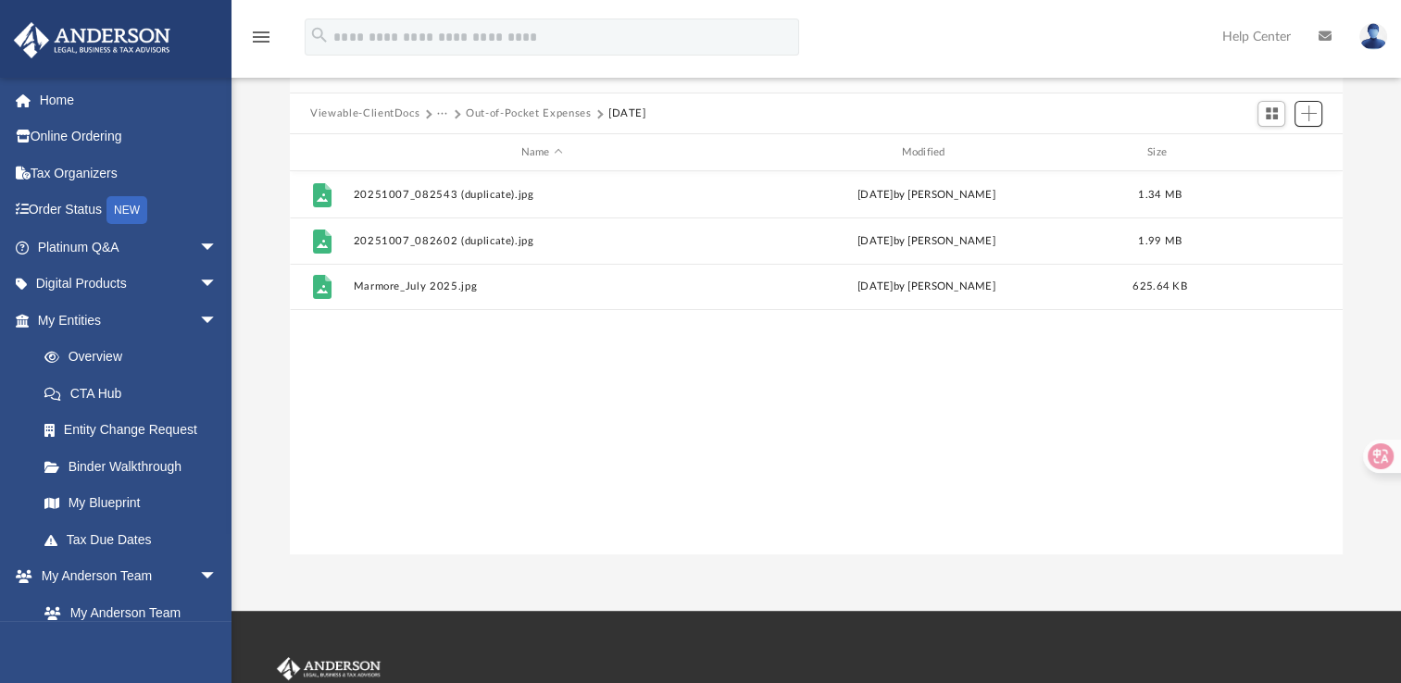
scroll to position [141, 0]
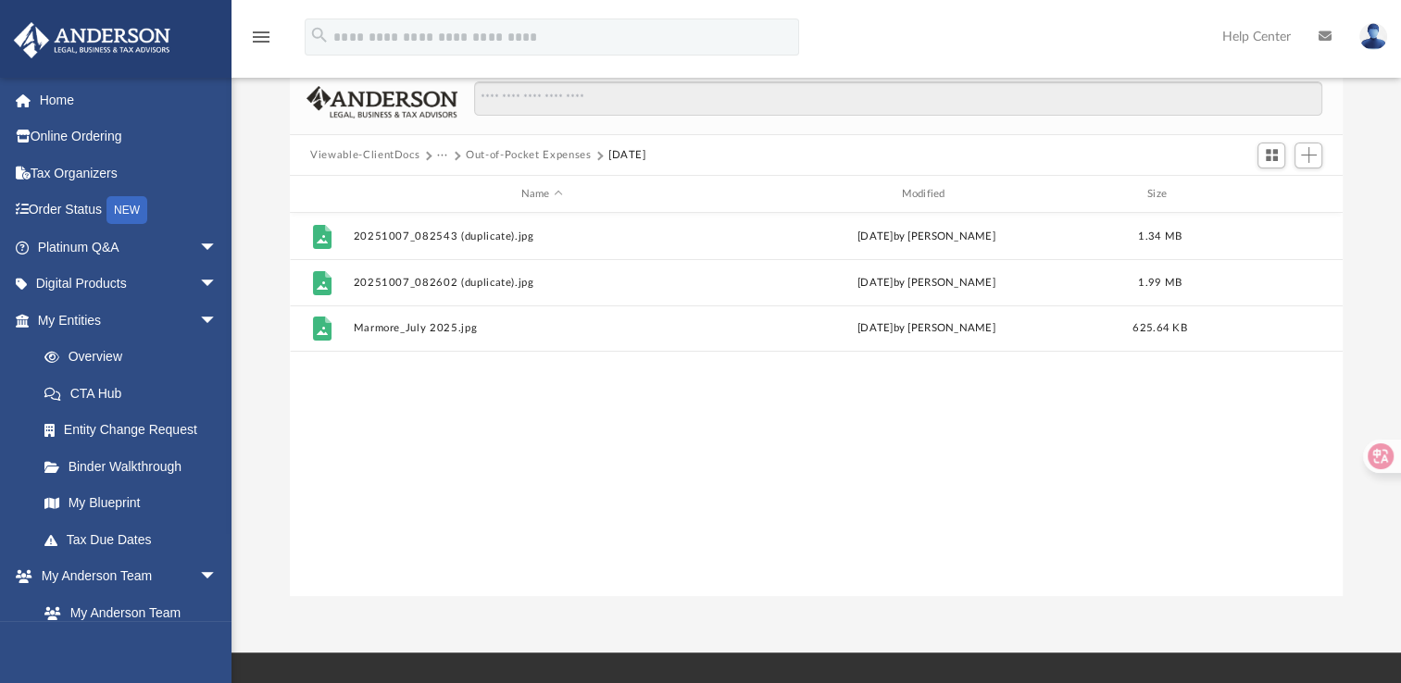
click at [571, 151] on button "Out-of-Pocket Expenses" at bounding box center [528, 155] width 125 height 17
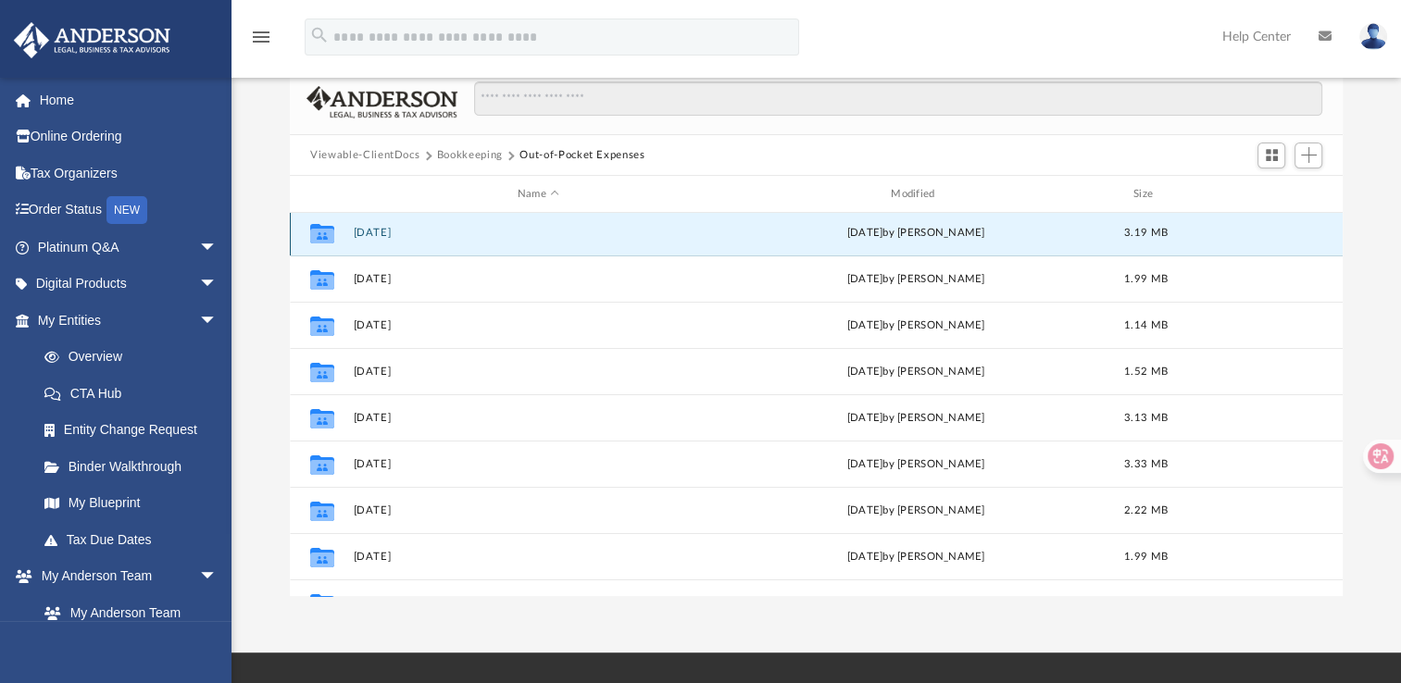
scroll to position [93, 0]
click at [371, 231] on button "[DATE]" at bounding box center [538, 237] width 369 height 12
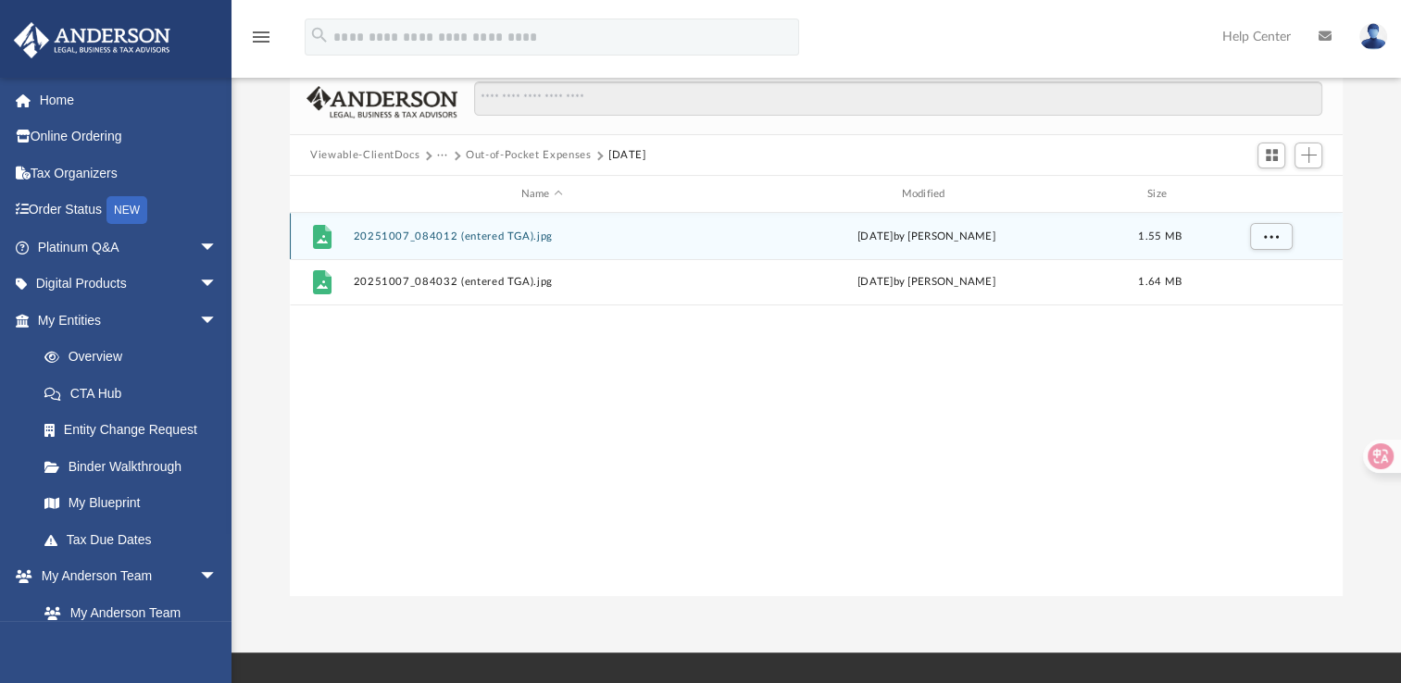
scroll to position [0, 0]
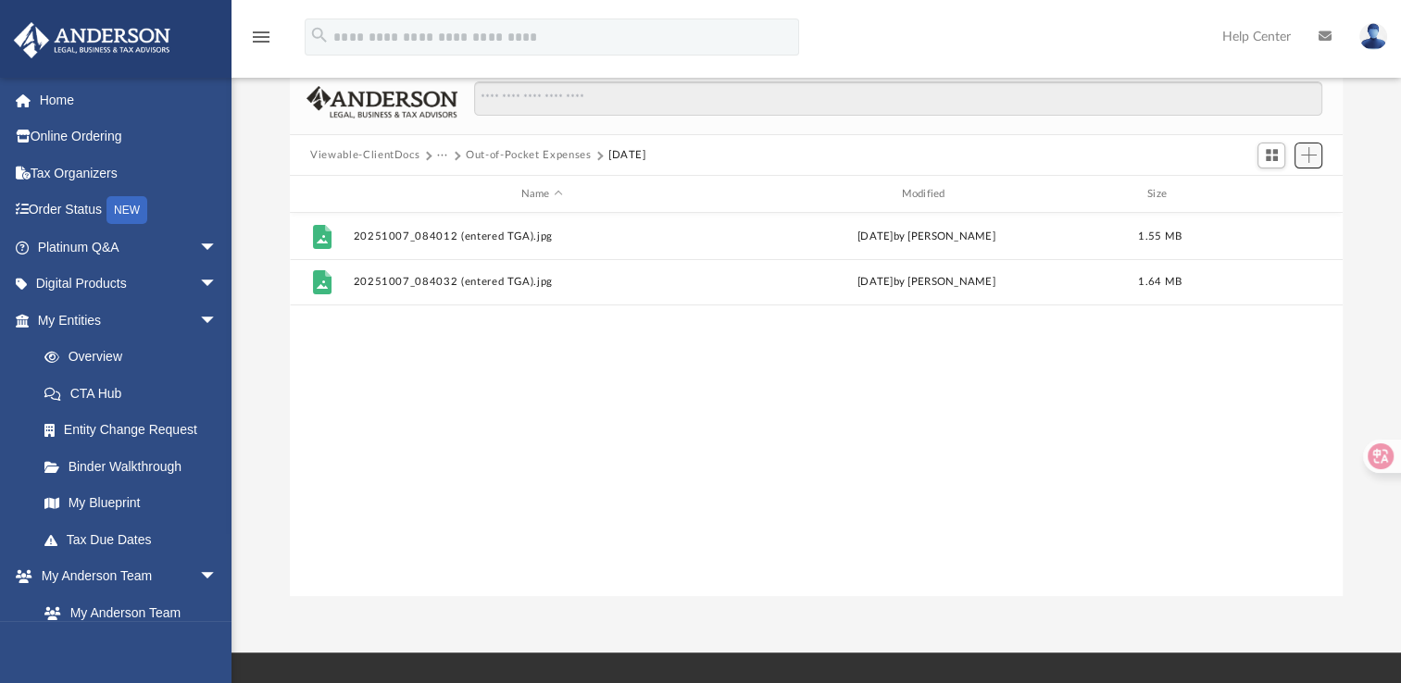
click at [1309, 150] on span "Add" at bounding box center [1309, 155] width 16 height 16
click at [1279, 187] on li "Upload" at bounding box center [1282, 190] width 59 height 19
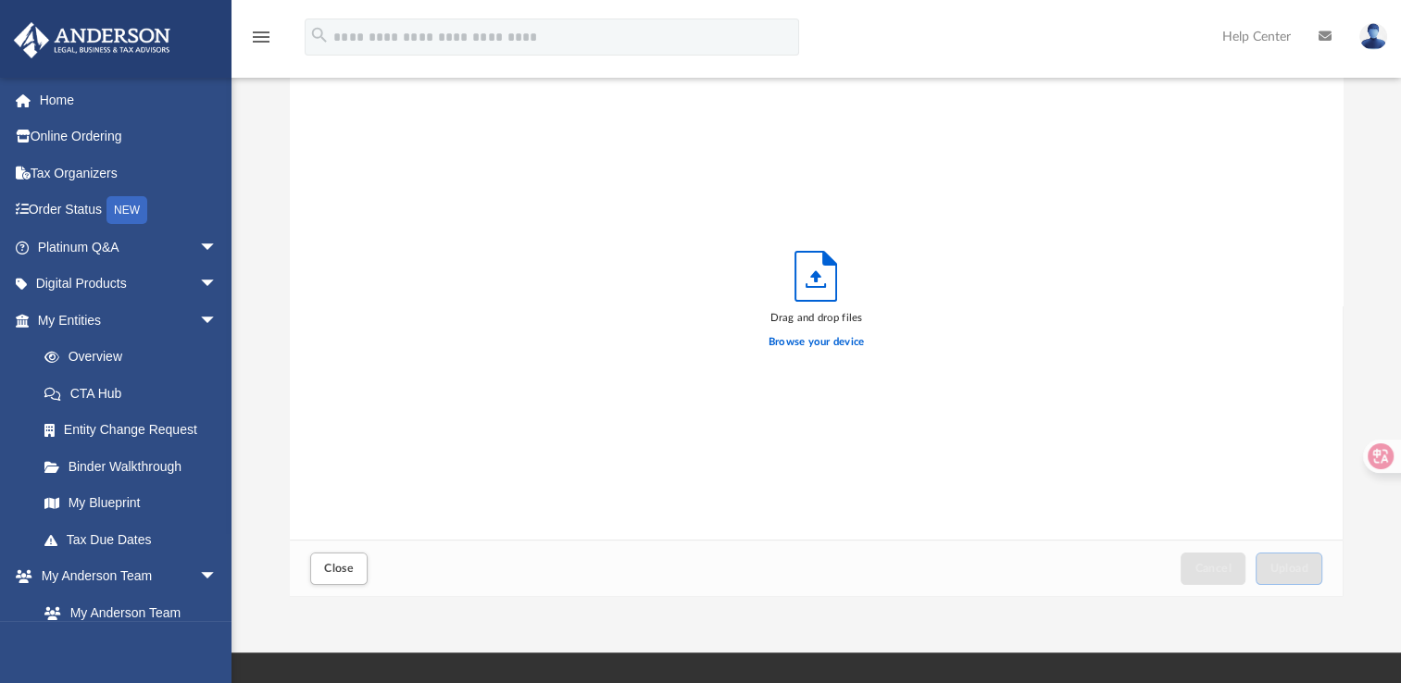
scroll to position [456, 1037]
click at [855, 340] on label "Browse your device" at bounding box center [816, 342] width 96 height 17
click at [0, 0] on input "Browse your device" at bounding box center [0, 0] width 0 height 0
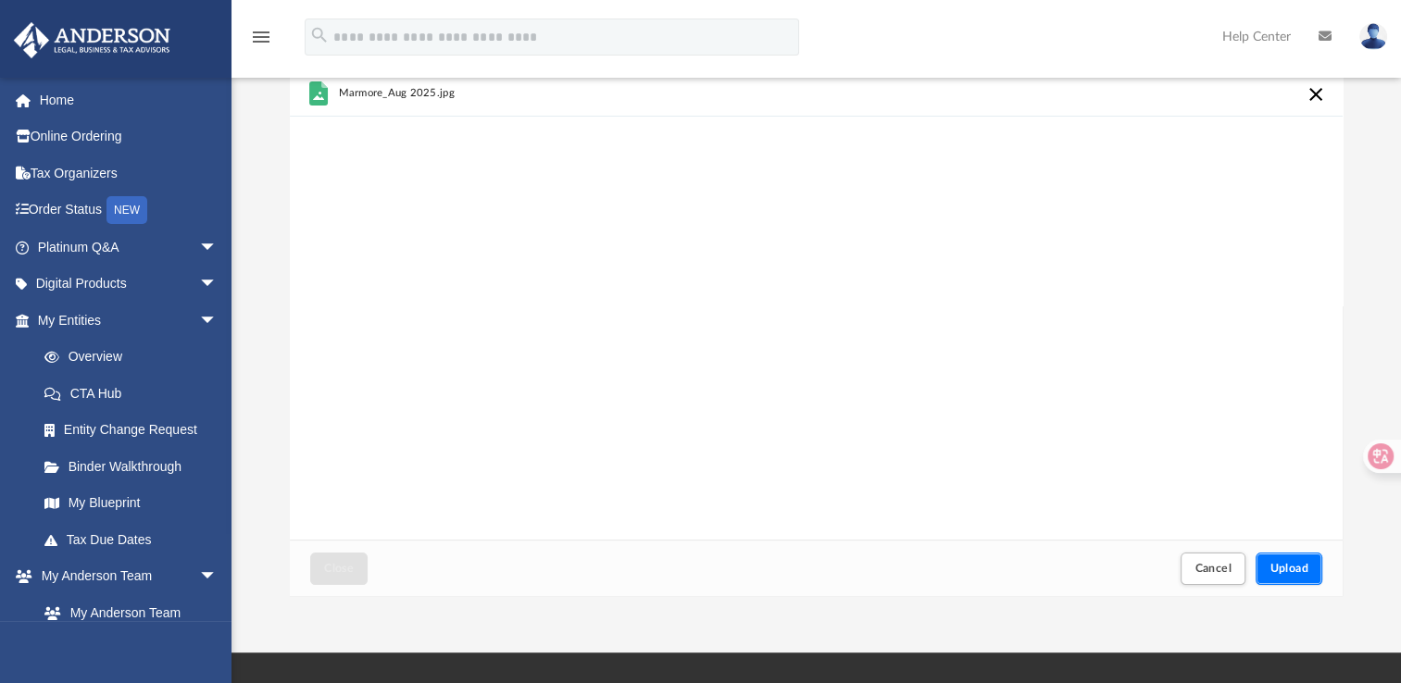
click at [1297, 568] on span "Upload" at bounding box center [1288, 568] width 39 height 11
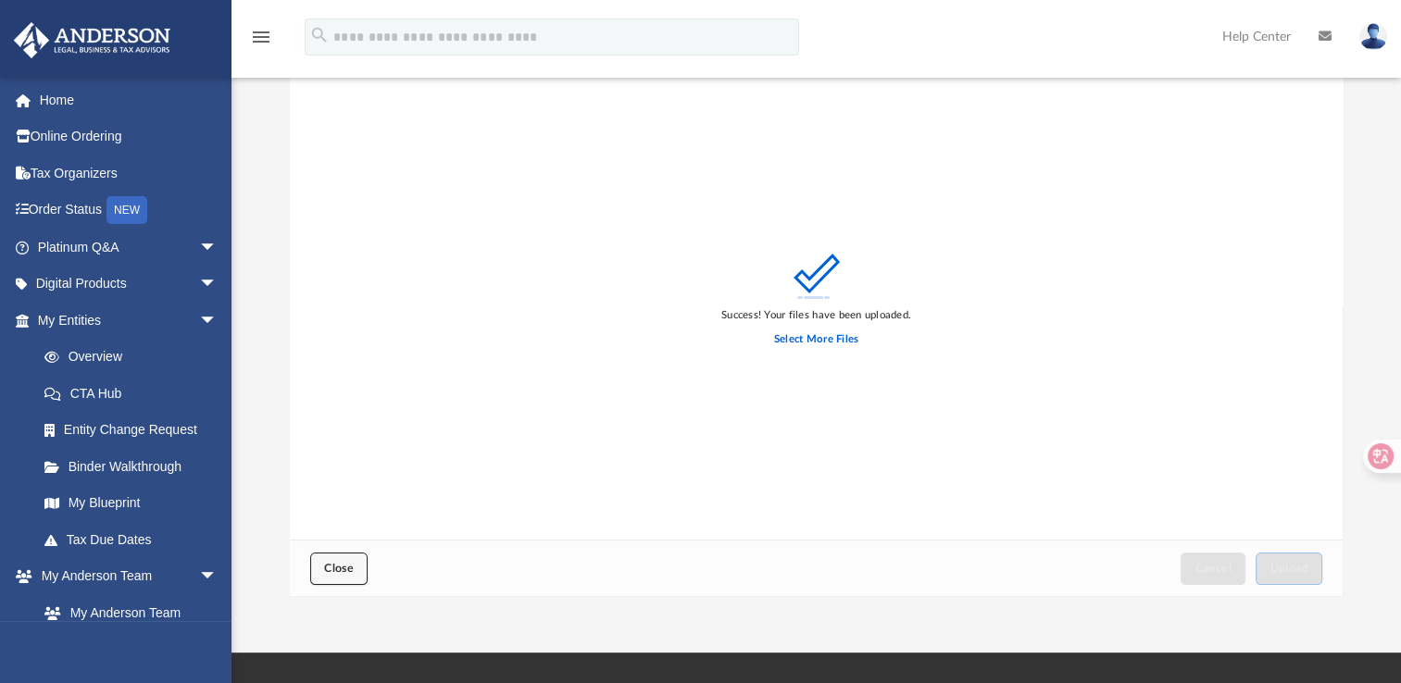
click at [344, 565] on span "Close" at bounding box center [339, 568] width 30 height 11
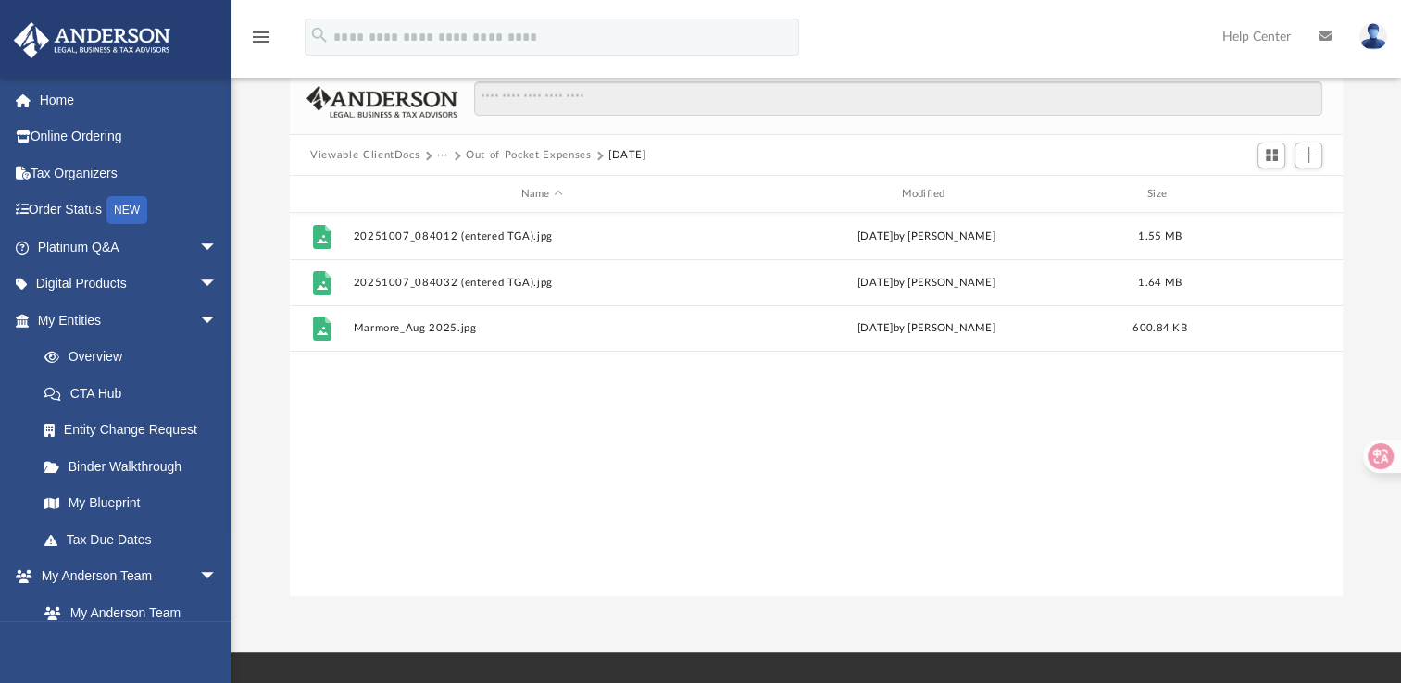
click at [518, 157] on button "Out-of-Pocket Expenses" at bounding box center [528, 155] width 125 height 17
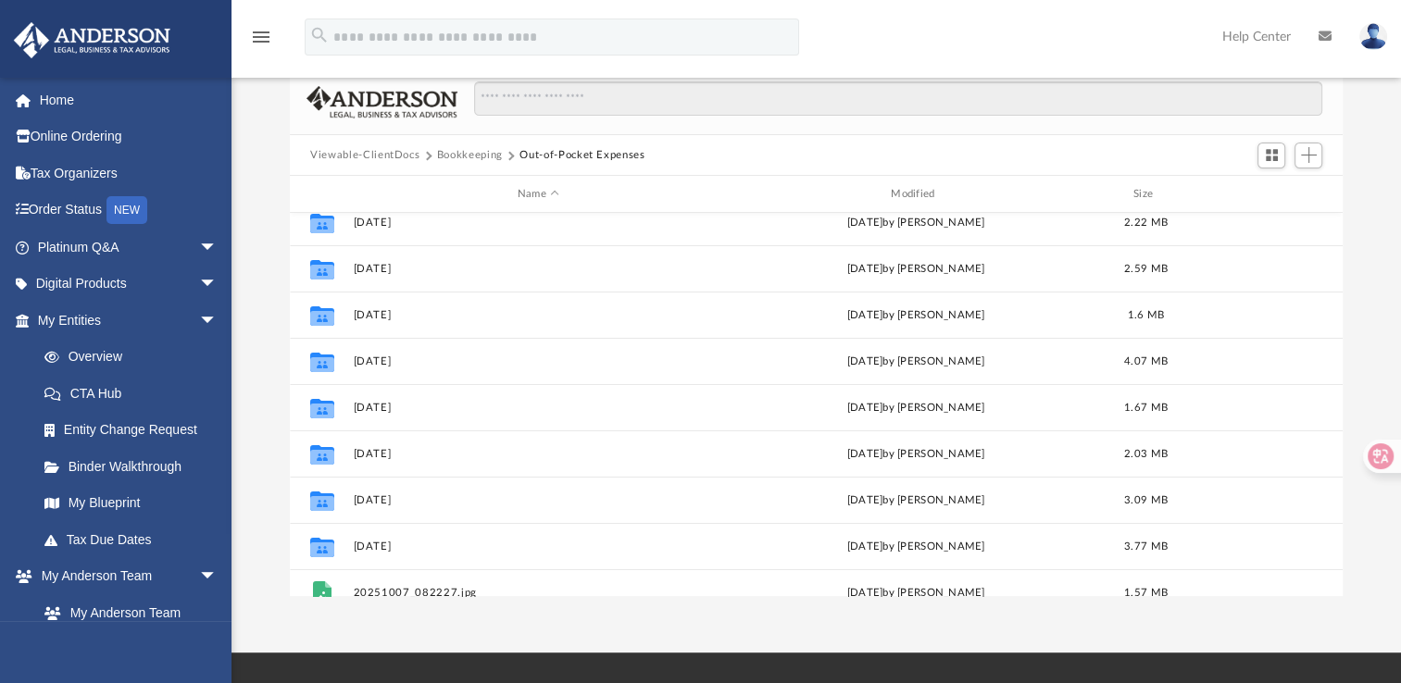
scroll to position [449, 0]
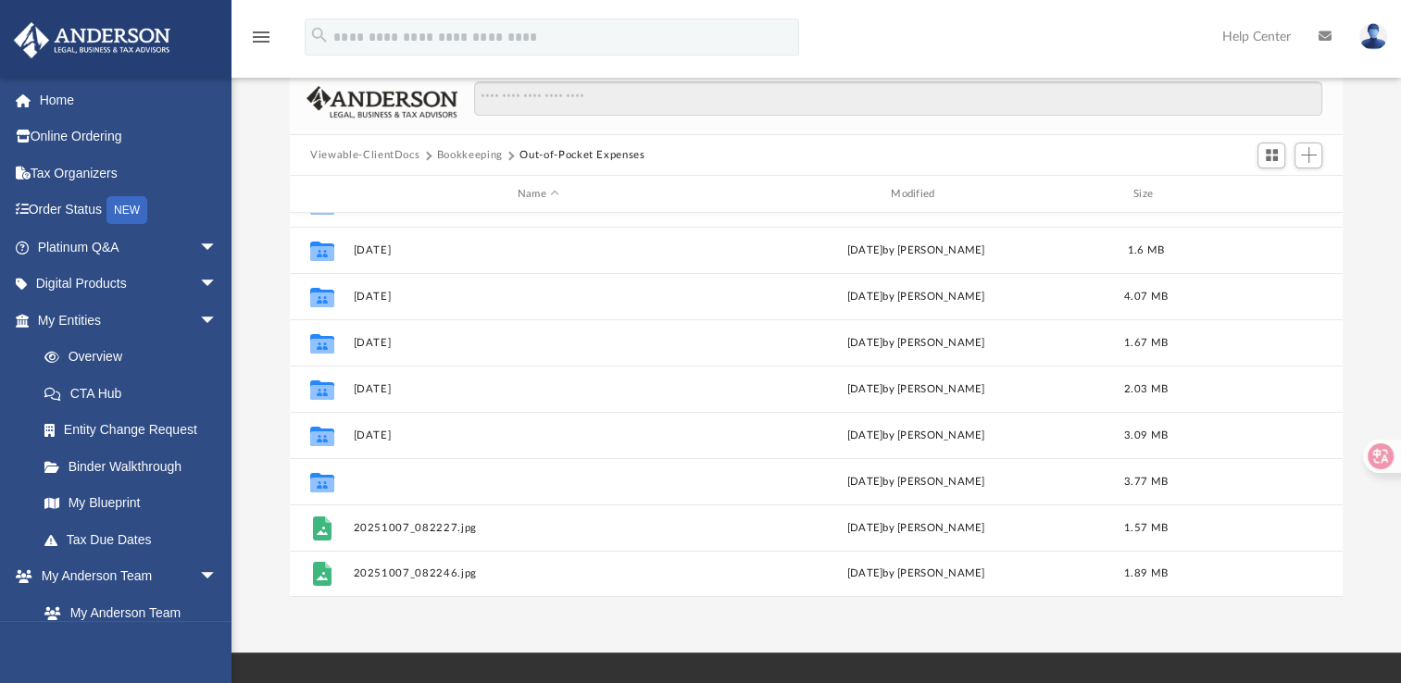
click at [407, 481] on button "[DATE]" at bounding box center [538, 482] width 369 height 12
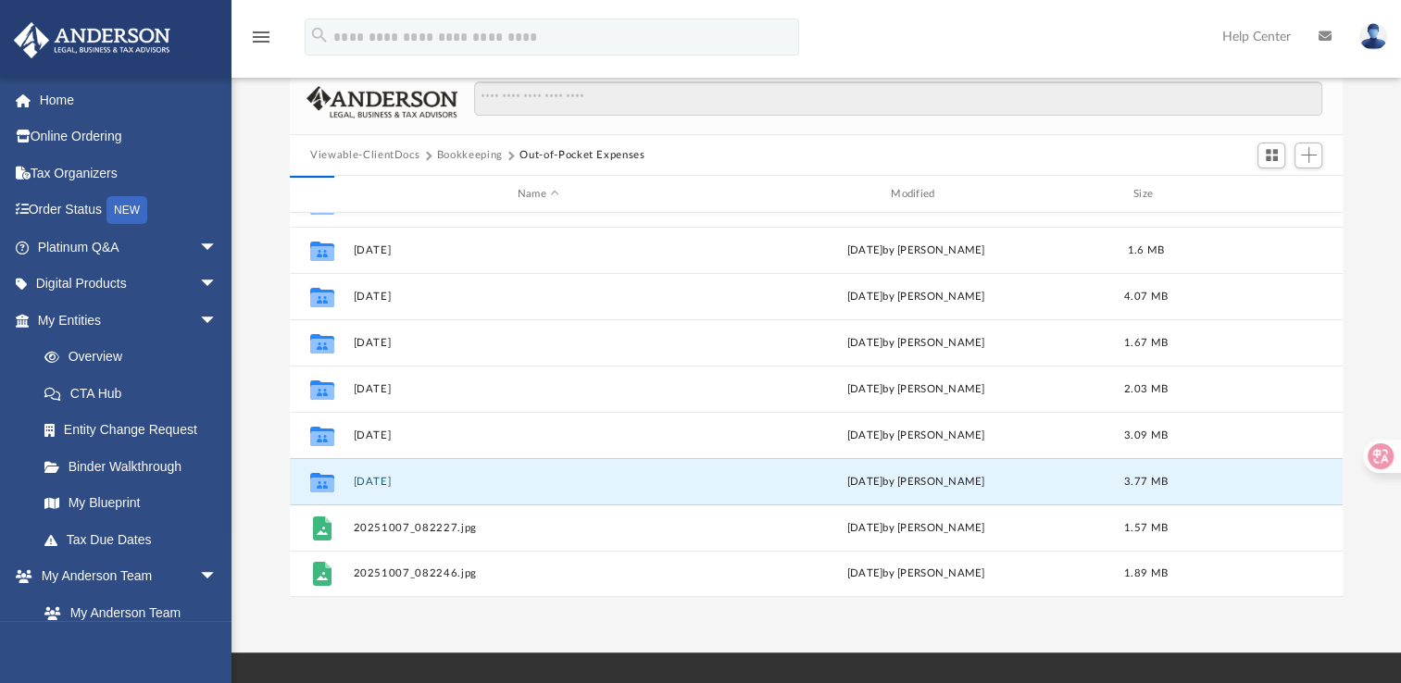
scroll to position [0, 0]
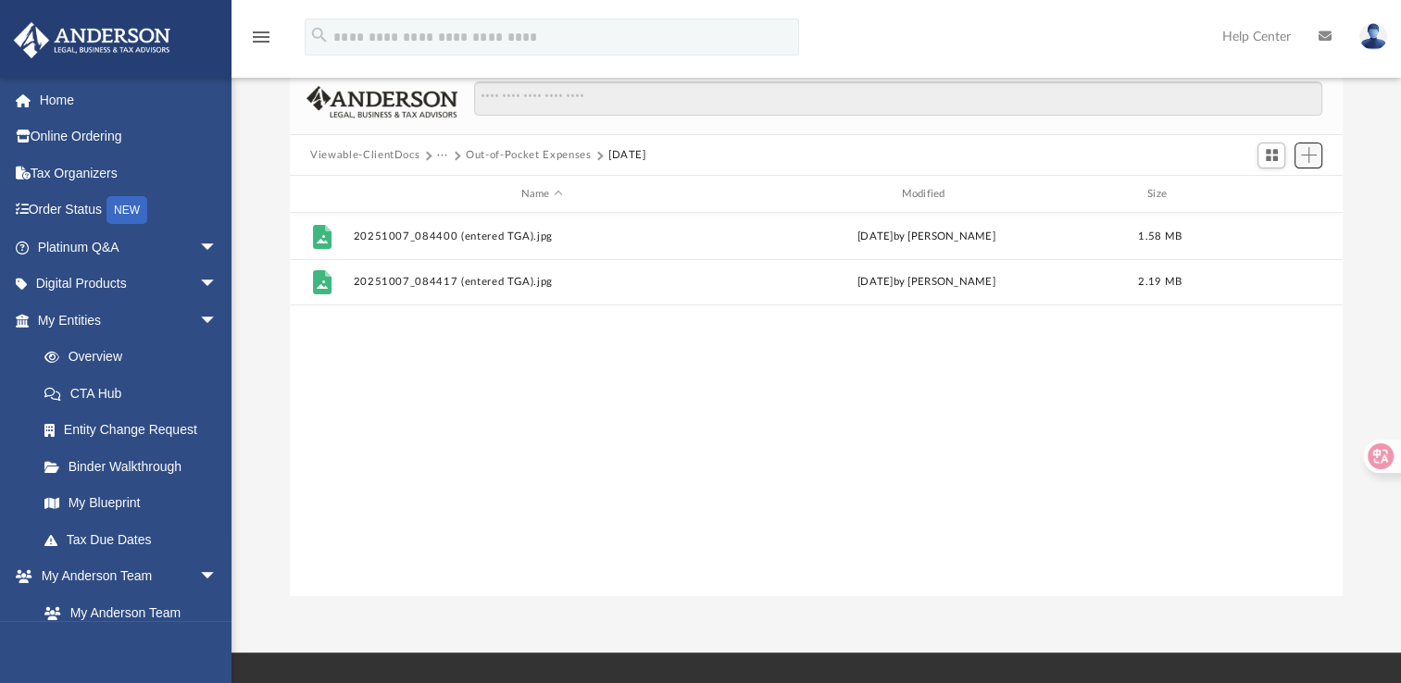
click at [1305, 154] on span "Add" at bounding box center [1309, 155] width 16 height 16
click at [1271, 194] on li "Upload" at bounding box center [1282, 190] width 59 height 19
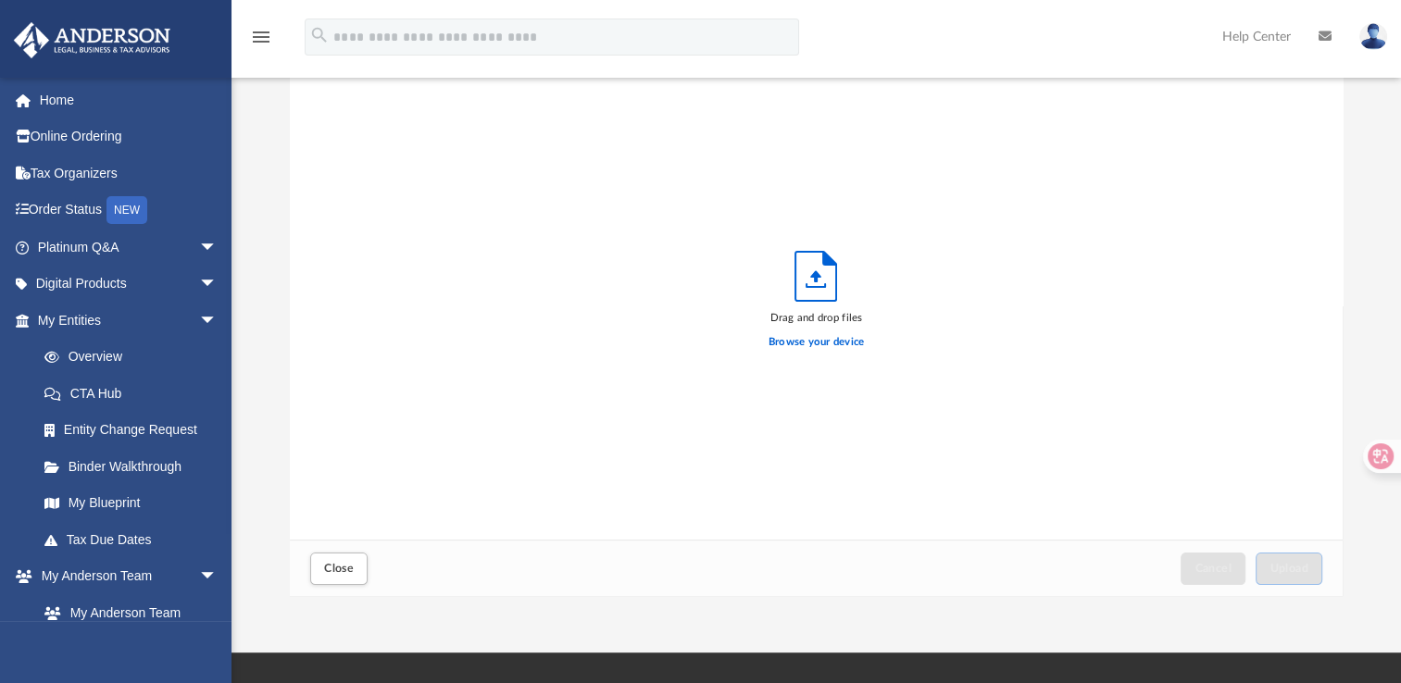
scroll to position [456, 1037]
click at [834, 339] on label "Browse your device" at bounding box center [816, 342] width 96 height 17
click at [0, 0] on input "Browse your device" at bounding box center [0, 0] width 0 height 0
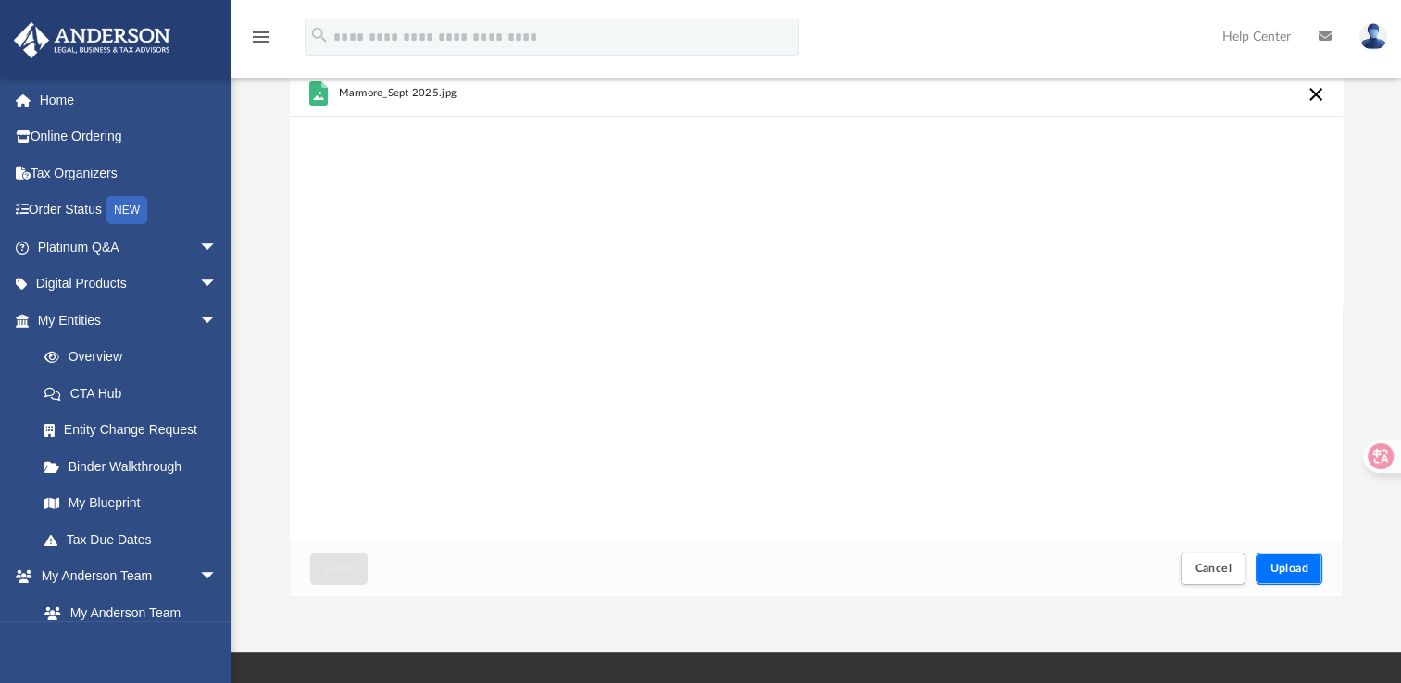
click at [1283, 567] on span "Upload" at bounding box center [1288, 568] width 39 height 11
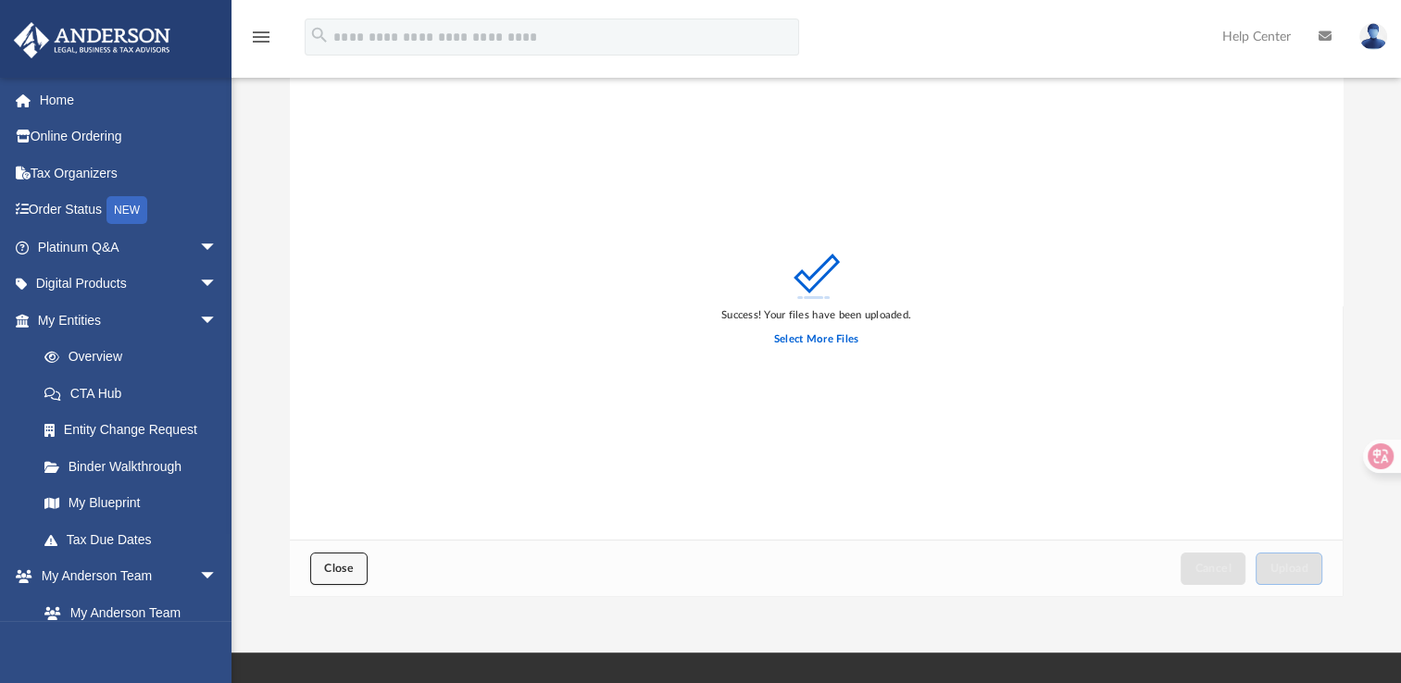
click at [335, 568] on span "Close" at bounding box center [339, 568] width 30 height 11
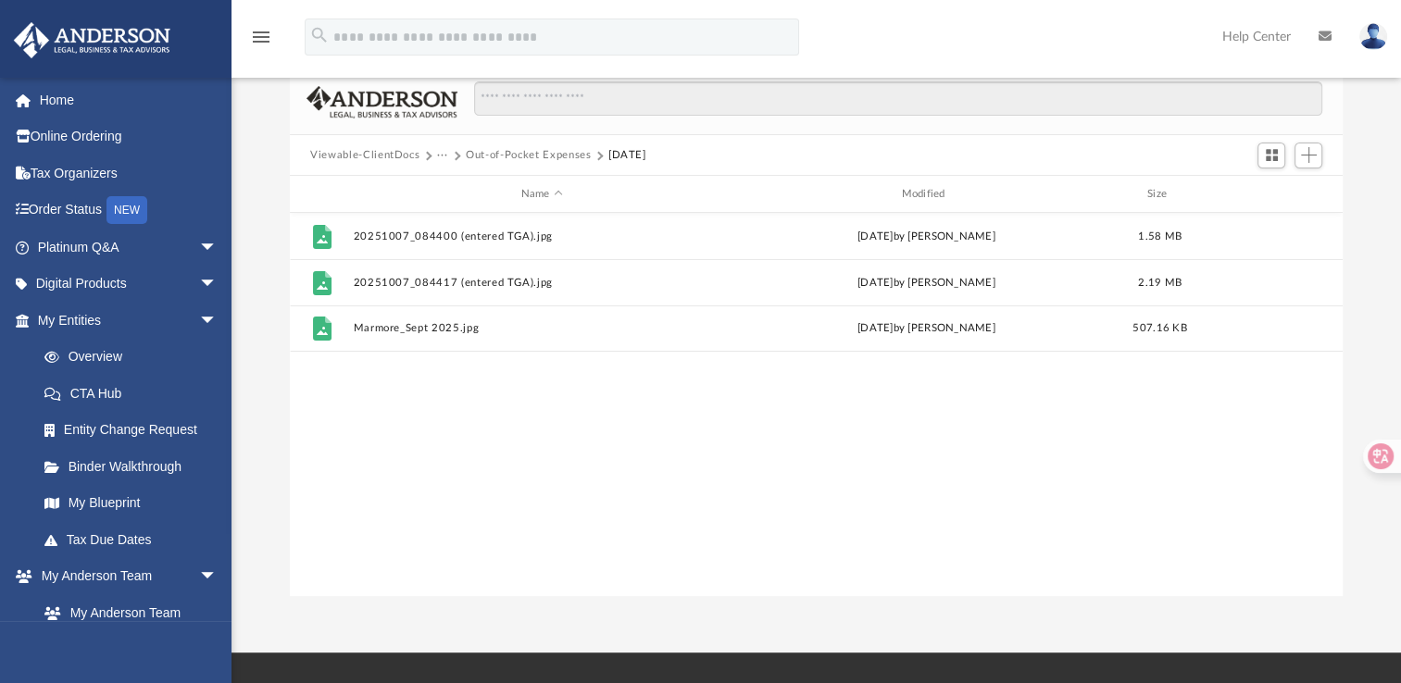
click at [518, 152] on button "Out-of-Pocket Expenses" at bounding box center [528, 155] width 125 height 17
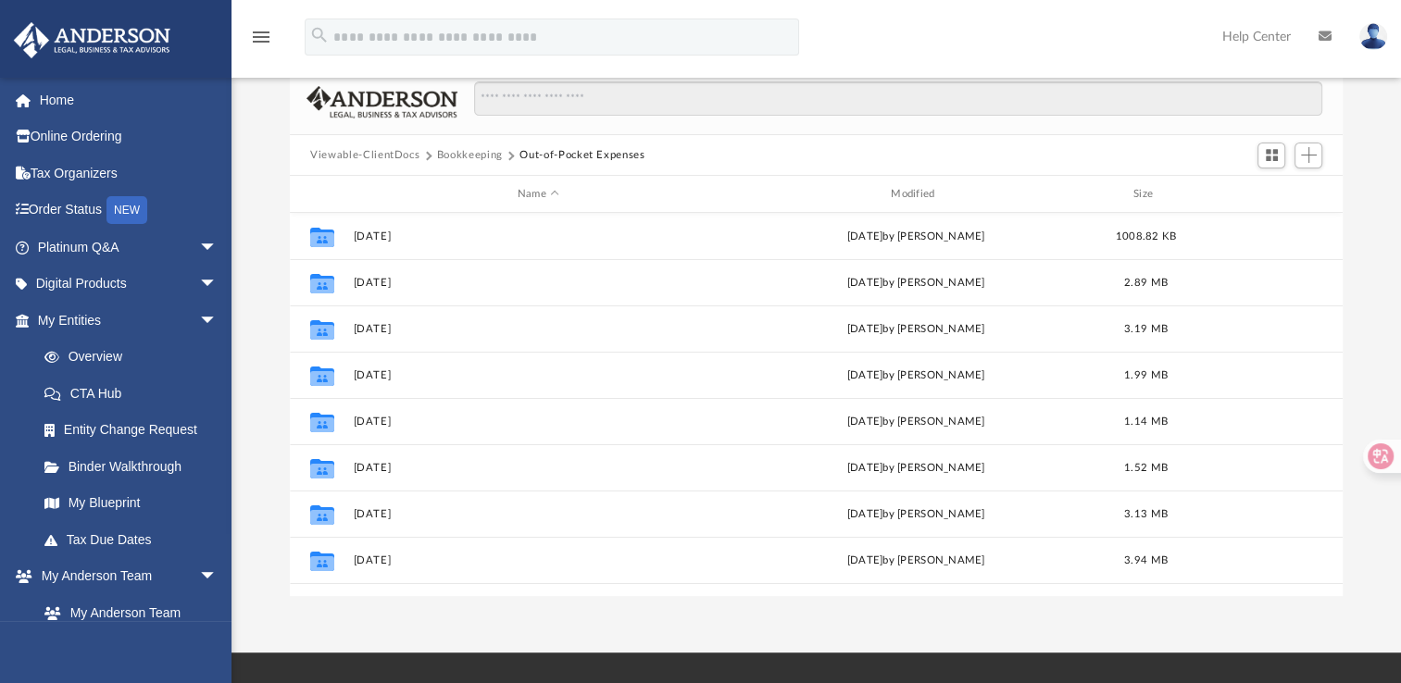
click at [444, 154] on button "Bookkeeping" at bounding box center [470, 155] width 66 height 17
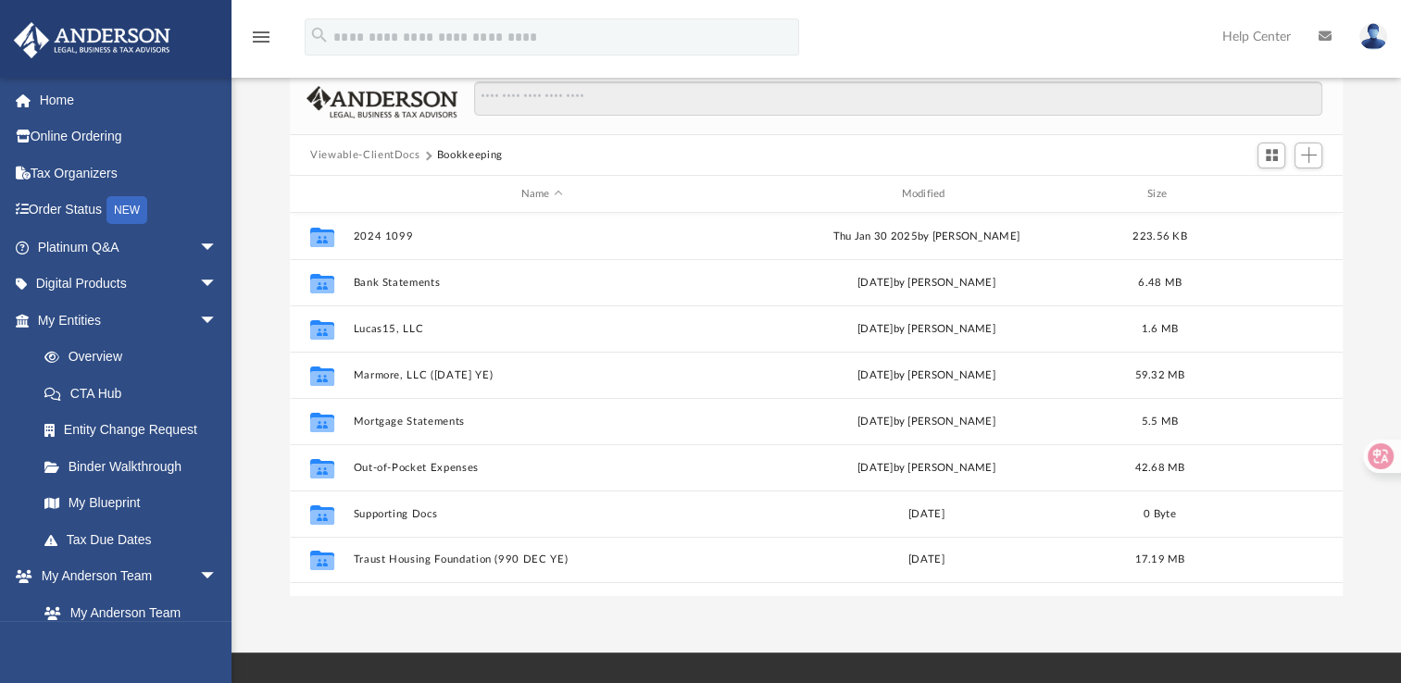
click at [1374, 43] on img at bounding box center [1373, 36] width 28 height 27
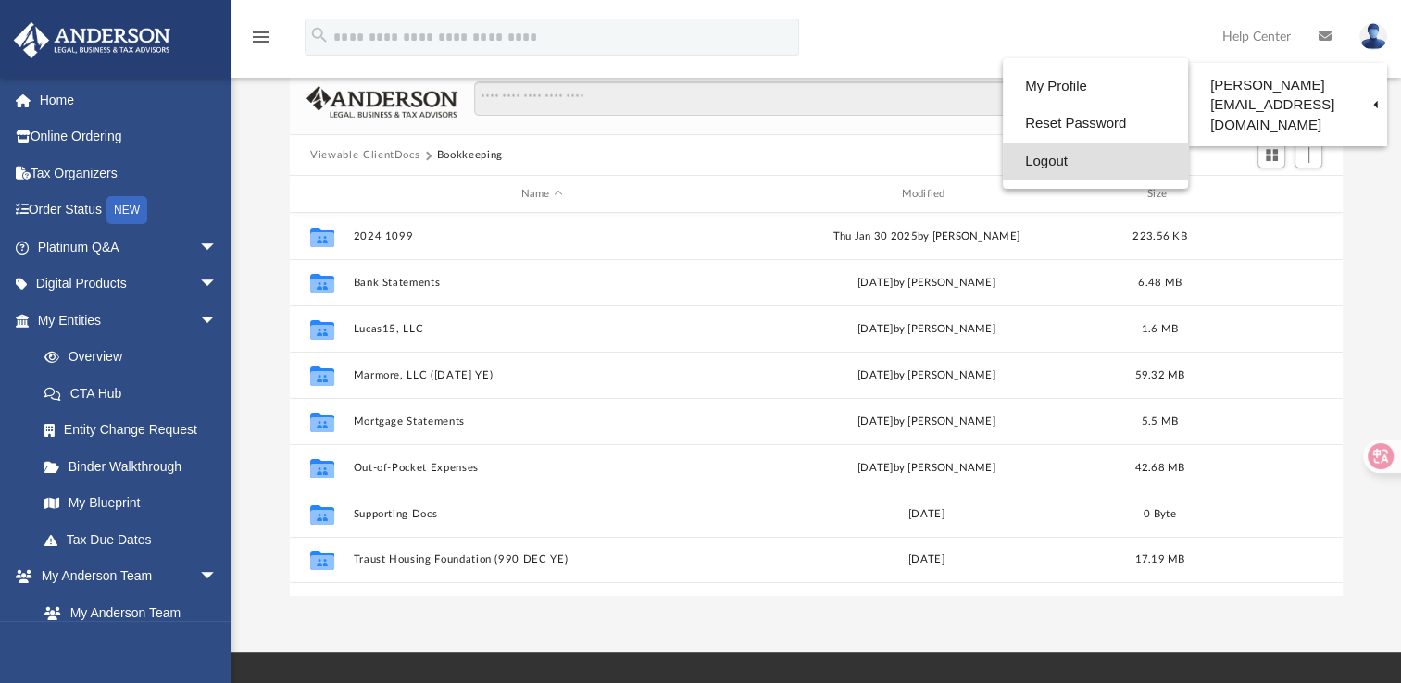
click at [1041, 168] on link "Logout" at bounding box center [1095, 162] width 185 height 38
